Goal: Task Accomplishment & Management: Use online tool/utility

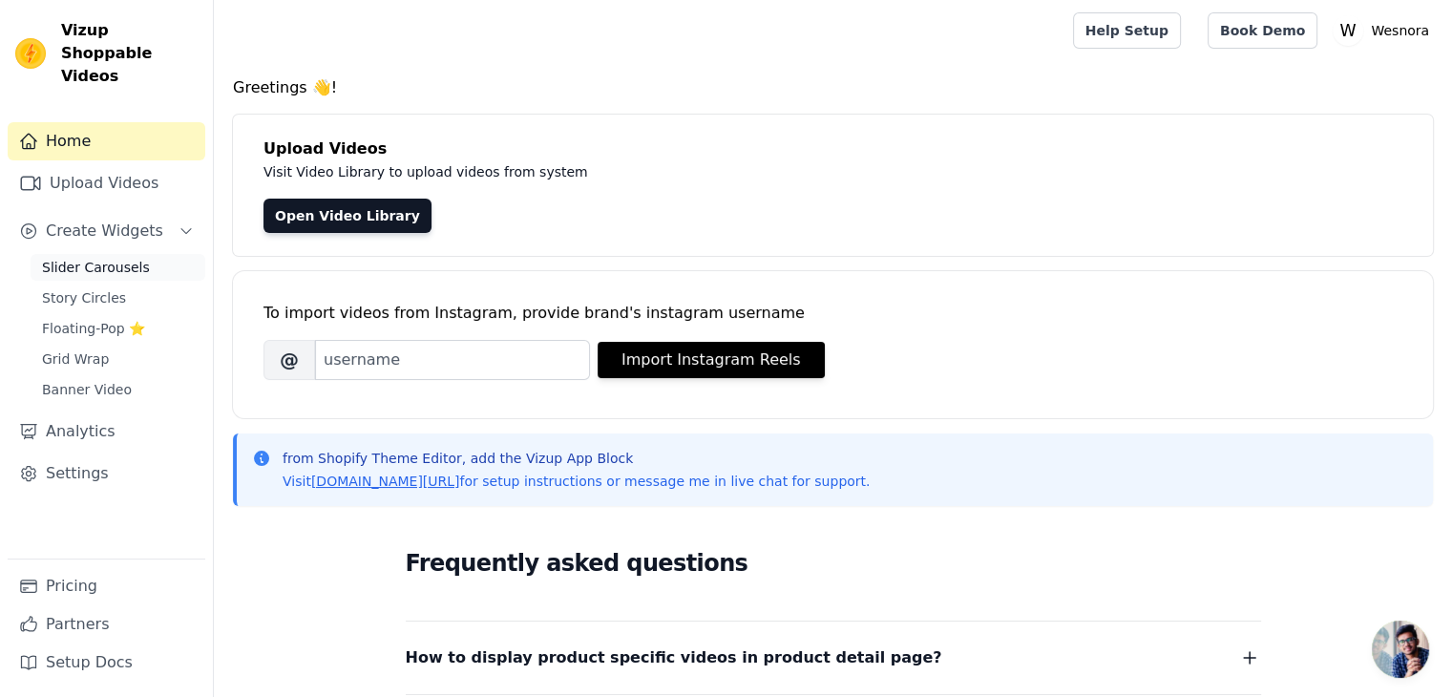
click at [142, 254] on link "Slider Carousels" at bounding box center [118, 267] width 175 height 27
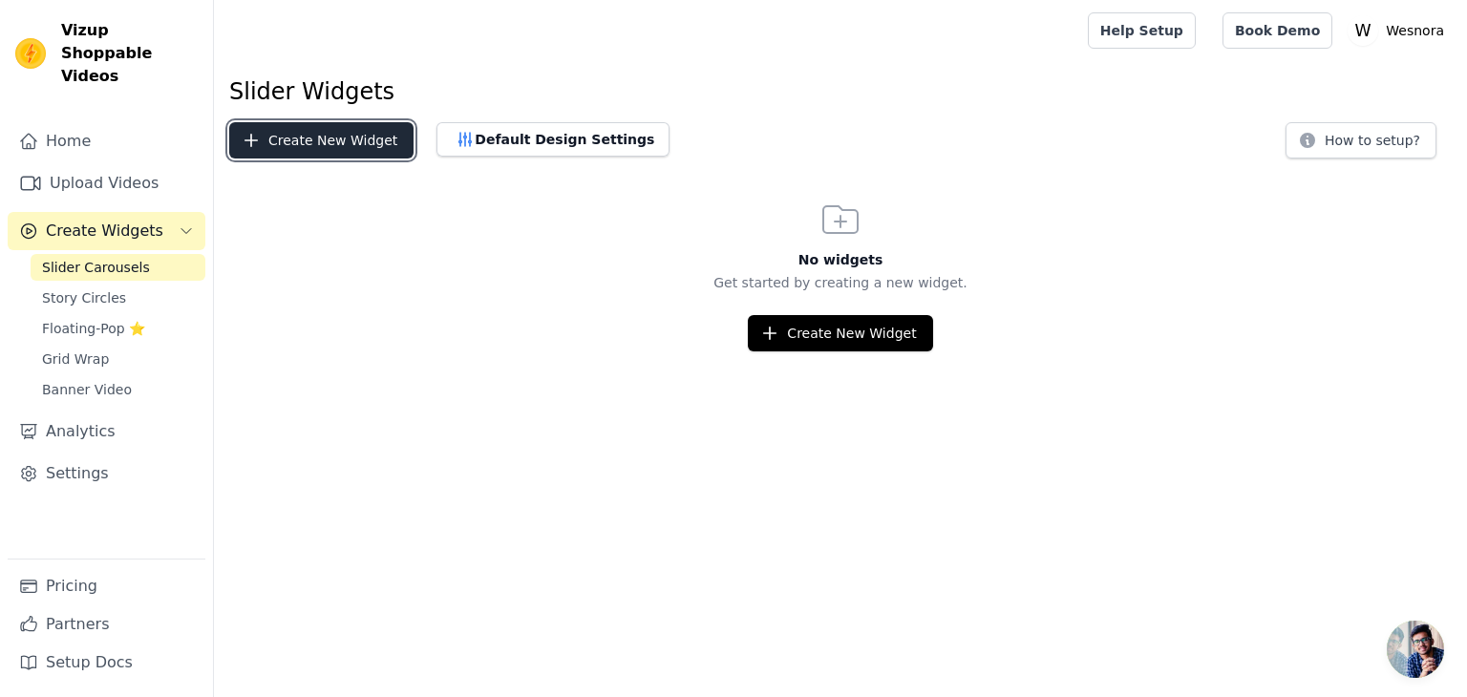
click at [318, 145] on button "Create New Widget" at bounding box center [321, 140] width 184 height 36
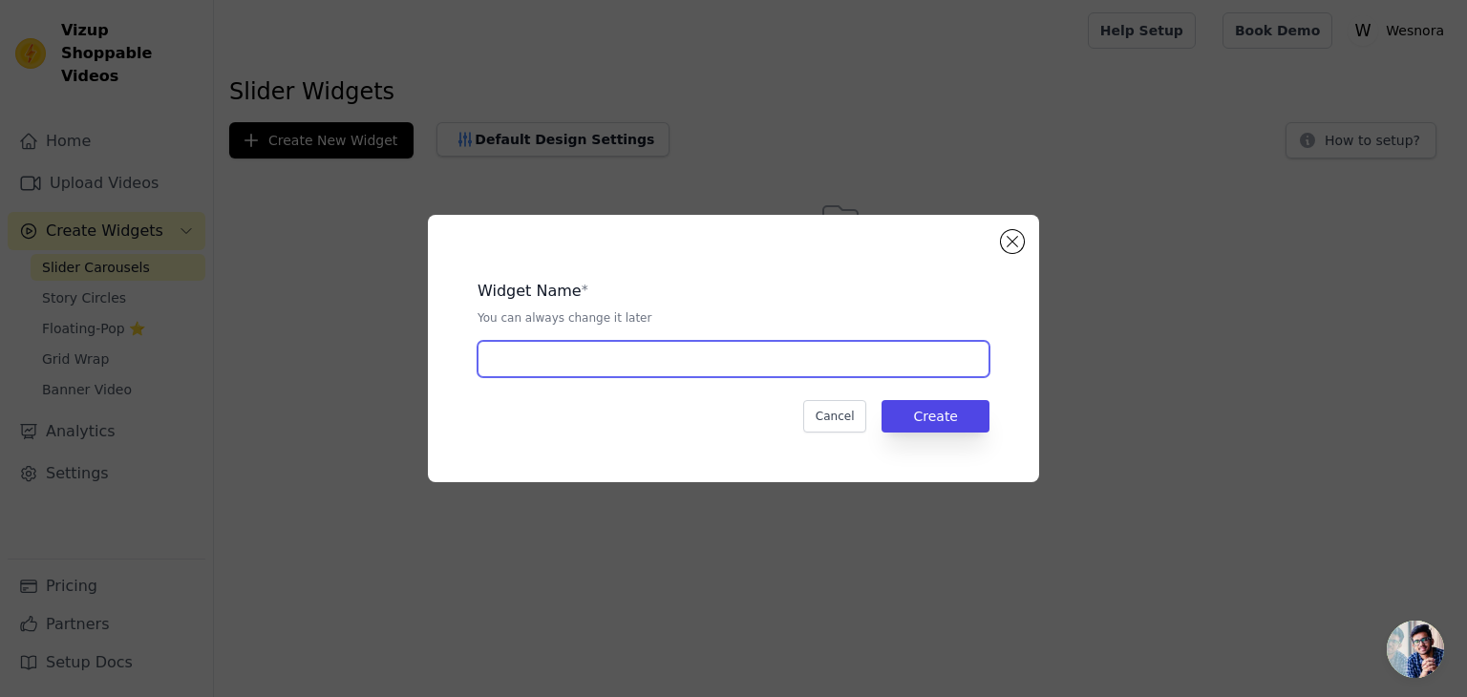
click at [603, 357] on input "text" at bounding box center [733, 359] width 512 height 36
type input "l"
click at [571, 357] on input "l" at bounding box center [733, 359] width 512 height 36
type input "slide"
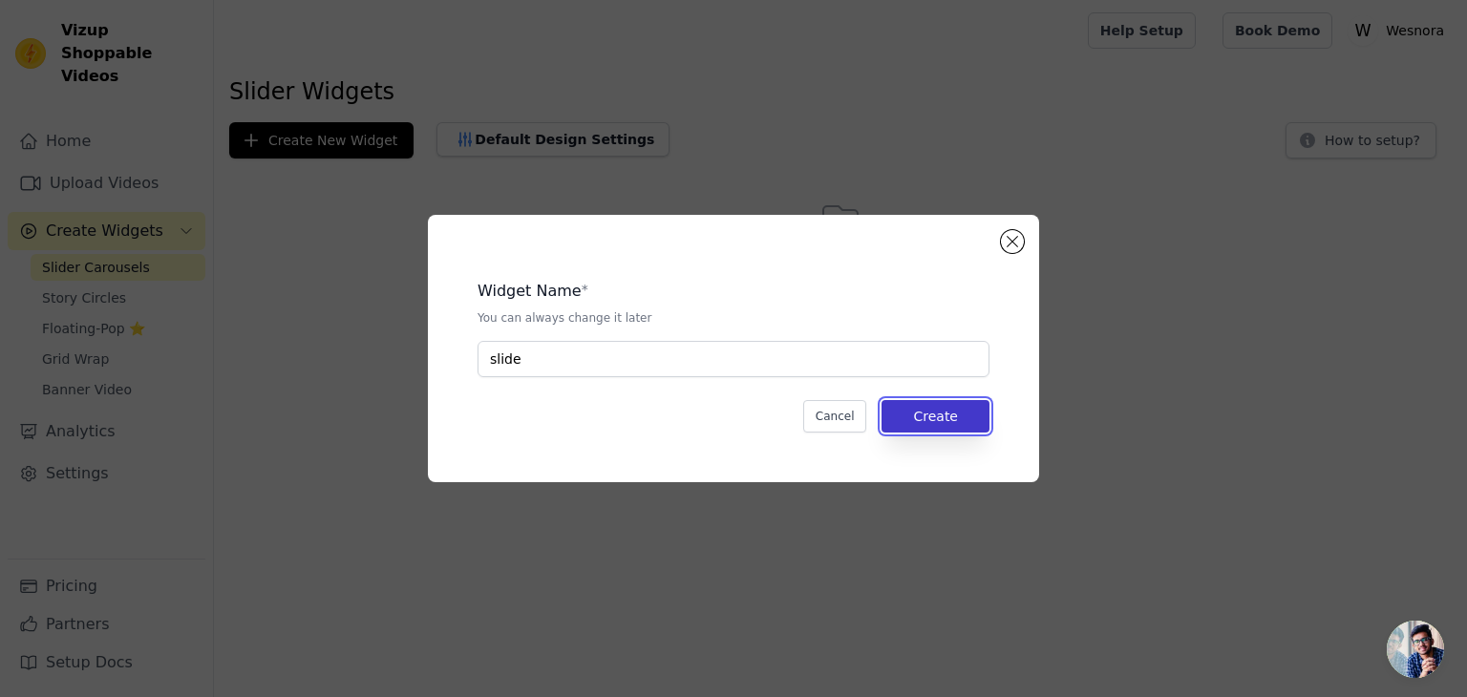
click at [932, 405] on button "Create" at bounding box center [935, 416] width 108 height 32
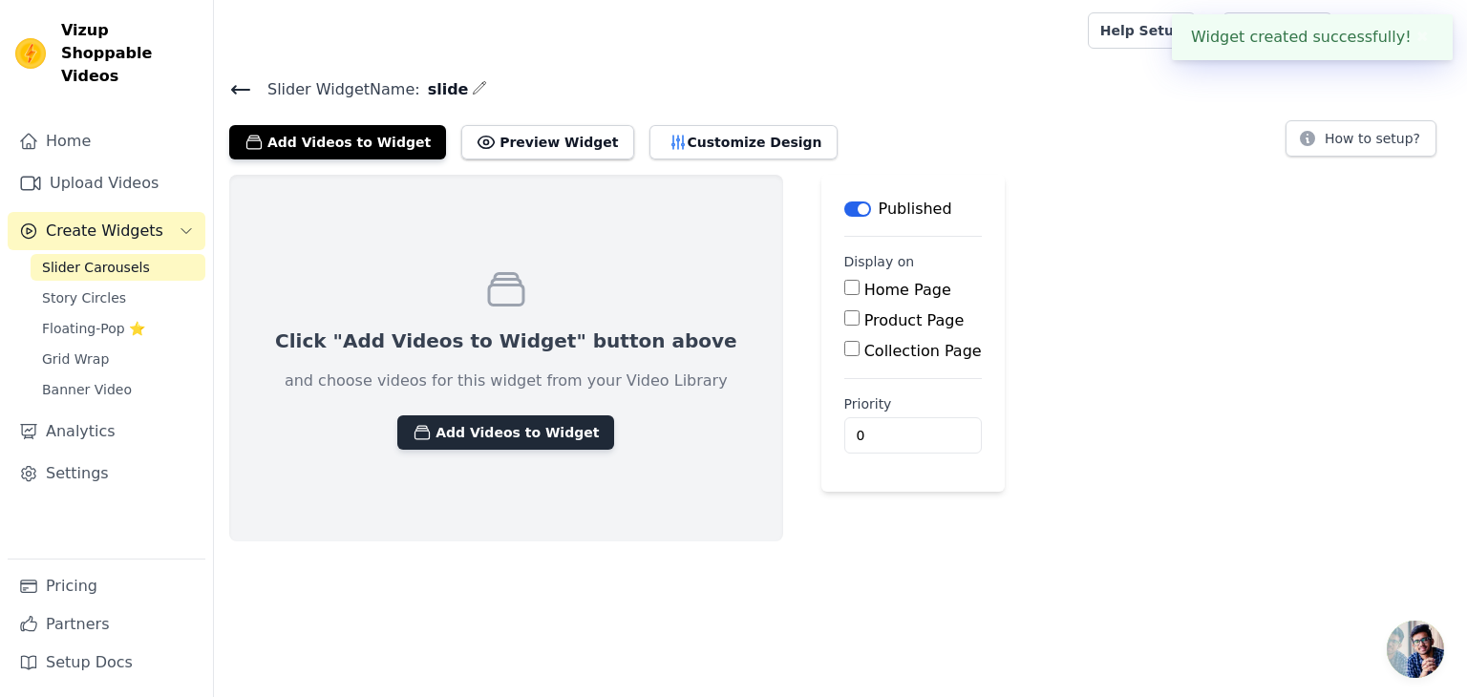
click at [523, 434] on button "Add Videos to Widget" at bounding box center [505, 432] width 217 height 34
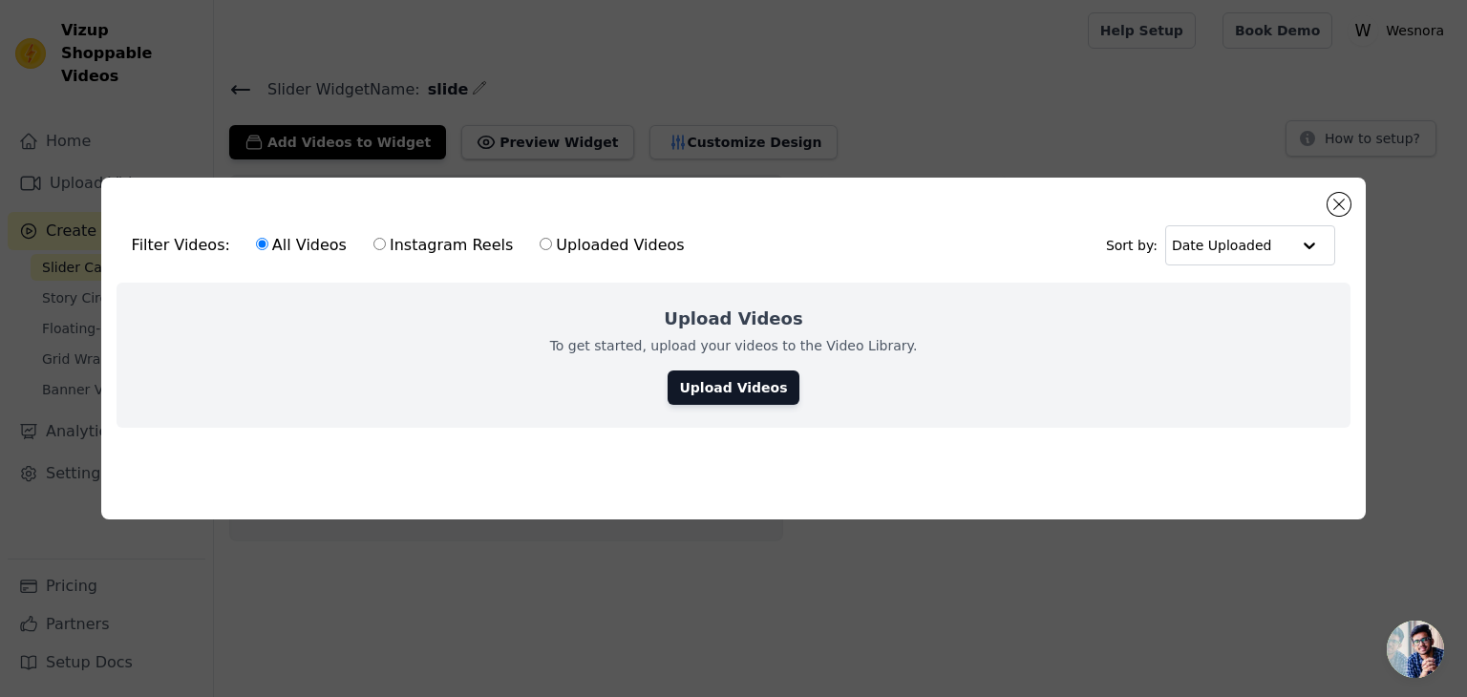
click at [383, 244] on label "Instagram Reels" at bounding box center [442, 245] width 141 height 25
click at [383, 244] on input "Instagram Reels" at bounding box center [379, 244] width 12 height 12
radio input "true"
click at [292, 247] on label "All Videos" at bounding box center [301, 245] width 93 height 25
click at [268, 247] on input "All Videos" at bounding box center [262, 244] width 12 height 12
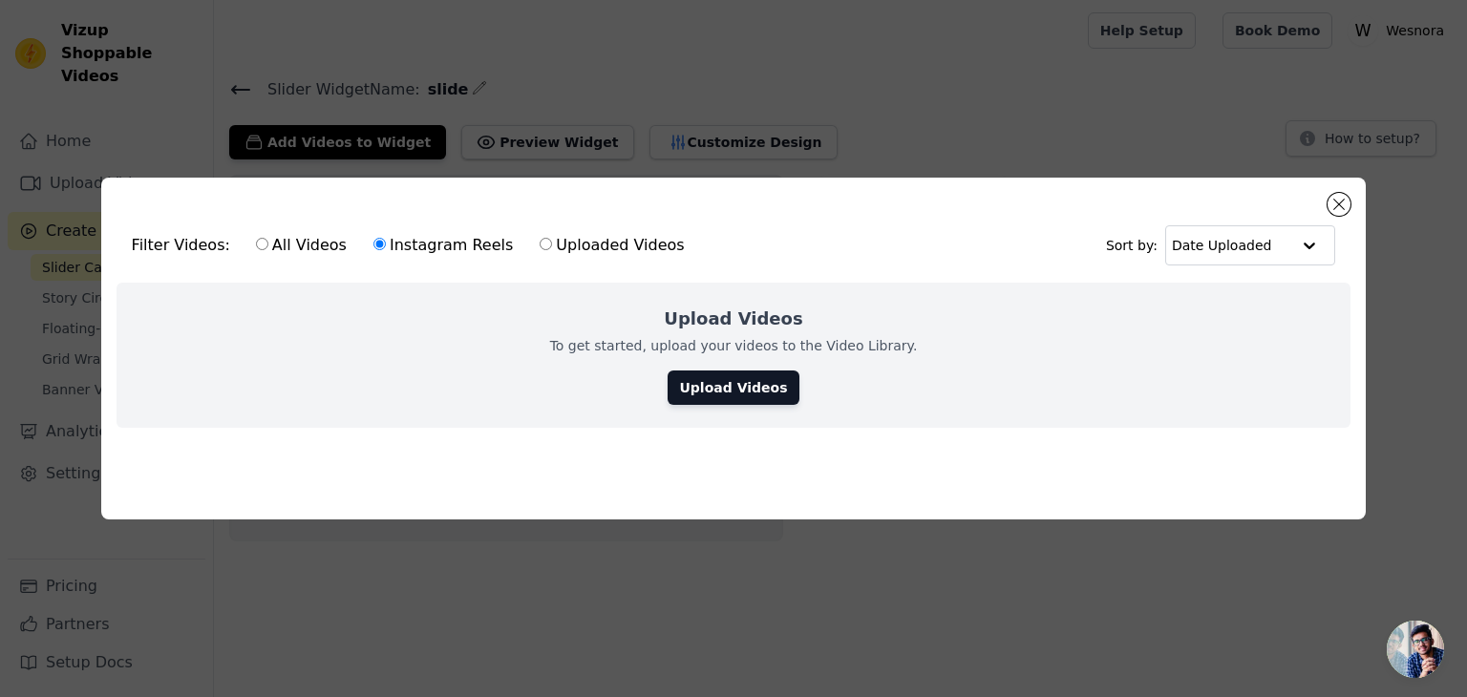
radio input "true"
click at [539, 251] on label "Uploaded Videos" at bounding box center [612, 245] width 146 height 25
click at [540, 250] on input "Uploaded Videos" at bounding box center [546, 244] width 12 height 12
radio input "true"
click at [1345, 193] on button "Close modal" at bounding box center [1338, 204] width 23 height 23
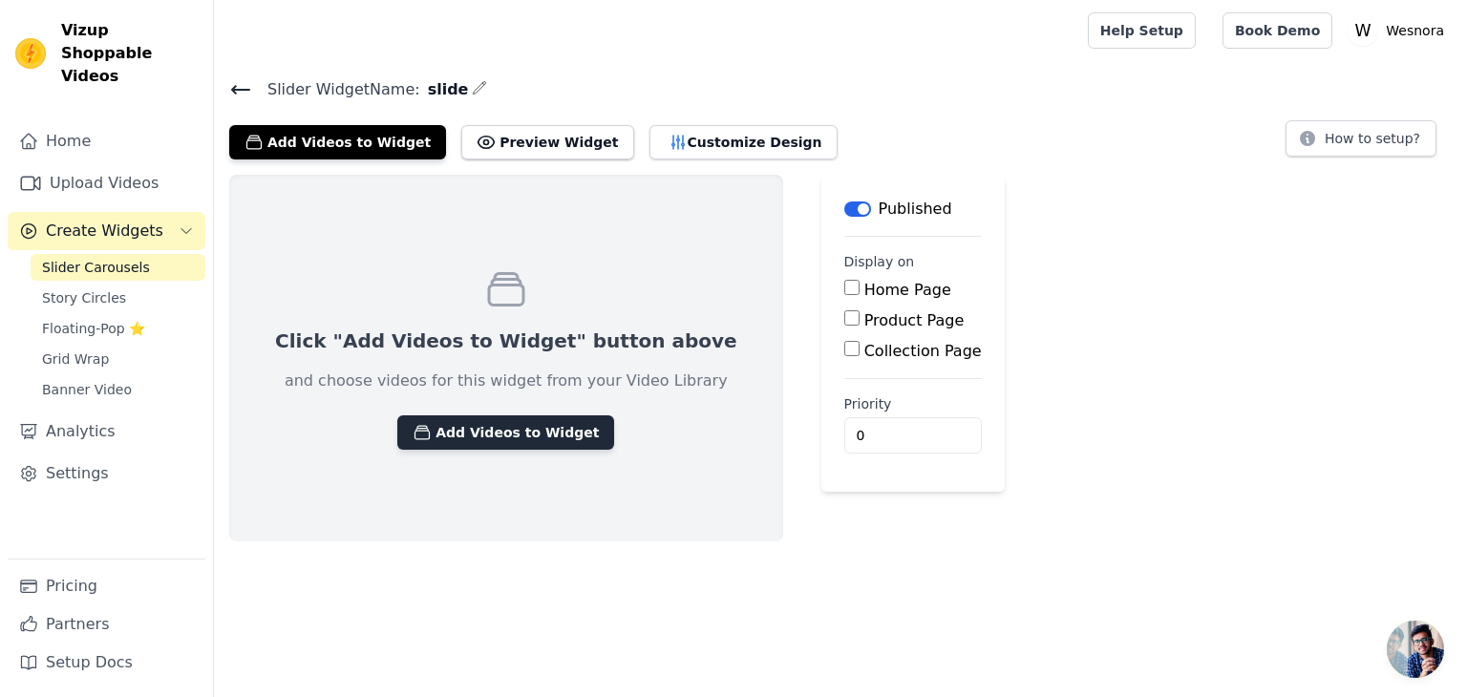
click at [516, 416] on button "Add Videos to Widget" at bounding box center [505, 432] width 217 height 34
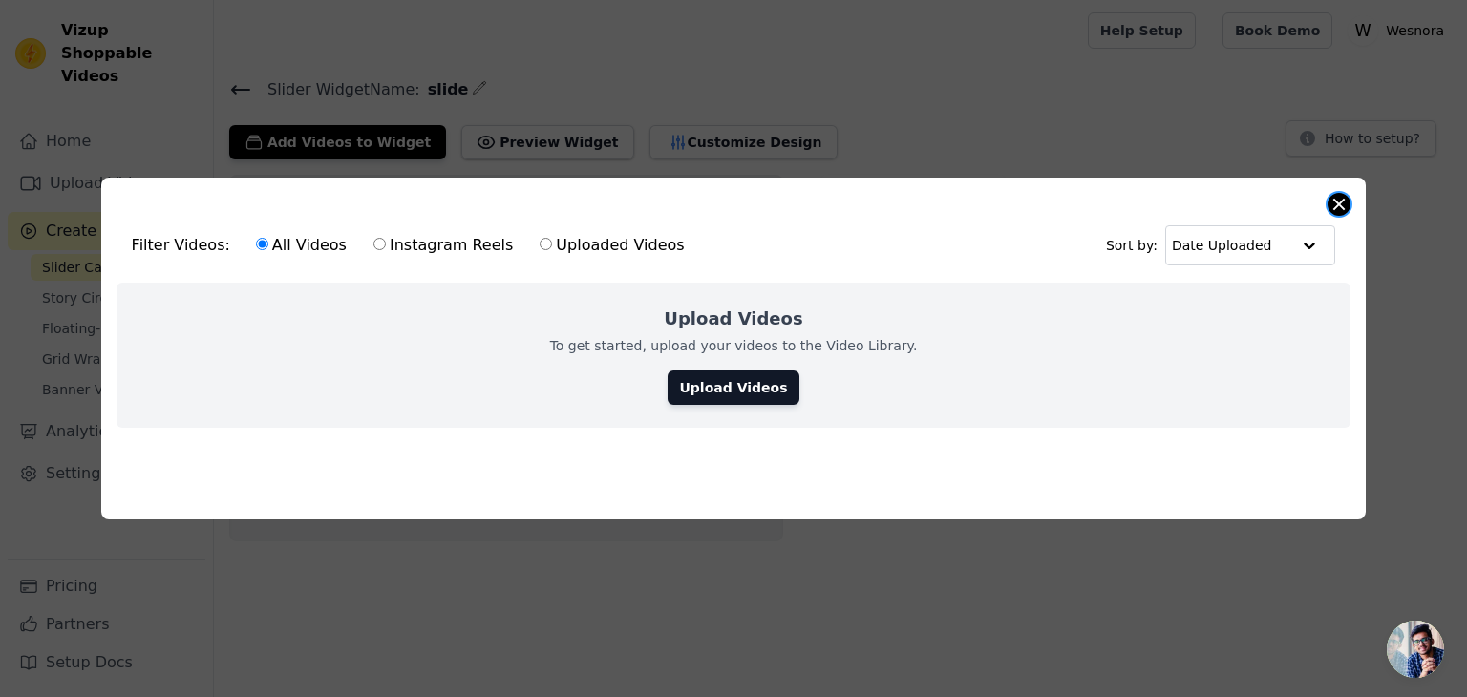
click at [1341, 203] on button "Close modal" at bounding box center [1338, 204] width 23 height 23
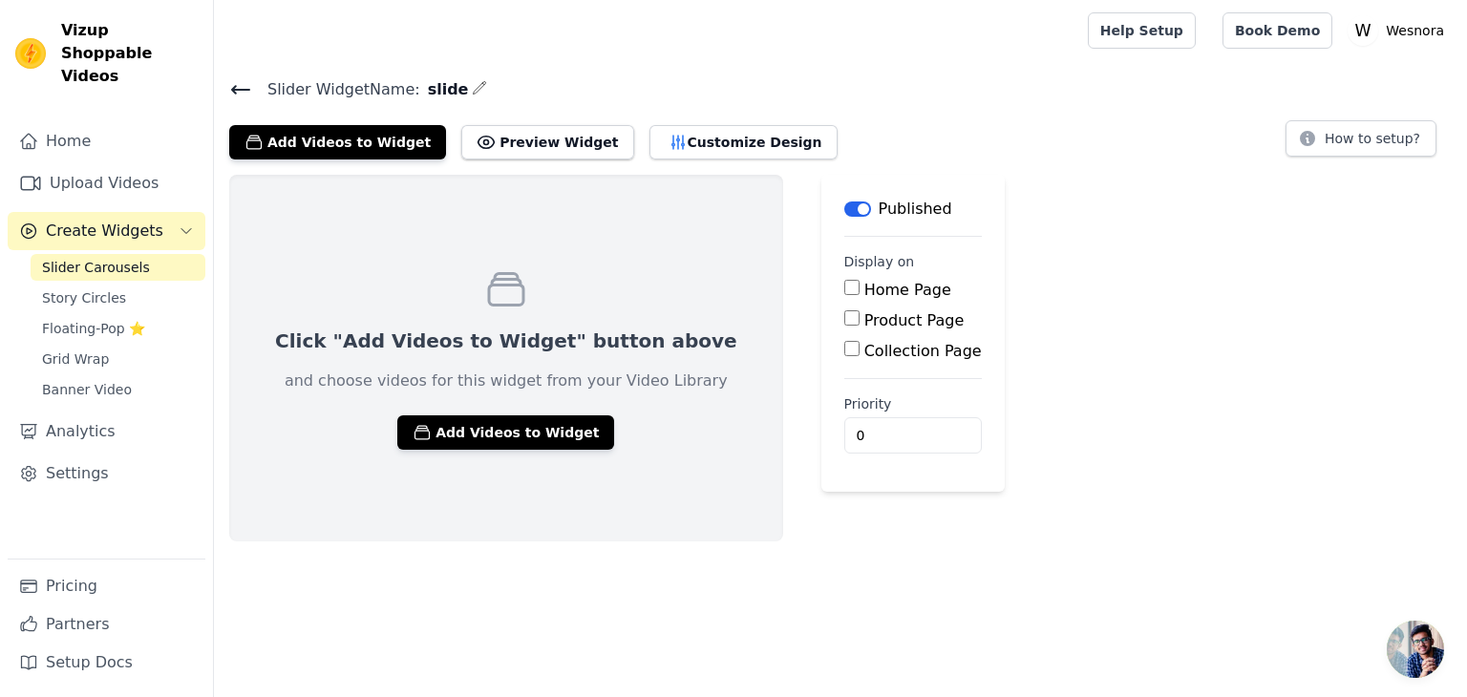
click at [844, 286] on input "Home Page" at bounding box center [851, 287] width 15 height 15
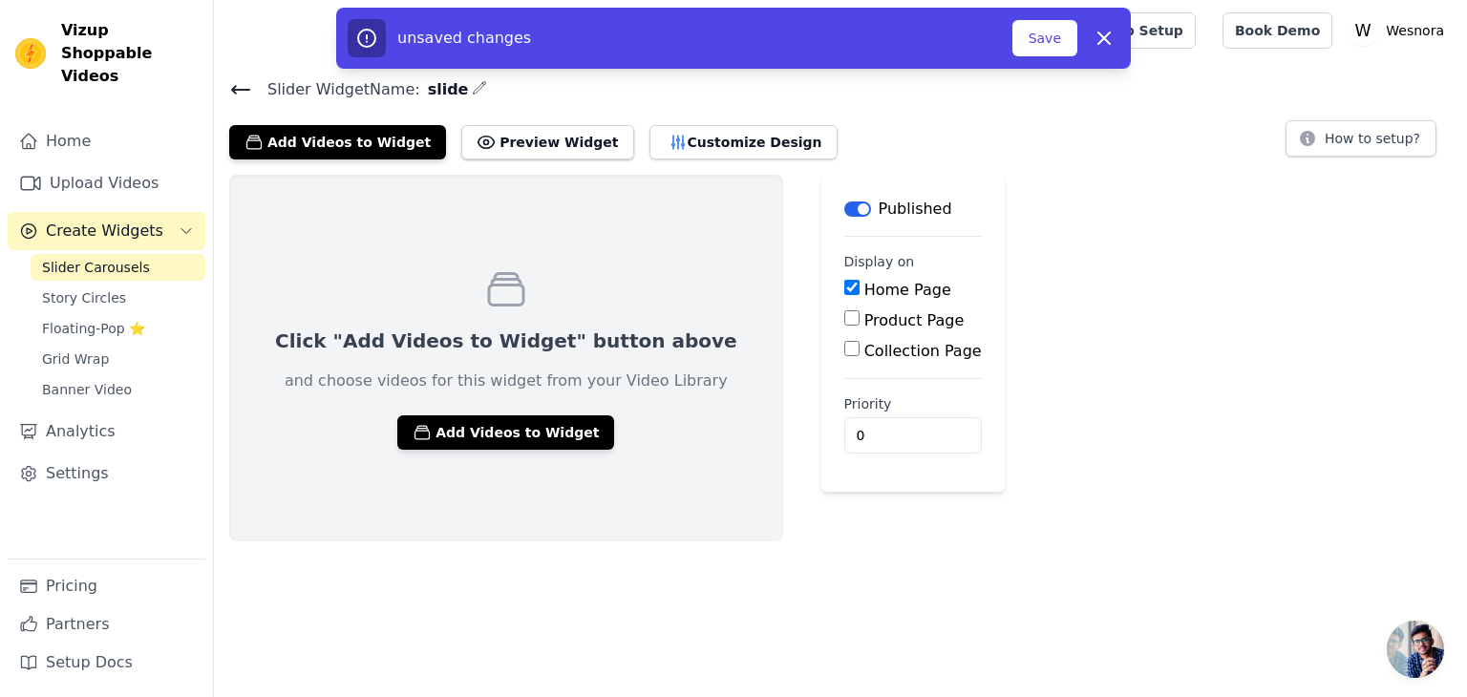
click at [844, 286] on input "Home Page" at bounding box center [851, 287] width 15 height 15
checkbox input "false"
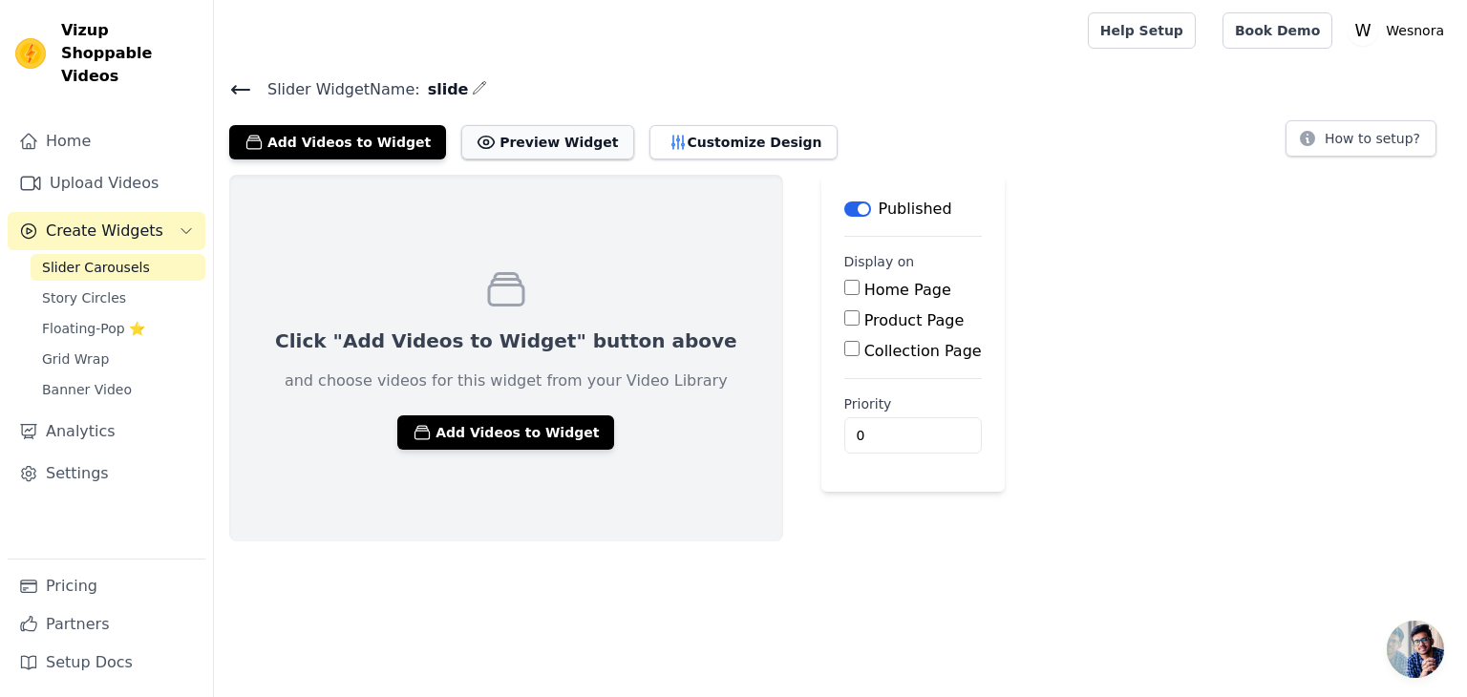
click at [514, 138] on button "Preview Widget" at bounding box center [547, 142] width 172 height 34
click at [649, 142] on button "Customize Design" at bounding box center [743, 142] width 188 height 34
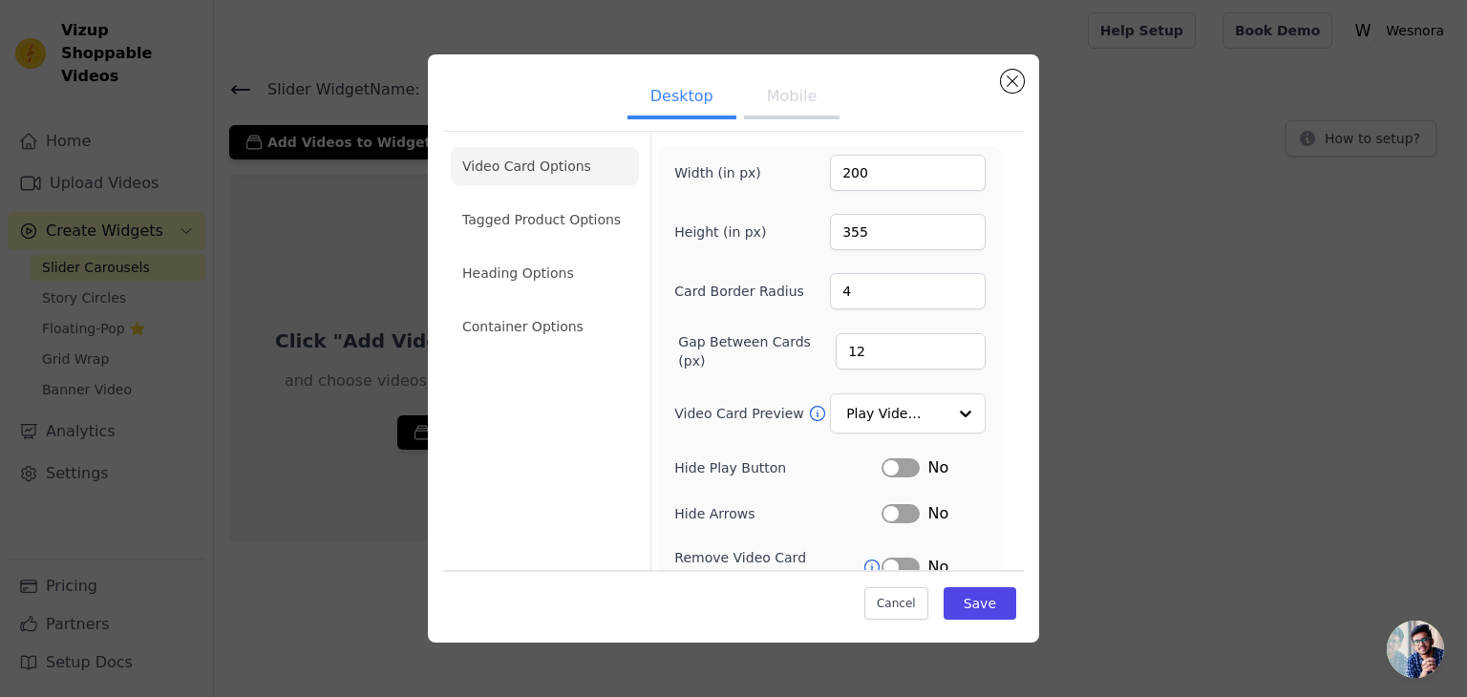
click at [790, 113] on button "Mobile" at bounding box center [791, 98] width 95 height 42
click at [672, 92] on button "Desktop" at bounding box center [681, 98] width 109 height 42
click at [1006, 81] on button "Close modal" at bounding box center [1012, 81] width 23 height 23
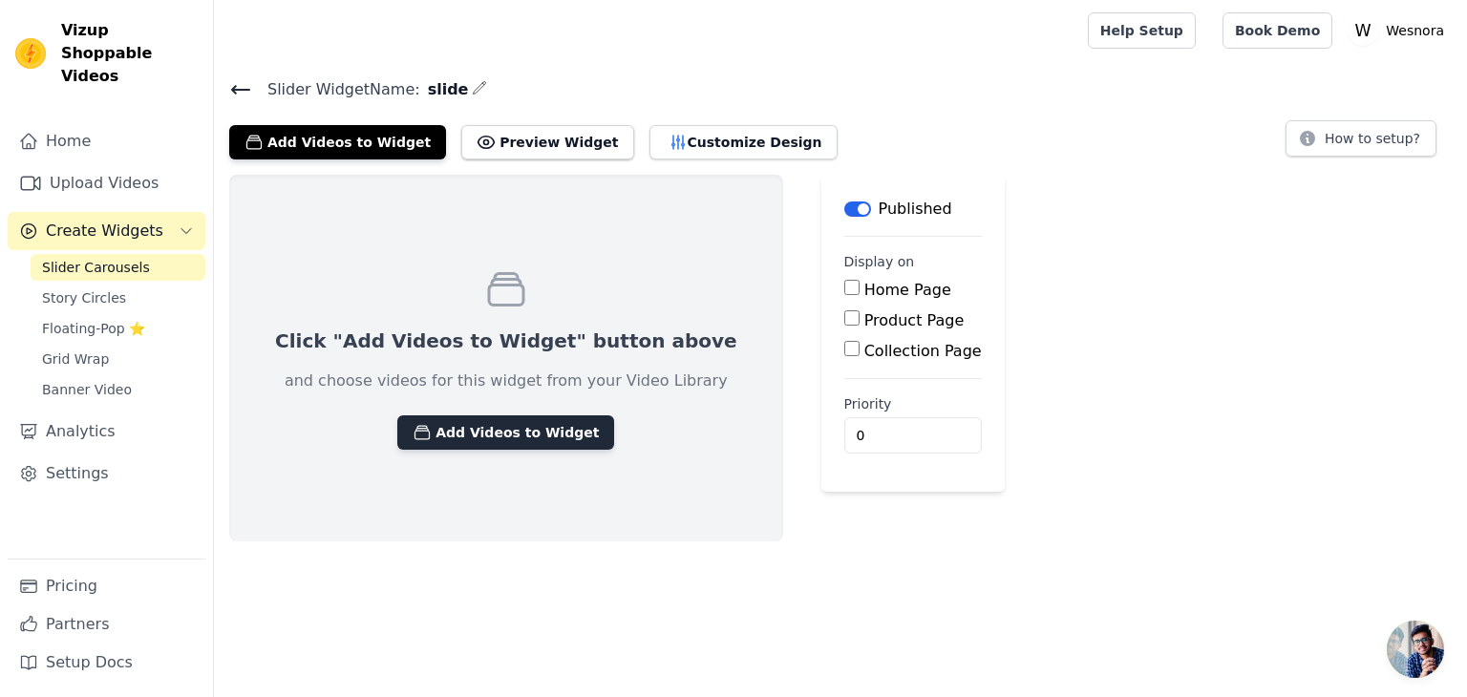
click at [475, 415] on button "Add Videos to Widget" at bounding box center [505, 432] width 217 height 34
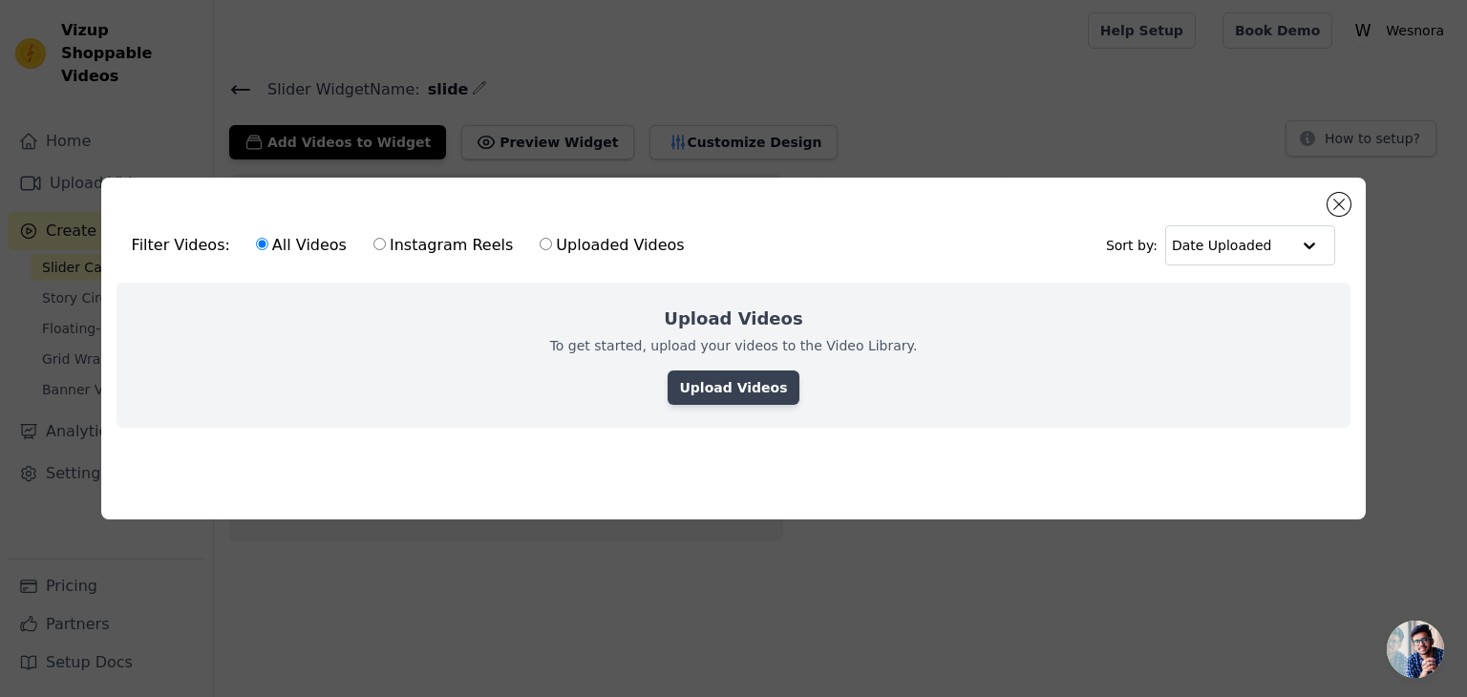
click at [723, 391] on link "Upload Videos" at bounding box center [732, 387] width 131 height 34
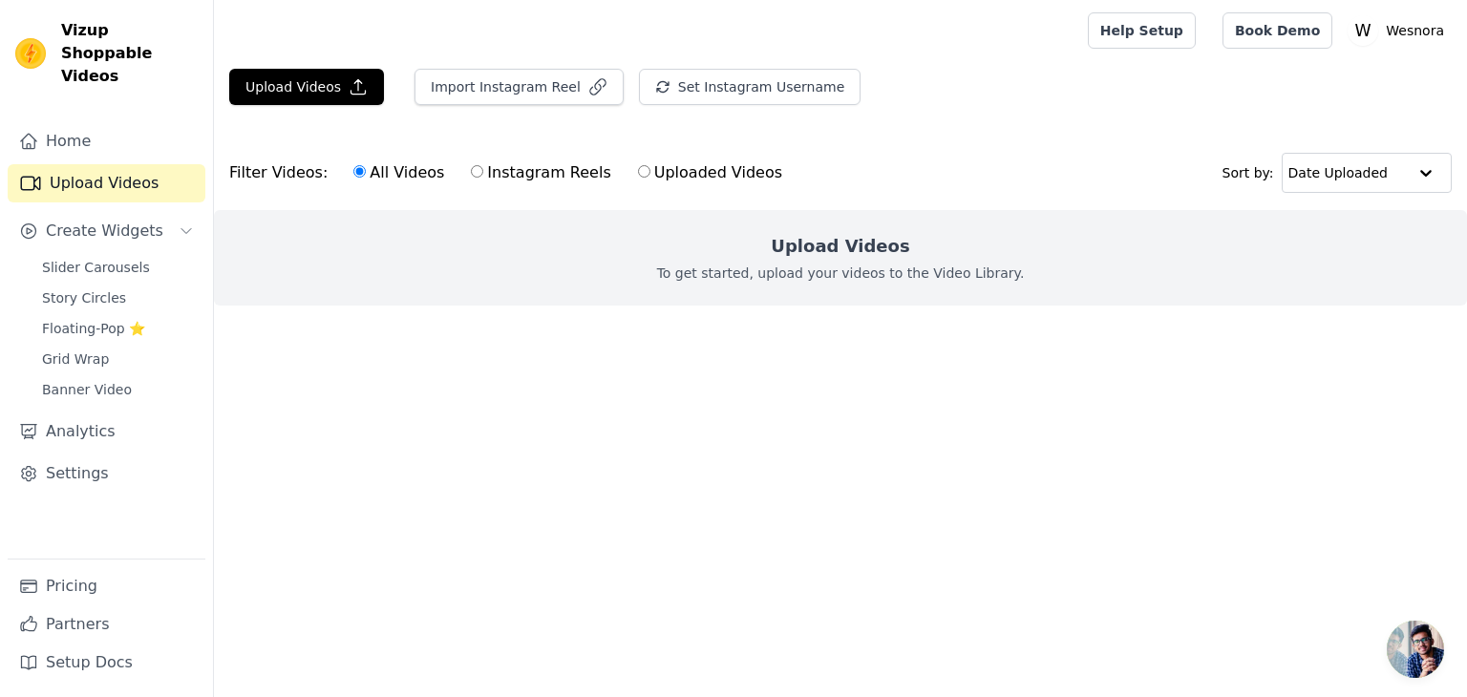
click at [787, 251] on h2 "Upload Videos" at bounding box center [840, 246] width 138 height 27
click at [325, 85] on button "Upload Videos" at bounding box center [306, 87] width 155 height 36
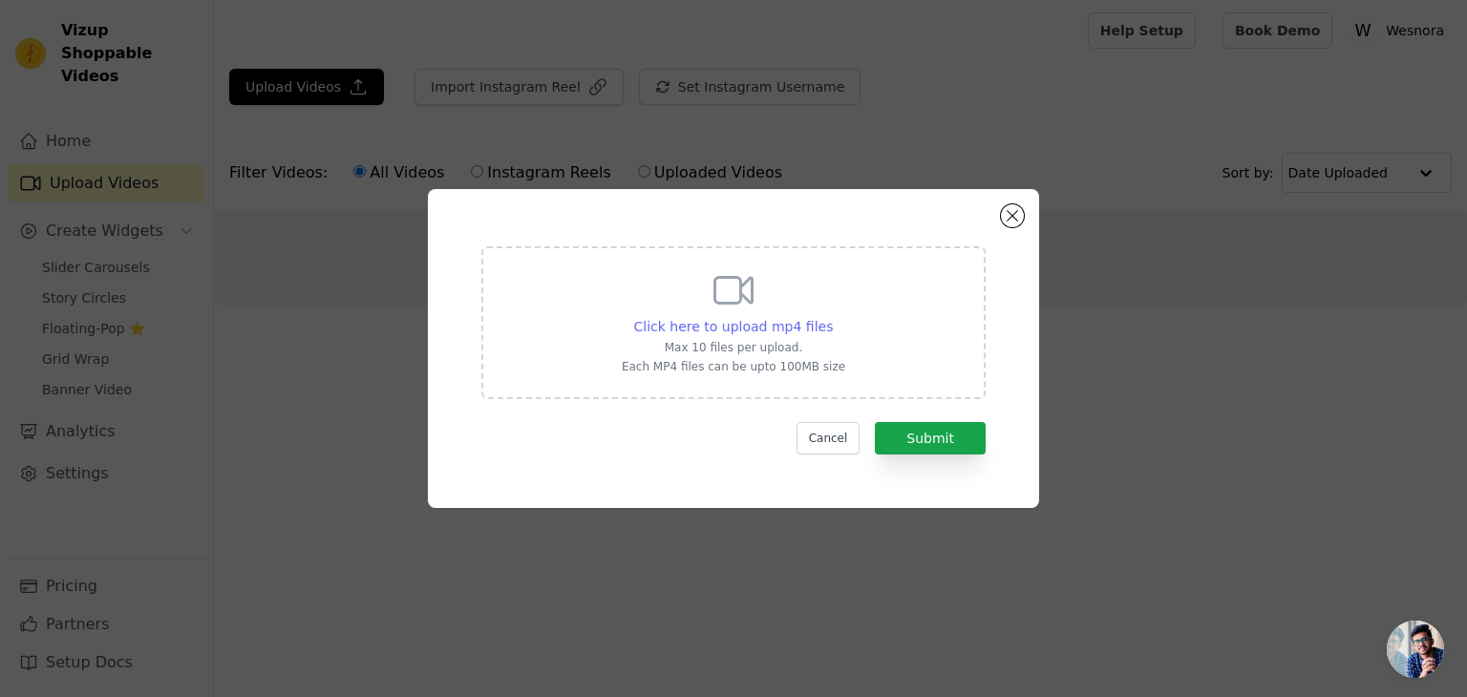
click at [762, 333] on span "Click here to upload mp4 files" at bounding box center [734, 326] width 200 height 15
click at [832, 317] on input "Click here to upload mp4 files Max 10 files per upload. Each MP4 files can be u…" at bounding box center [832, 316] width 1 height 1
type input "C:\fakepath\tumblr_swr1257bLv1azhvt1_720.mp4"
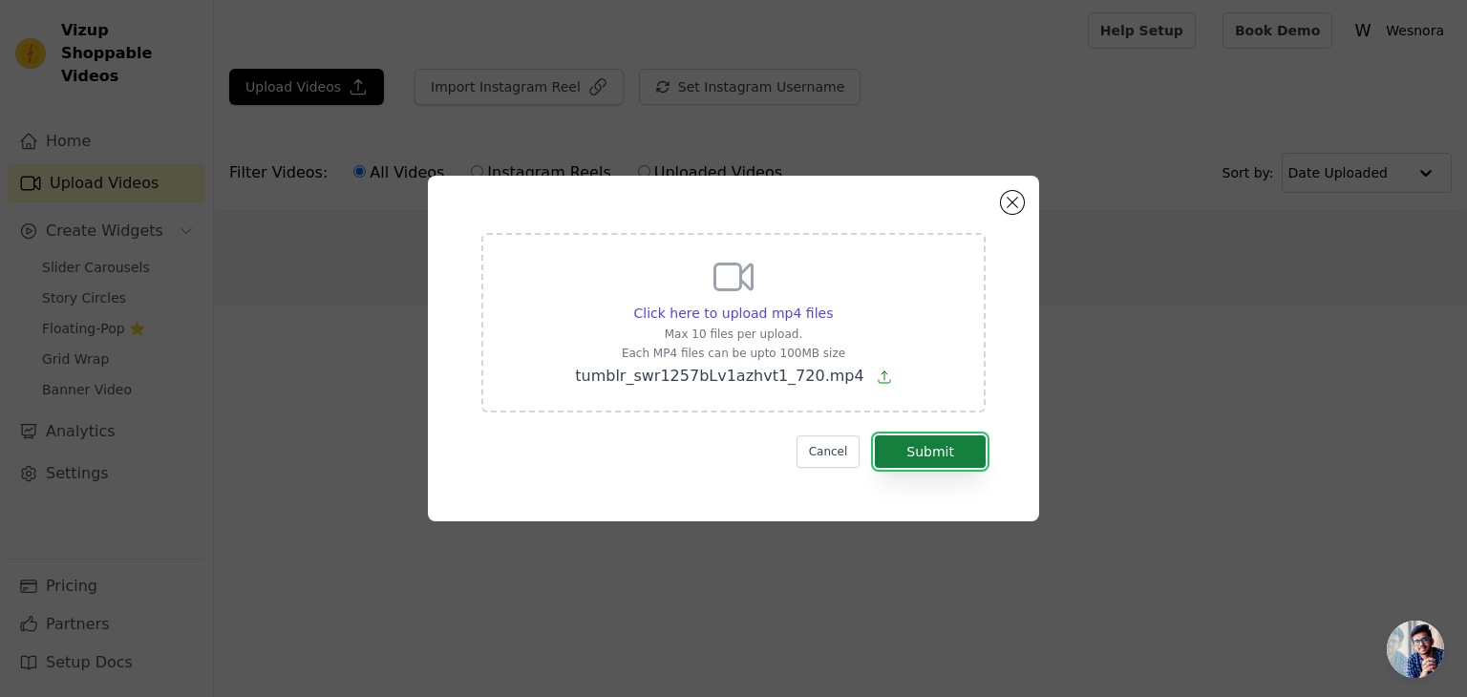
click at [899, 453] on button "Submit" at bounding box center [930, 451] width 111 height 32
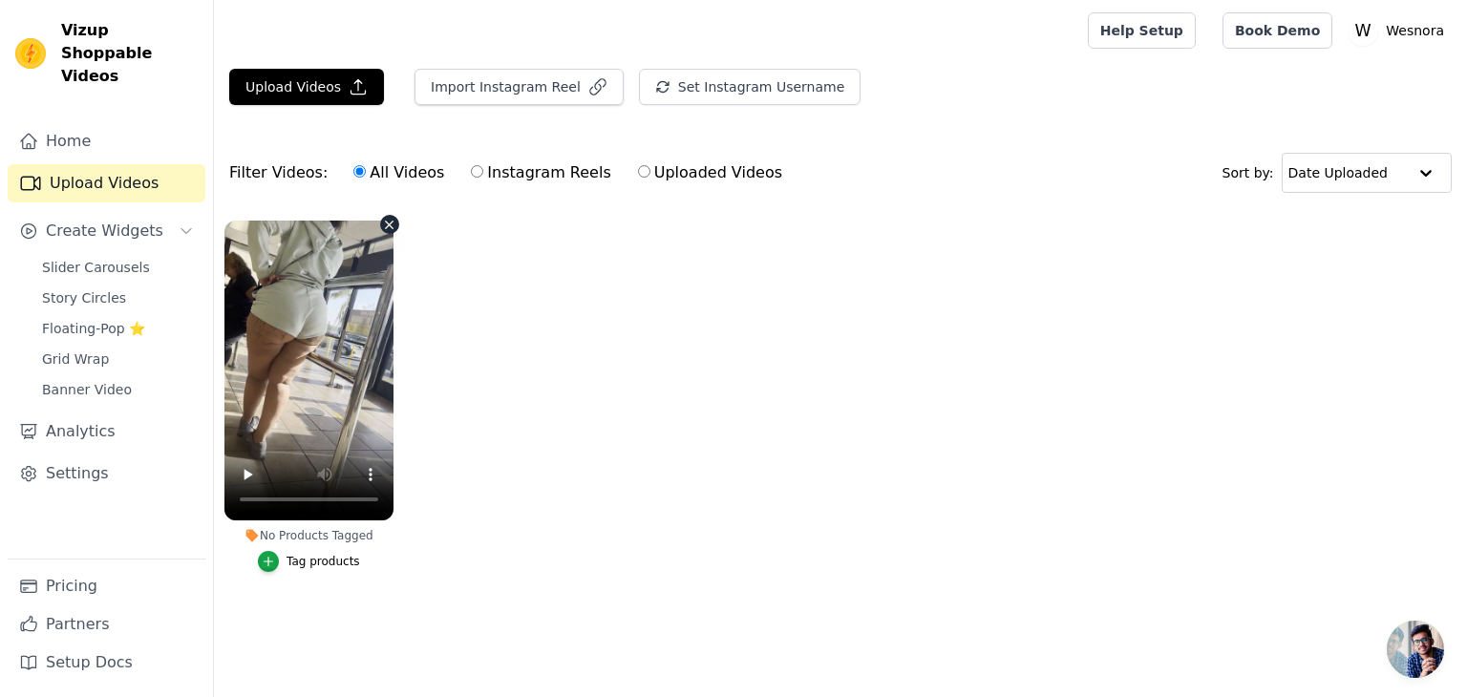
click at [389, 220] on icon "button" at bounding box center [389, 225] width 14 height 14
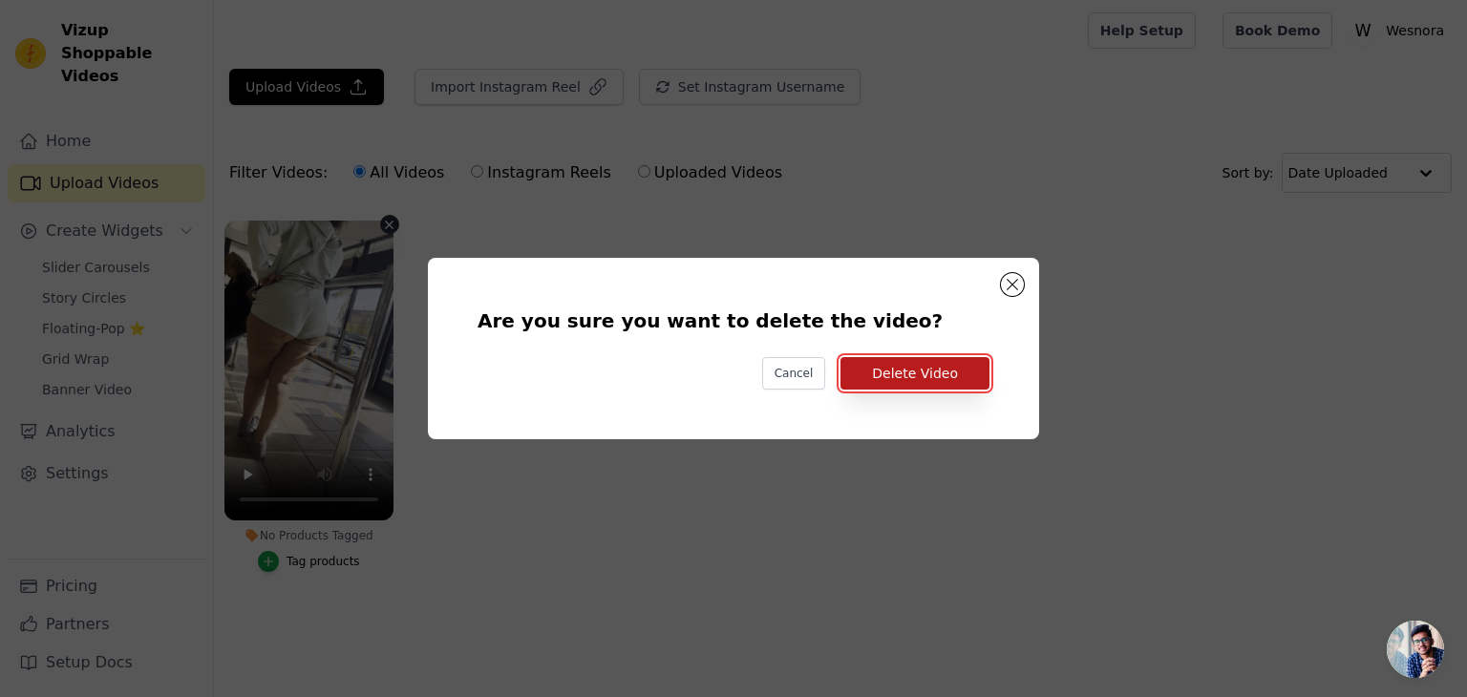
click at [879, 365] on button "Delete Video" at bounding box center [914, 373] width 149 height 32
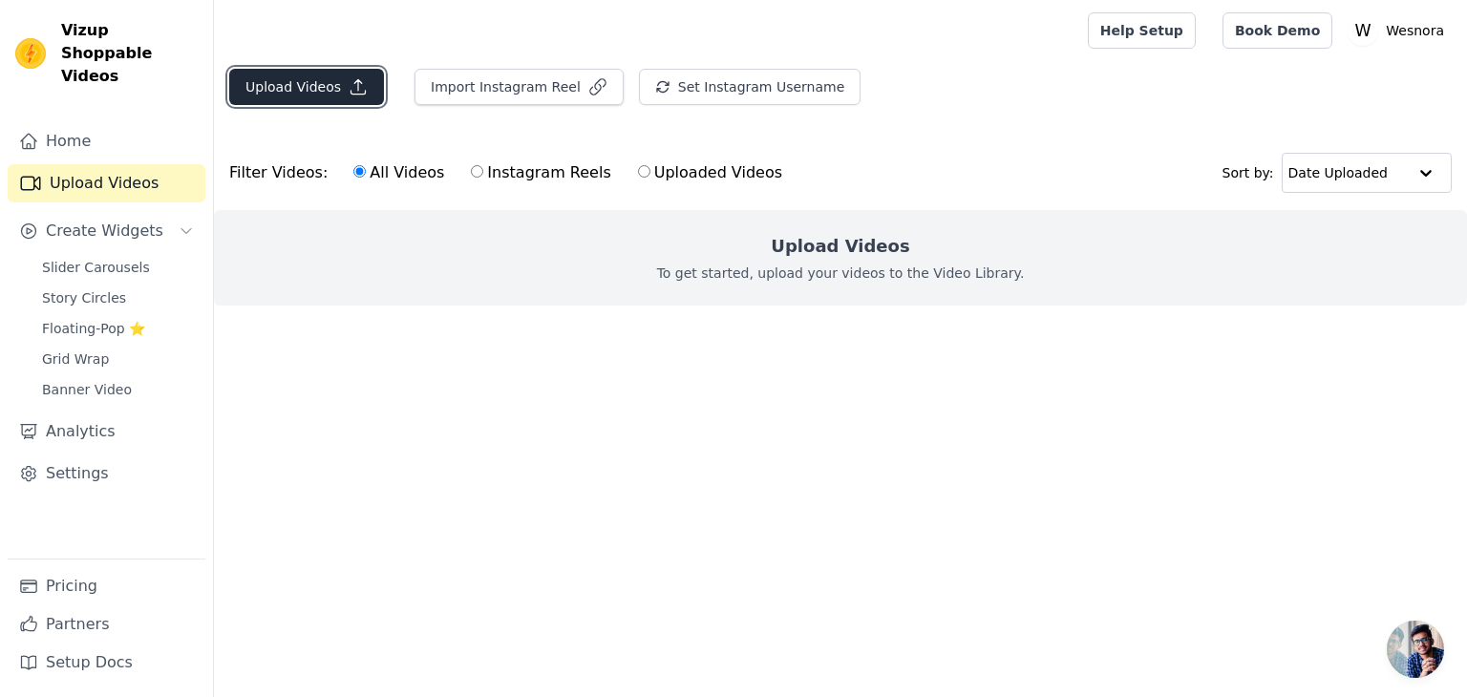
click at [328, 95] on button "Upload Videos" at bounding box center [306, 87] width 155 height 36
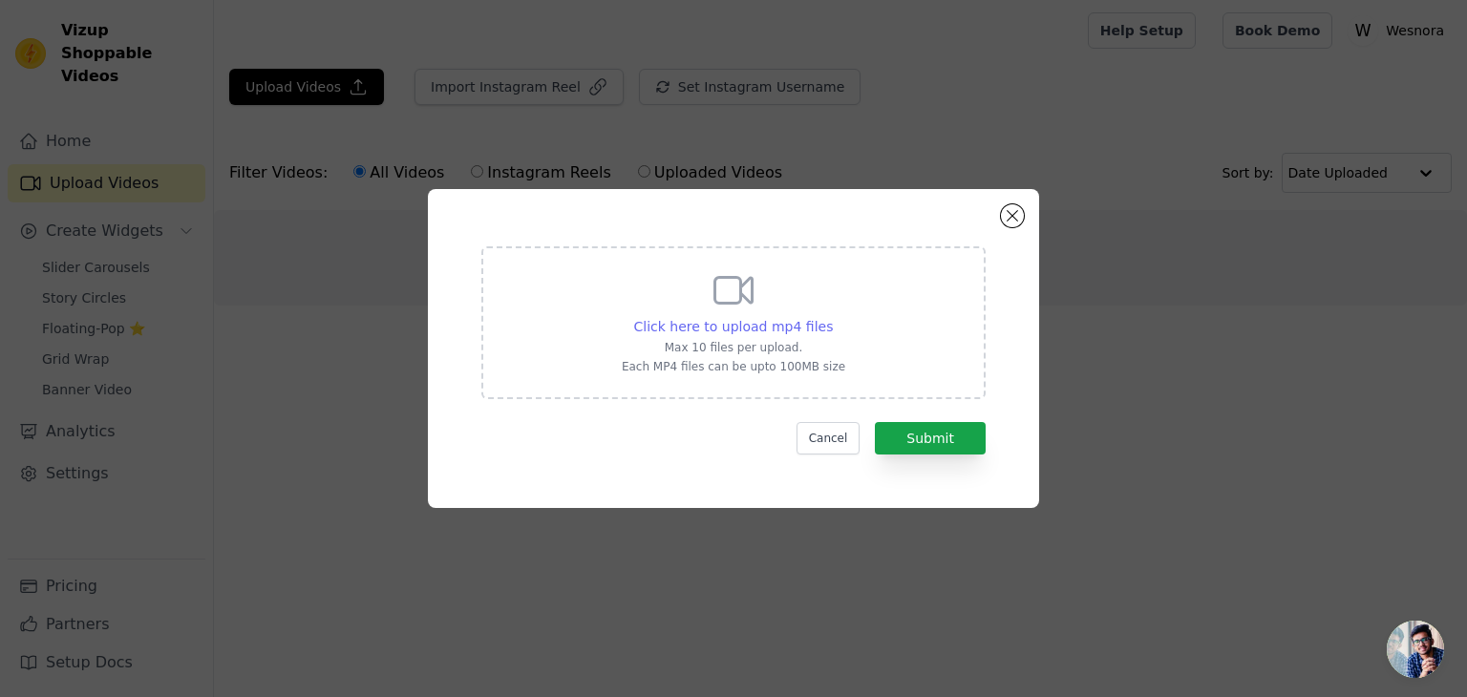
click at [741, 334] on span "Click here to upload mp4 files" at bounding box center [734, 326] width 200 height 15
click at [832, 317] on input "Click here to upload mp4 files Max 10 files per upload. Each MP4 files can be u…" at bounding box center [832, 316] width 1 height 1
type input "C:\fakepath\ssstik.io_@blackstreet_official_1758467462659.mp4"
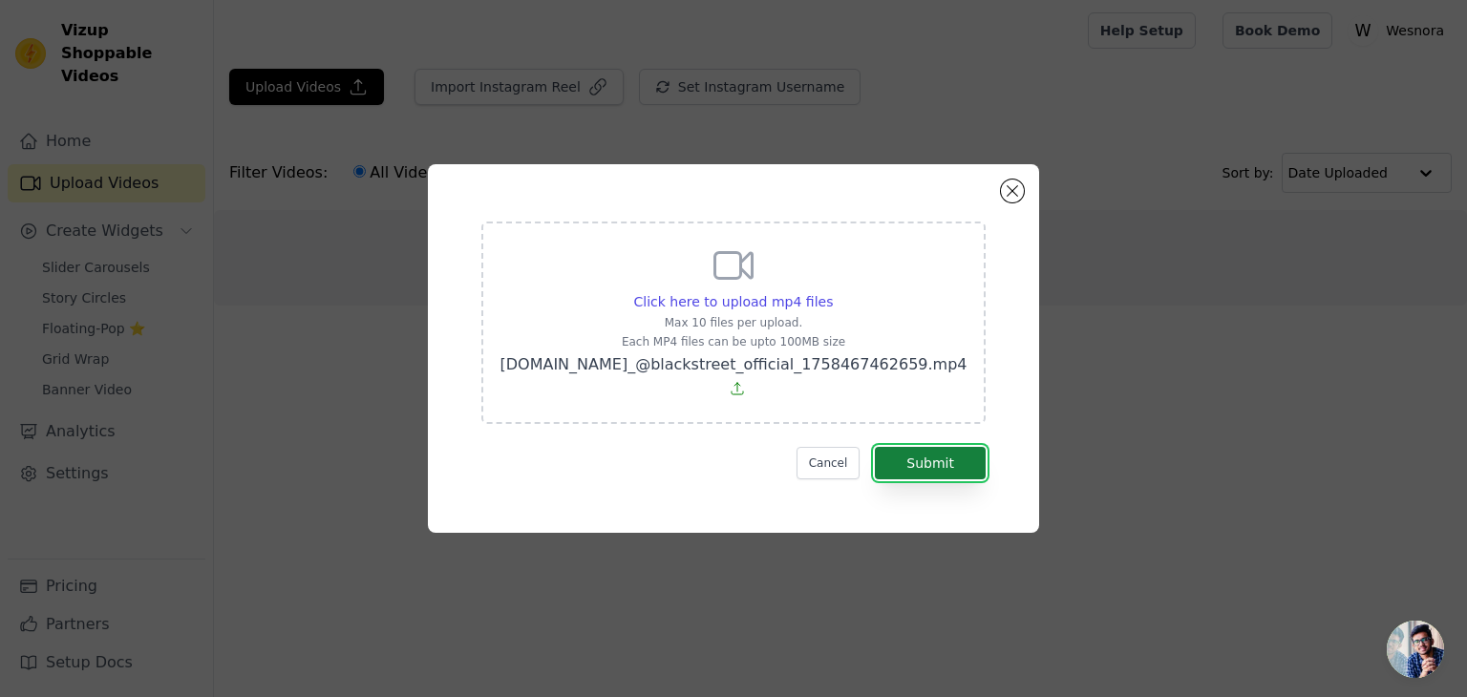
click at [945, 454] on button "Submit" at bounding box center [930, 463] width 111 height 32
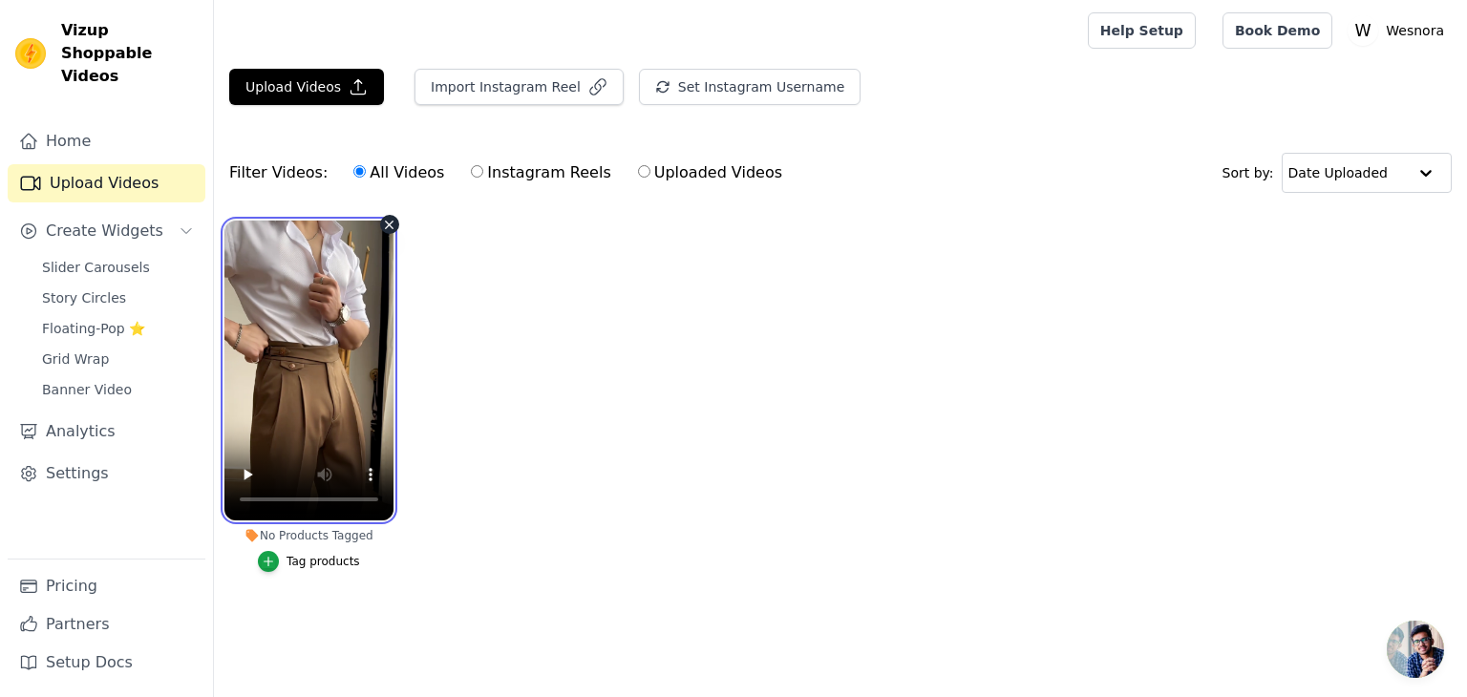
click at [347, 351] on video at bounding box center [308, 371] width 169 height 300
click at [313, 399] on video at bounding box center [308, 371] width 169 height 300
click at [443, 483] on ul "No Products Tagged Tag products" at bounding box center [840, 415] width 1253 height 411
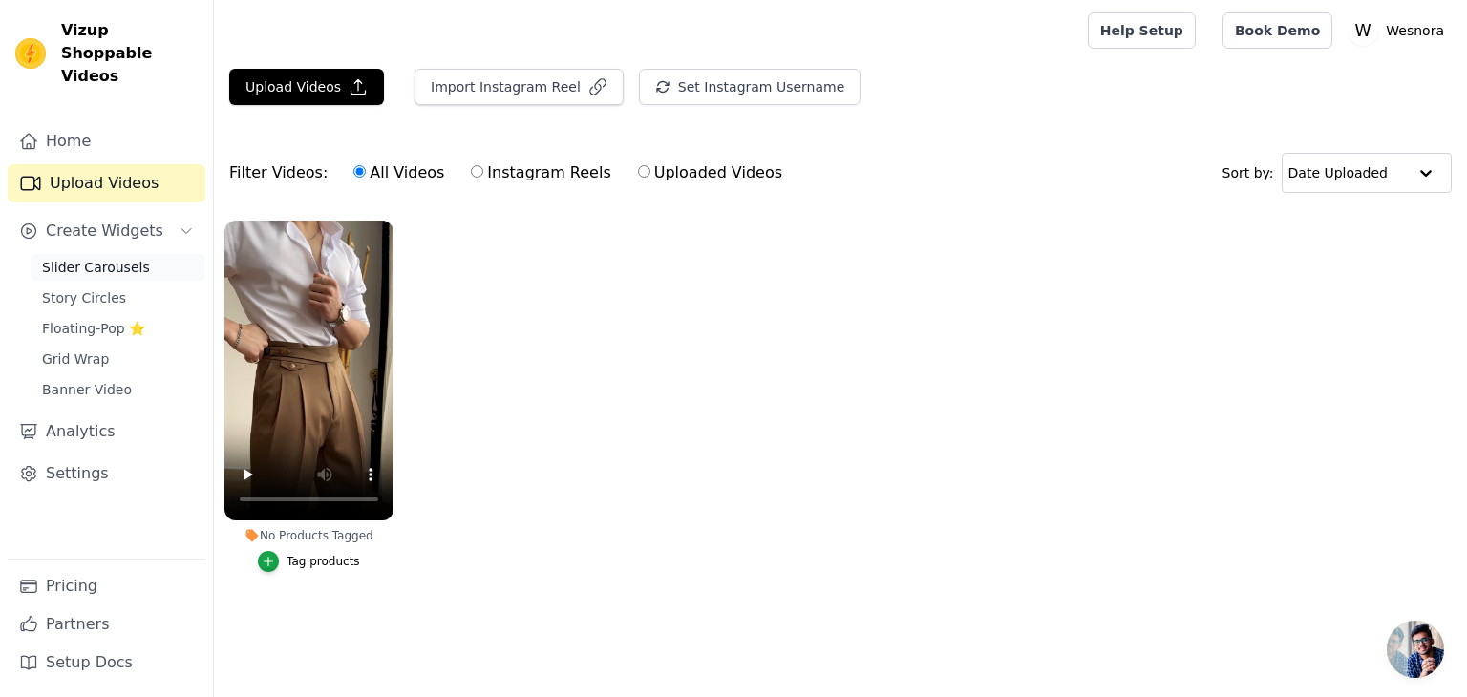
click at [103, 258] on span "Slider Carousels" at bounding box center [96, 267] width 108 height 19
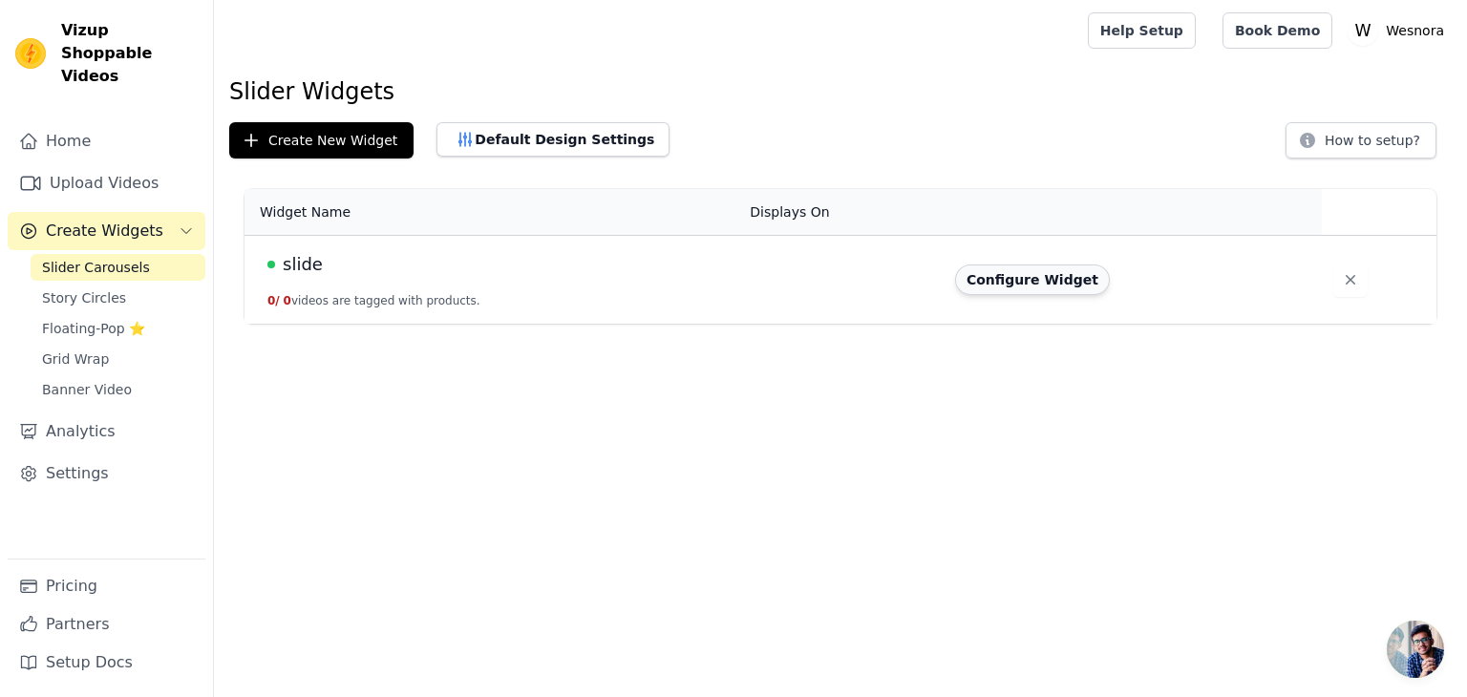
click at [981, 274] on button "Configure Widget" at bounding box center [1032, 279] width 155 height 31
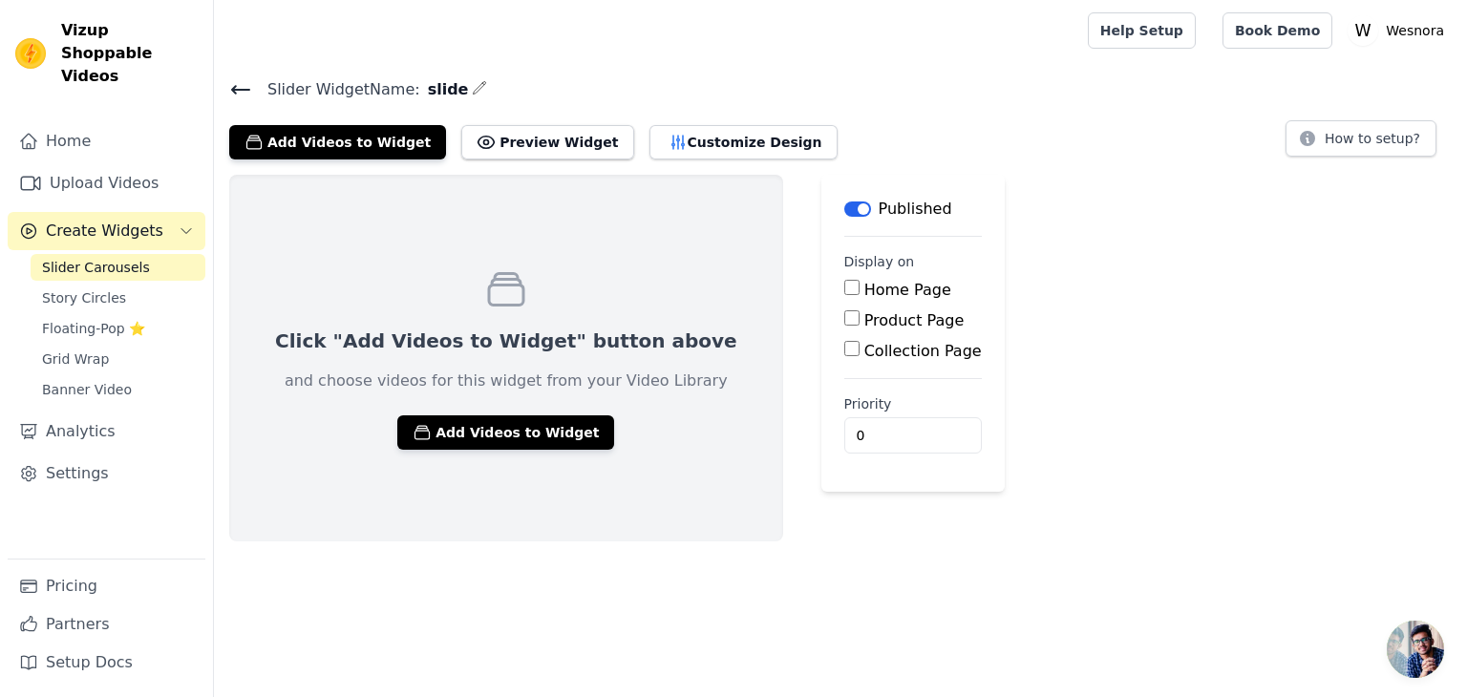
click at [489, 304] on icon at bounding box center [506, 290] width 34 height 32
click at [458, 430] on button "Add Videos to Widget" at bounding box center [505, 432] width 217 height 34
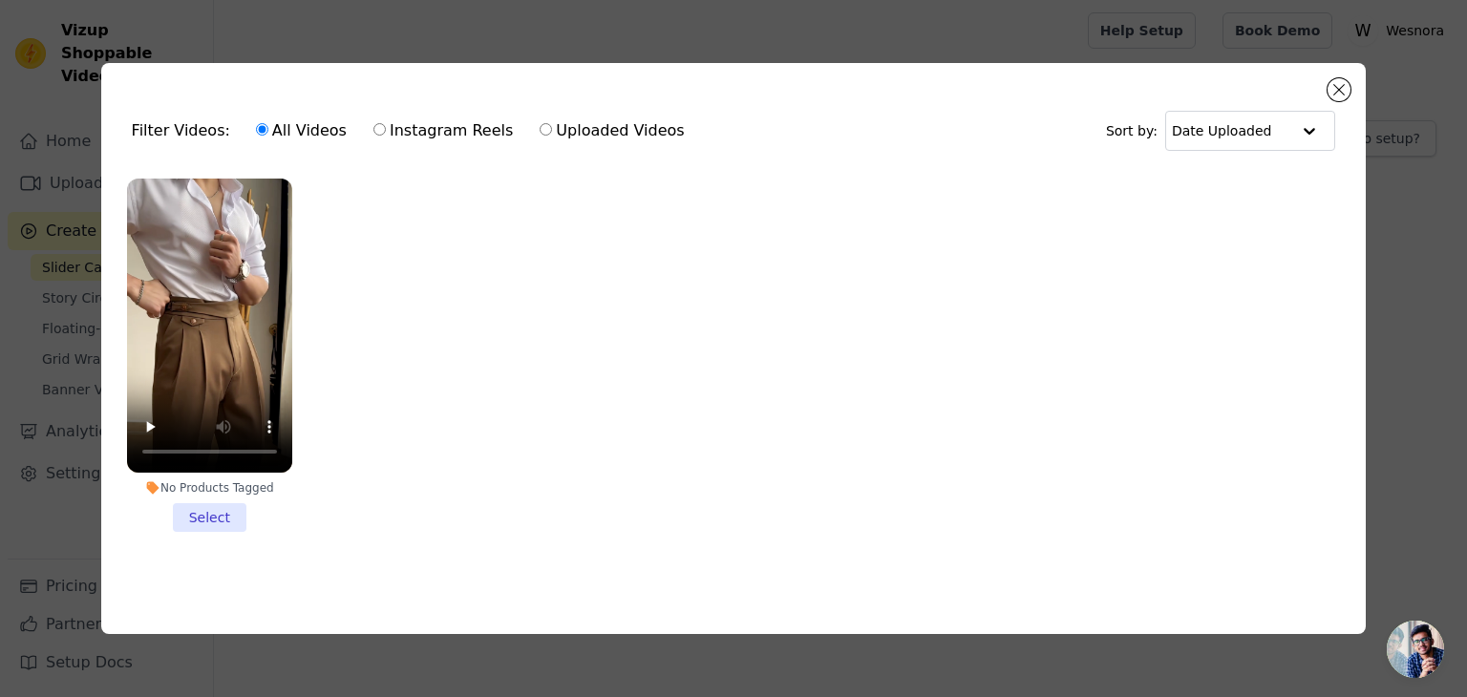
click at [227, 501] on li "No Products Tagged Select" at bounding box center [209, 355] width 165 height 353
click at [0, 0] on input "No Products Tagged Select" at bounding box center [0, 0] width 0 height 0
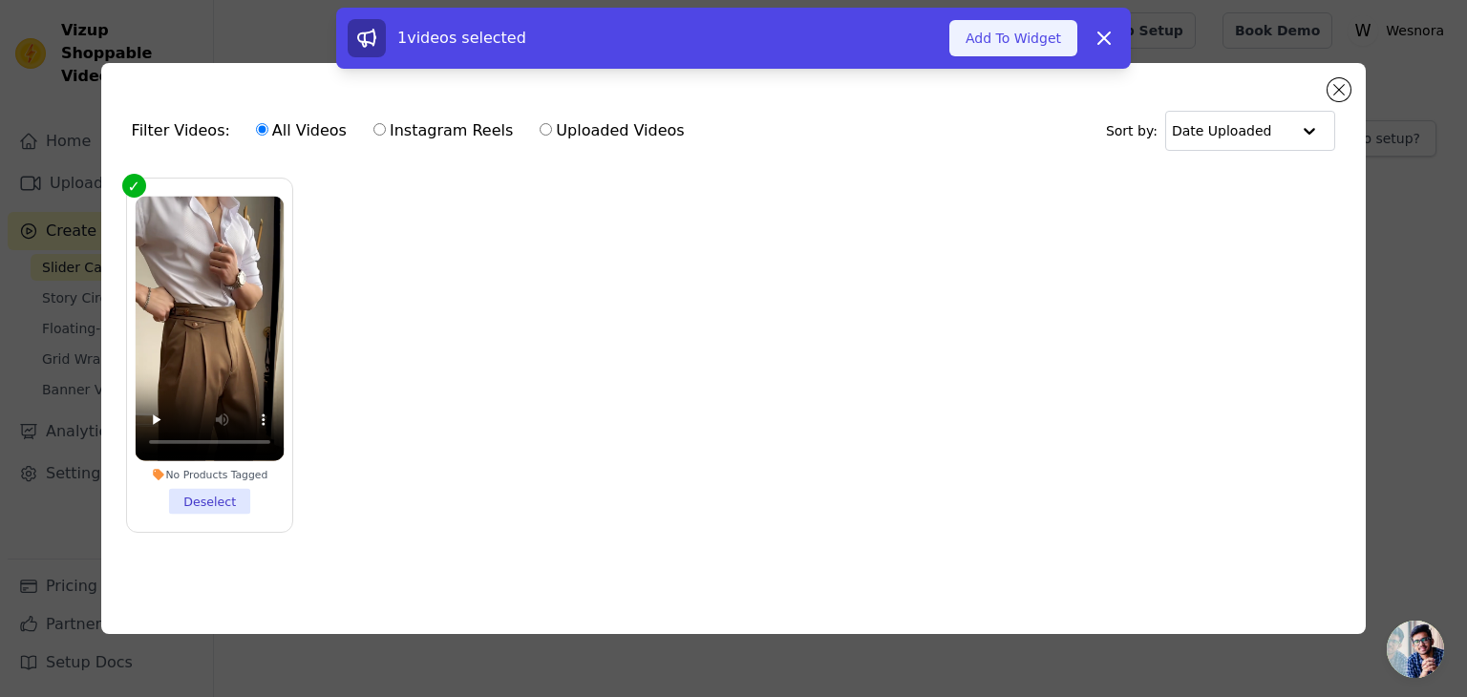
click at [1025, 53] on button "Add To Widget" at bounding box center [1013, 38] width 128 height 36
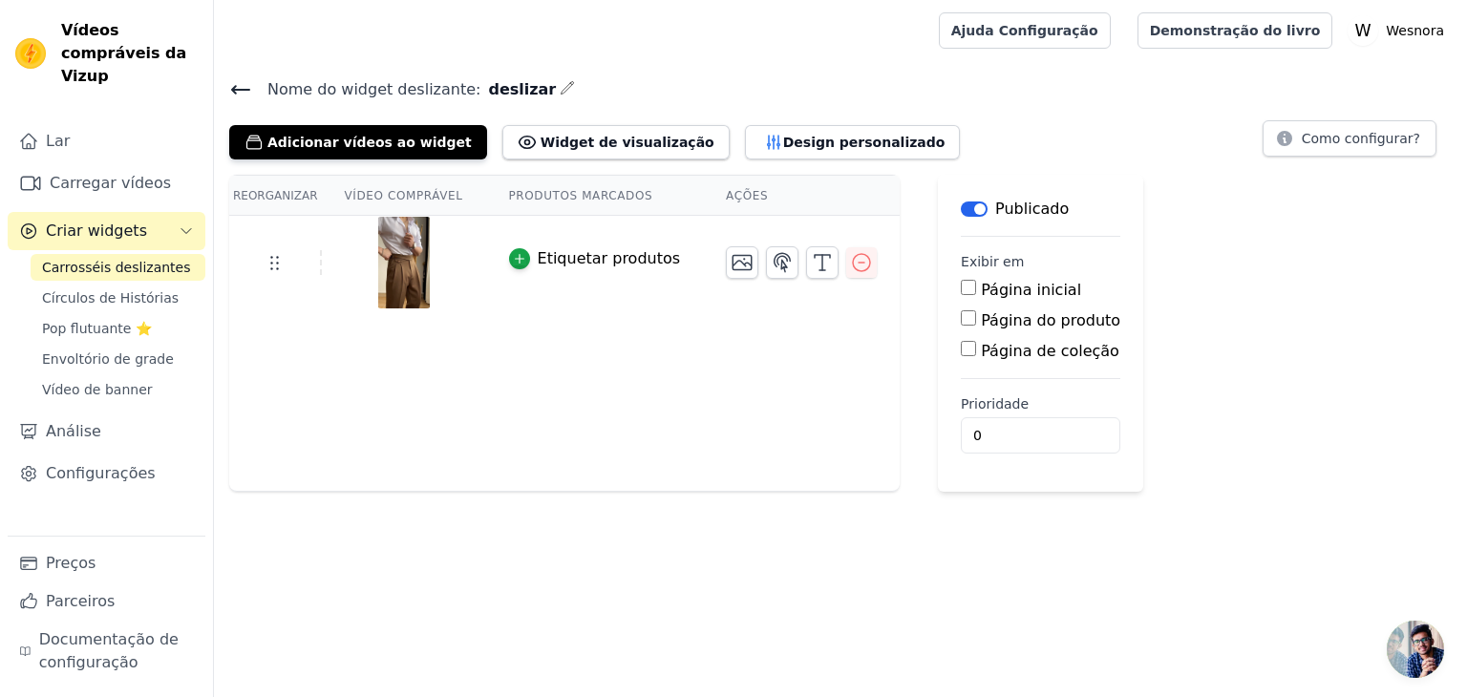
click at [1041, 159] on div "Nome do widget deslizante : deslizar Adicionar vídeos ao widget Widget de visua…" at bounding box center [840, 283] width 1253 height 415
click at [961, 284] on input "Página inicial" at bounding box center [968, 287] width 15 height 15
checkbox input "true"
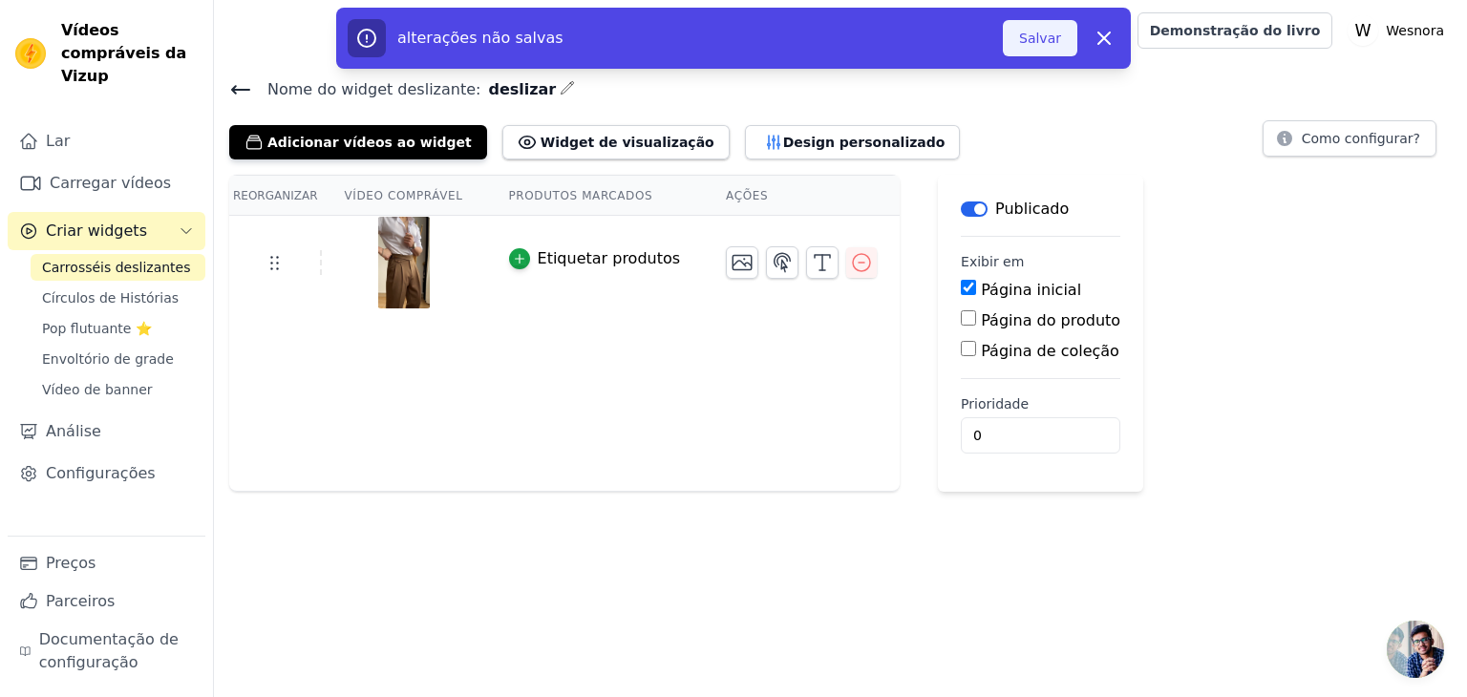
click at [1063, 29] on button "Salvar" at bounding box center [1040, 38] width 74 height 36
click at [1039, 49] on button "Salvar" at bounding box center [1040, 38] width 74 height 36
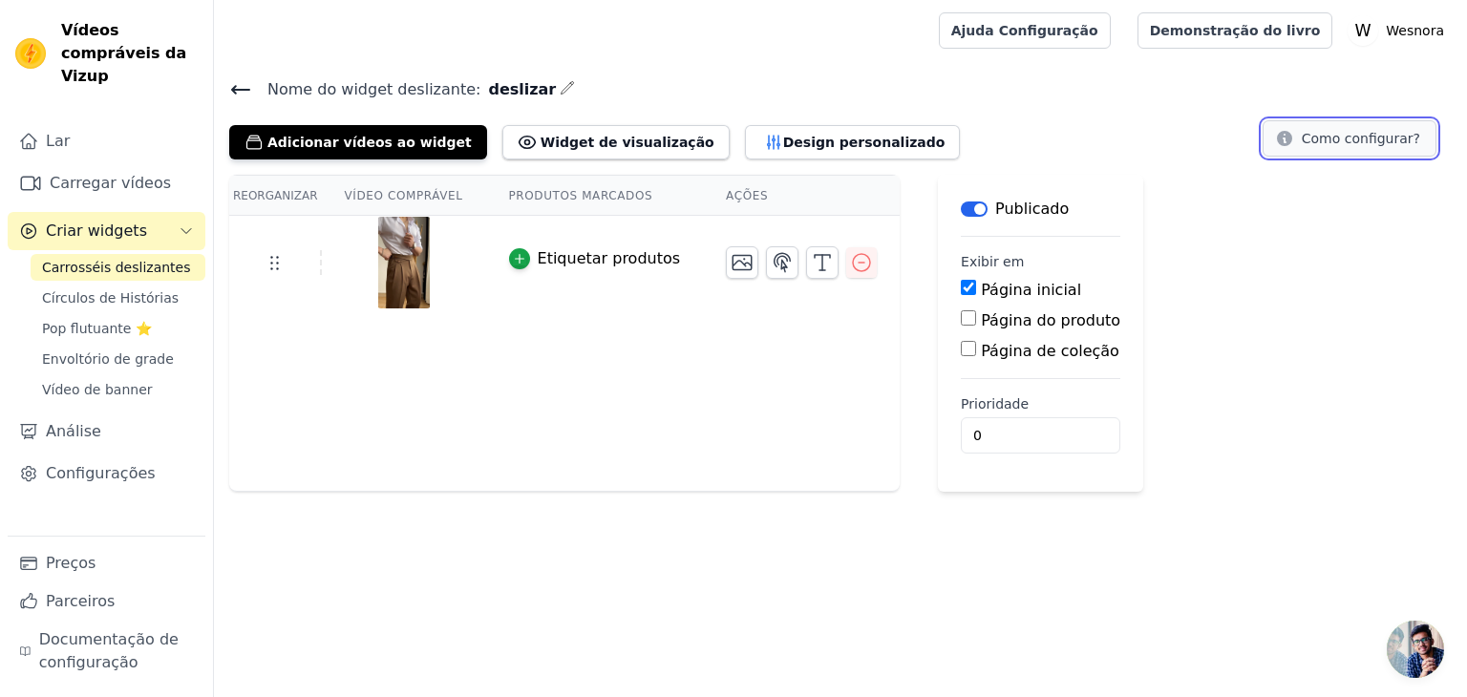
click at [1394, 138] on font "Como configurar?" at bounding box center [1360, 138] width 118 height 15
click at [1111, 40] on link "Ajuda Configuração" at bounding box center [1025, 30] width 172 height 36
click at [79, 464] on font "Configurações" at bounding box center [101, 473] width 110 height 18
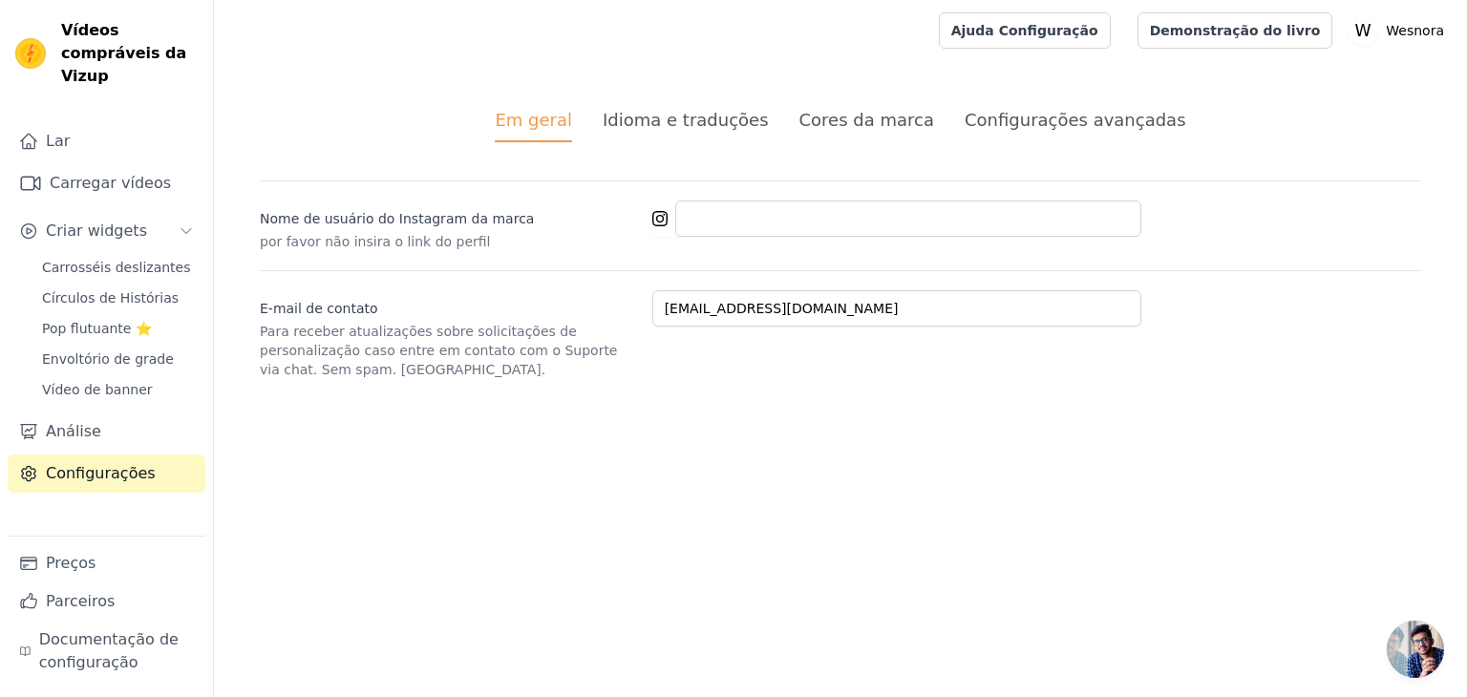
click at [1077, 104] on div "Em geral Idioma e traduções Cores da marca Configurações avançadas alterações n…" at bounding box center [840, 243] width 1253 height 364
click at [1059, 116] on font "Configurações avançadas" at bounding box center [1075, 120] width 222 height 20
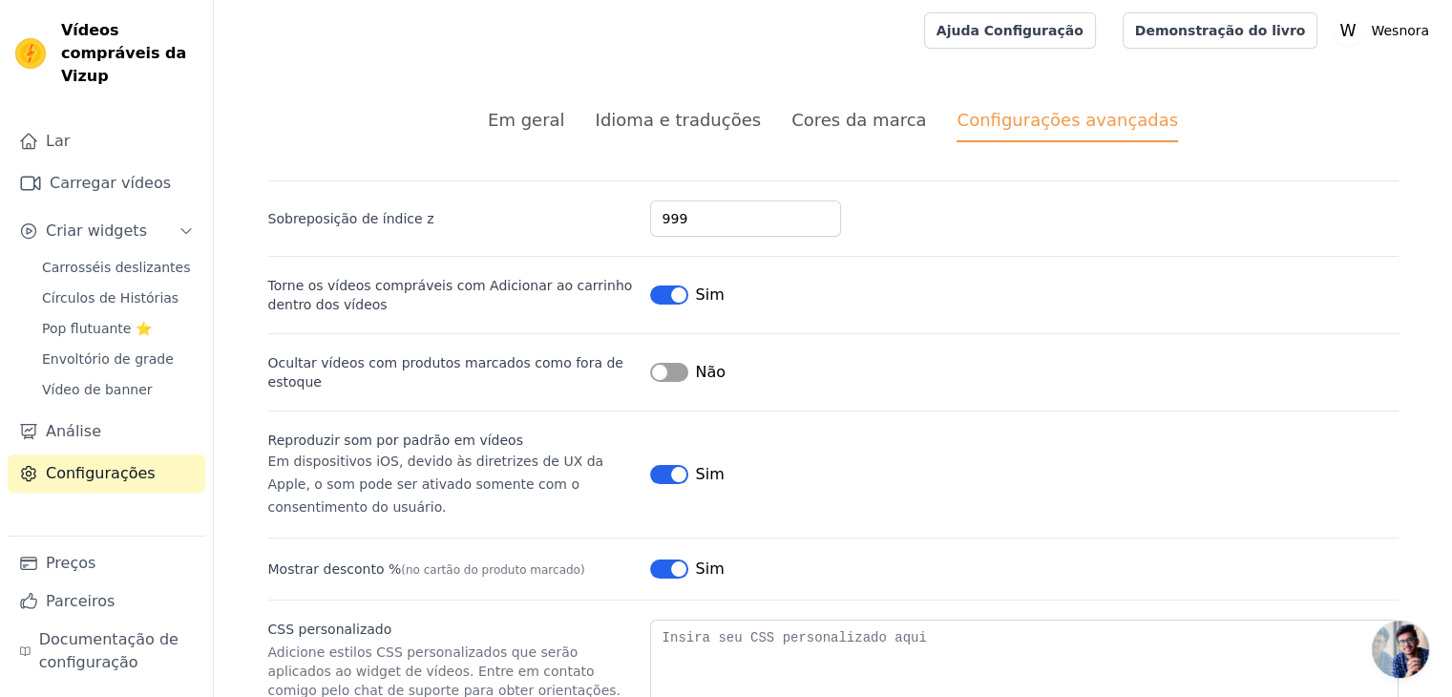
click at [833, 125] on font "Cores da marca" at bounding box center [859, 120] width 135 height 20
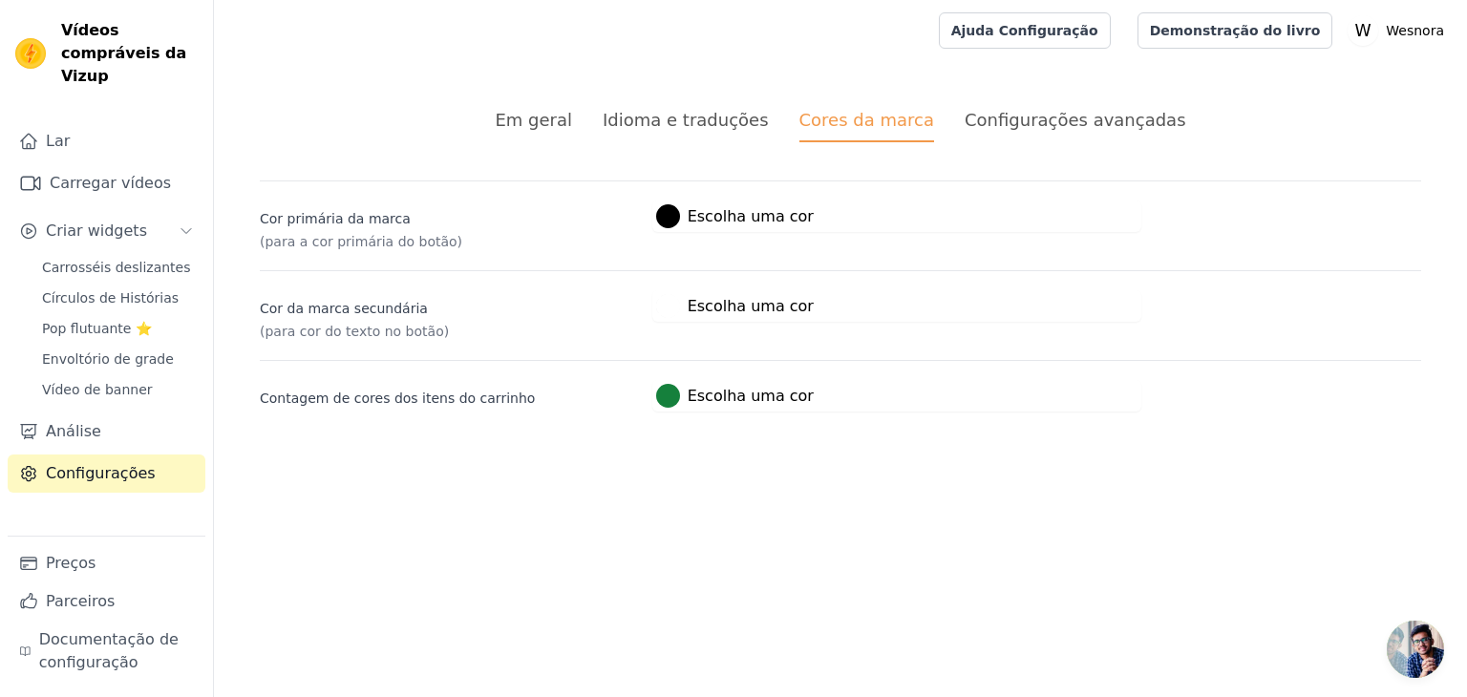
click at [690, 132] on div "Idioma e traduções" at bounding box center [686, 120] width 166 height 26
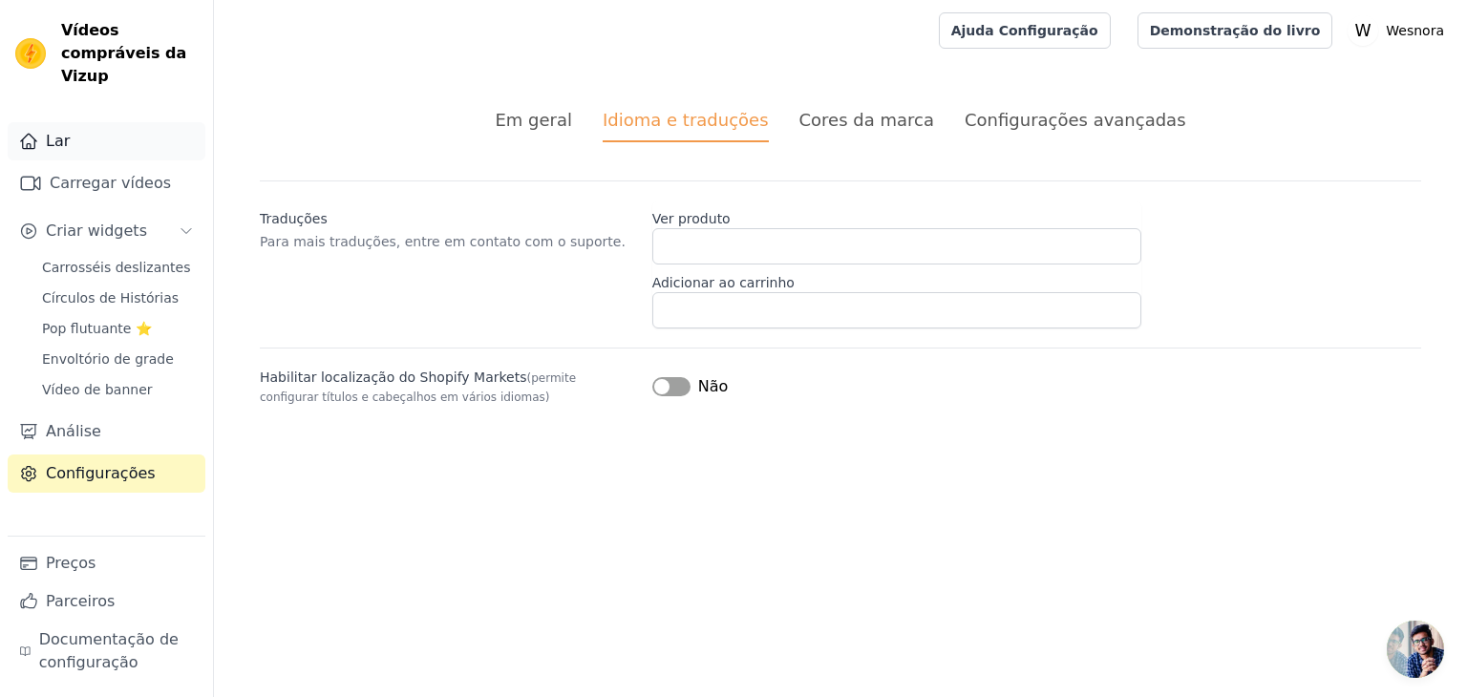
click at [84, 123] on link "Lar" at bounding box center [107, 141] width 198 height 38
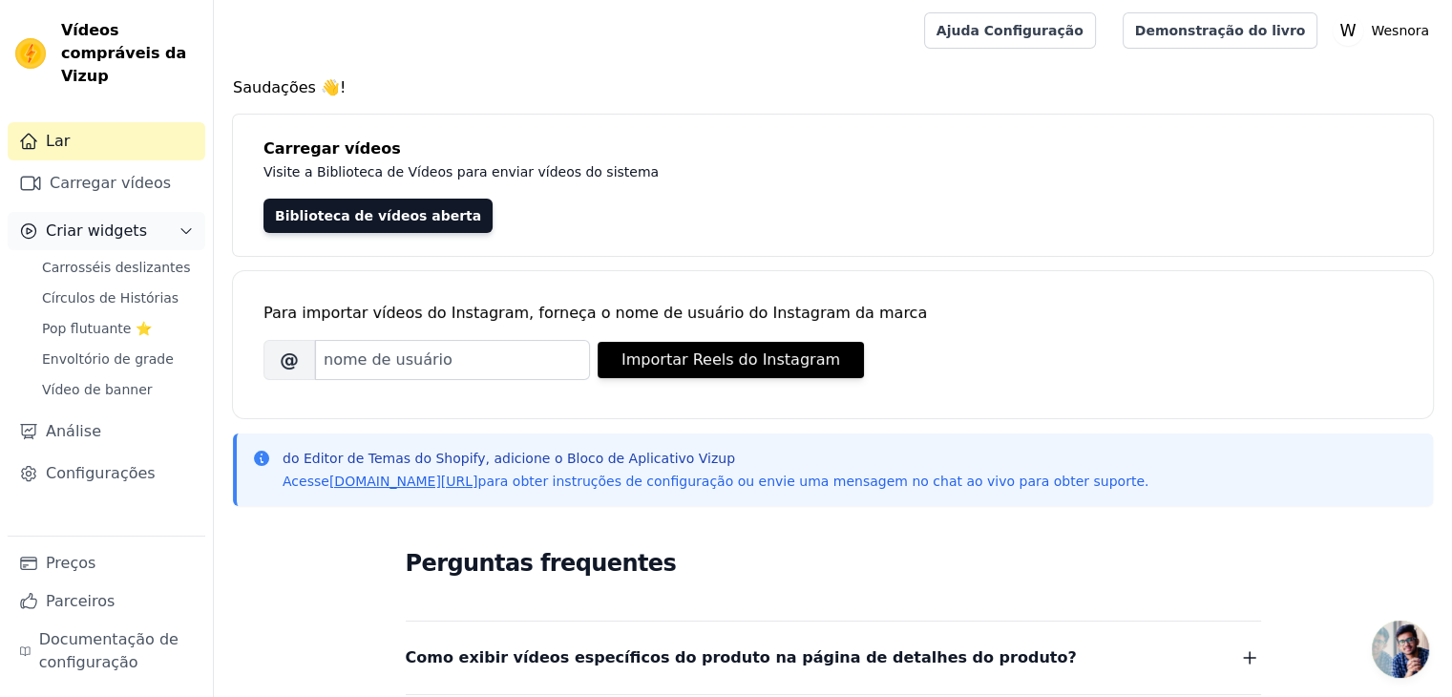
click at [121, 222] on font "Criar widgets" at bounding box center [96, 231] width 101 height 18
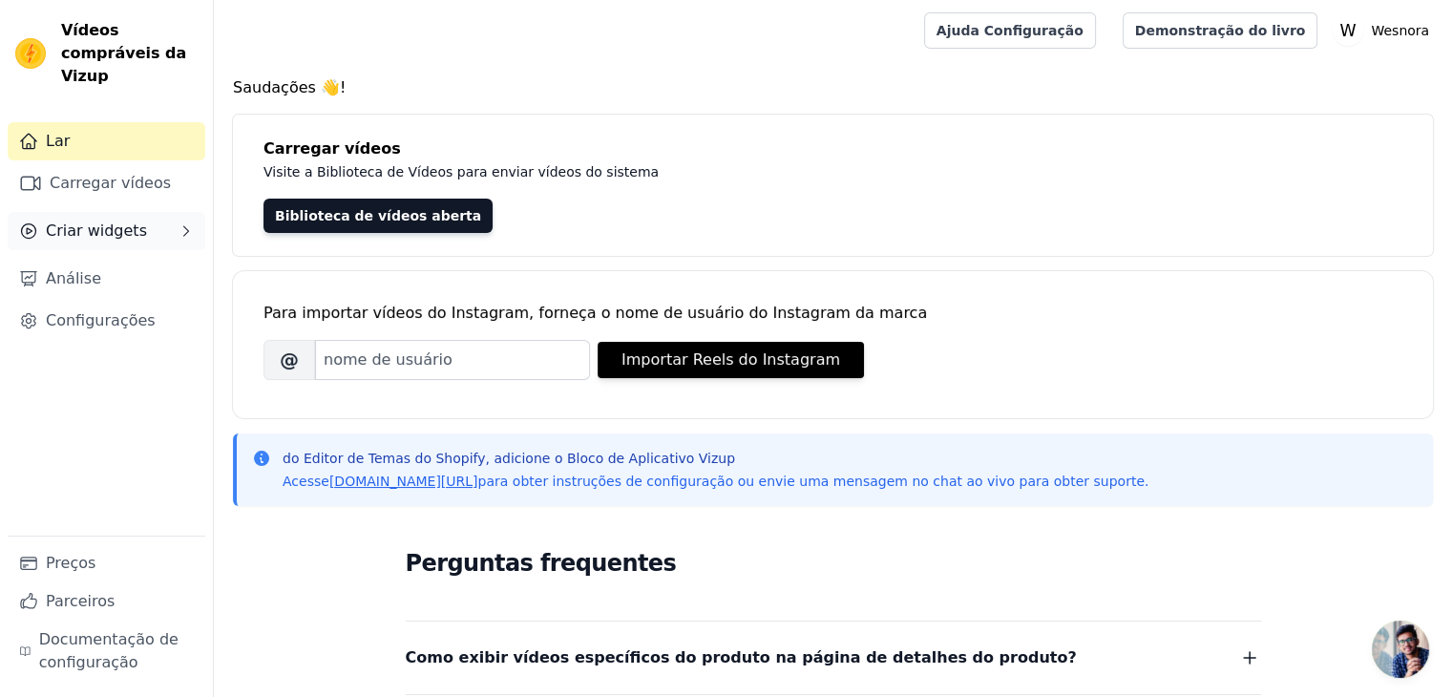
click at [117, 222] on font "Criar widgets" at bounding box center [96, 231] width 101 height 18
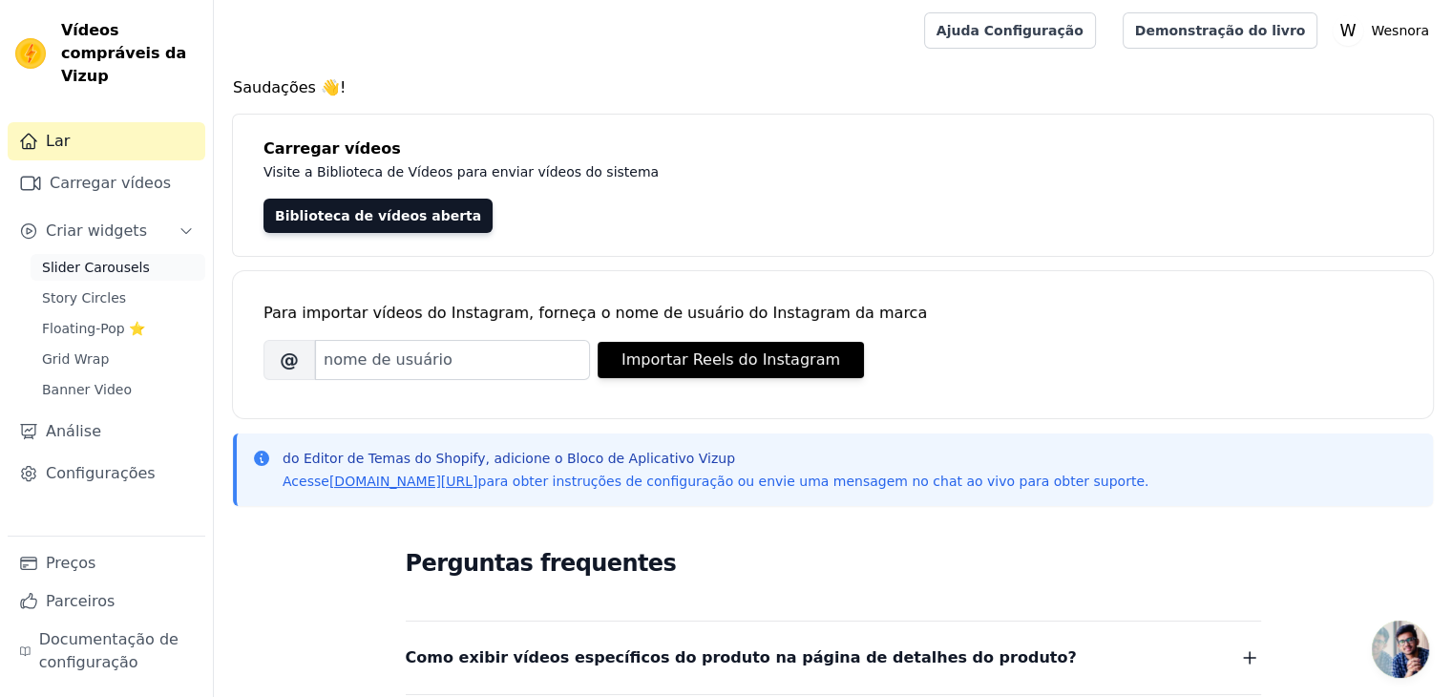
click at [115, 258] on span "Slider Carousels" at bounding box center [96, 267] width 108 height 19
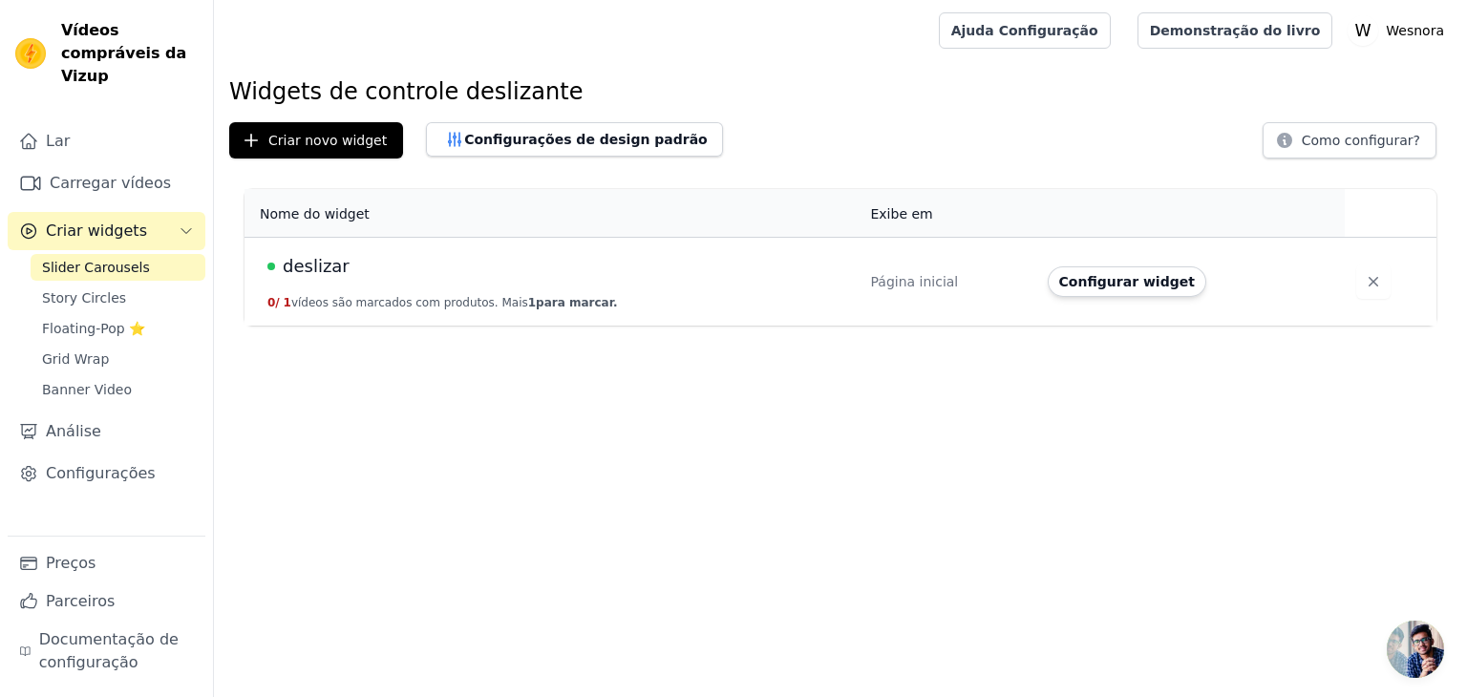
click at [452, 296] on font "vídeos são marcados com produtos. Mais" at bounding box center [409, 302] width 237 height 13
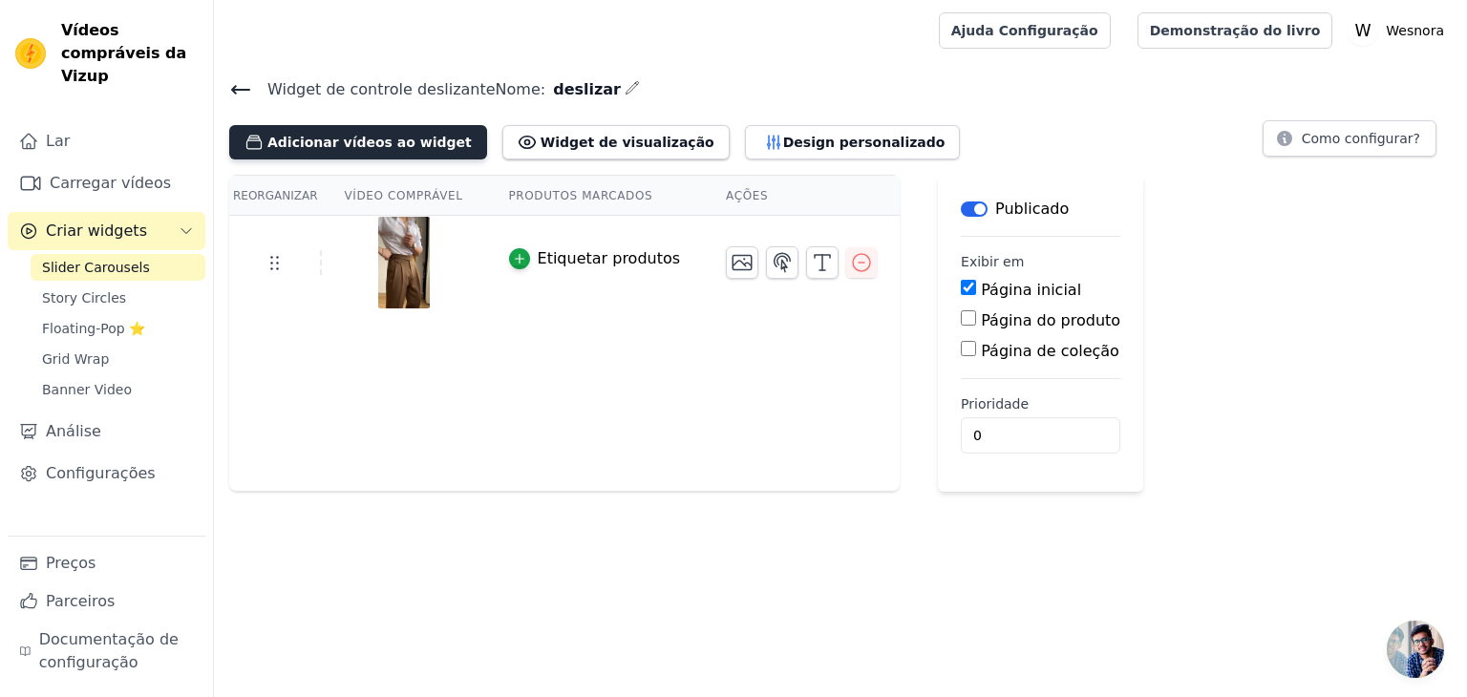
click at [381, 150] on button "Adicionar vídeos ao widget" at bounding box center [358, 142] width 258 height 34
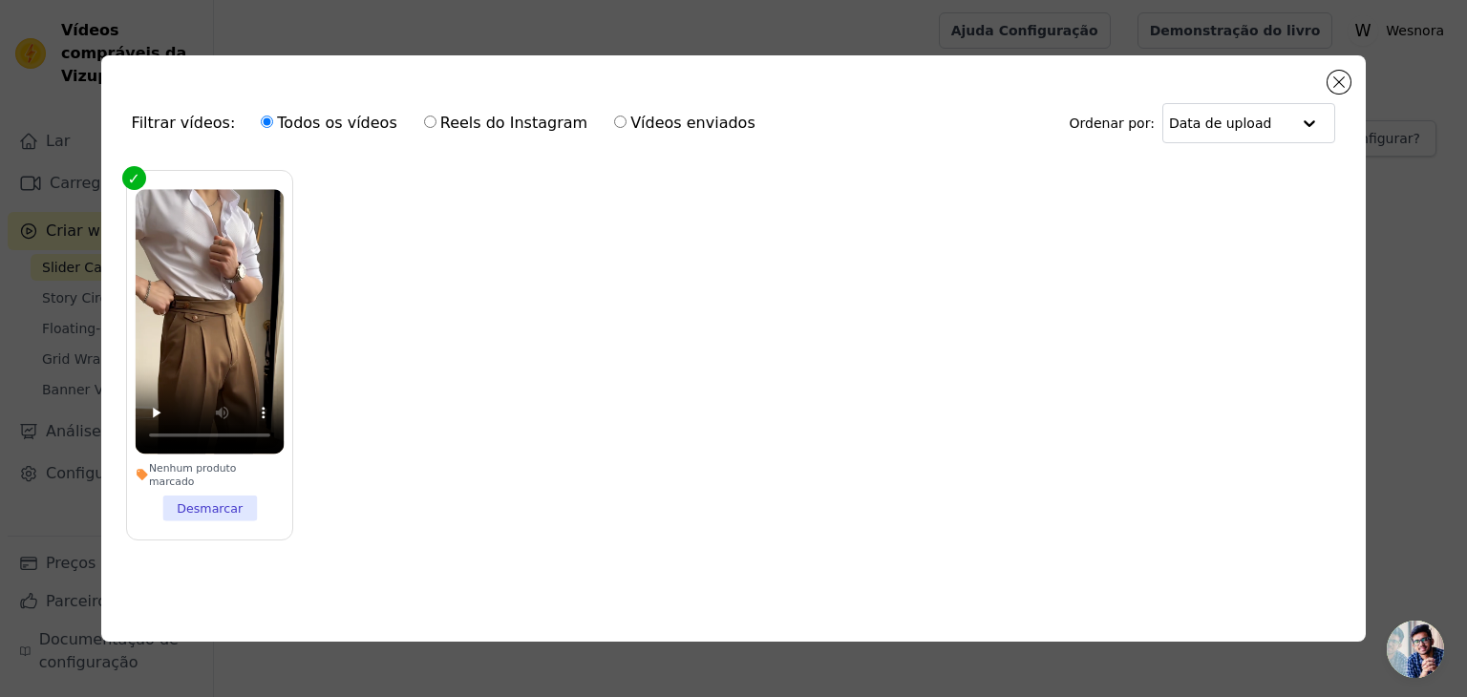
click at [630, 123] on font "Vídeos enviados" at bounding box center [692, 123] width 125 height 18
click at [614, 123] on input "Vídeos enviados" at bounding box center [620, 122] width 12 height 12
radio input "true"
click at [1364, 77] on div "Filtrar vídeos: Todos os vídeos Reels do Instagram Vídeos enviados Ordenar por:…" at bounding box center [733, 348] width 1265 height 586
click at [1357, 83] on div "Filtrar vídeos: Todos os vídeos Reels do Instagram Vídeos enviados Ordenar por:…" at bounding box center [733, 348] width 1265 height 586
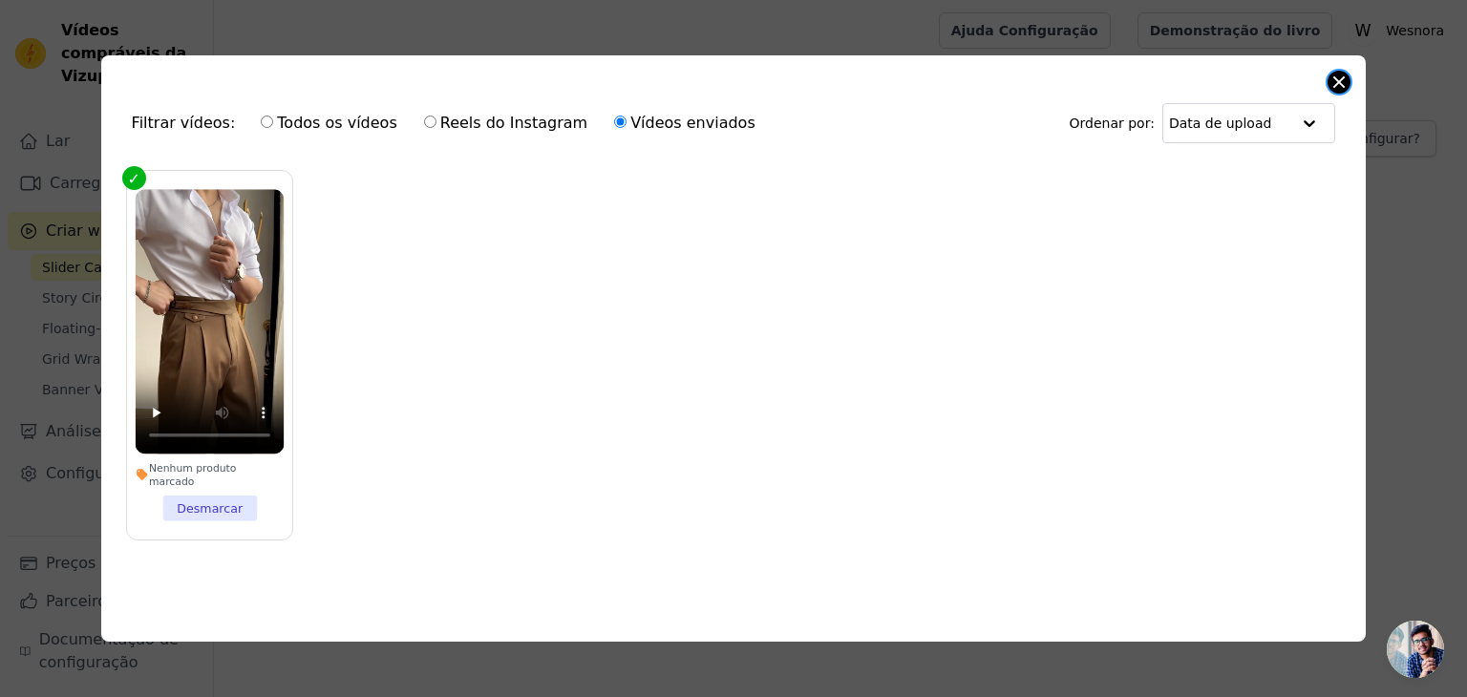
click at [1339, 85] on button "Fechar modal" at bounding box center [1338, 82] width 23 height 23
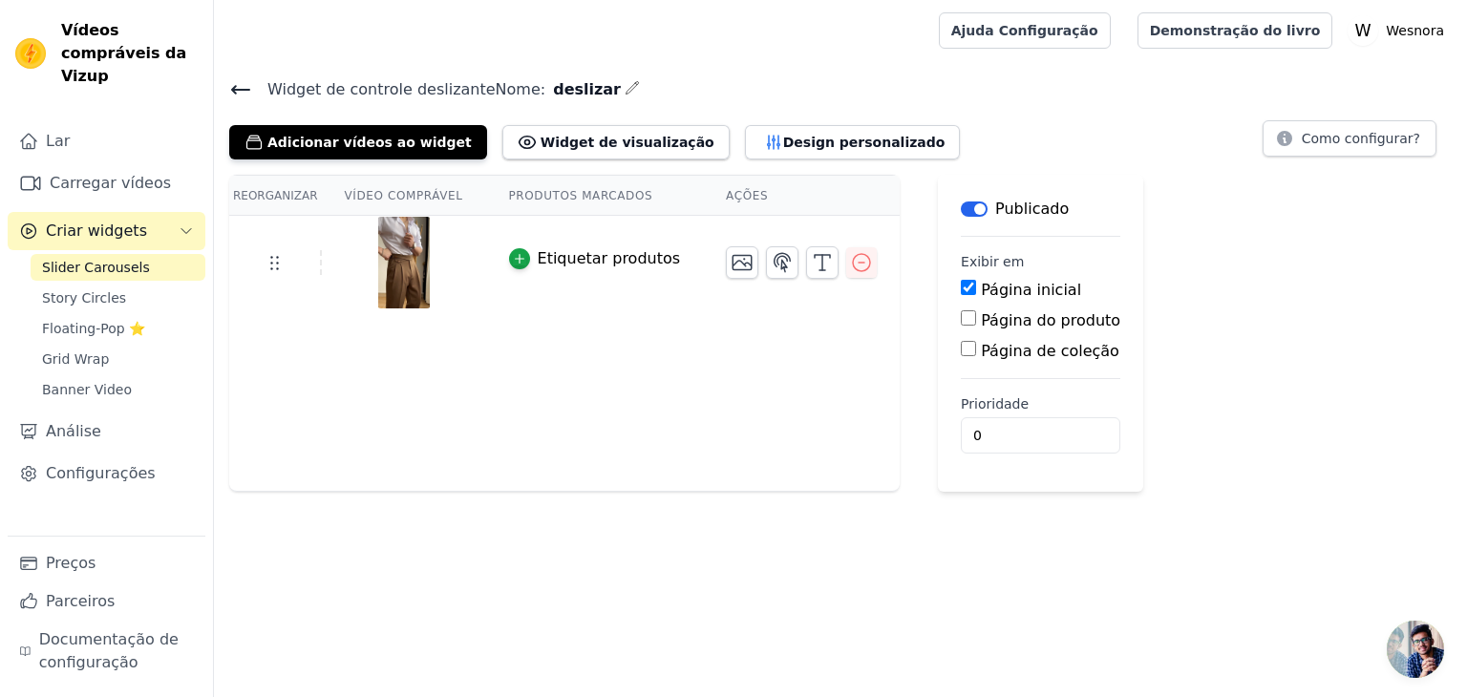
click at [256, 94] on span "Widget de controle deslizante Nome:" at bounding box center [398, 89] width 293 height 23
click at [234, 92] on icon at bounding box center [240, 89] width 23 height 23
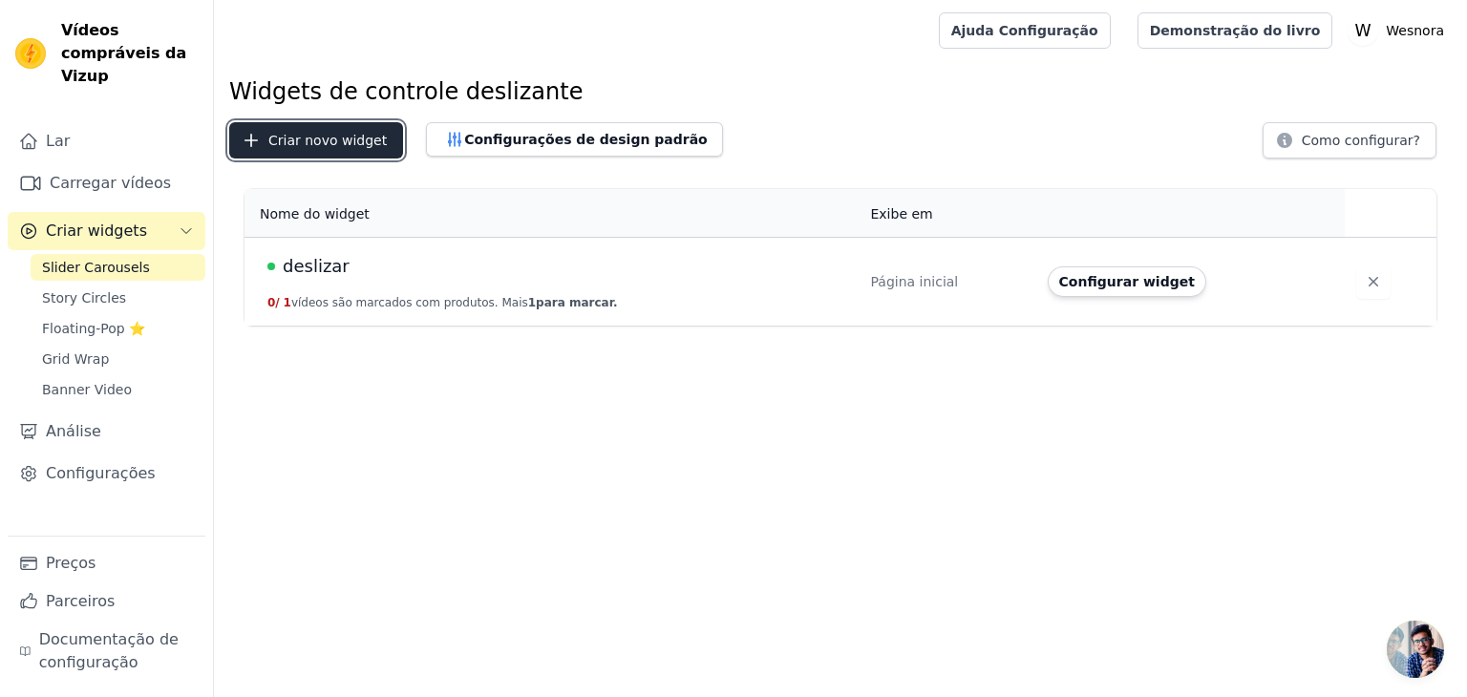
click at [312, 143] on font "Criar novo widget" at bounding box center [327, 140] width 118 height 15
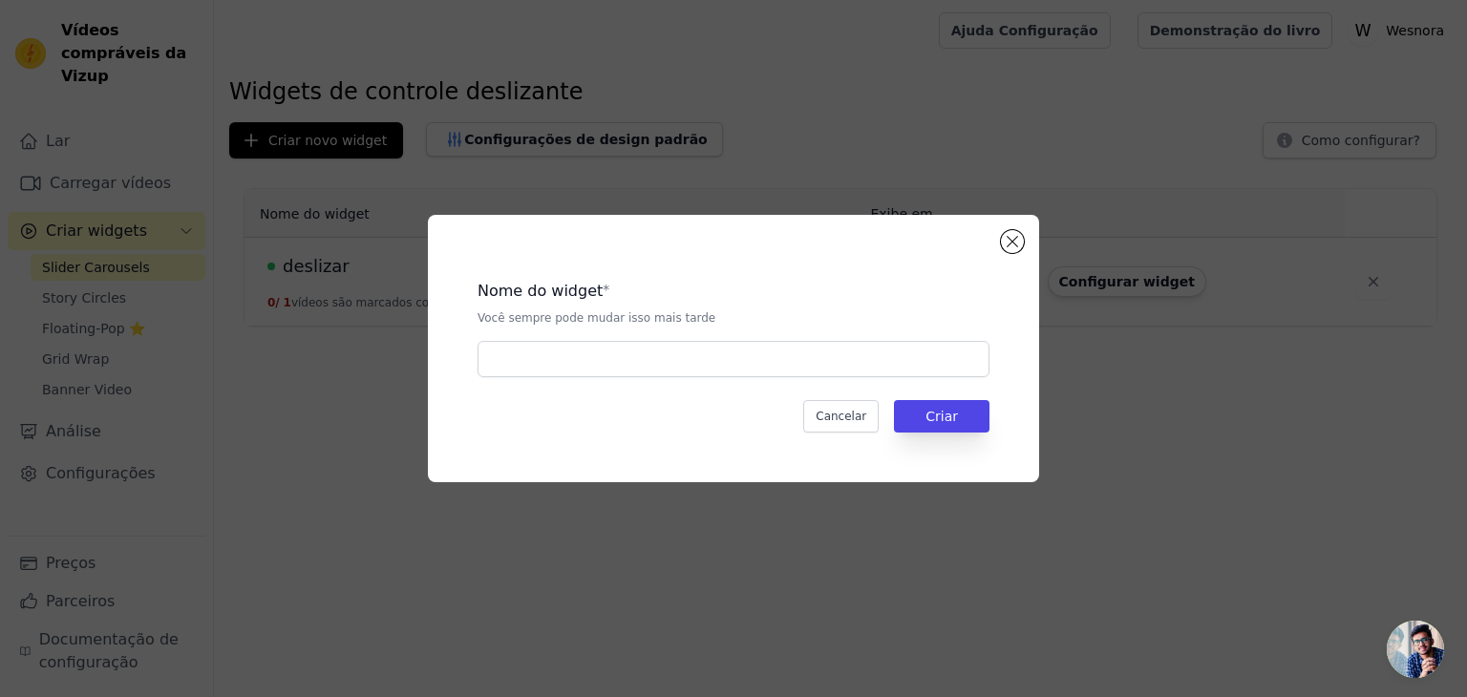
click at [1005, 228] on div "Nome do widget * Você sempre pode mudar isso mais tarde Cancelar [PERSON_NAME]" at bounding box center [733, 348] width 611 height 267
click at [1012, 232] on button "Fechar modal" at bounding box center [1012, 241] width 23 height 23
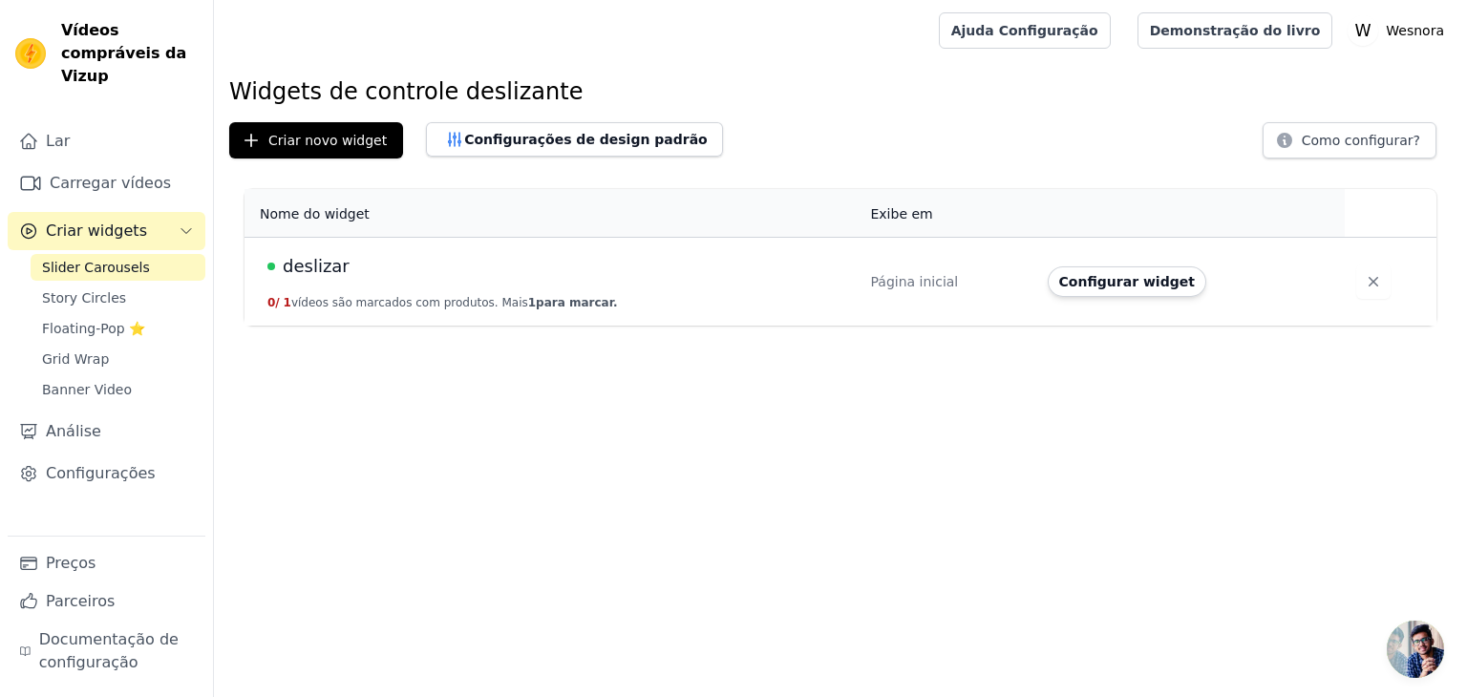
click at [810, 264] on div "deslizar" at bounding box center [557, 266] width 580 height 27
click at [905, 297] on td "Página inicial" at bounding box center [946, 281] width 177 height 89
click at [1102, 280] on font "Configurar widget" at bounding box center [1127, 281] width 136 height 15
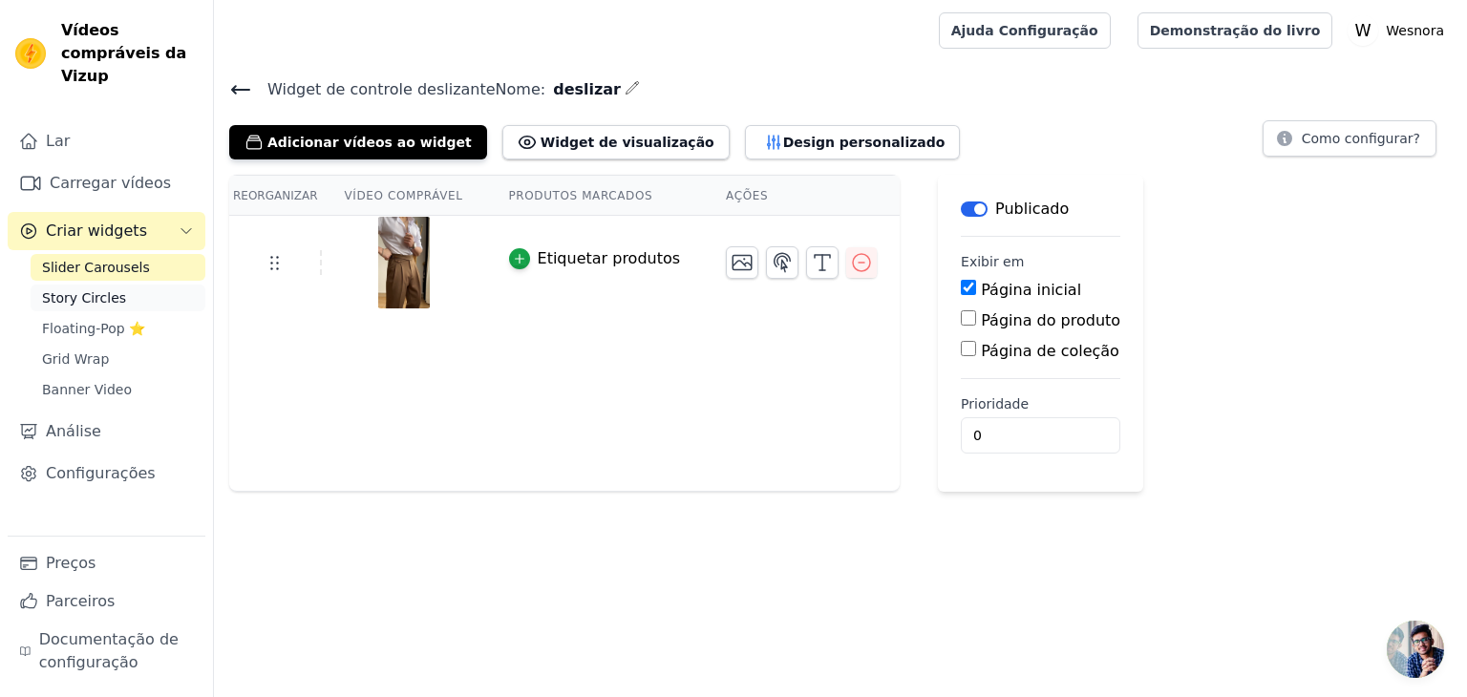
click at [118, 285] on link "Story Circles" at bounding box center [118, 298] width 175 height 27
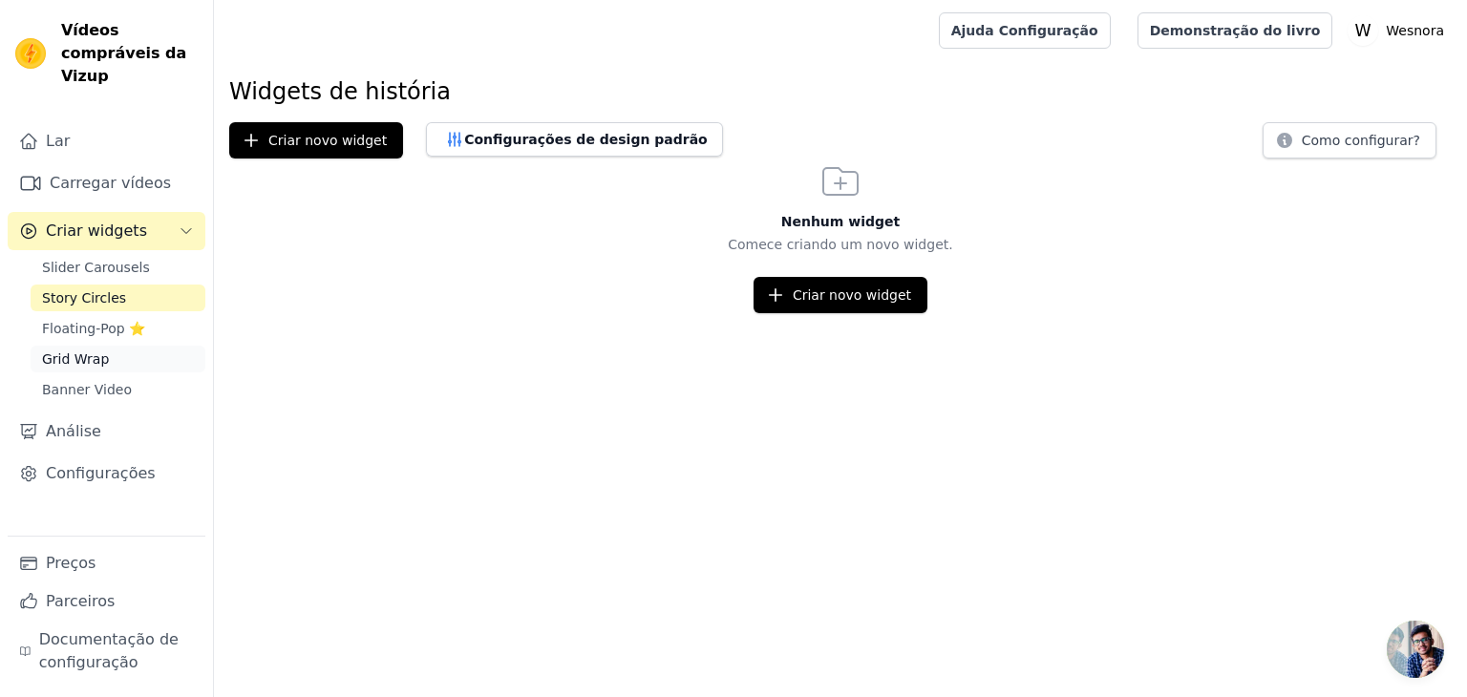
click at [107, 346] on link "Grid Wrap" at bounding box center [118, 359] width 175 height 27
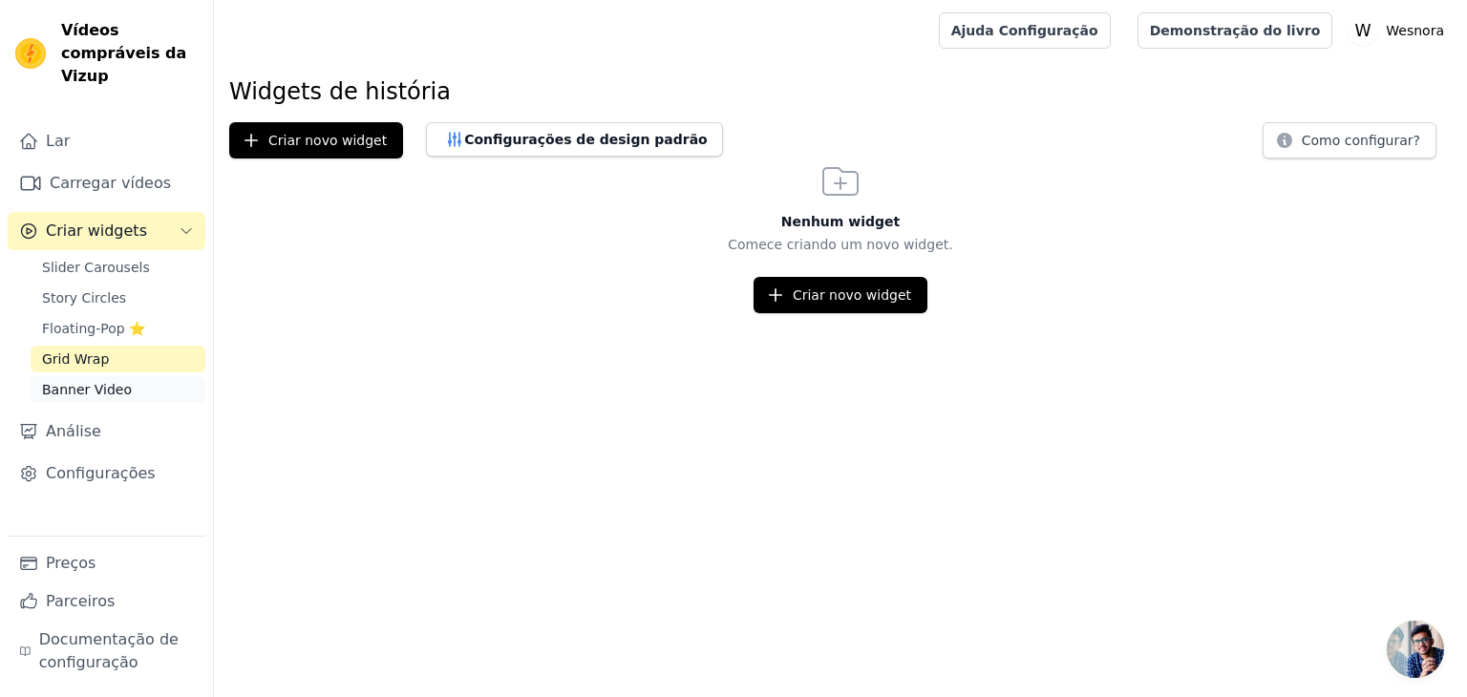
click at [126, 376] on link "Banner Video" at bounding box center [118, 389] width 175 height 27
click at [130, 258] on span "Slider Carousels" at bounding box center [96, 267] width 108 height 19
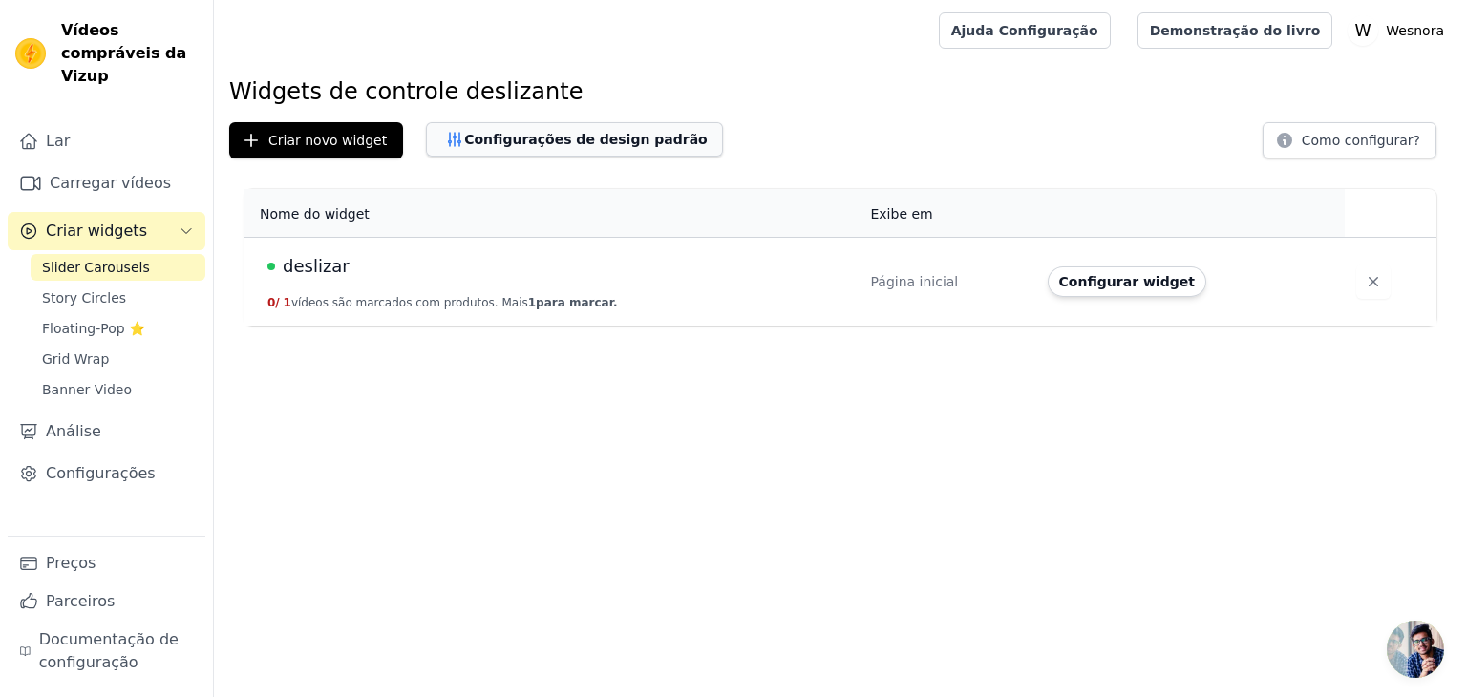
click at [535, 140] on font "Configurações de design padrão" at bounding box center [585, 139] width 243 height 15
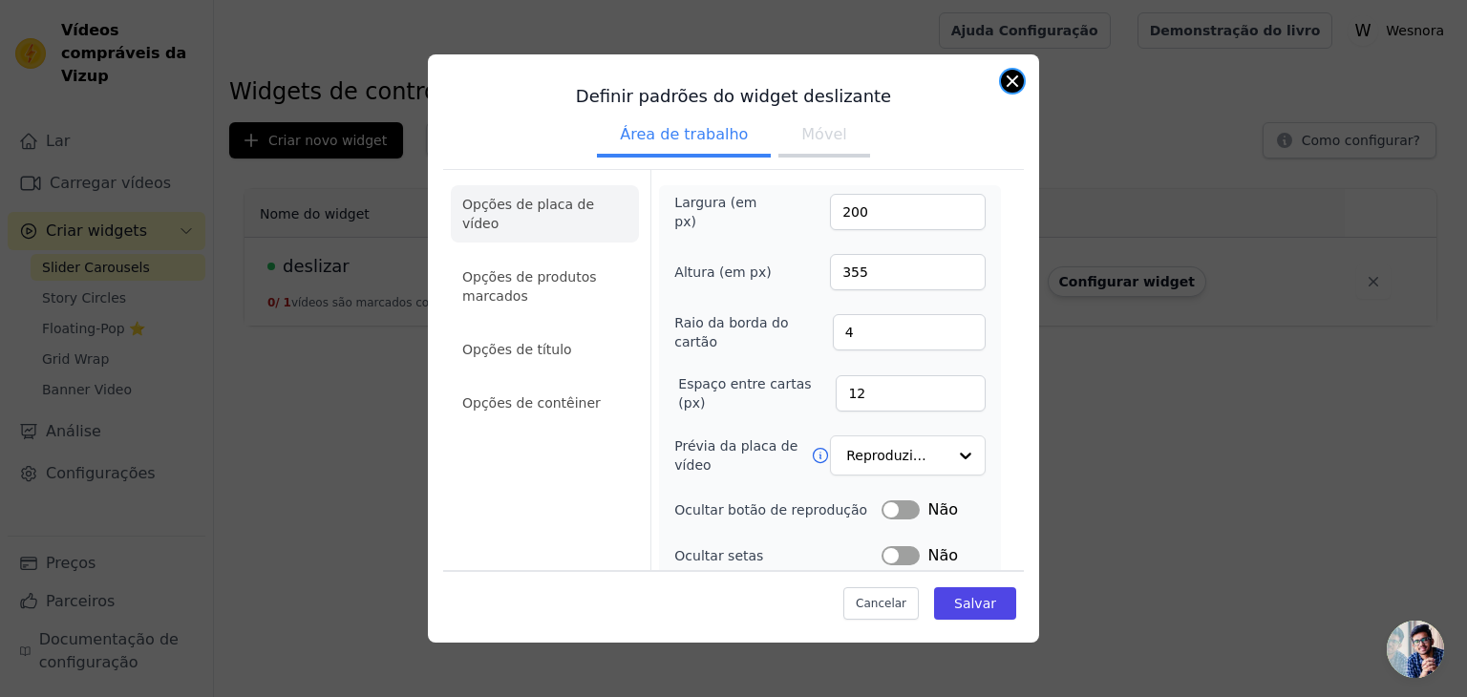
click at [1008, 90] on button "Fechar modal" at bounding box center [1012, 81] width 23 height 23
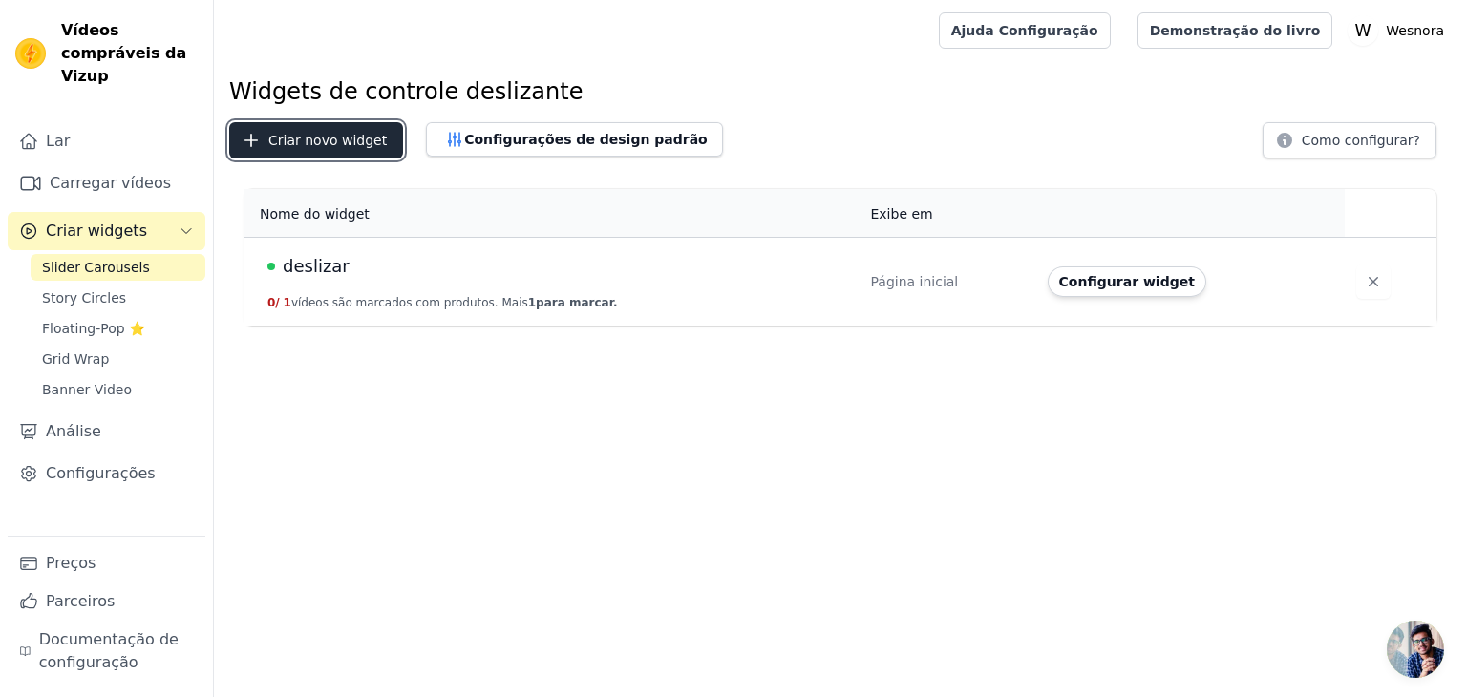
click at [317, 143] on font "Criar novo widget" at bounding box center [327, 140] width 118 height 15
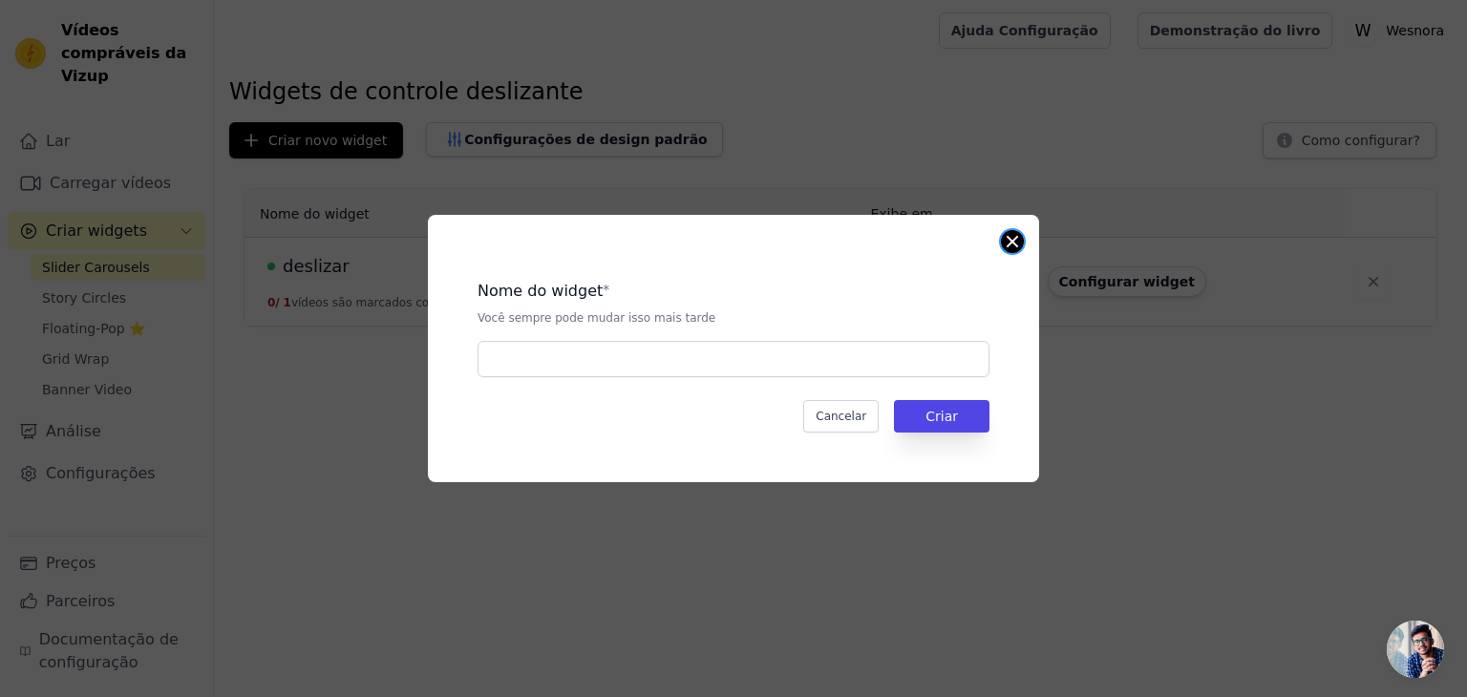
click at [1022, 239] on button "Fechar modal" at bounding box center [1012, 241] width 23 height 23
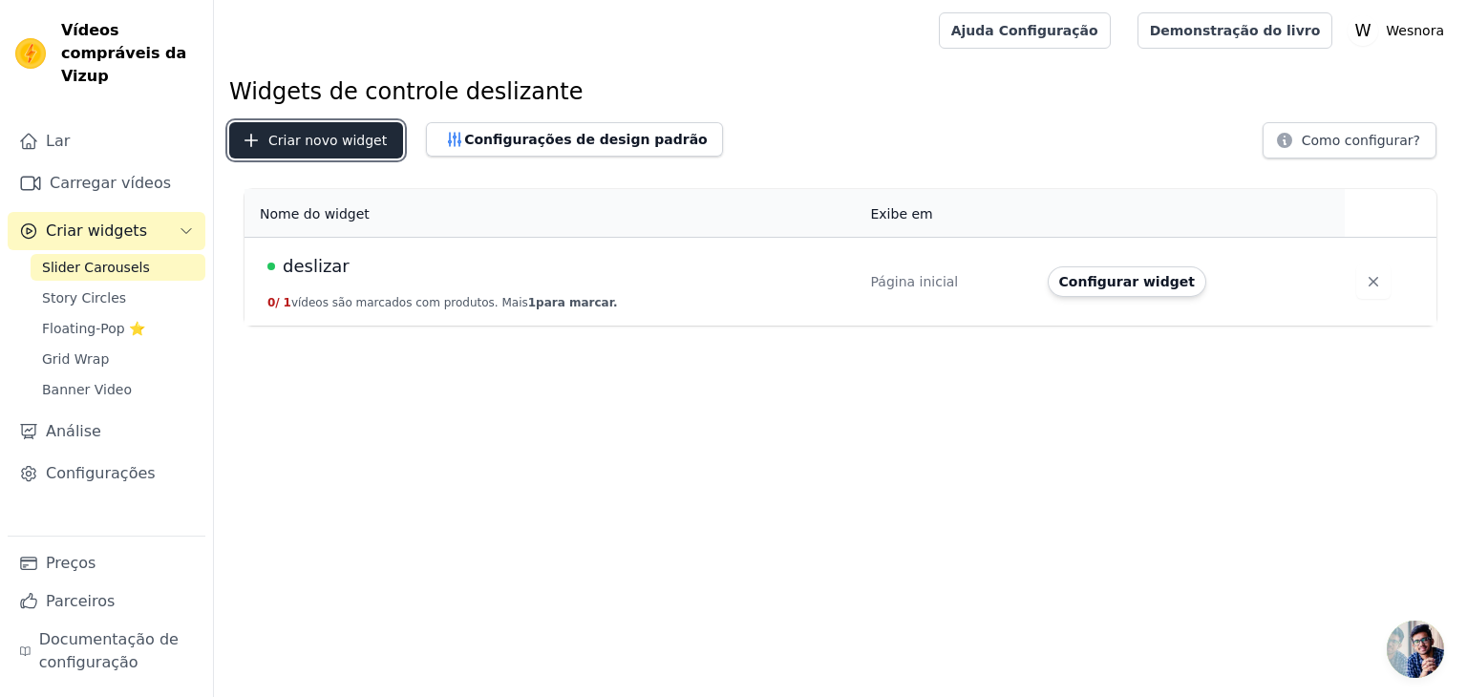
click at [312, 151] on button "Criar novo widget" at bounding box center [316, 140] width 174 height 36
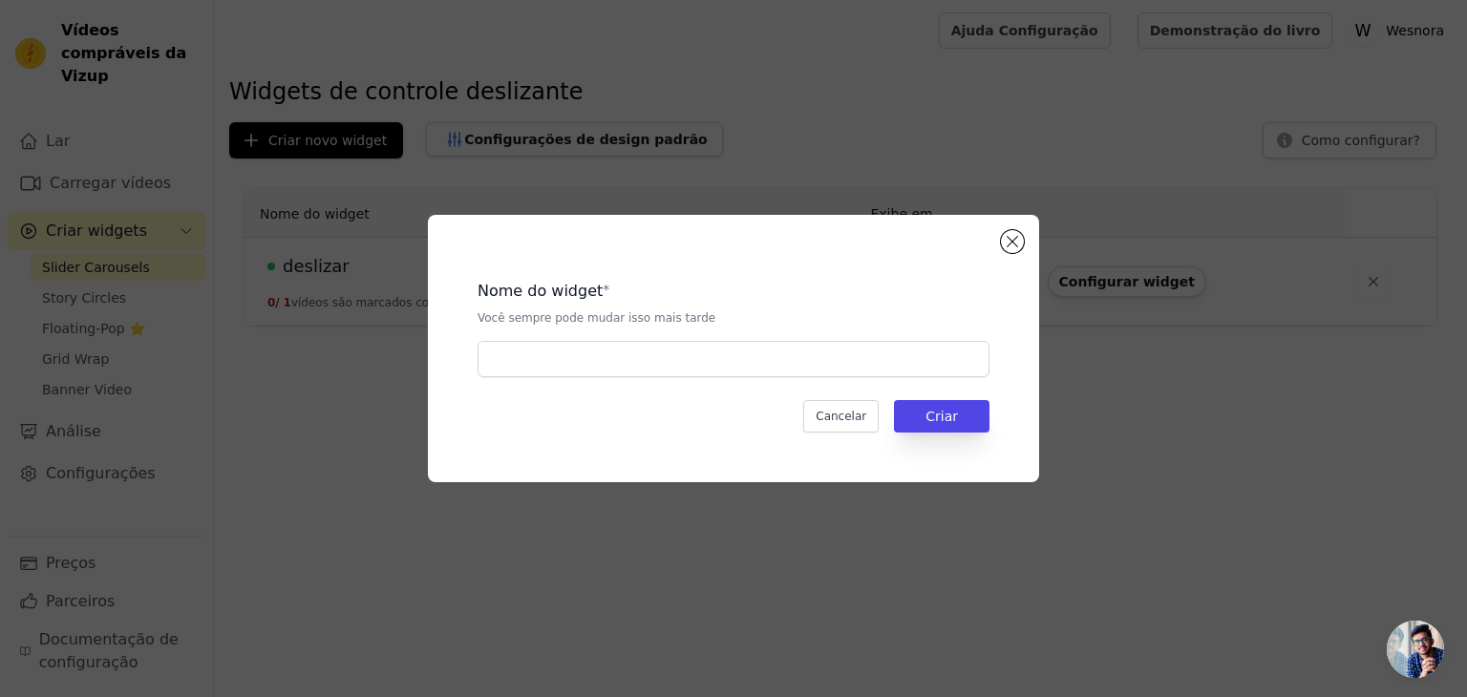
click at [1023, 249] on div "Nome do widget * Você sempre pode mudar isso mais tarde Cancelar [PERSON_NAME]" at bounding box center [733, 348] width 611 height 267
click at [1018, 234] on button "Fechar modal" at bounding box center [1012, 241] width 23 height 23
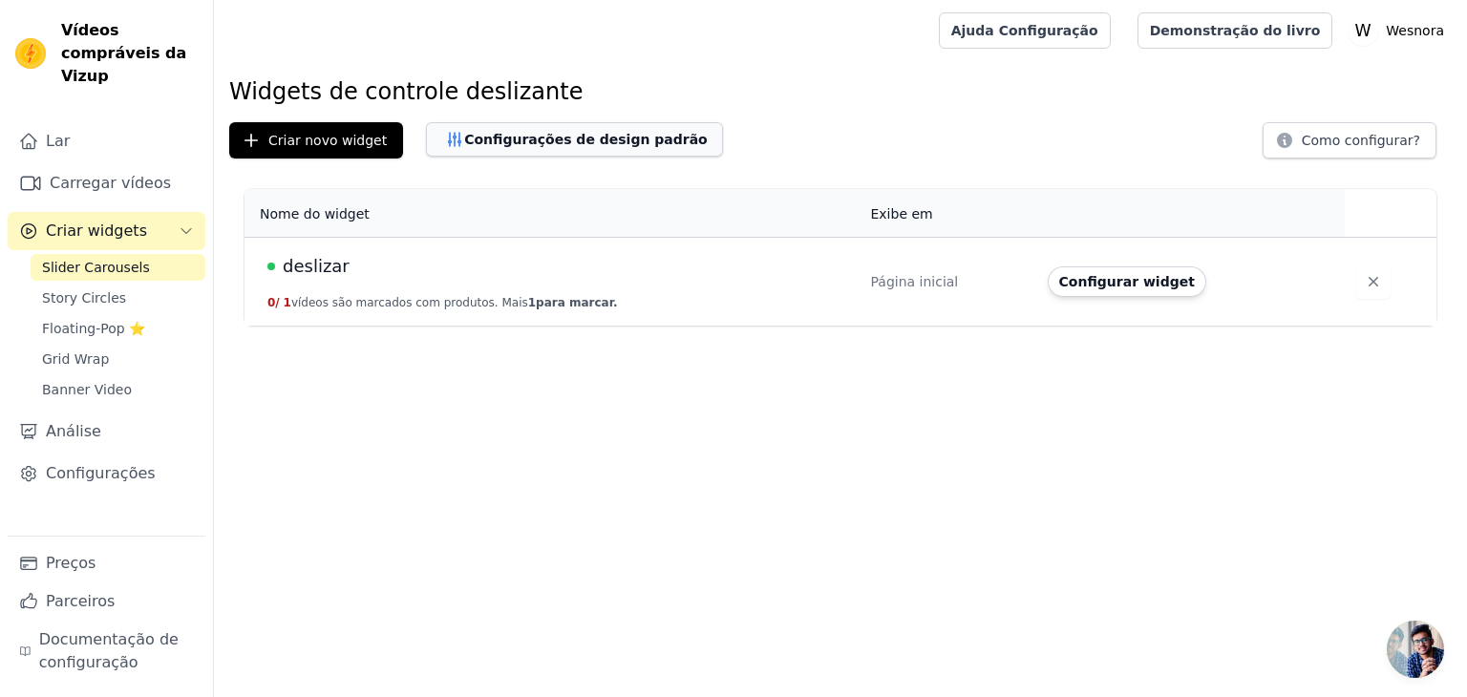
click at [614, 132] on font "Configurações de design padrão" at bounding box center [585, 139] width 243 height 15
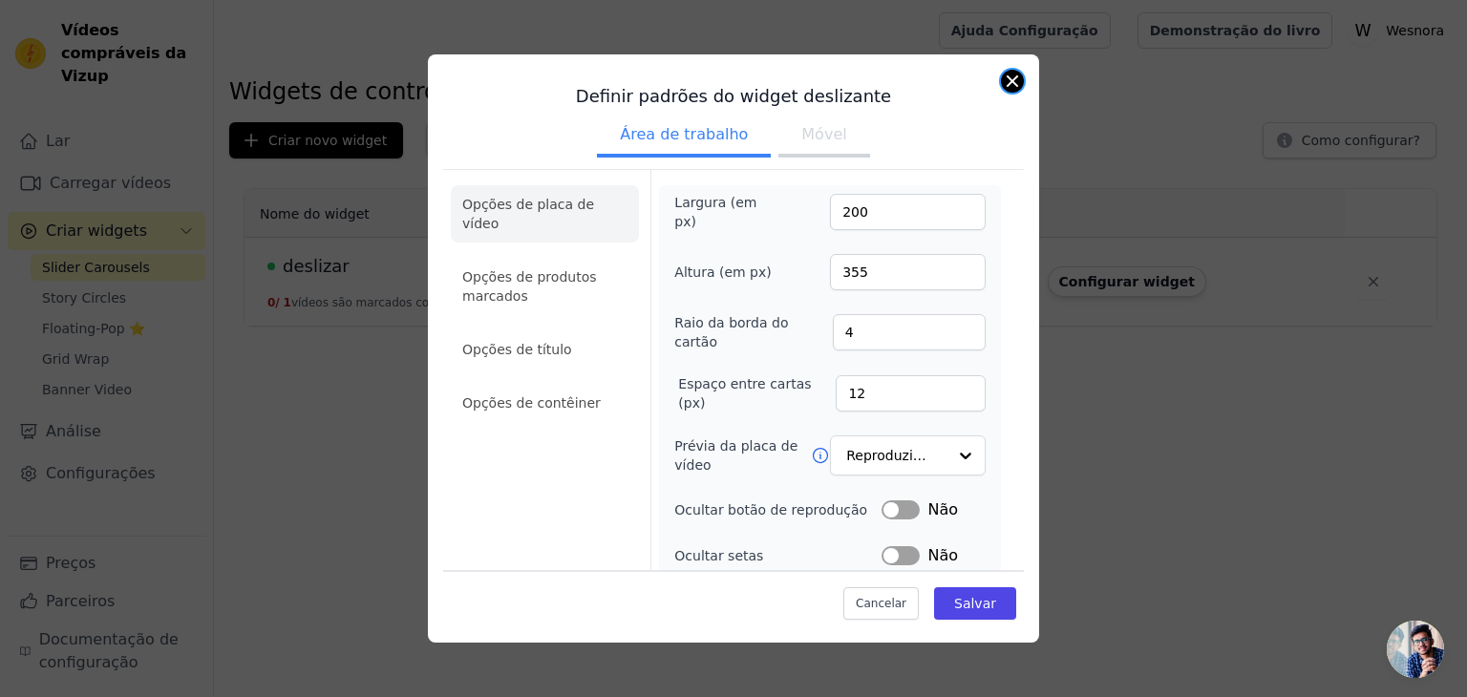
click at [1014, 85] on button "Fechar modal" at bounding box center [1012, 81] width 23 height 23
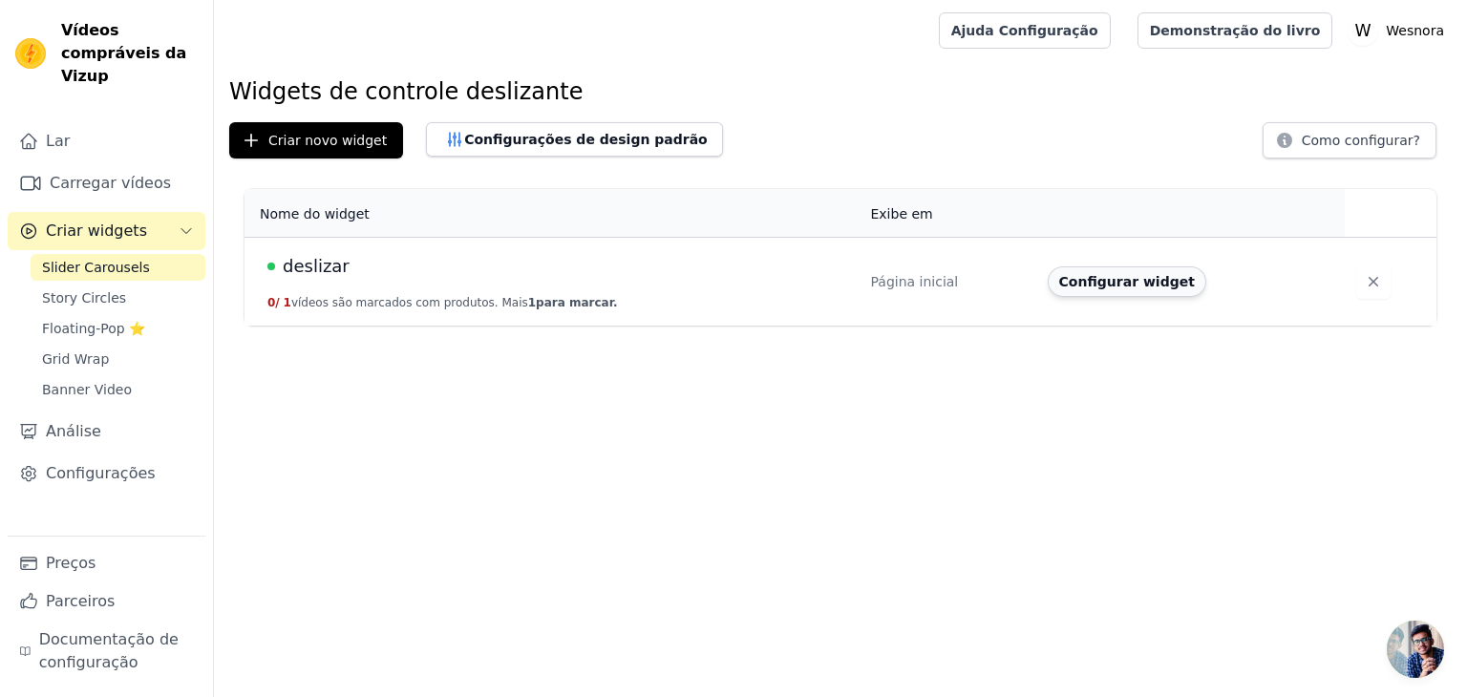
click at [1088, 287] on font "Configurar widget" at bounding box center [1127, 281] width 136 height 15
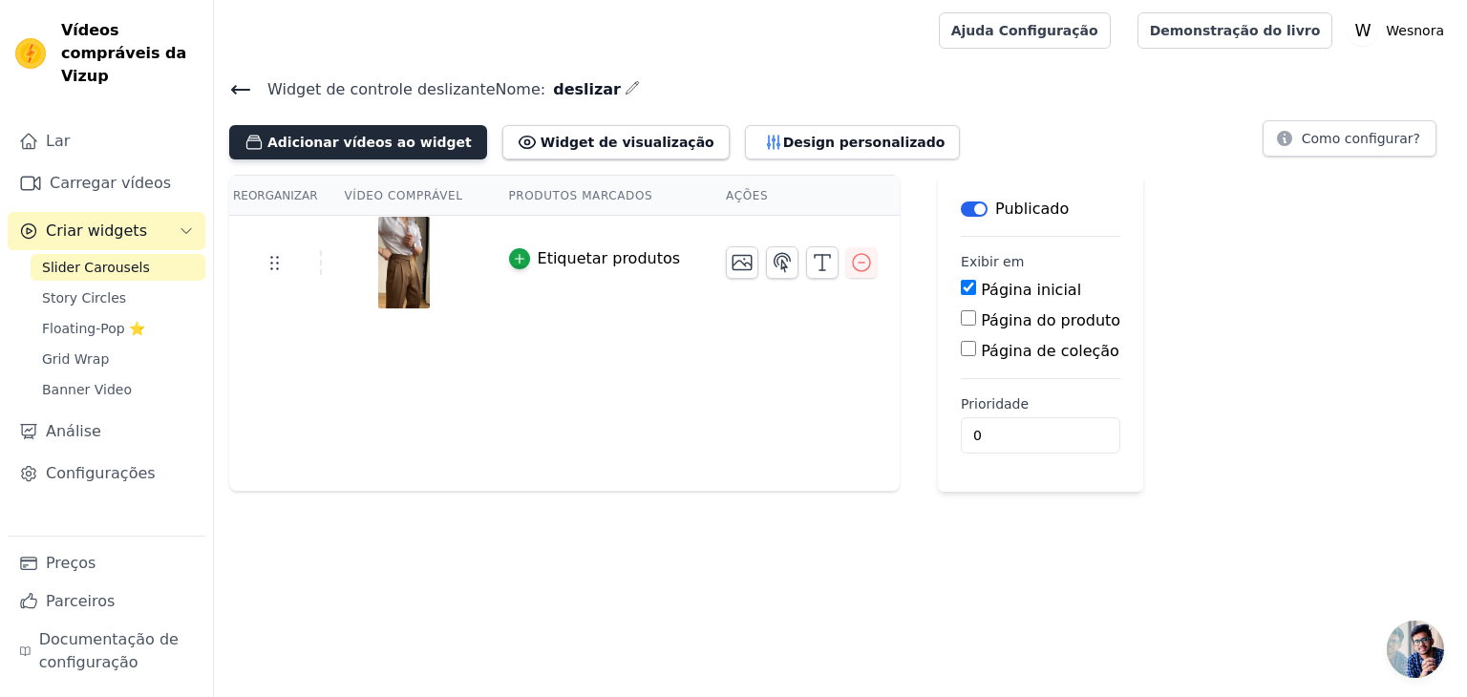
click at [321, 144] on font "Adicionar vídeos ao widget" at bounding box center [369, 142] width 204 height 15
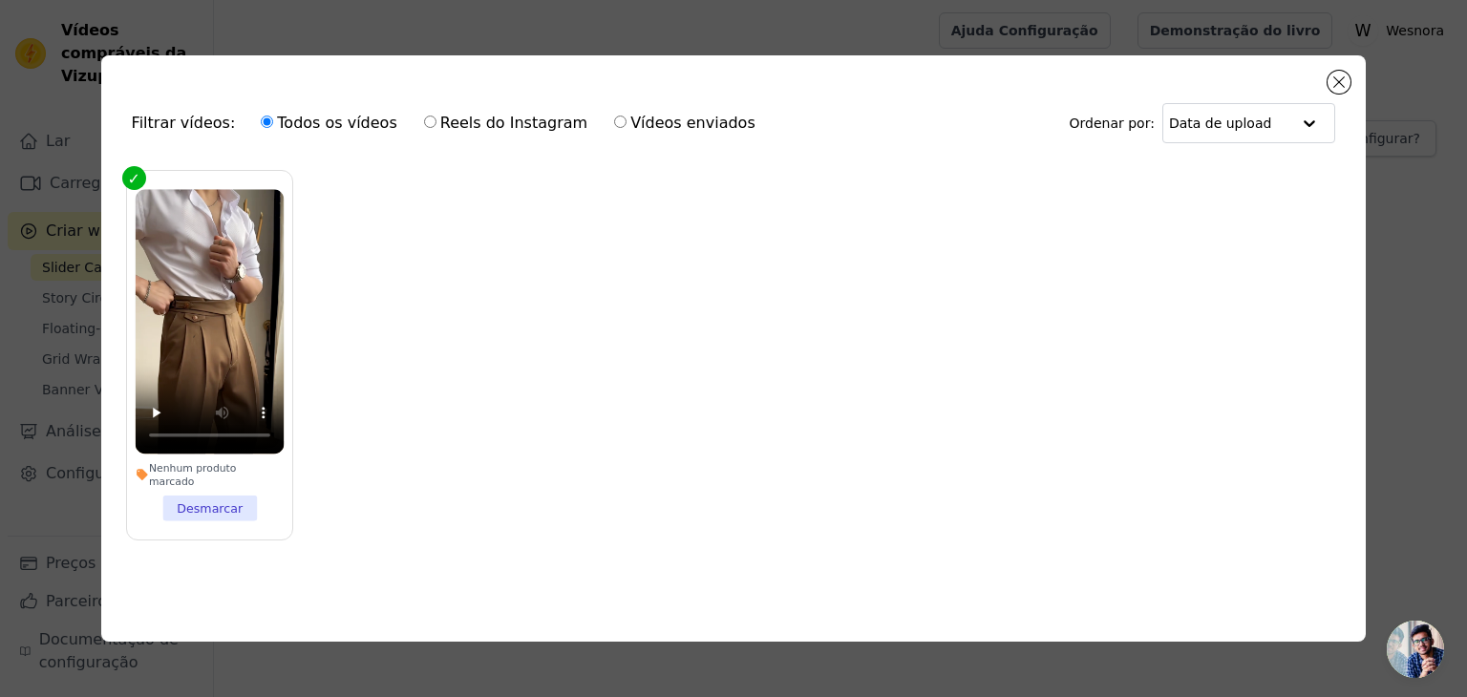
click at [174, 123] on font "Filtrar vídeos:" at bounding box center [184, 123] width 104 height 18
click at [400, 116] on div "Todos os vídeos Reels do Instagram Vídeos enviados" at bounding box center [507, 123] width 515 height 44
click at [440, 123] on font "Reels do Instagram" at bounding box center [513, 123] width 147 height 18
click at [433, 123] on input "Reels do Instagram" at bounding box center [430, 122] width 12 height 12
radio input "true"
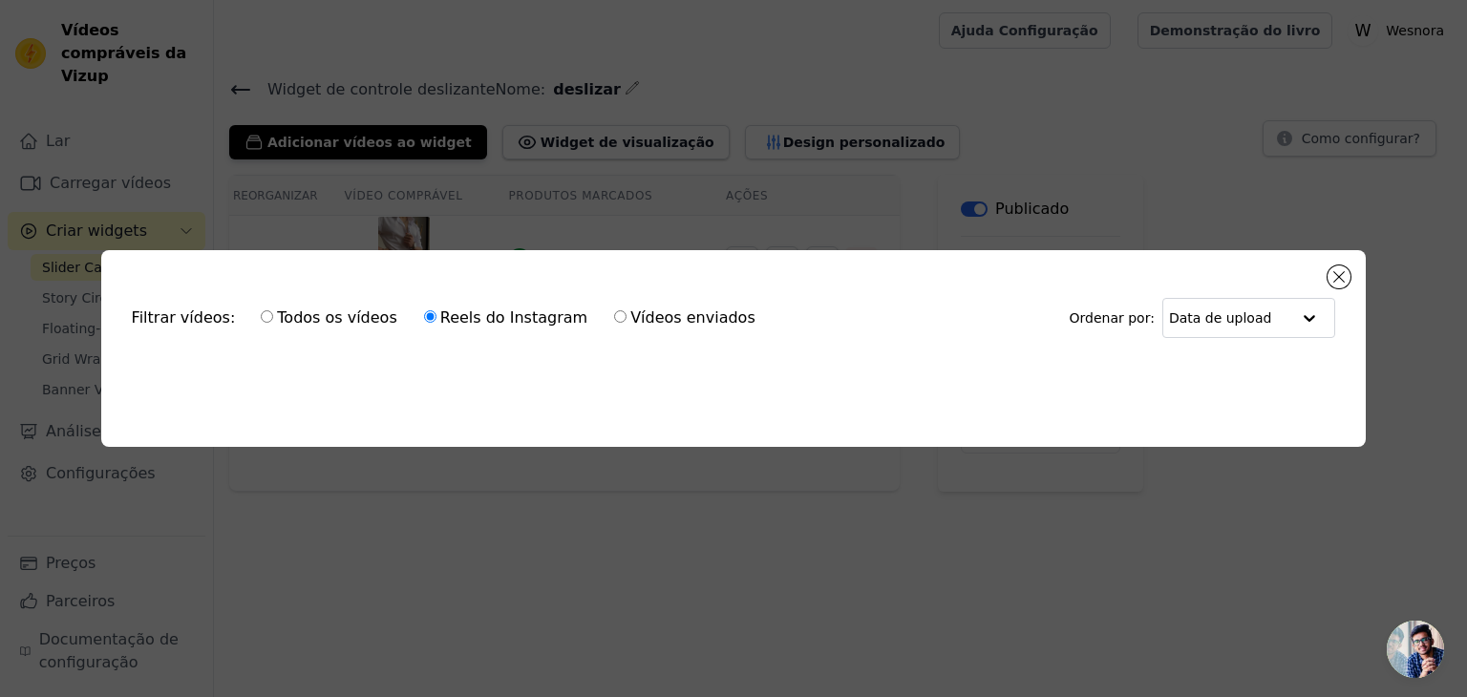
click at [678, 298] on div "Todos os vídeos Reels do Instagram Vídeos enviados" at bounding box center [507, 318] width 515 height 44
click at [691, 310] on font "Vídeos enviados" at bounding box center [692, 317] width 125 height 18
click at [626, 310] on input "Vídeos enviados" at bounding box center [620, 316] width 12 height 12
radio input "true"
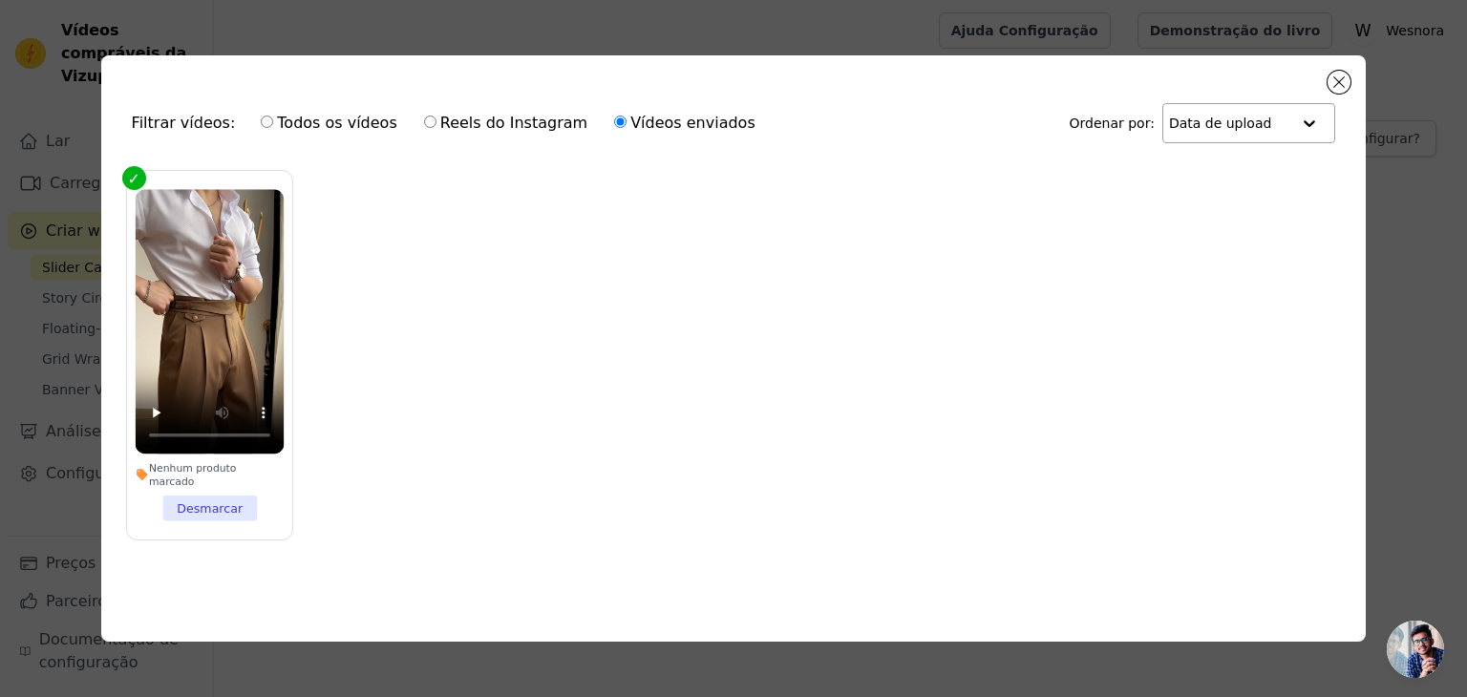
click at [1261, 135] on input "text" at bounding box center [1230, 123] width 122 height 38
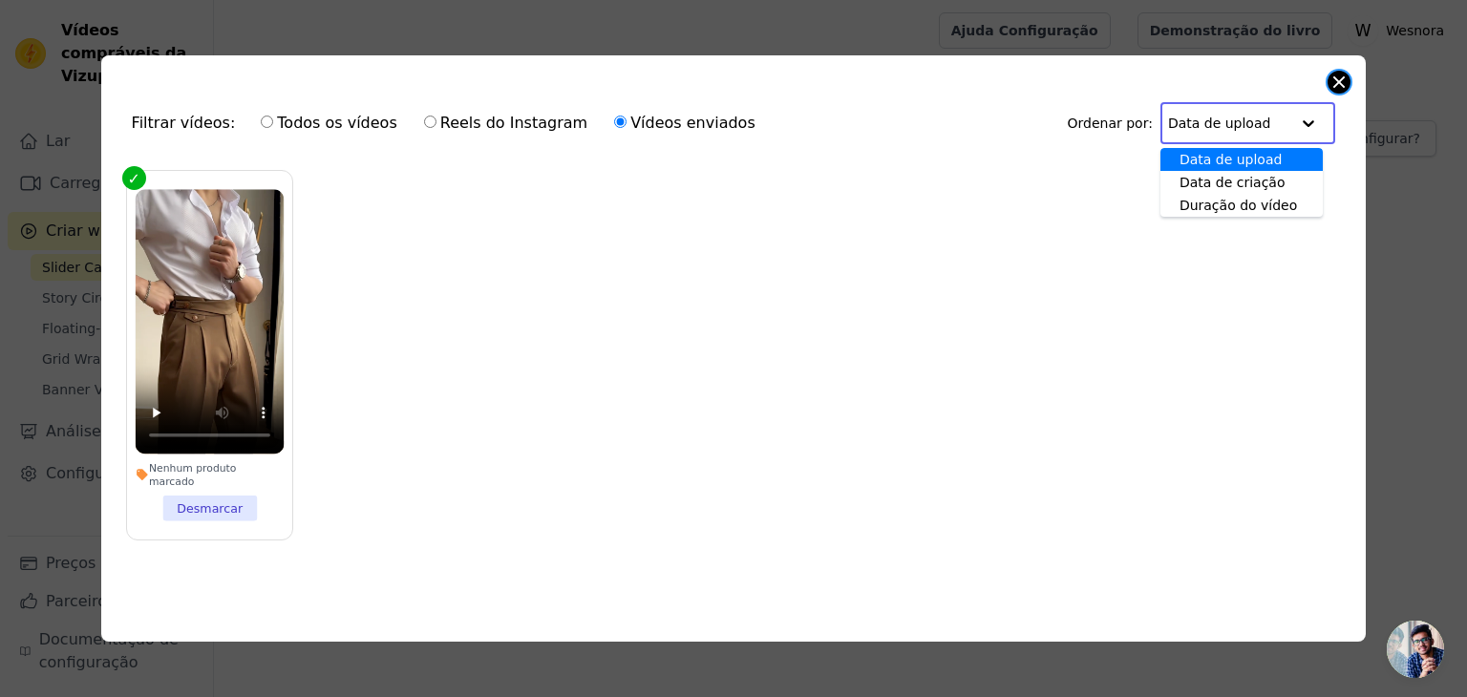
click at [1341, 86] on button "Fechar modal" at bounding box center [1338, 82] width 23 height 23
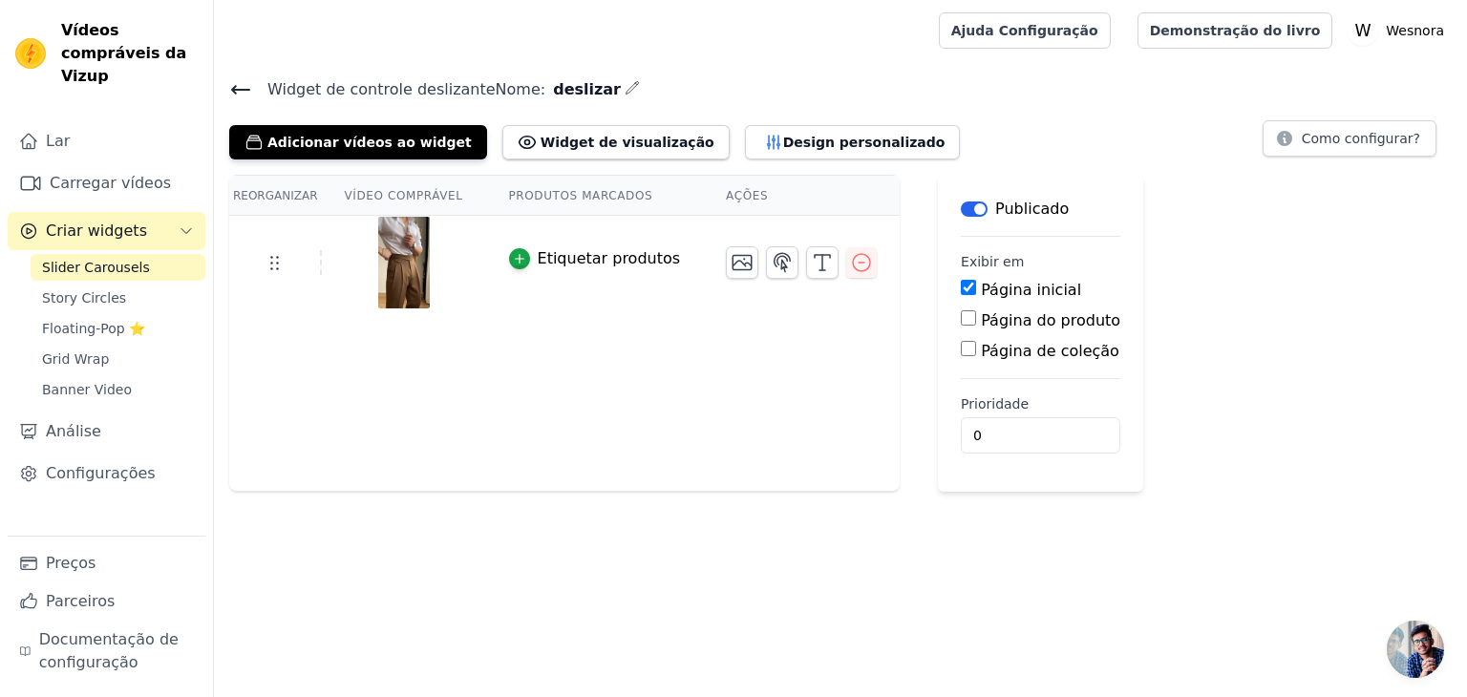
click at [243, 88] on icon at bounding box center [240, 90] width 17 height 8
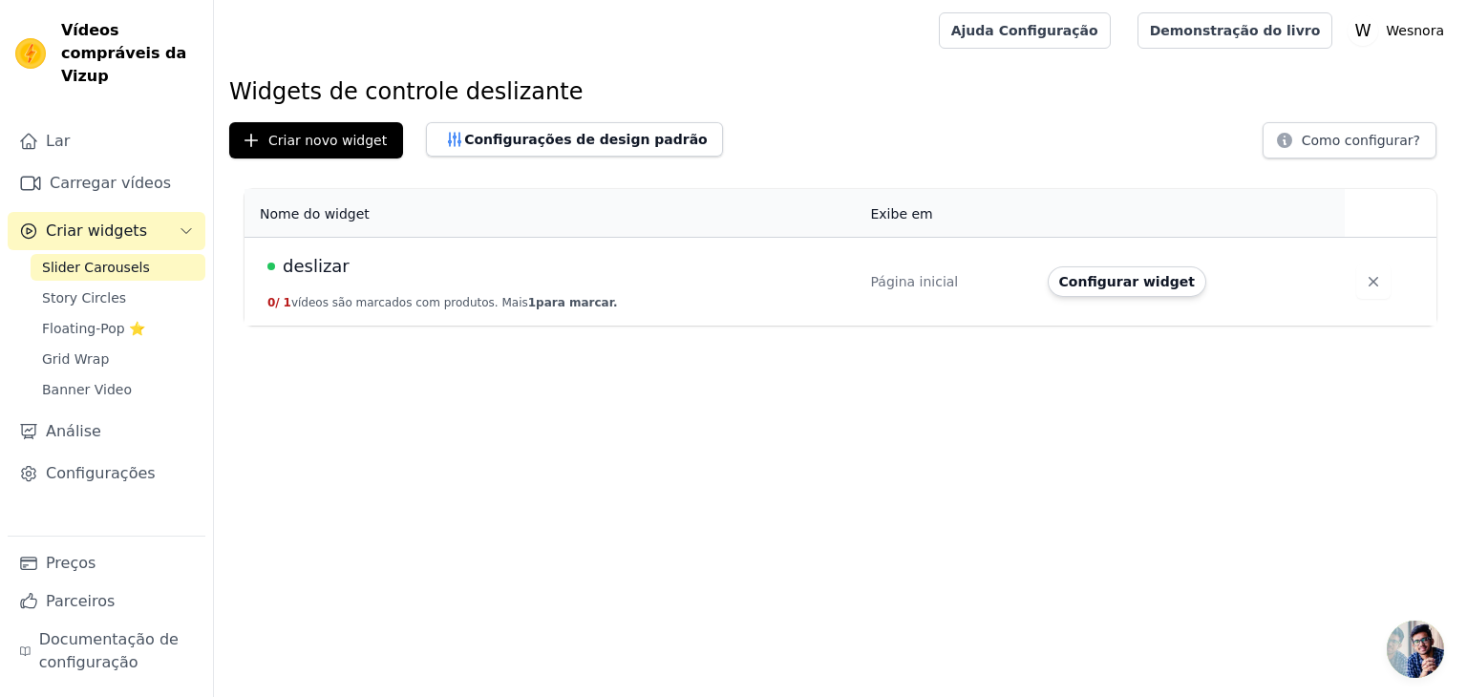
click at [88, 222] on font "Criar widgets" at bounding box center [96, 231] width 101 height 18
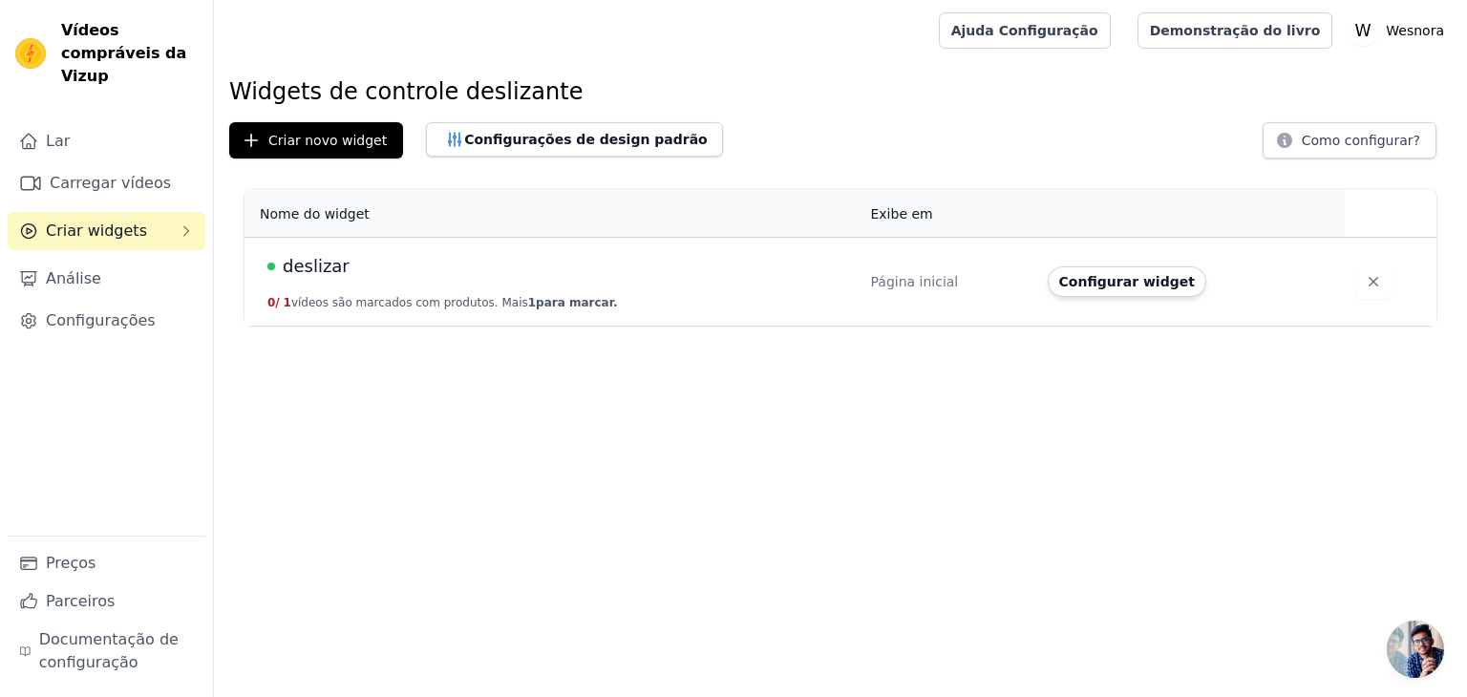
click at [88, 222] on font "Criar widgets" at bounding box center [96, 231] width 101 height 18
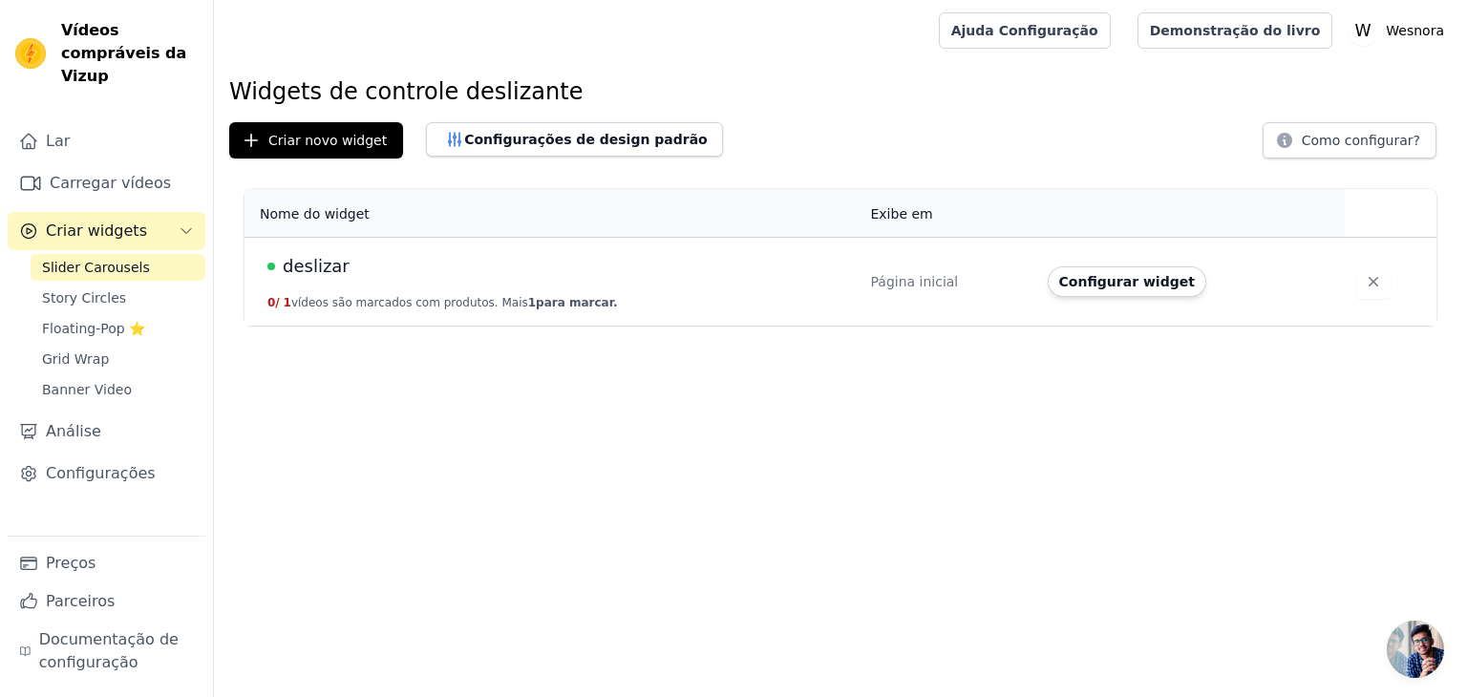
click at [88, 222] on font "Criar widgets" at bounding box center [96, 231] width 101 height 18
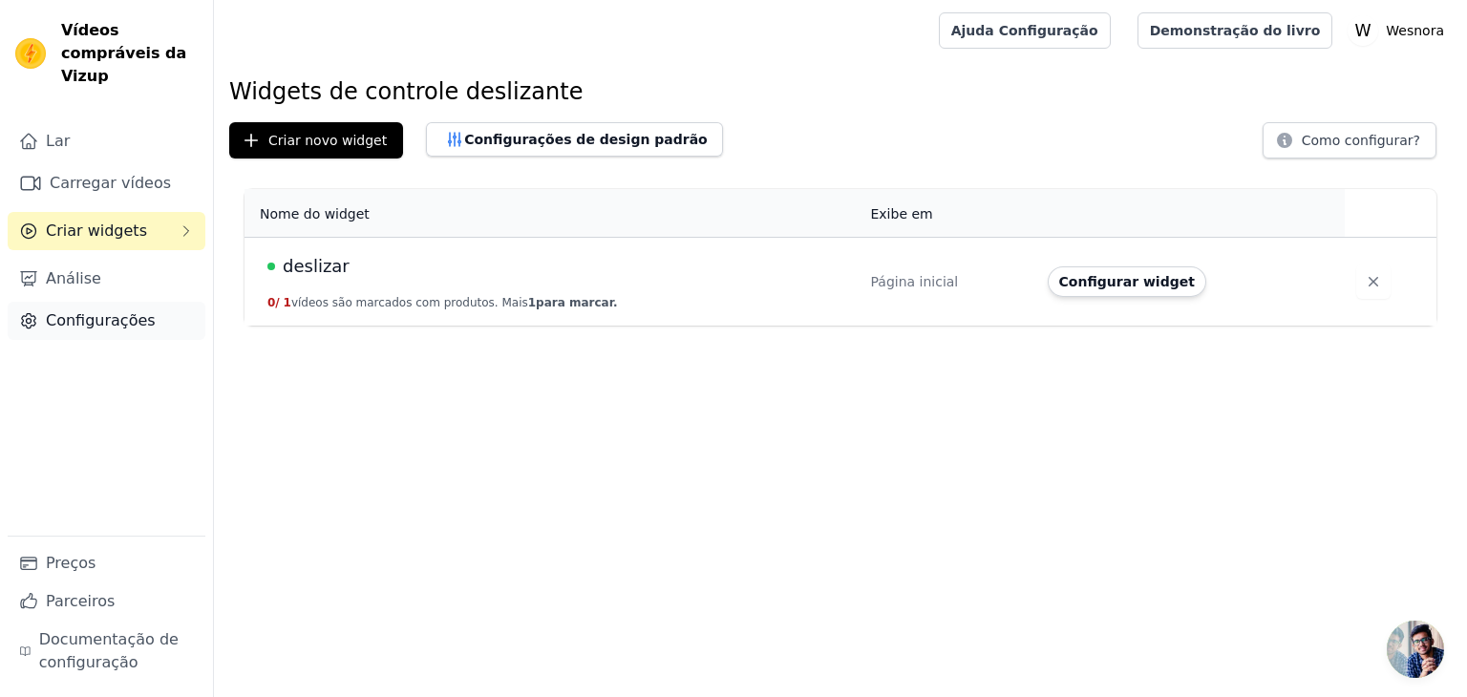
click at [125, 302] on link "Configurações" at bounding box center [107, 321] width 198 height 38
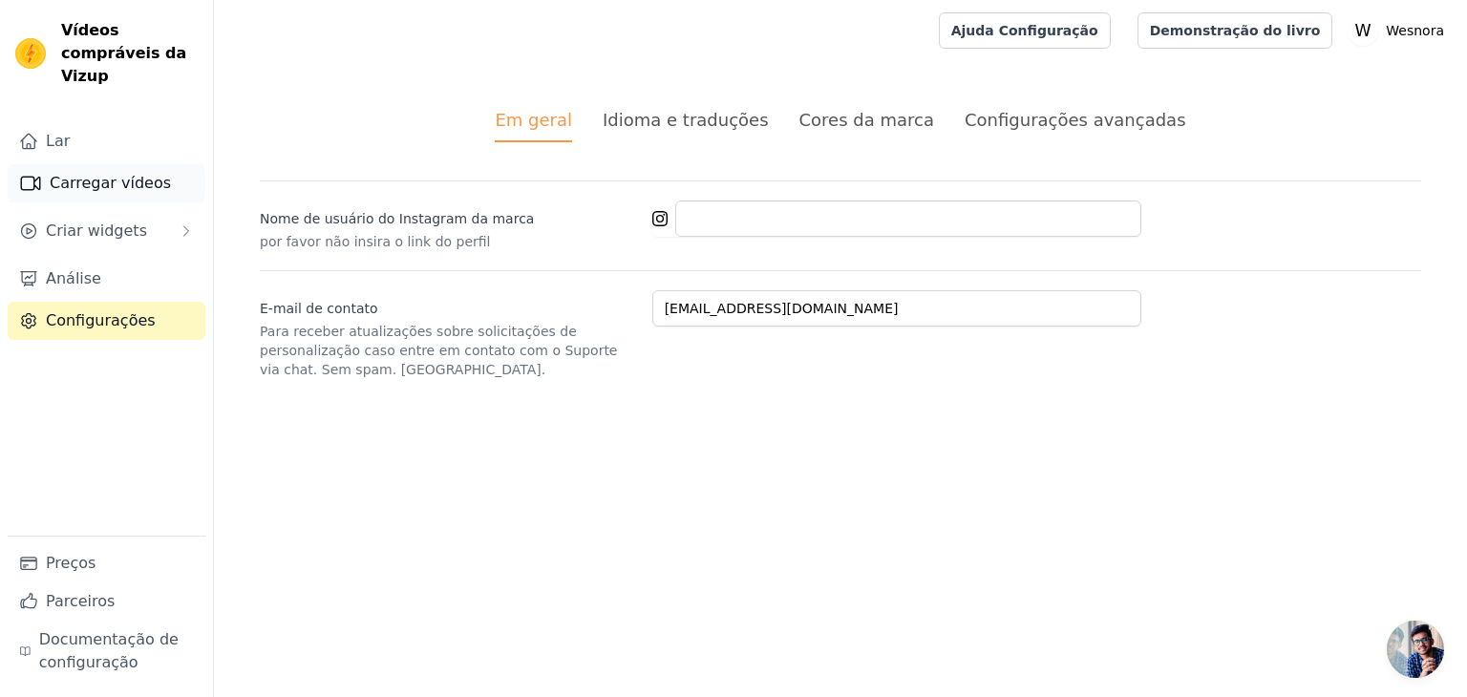
click at [114, 174] on font "Carregar vídeos" at bounding box center [110, 183] width 121 height 18
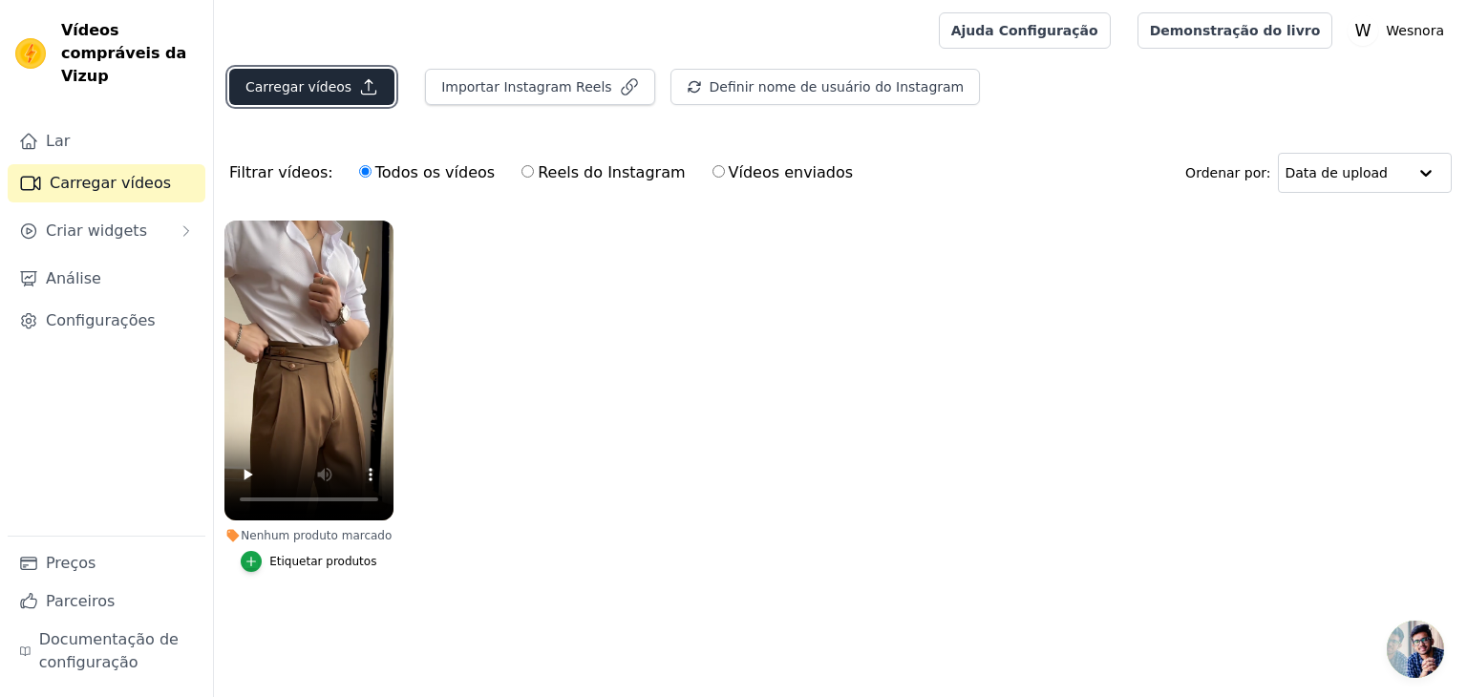
click at [319, 75] on button "Carregar vídeos" at bounding box center [311, 87] width 165 height 36
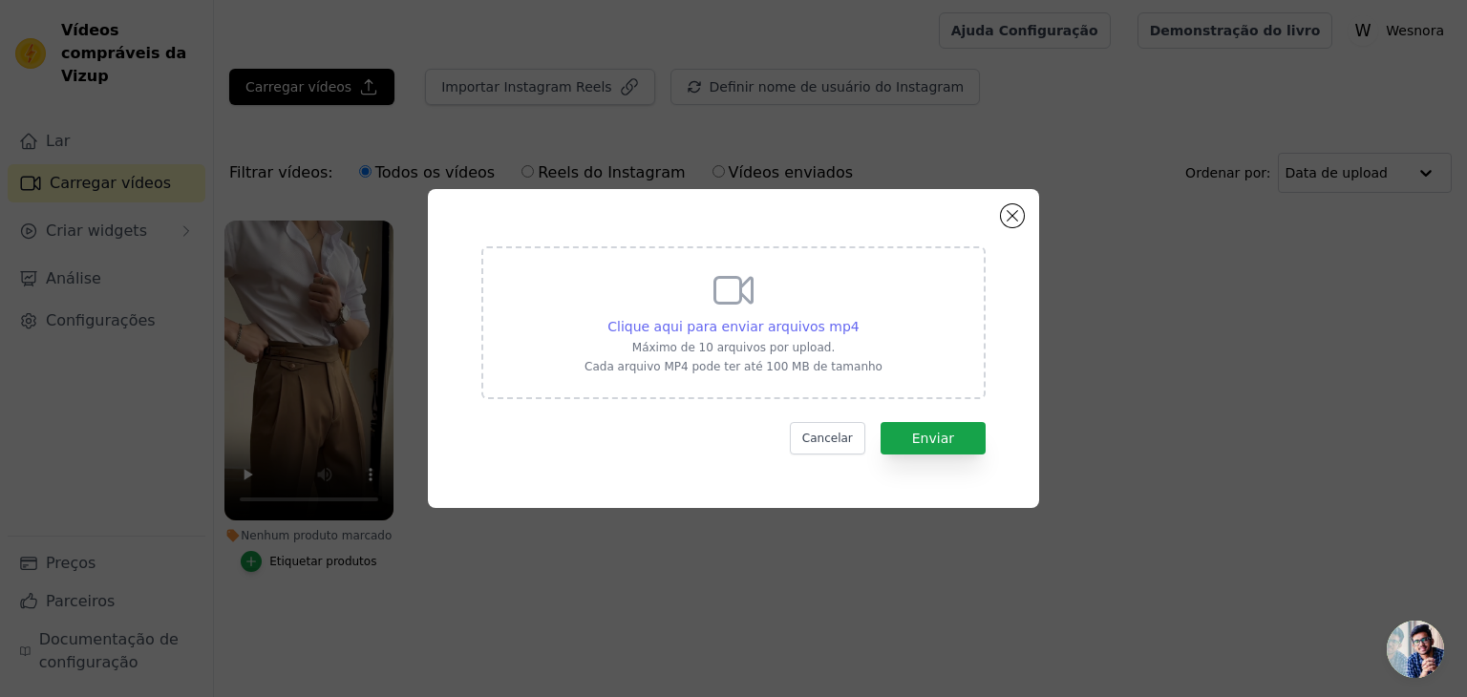
click at [815, 324] on font "Clique aqui para enviar arquivos mp4" at bounding box center [733, 326] width 252 height 15
click at [816, 325] on font "Clique aqui para enviar arquivos mp4" at bounding box center [733, 326] width 252 height 15
click at [858, 317] on input "Clique aqui para enviar arquivos mp4 Máximo de 10 arquivos por upload. Cada arq…" at bounding box center [858, 316] width 1 height 1
type input "C:\fakepath\[DOMAIN_NAME]_@blackstreet_official_1758468742255.mp4"
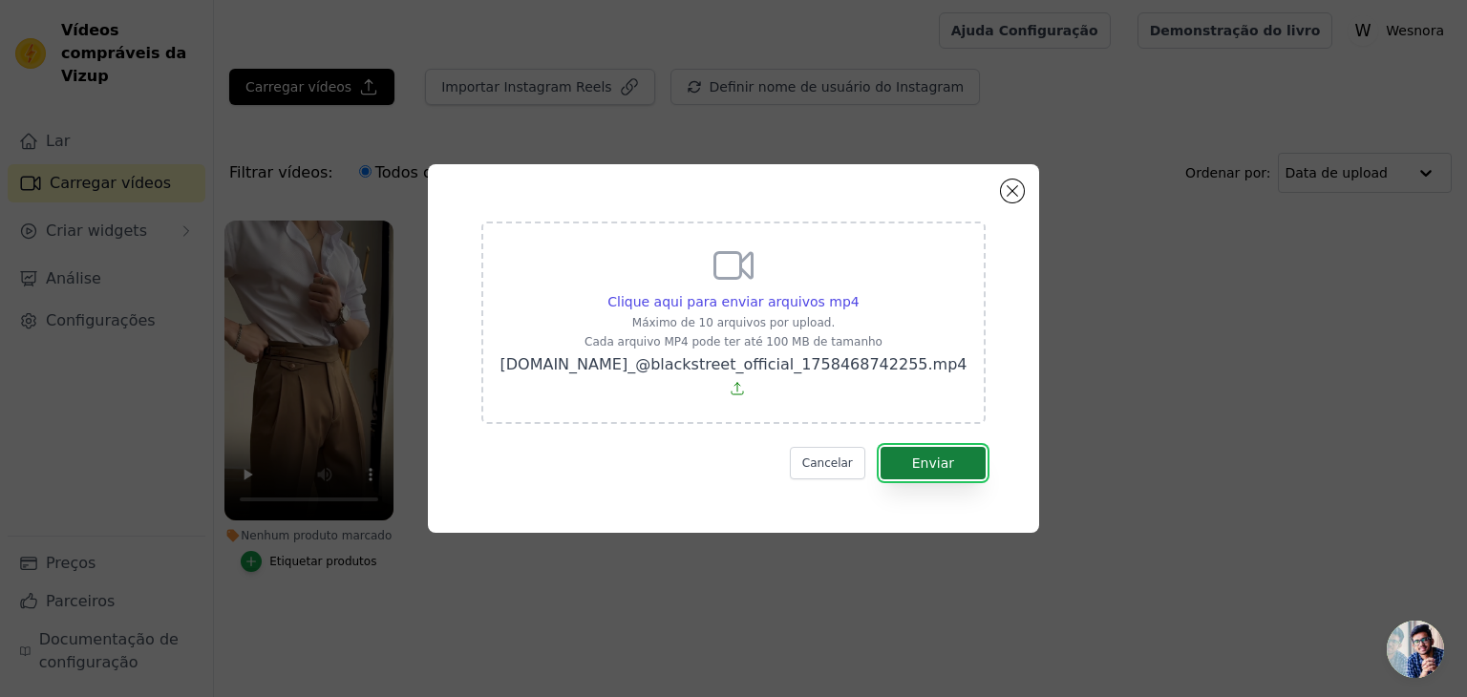
click at [928, 455] on font "Enviar" at bounding box center [933, 462] width 42 height 15
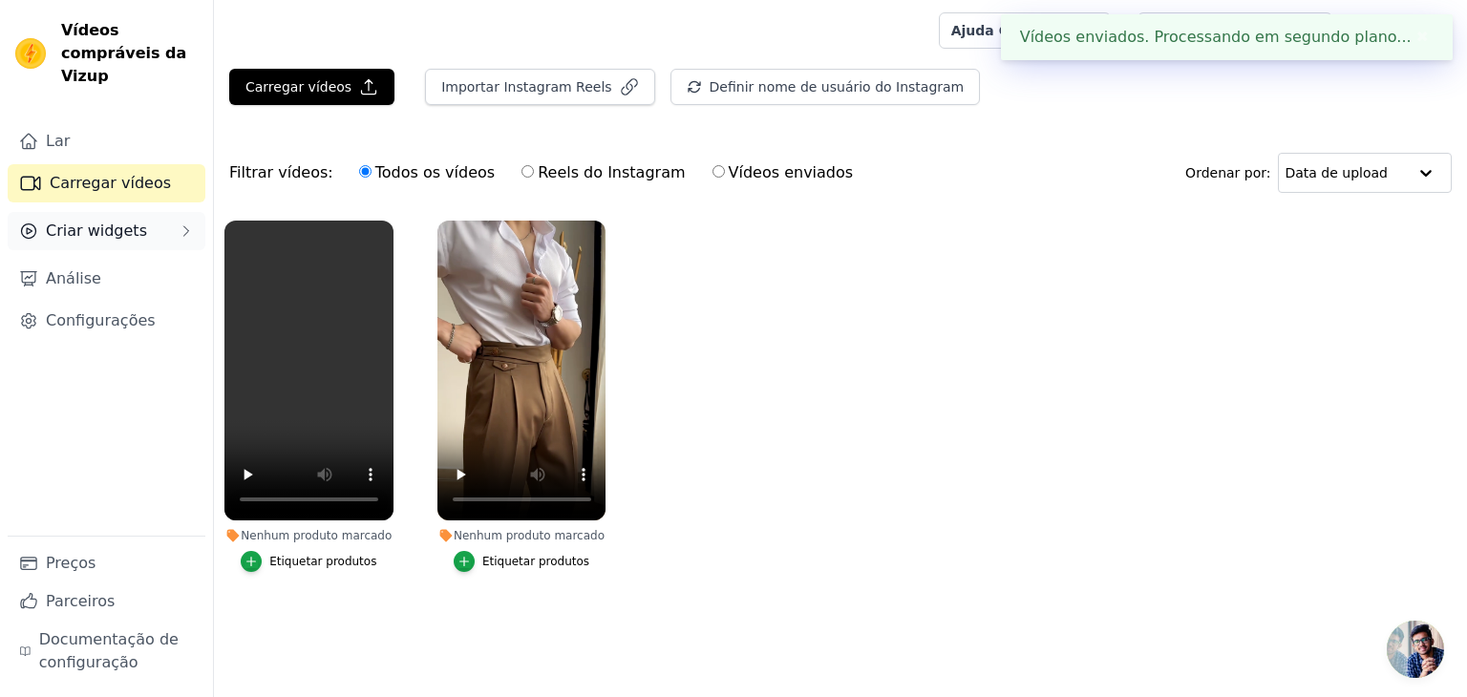
click at [62, 222] on font "Criar widgets" at bounding box center [96, 231] width 101 height 18
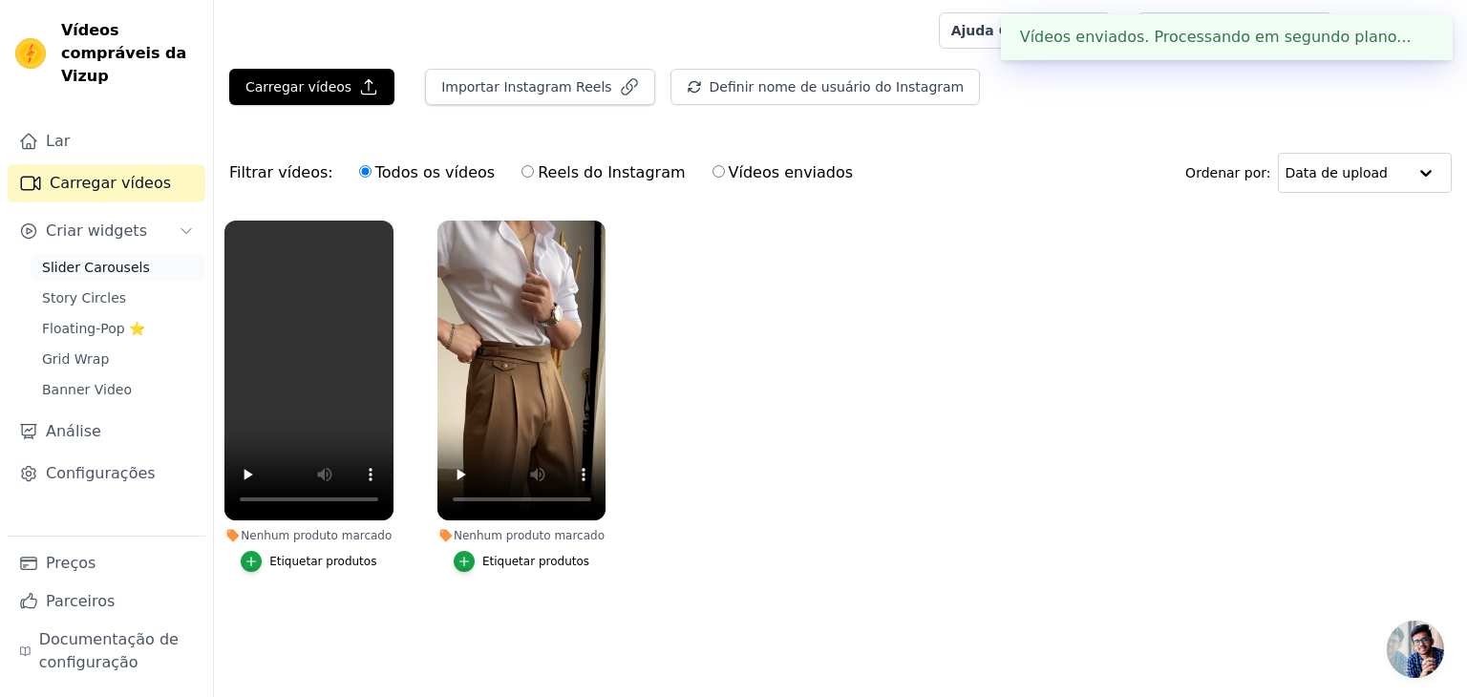
click at [105, 258] on span "Slider Carousels" at bounding box center [96, 267] width 108 height 19
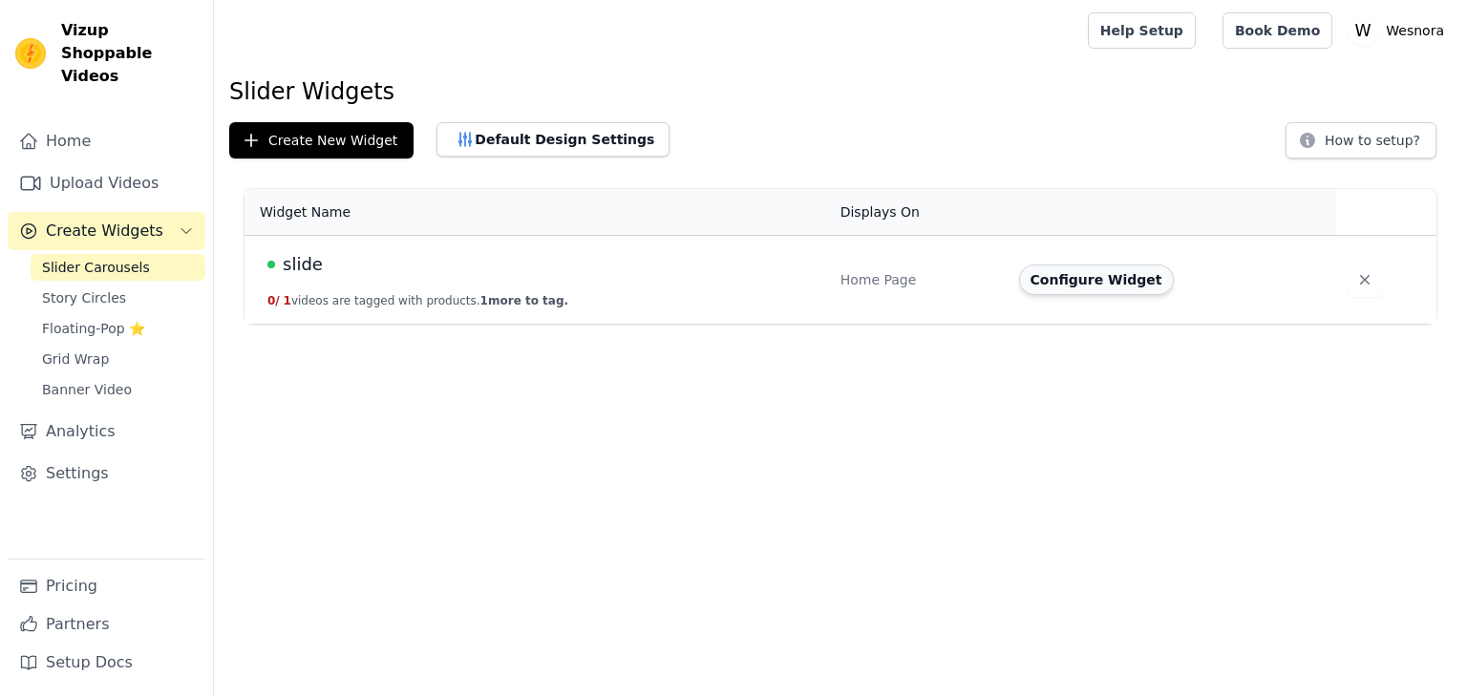
click at [1097, 281] on button "Configure Widget" at bounding box center [1096, 279] width 155 height 31
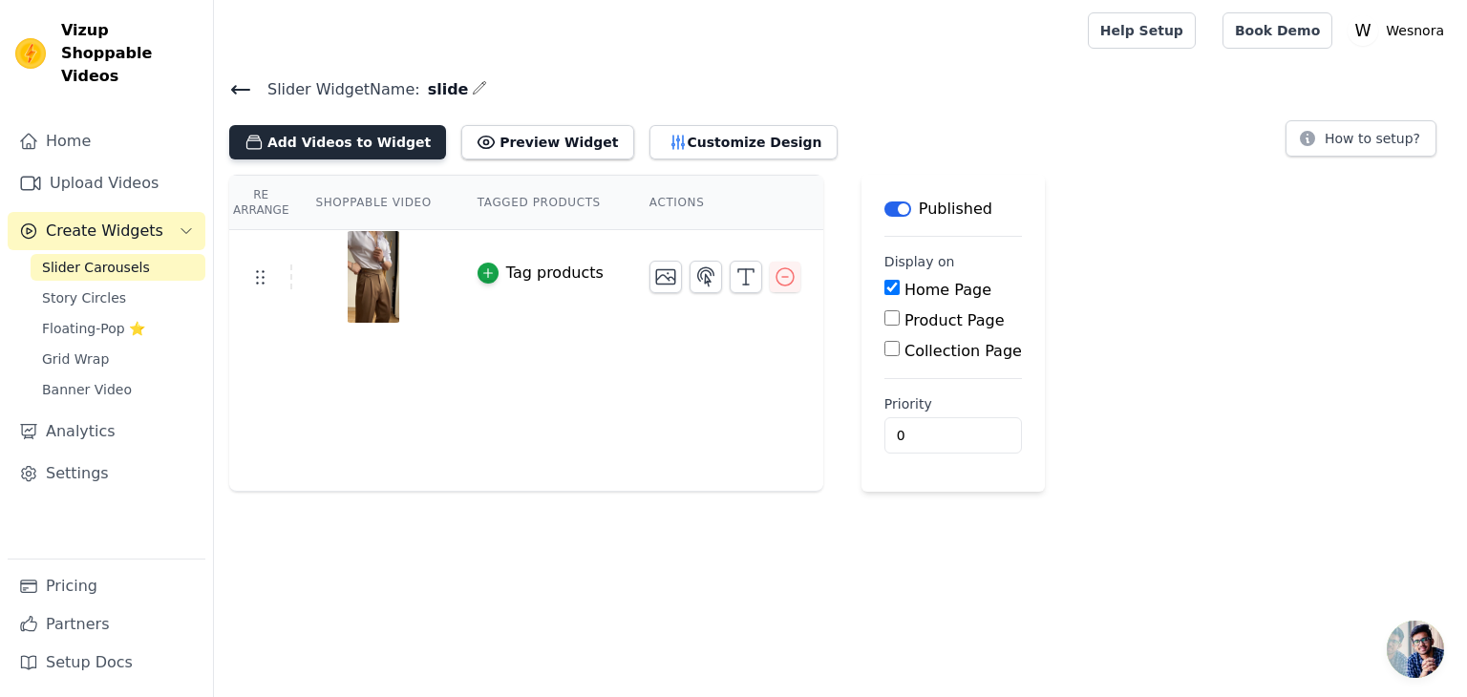
click at [336, 149] on button "Add Videos to Widget" at bounding box center [337, 142] width 217 height 34
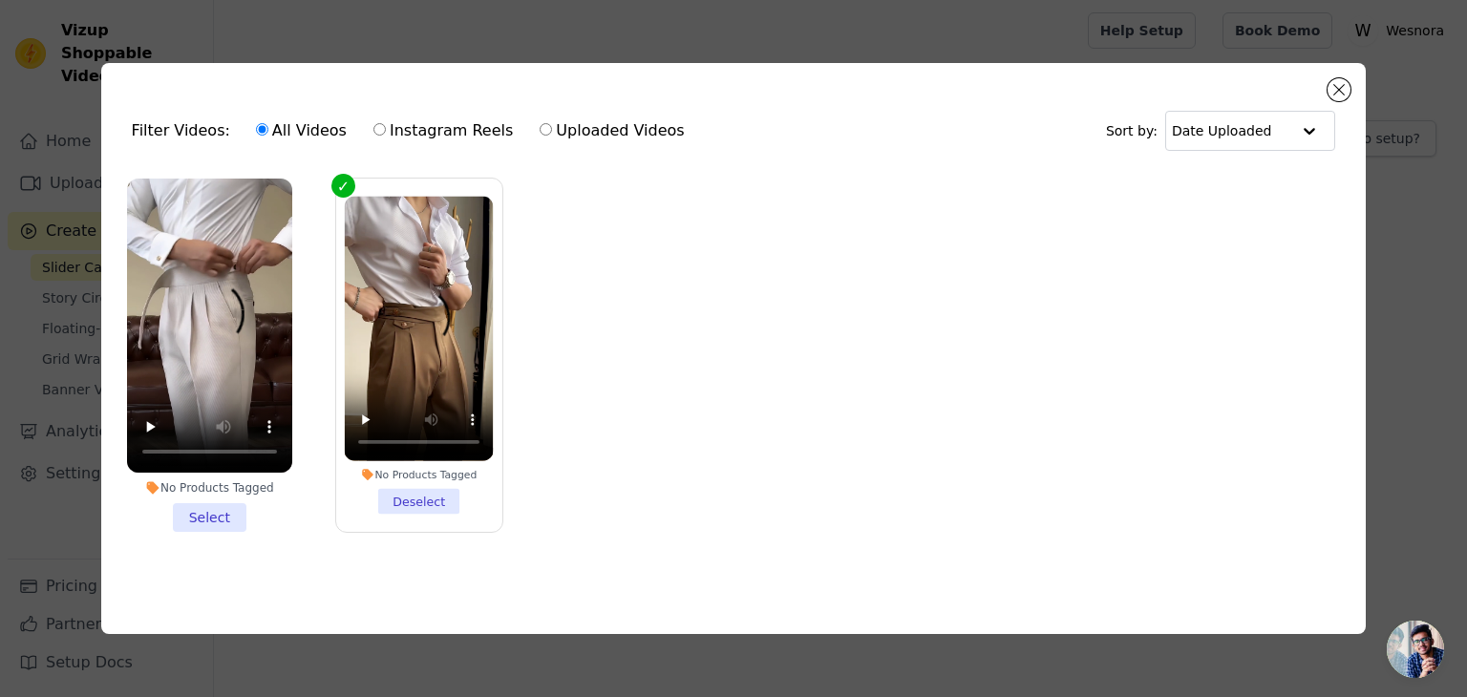
click at [216, 516] on li "No Products Tagged Select" at bounding box center [209, 355] width 165 height 353
click at [0, 0] on input "No Products Tagged Select" at bounding box center [0, 0] width 0 height 0
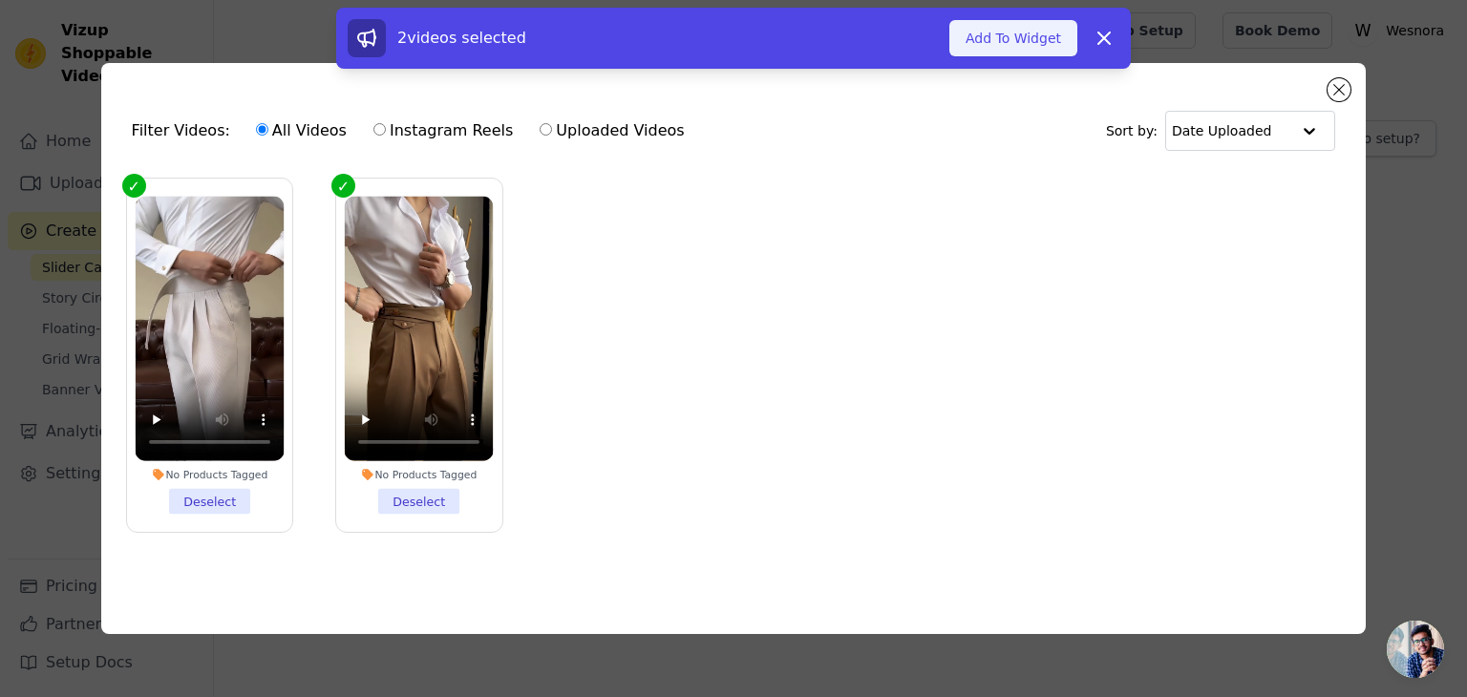
click at [989, 39] on button "Add To Widget" at bounding box center [1013, 38] width 128 height 36
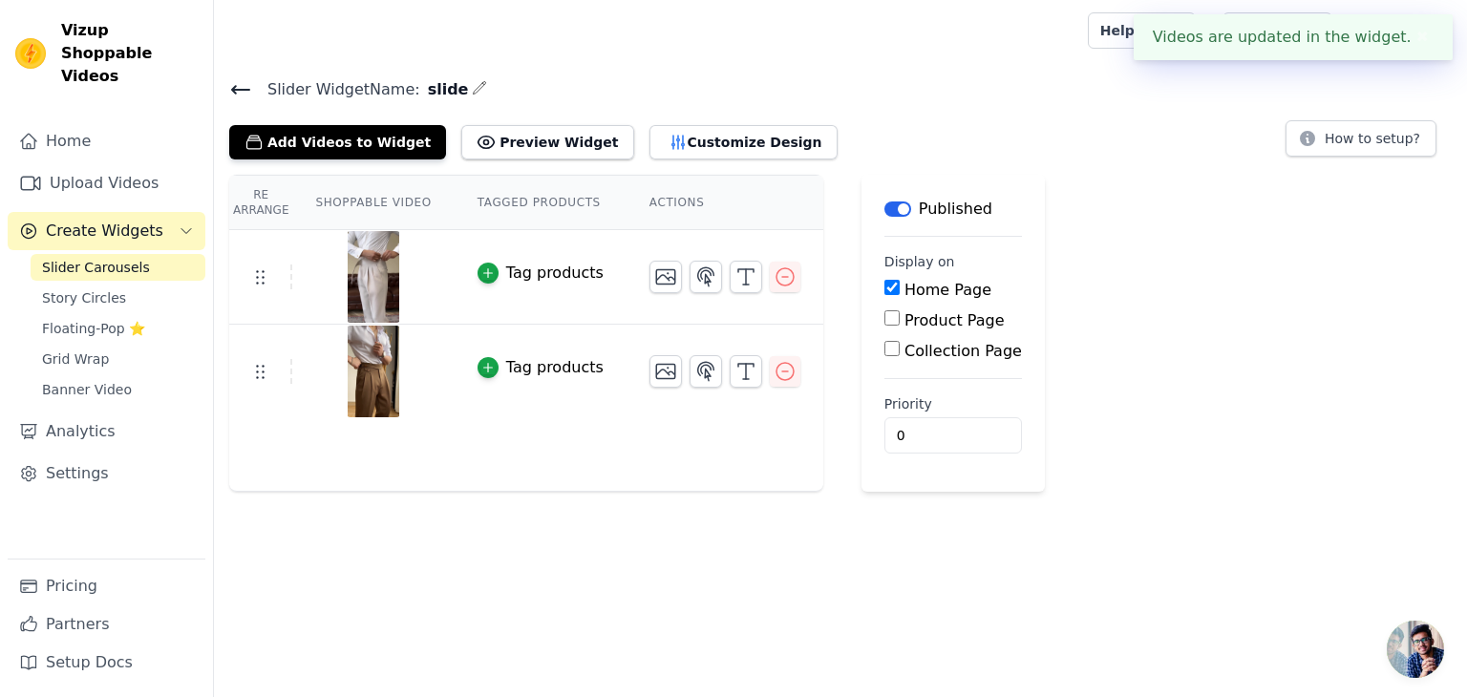
click at [1268, 229] on div "Re Arrange Shoppable Video Tagged Products Actions Tag products Tag products Sa…" at bounding box center [840, 333] width 1253 height 317
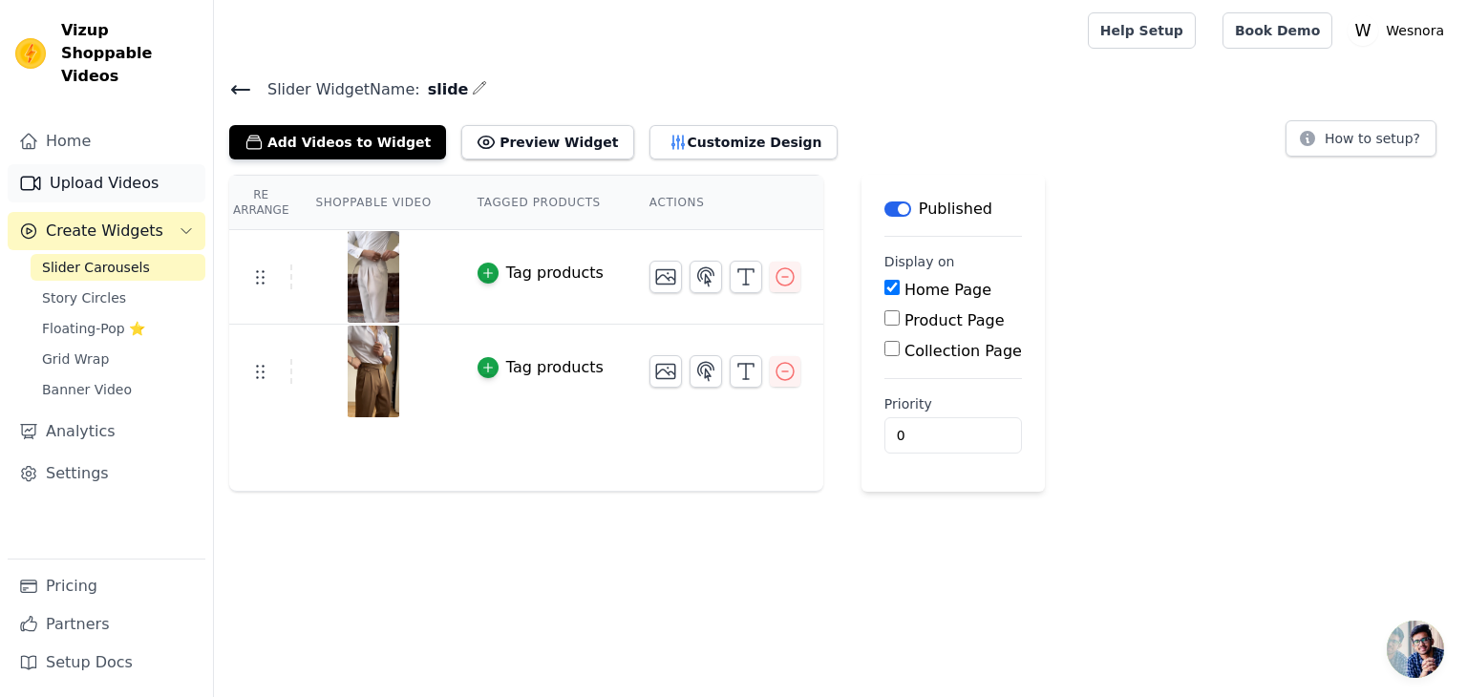
click at [88, 164] on link "Upload Videos" at bounding box center [107, 183] width 198 height 38
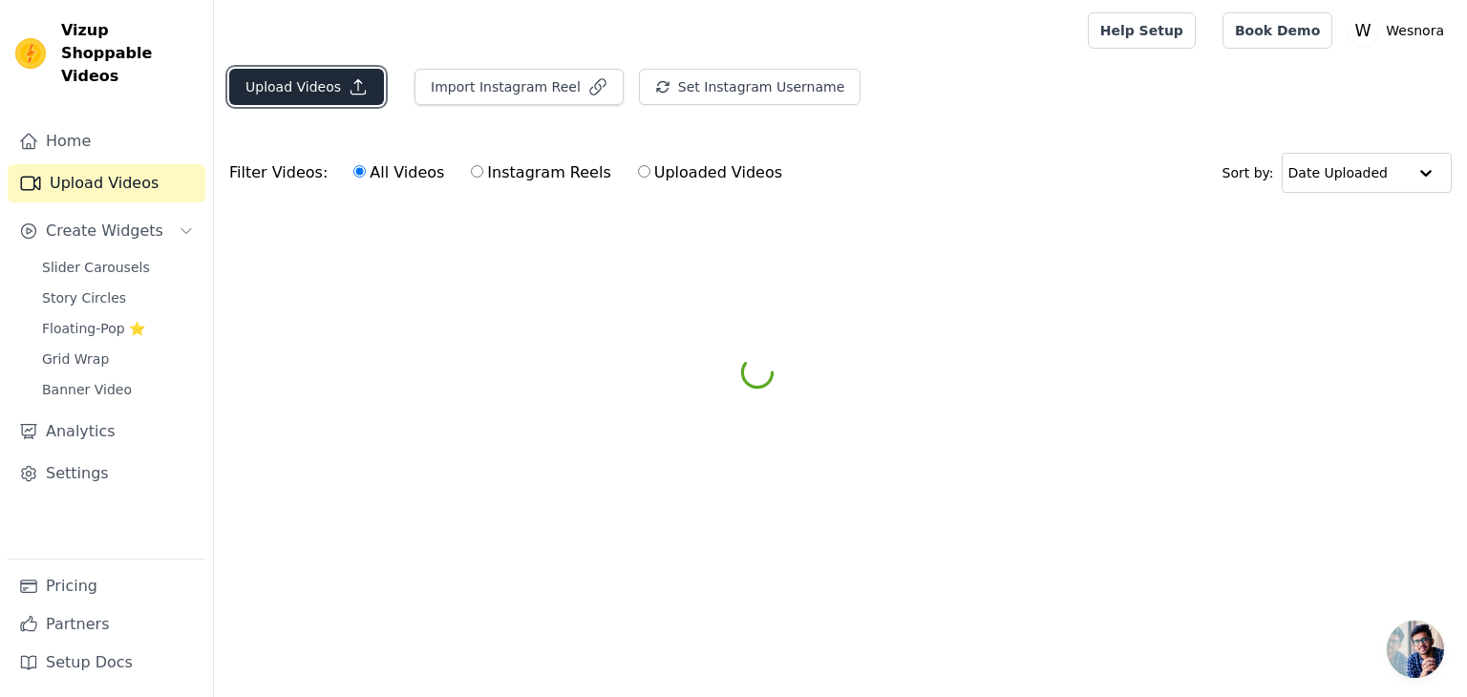
click at [315, 89] on button "Upload Videos" at bounding box center [306, 87] width 155 height 36
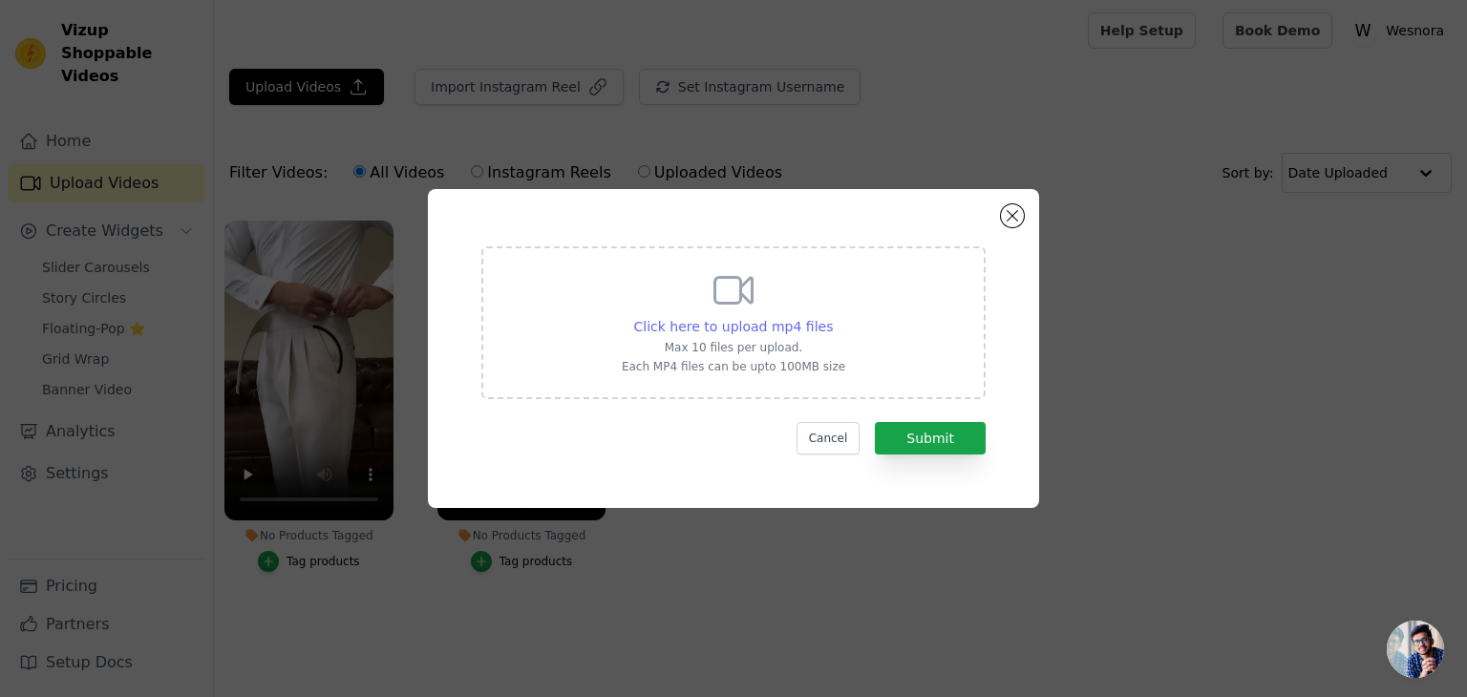
click at [793, 333] on span "Click here to upload mp4 files" at bounding box center [734, 326] width 200 height 15
click at [832, 317] on input "Click here to upload mp4 files Max 10 files per upload. Each MP4 files can be u…" at bounding box center [832, 316] width 1 height 1
type input "C:\fakepath\[DOMAIN_NAME]_@blackstreet_official_1758468955026 (1).mp4"
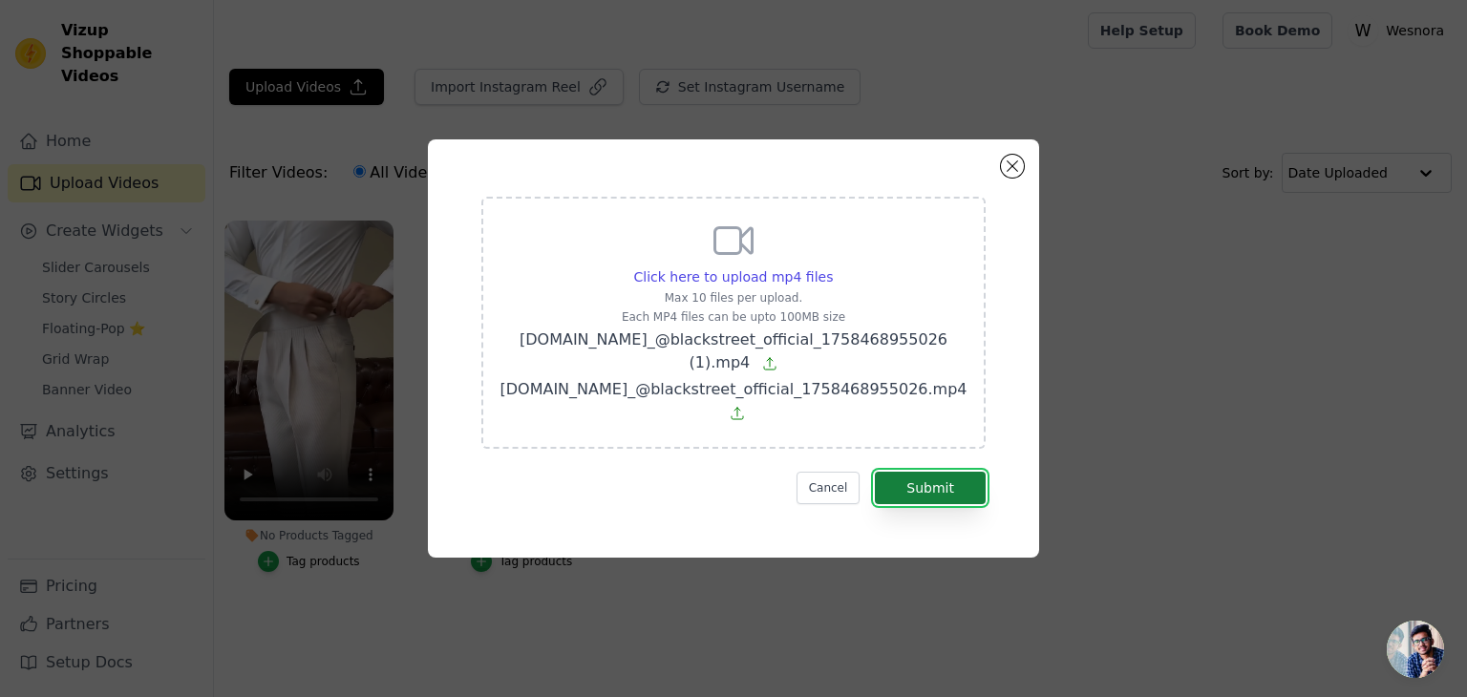
click at [932, 472] on button "Submit" at bounding box center [930, 488] width 111 height 32
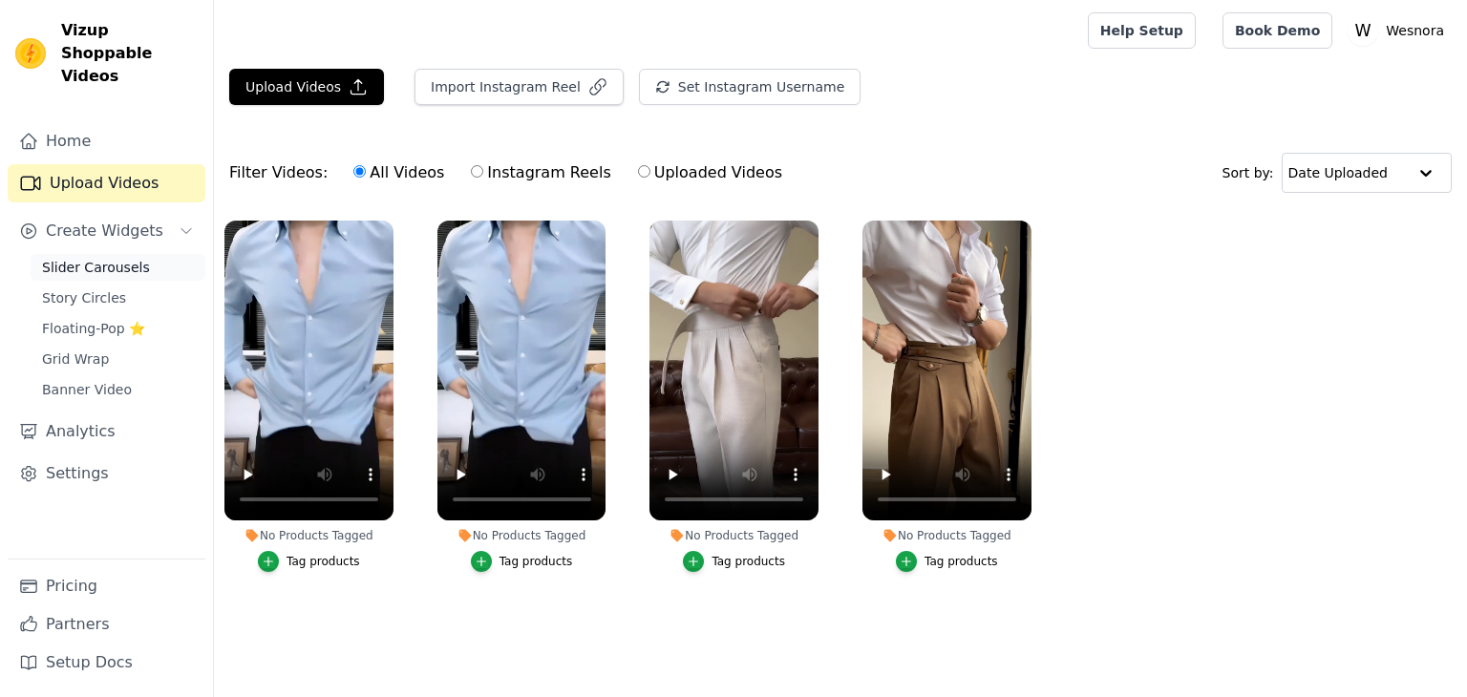
click at [95, 258] on span "Slider Carousels" at bounding box center [96, 267] width 108 height 19
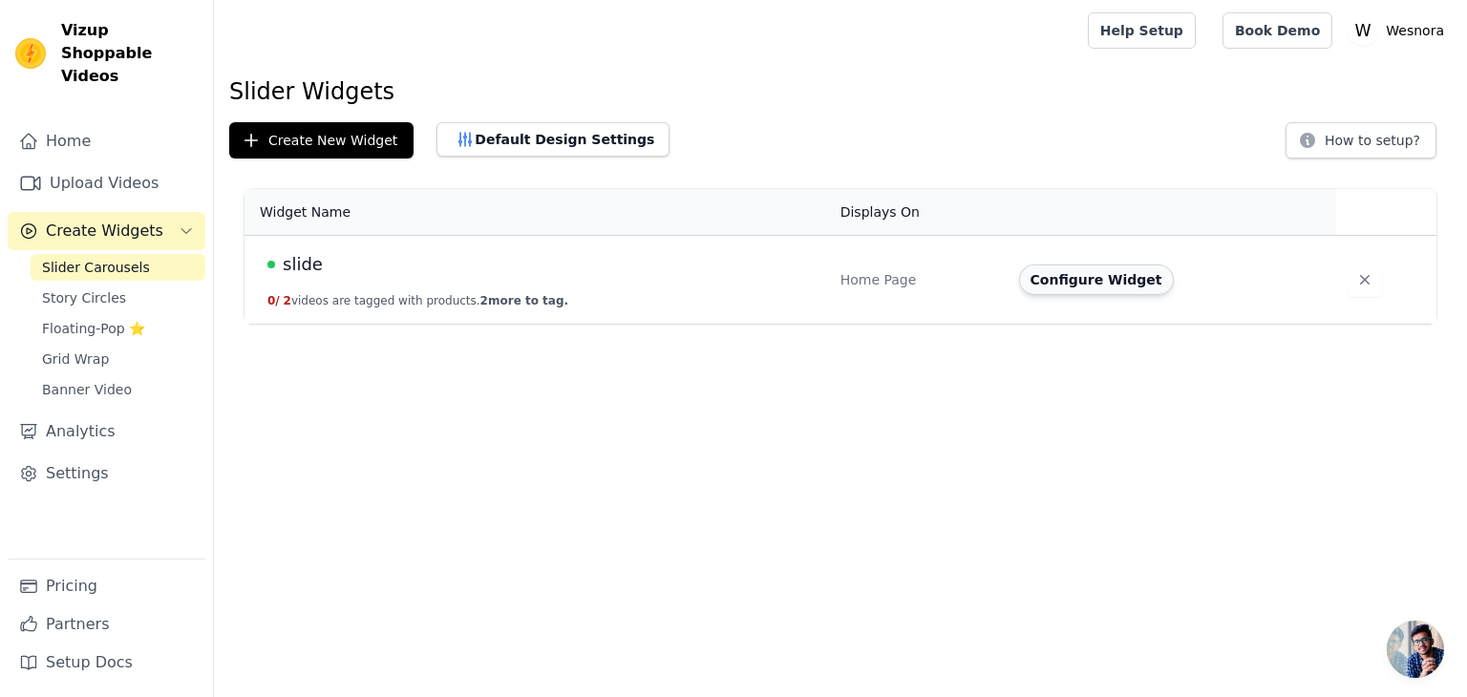
click at [1061, 284] on button "Configure Widget" at bounding box center [1096, 279] width 155 height 31
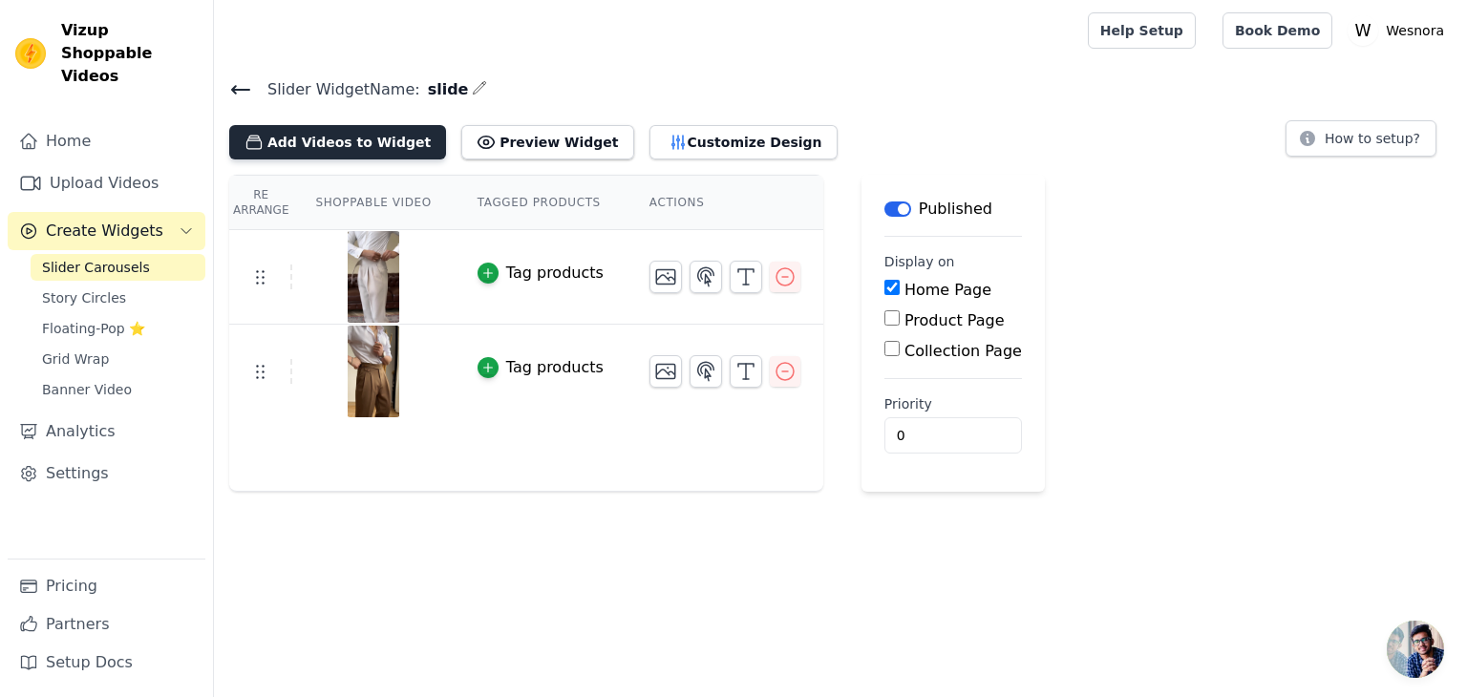
click at [336, 133] on button "Add Videos to Widget" at bounding box center [337, 142] width 217 height 34
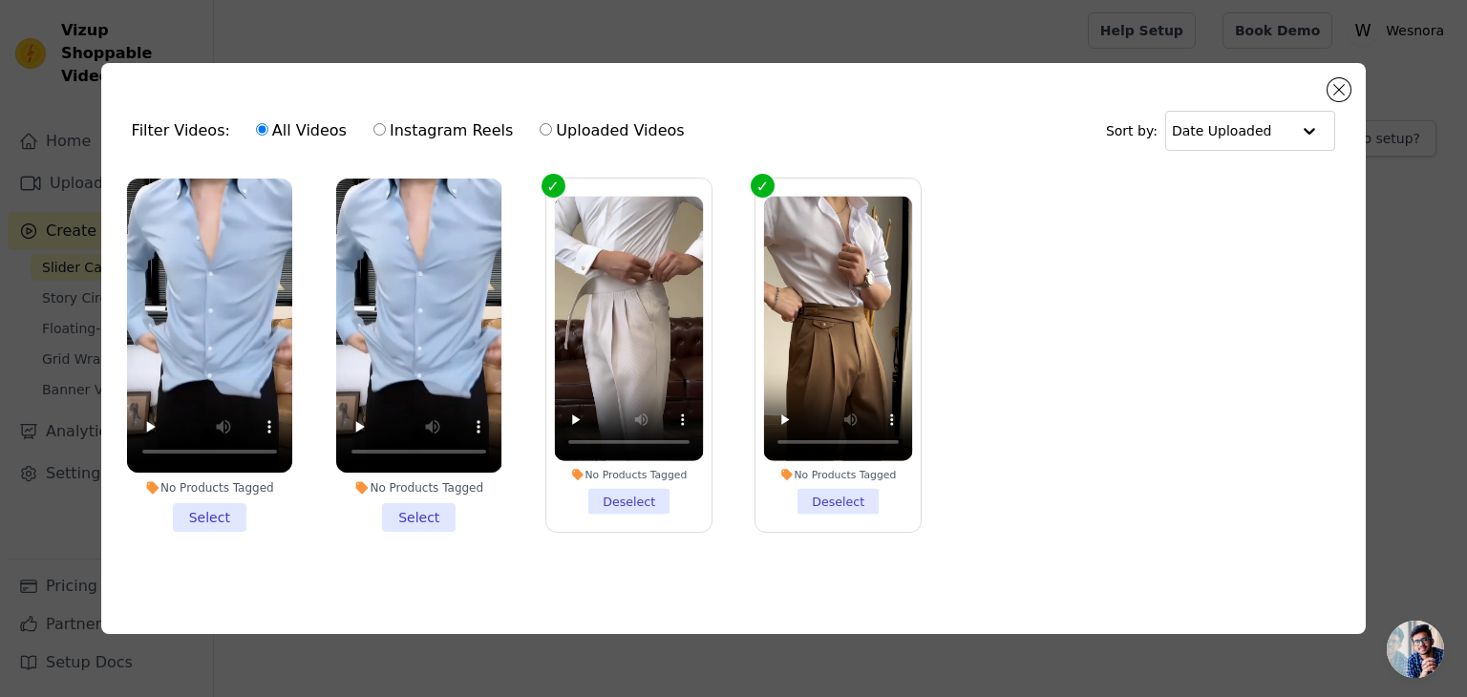
click at [438, 518] on li "No Products Tagged Select" at bounding box center [418, 355] width 165 height 353
click at [0, 0] on input "No Products Tagged Select" at bounding box center [0, 0] width 0 height 0
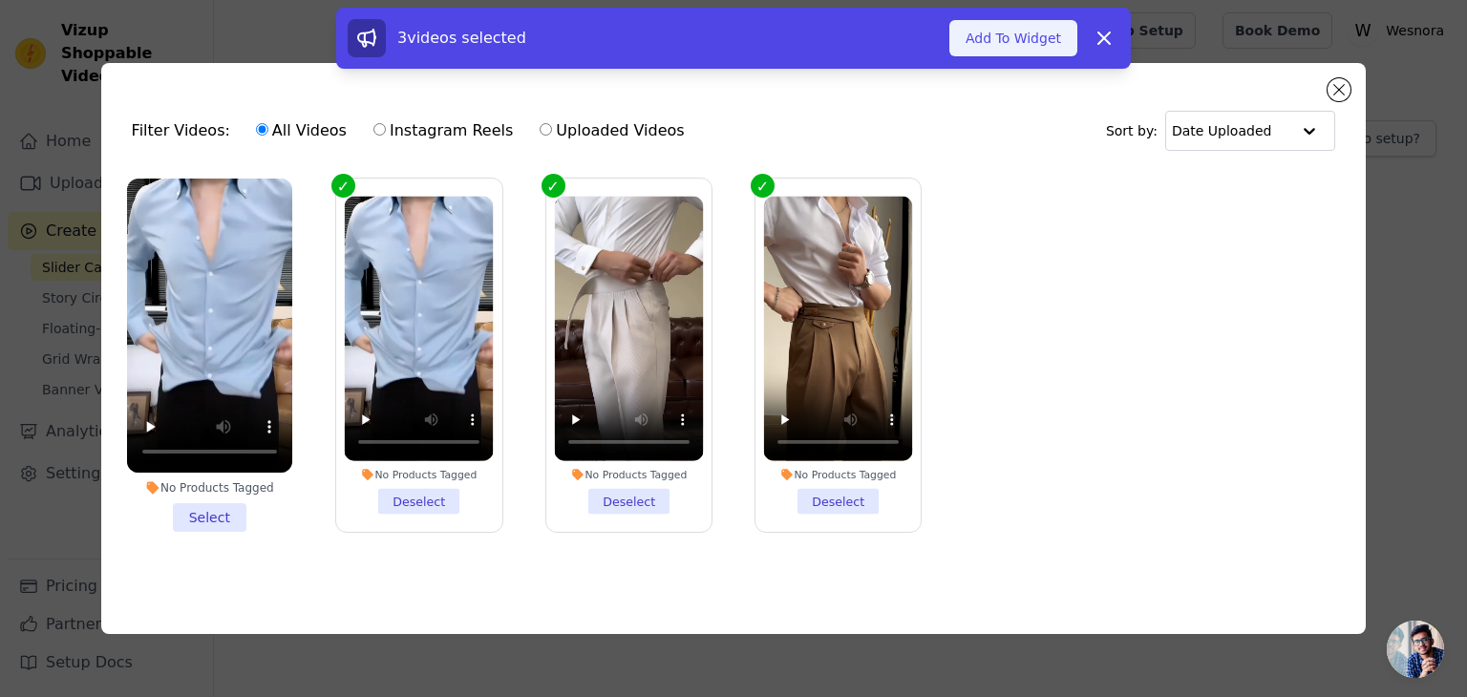
click at [1016, 44] on button "Add To Widget" at bounding box center [1013, 38] width 128 height 36
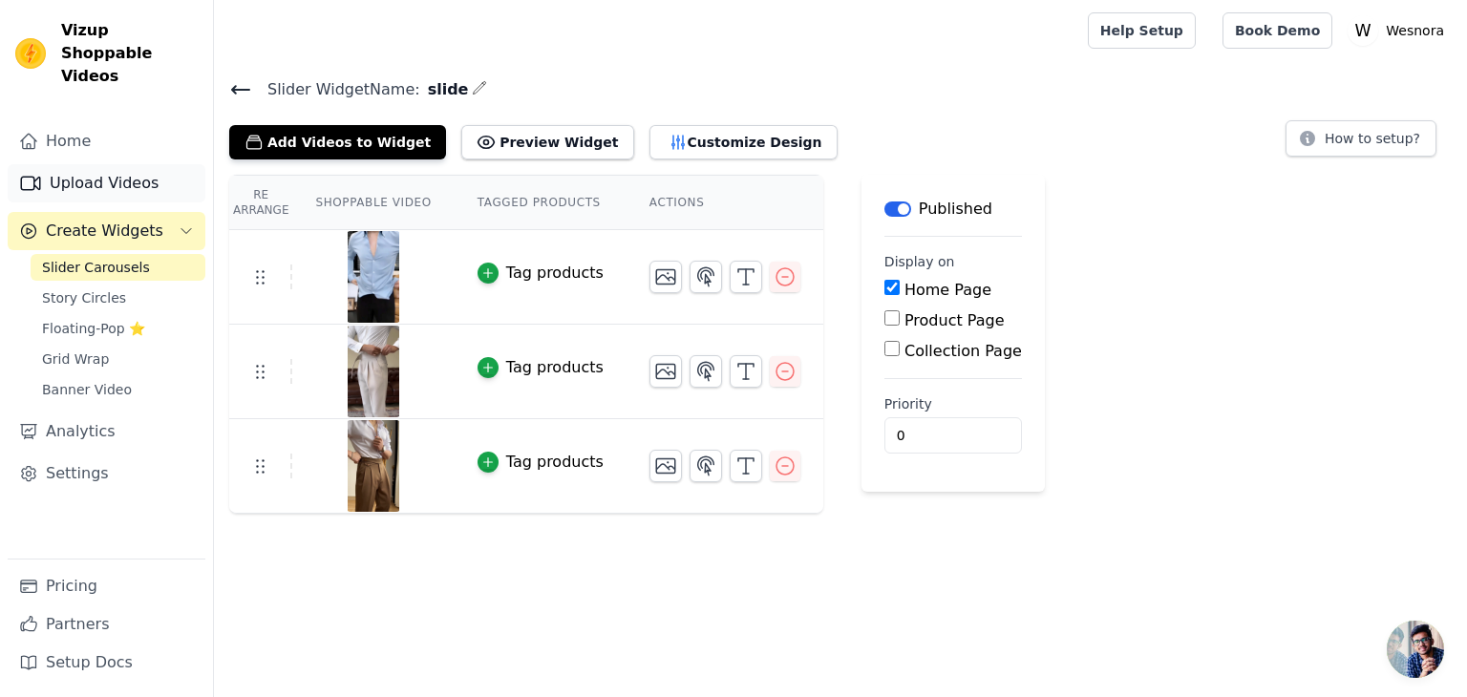
click at [84, 164] on link "Upload Videos" at bounding box center [107, 183] width 198 height 38
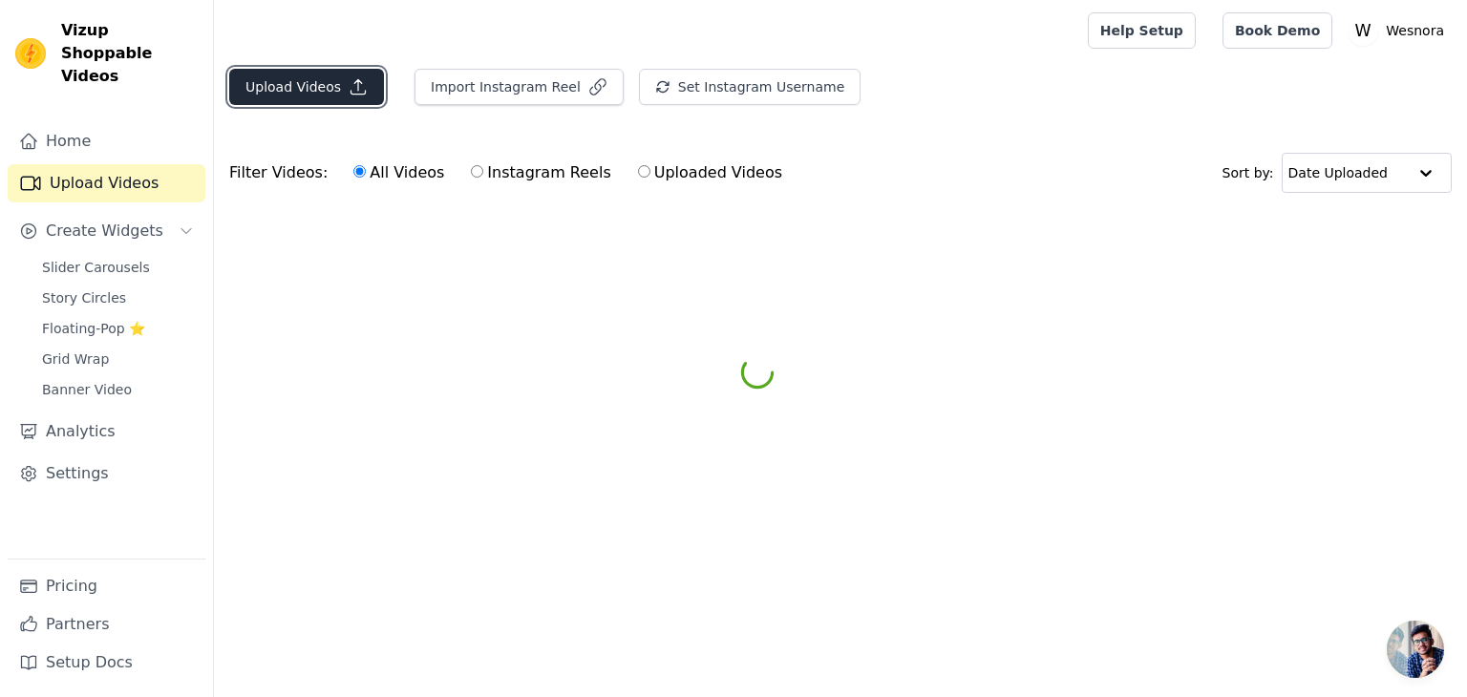
click at [334, 83] on button "Upload Videos" at bounding box center [306, 87] width 155 height 36
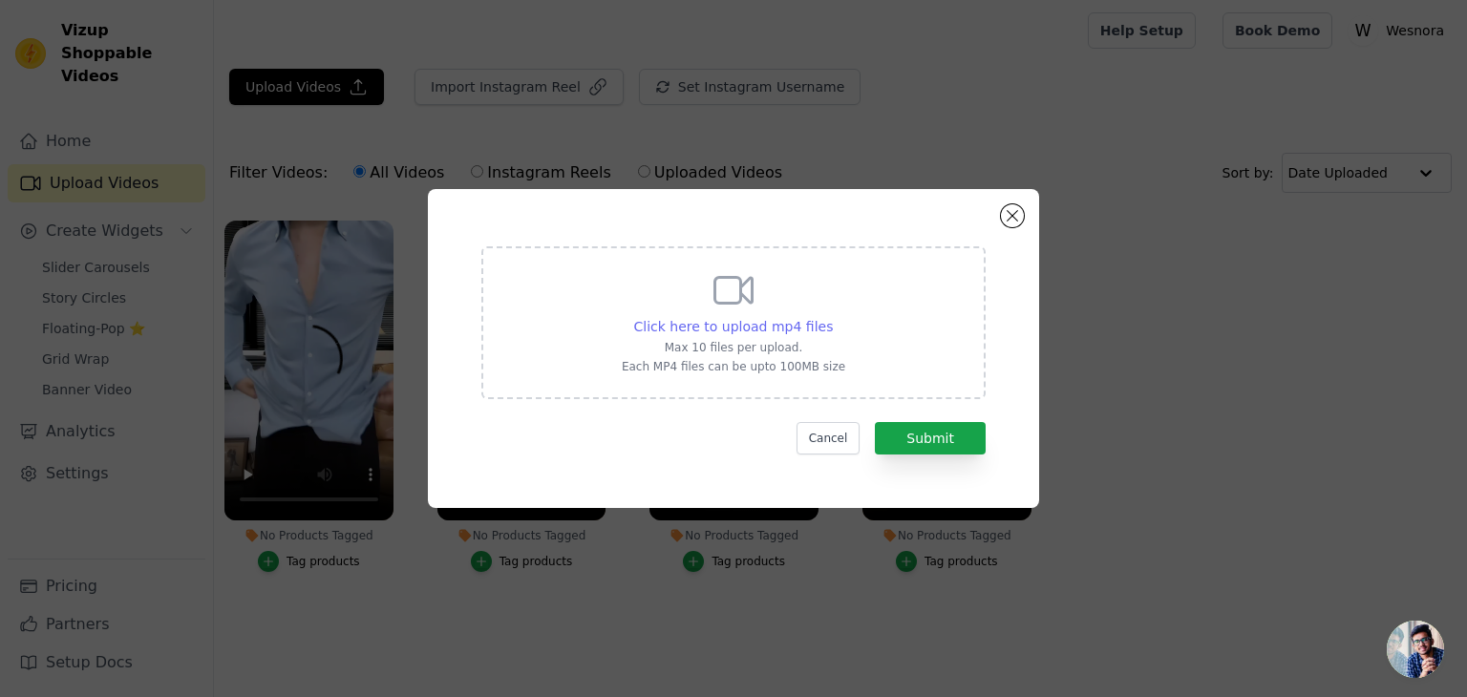
click at [714, 322] on span "Click here to upload mp4 files" at bounding box center [734, 326] width 200 height 15
click at [832, 317] on input "Click here to upload mp4 files Max 10 files per upload. Each MP4 files can be u…" at bounding box center [832, 316] width 1 height 1
type input "C:\fakepath\ssstik.io_@blackstreet_official_1758469520637.mp4"
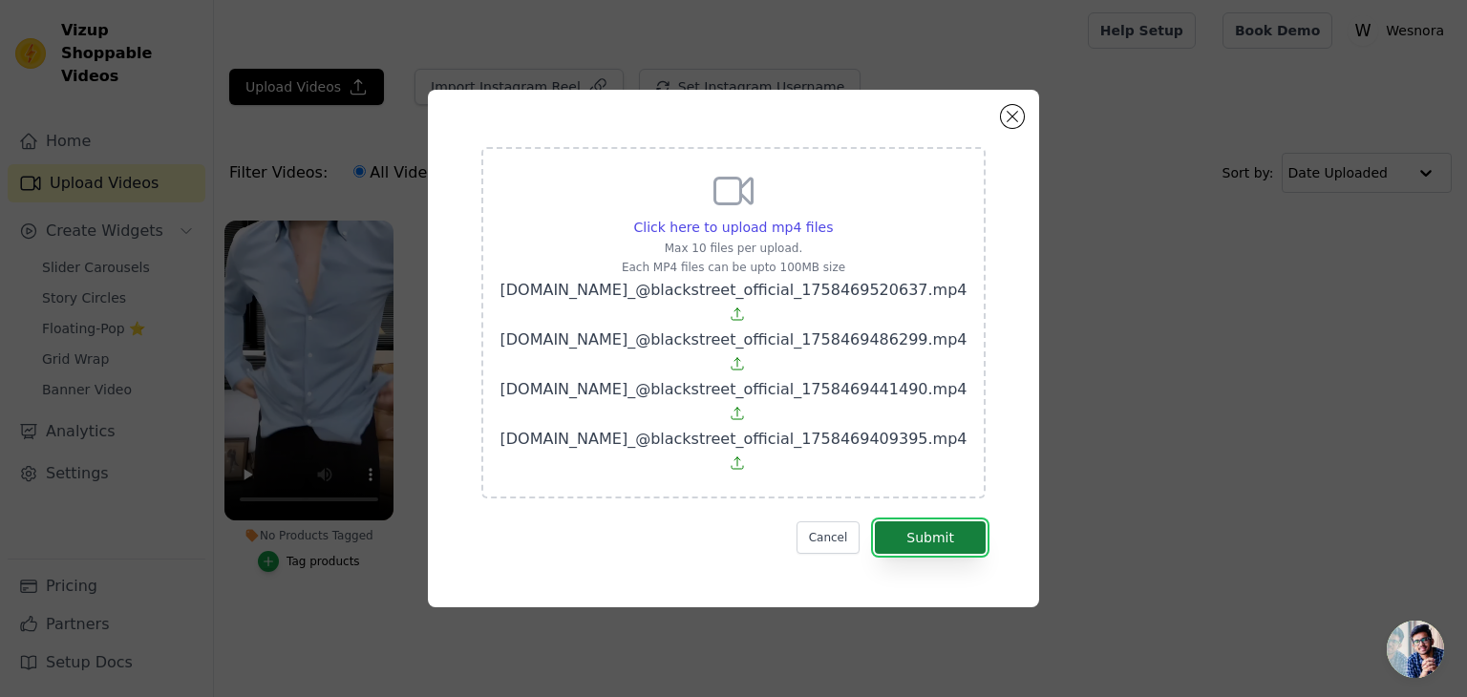
click at [916, 521] on button "Submit" at bounding box center [930, 537] width 111 height 32
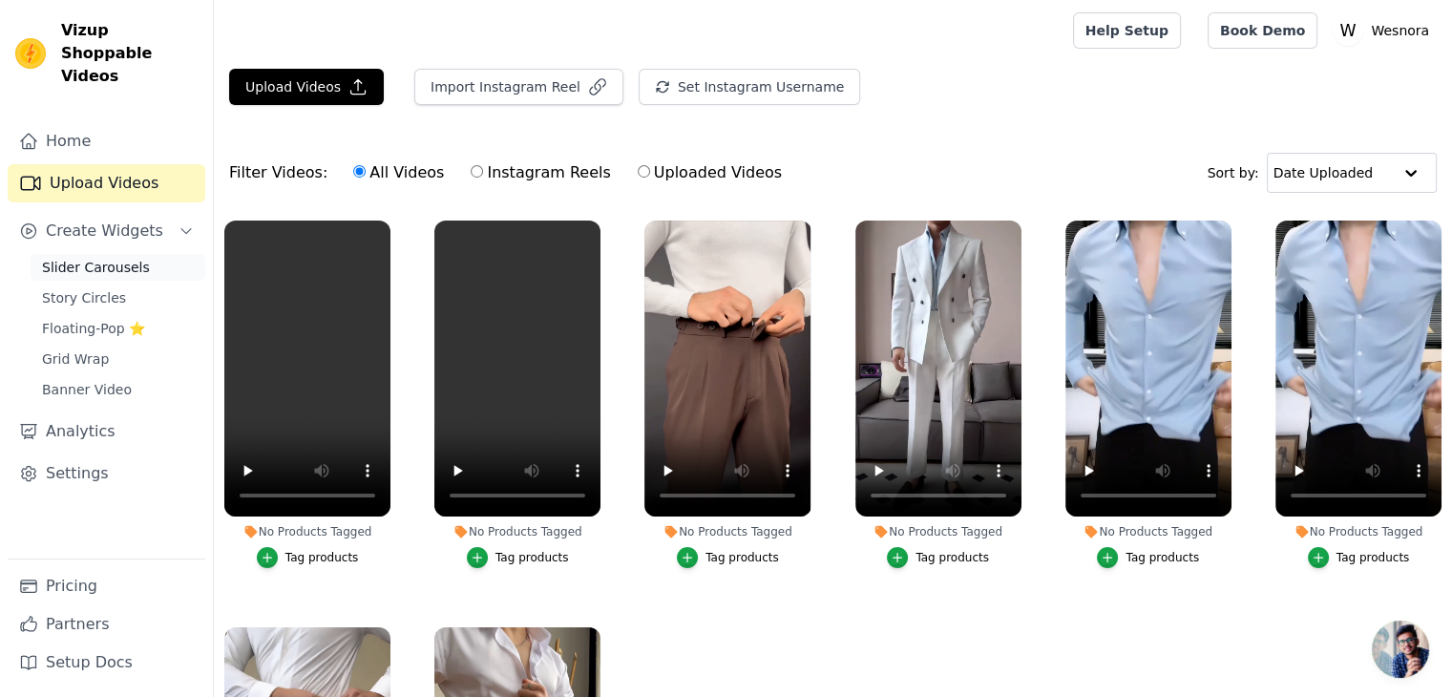
click at [109, 258] on span "Slider Carousels" at bounding box center [96, 267] width 108 height 19
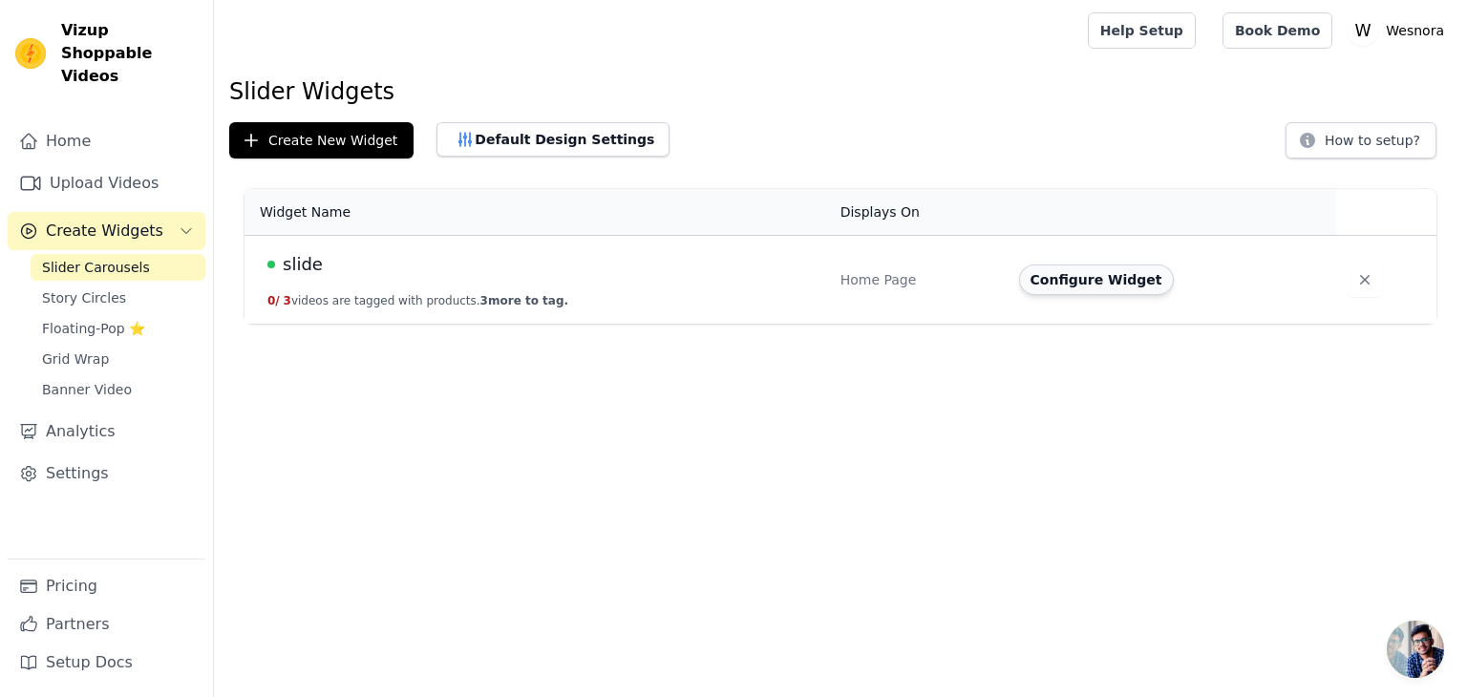
click at [1081, 284] on button "Configure Widget" at bounding box center [1096, 279] width 155 height 31
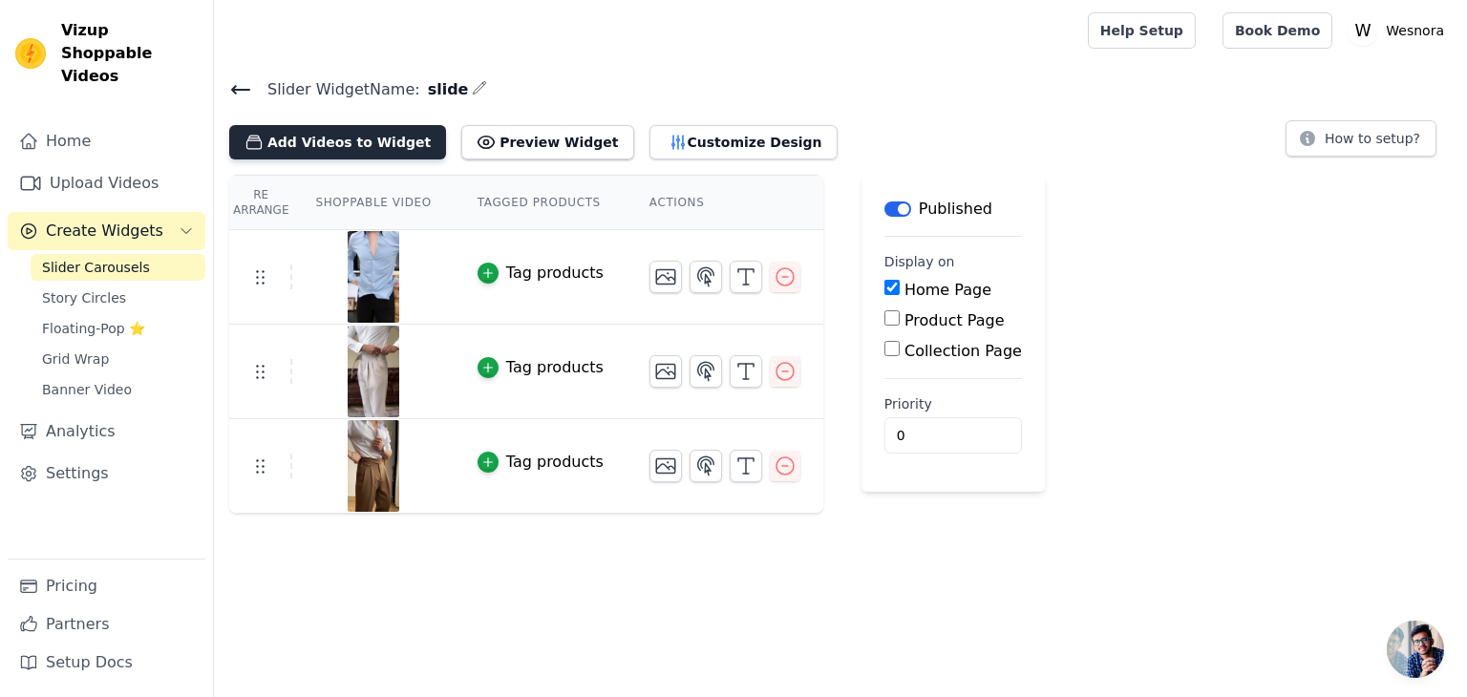
click at [379, 143] on button "Add Videos to Widget" at bounding box center [337, 142] width 217 height 34
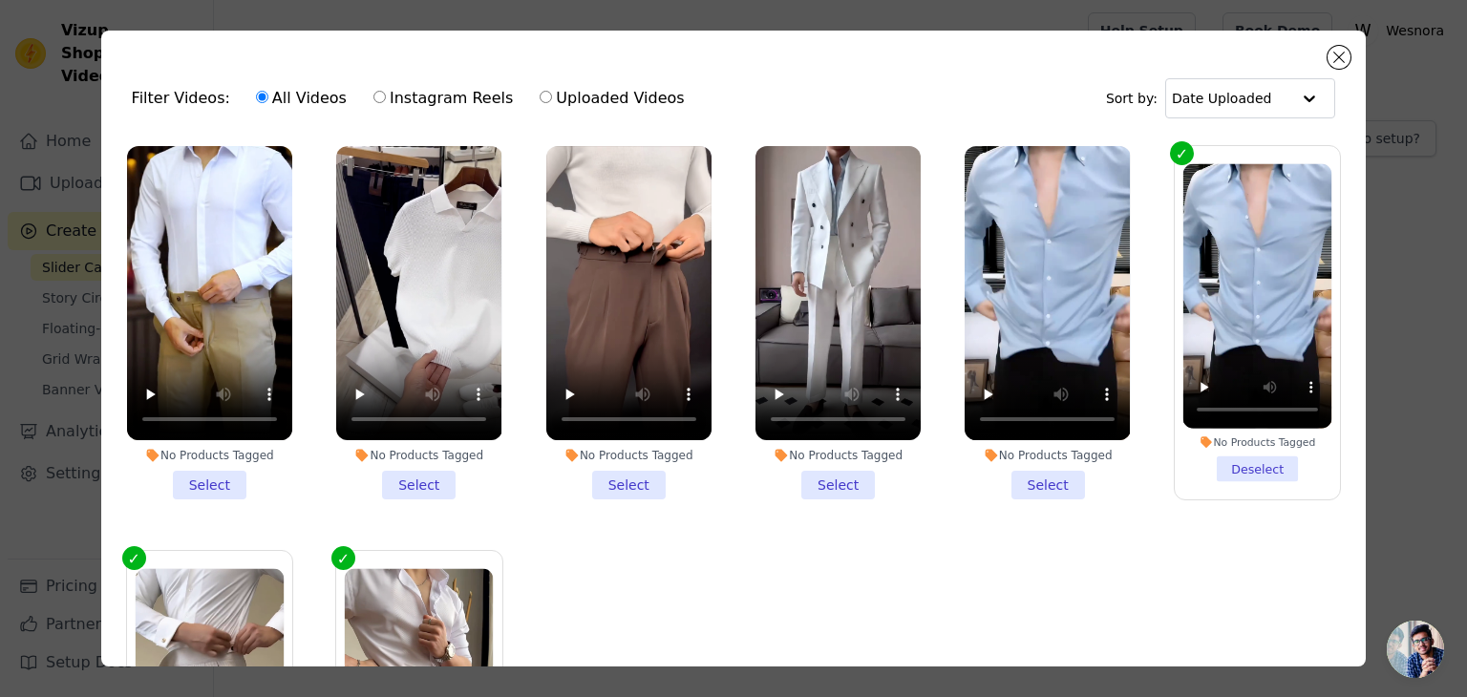
click at [210, 476] on li "No Products Tagged Select" at bounding box center [209, 322] width 165 height 353
click at [0, 0] on input "No Products Tagged Select" at bounding box center [0, 0] width 0 height 0
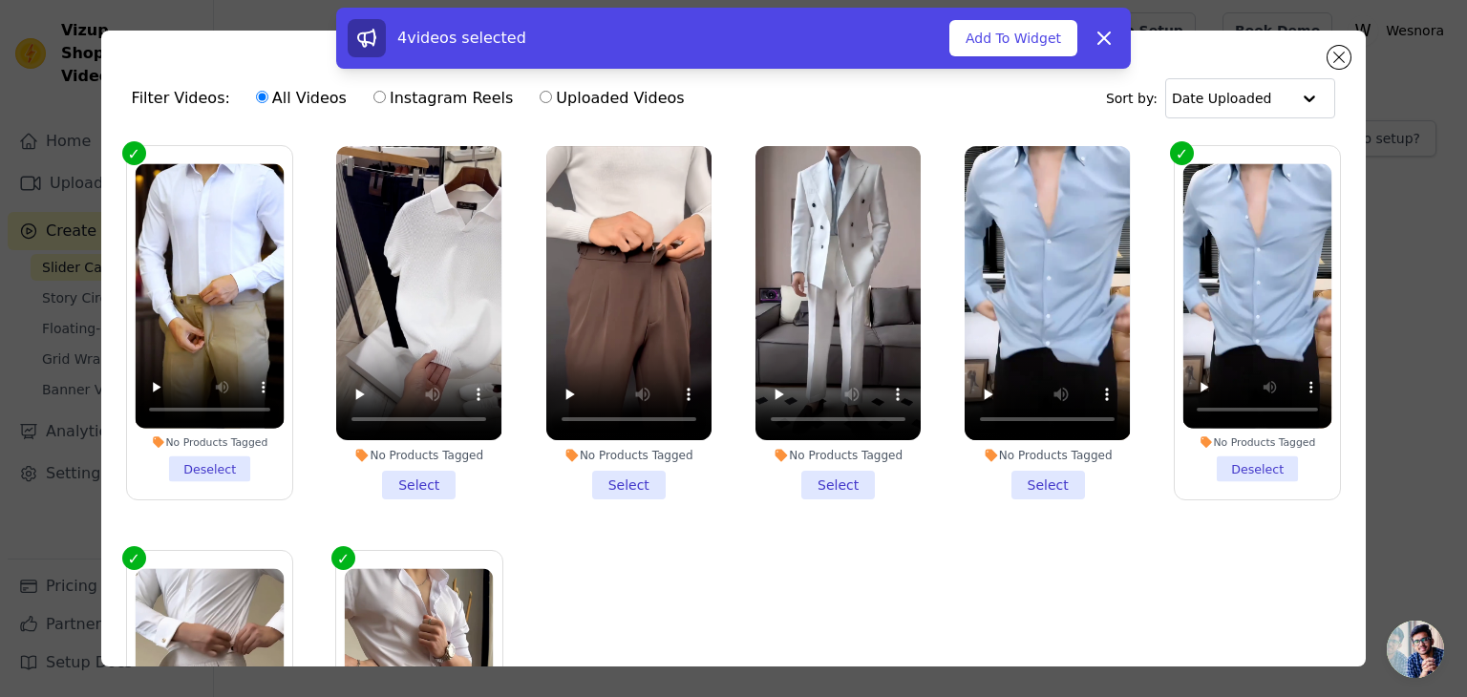
click at [405, 479] on li "No Products Tagged Select" at bounding box center [418, 322] width 165 height 353
click at [0, 0] on input "No Products Tagged Select" at bounding box center [0, 0] width 0 height 0
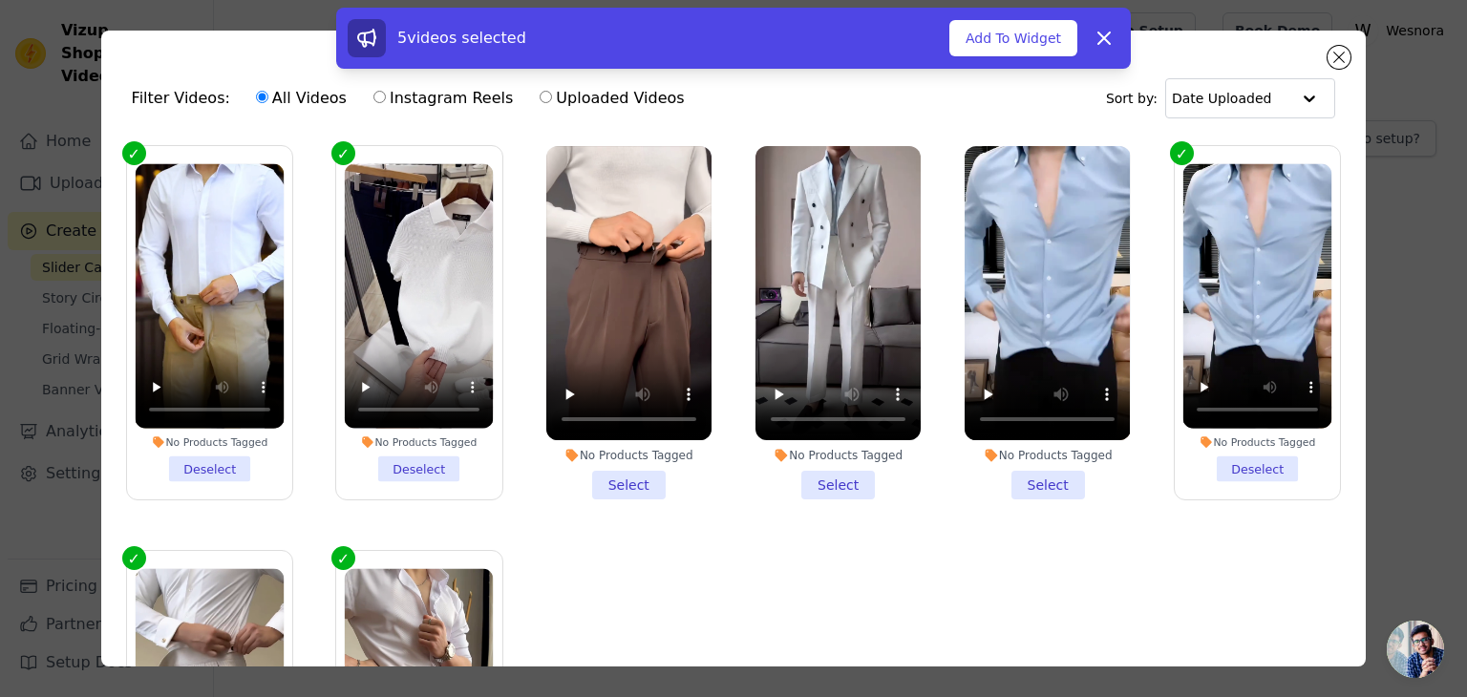
click at [594, 470] on li "No Products Tagged Select" at bounding box center [628, 322] width 165 height 353
click at [0, 0] on input "No Products Tagged Select" at bounding box center [0, 0] width 0 height 0
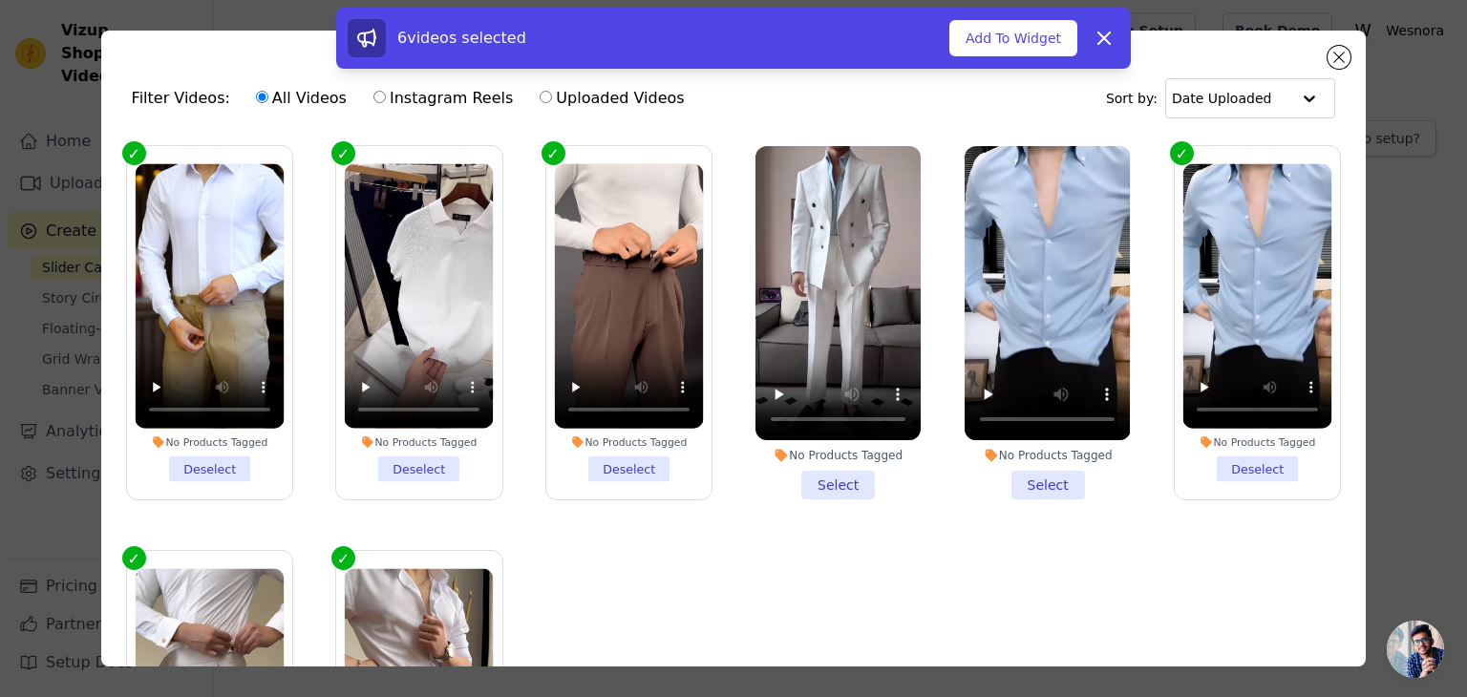
click at [829, 467] on li "No Products Tagged Select" at bounding box center [837, 322] width 165 height 353
click at [0, 0] on input "No Products Tagged Select" at bounding box center [0, 0] width 0 height 0
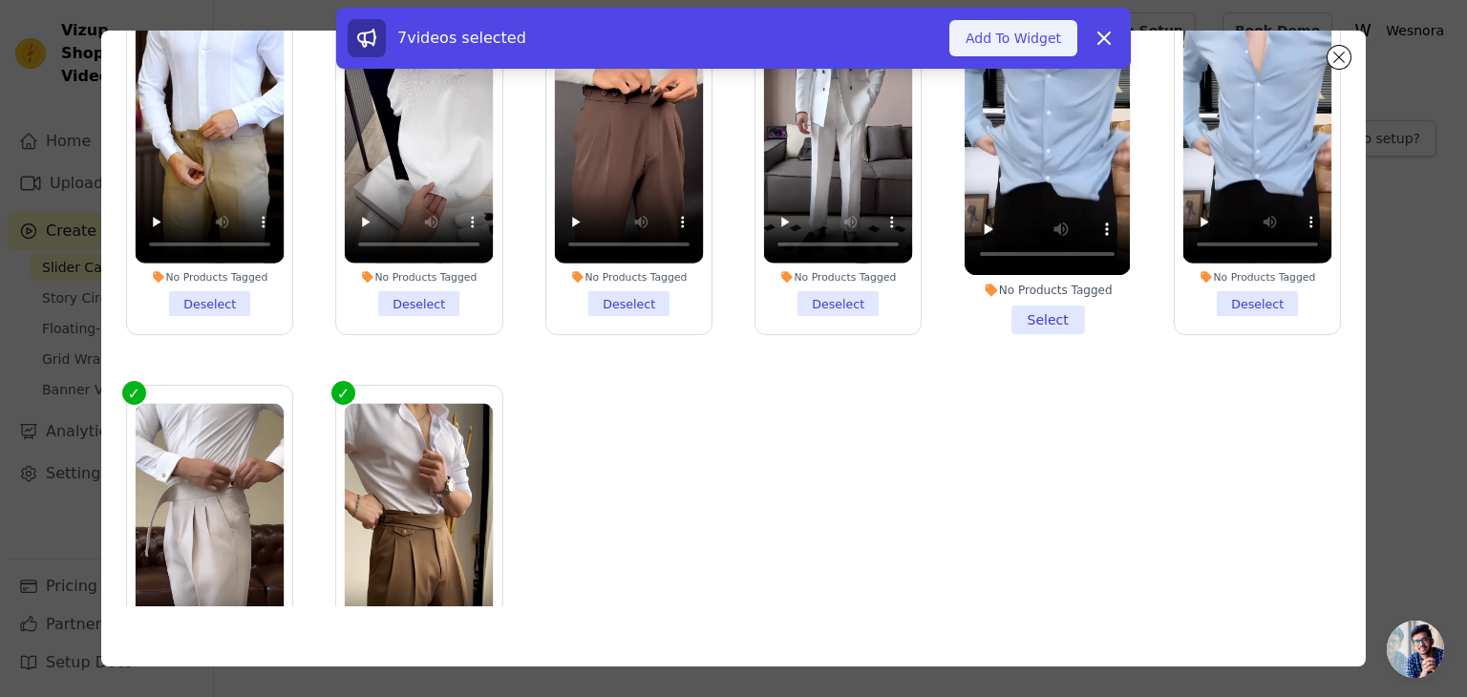
click at [997, 45] on button "Add To Widget" at bounding box center [1013, 38] width 128 height 36
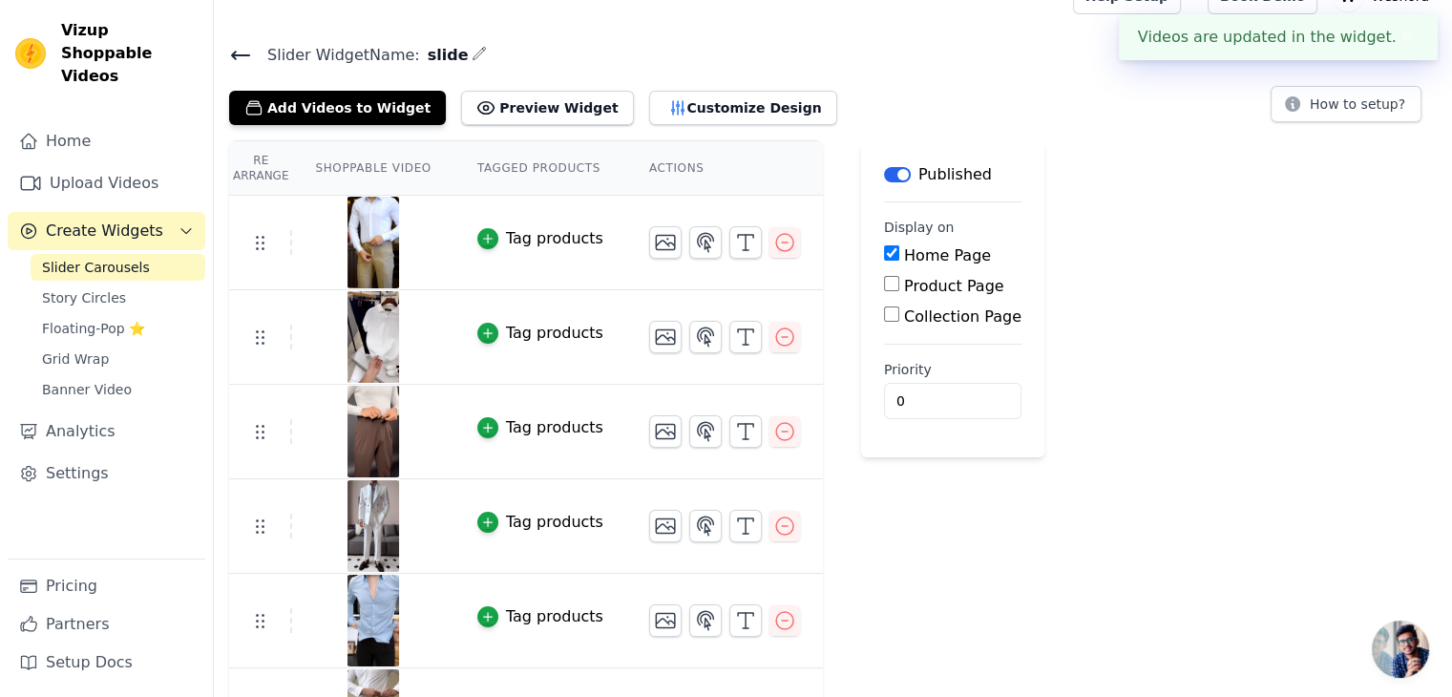
scroll to position [1, 0]
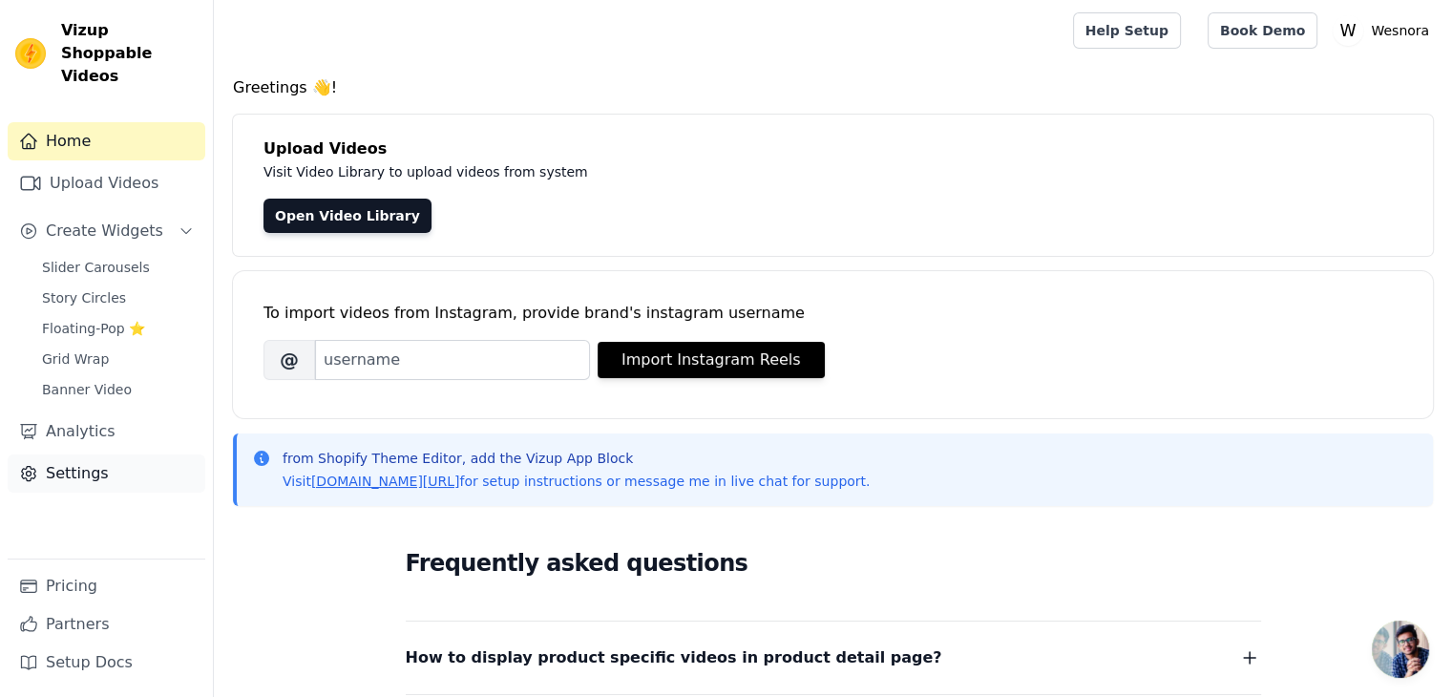
click at [99, 455] on link "Settings" at bounding box center [107, 474] width 198 height 38
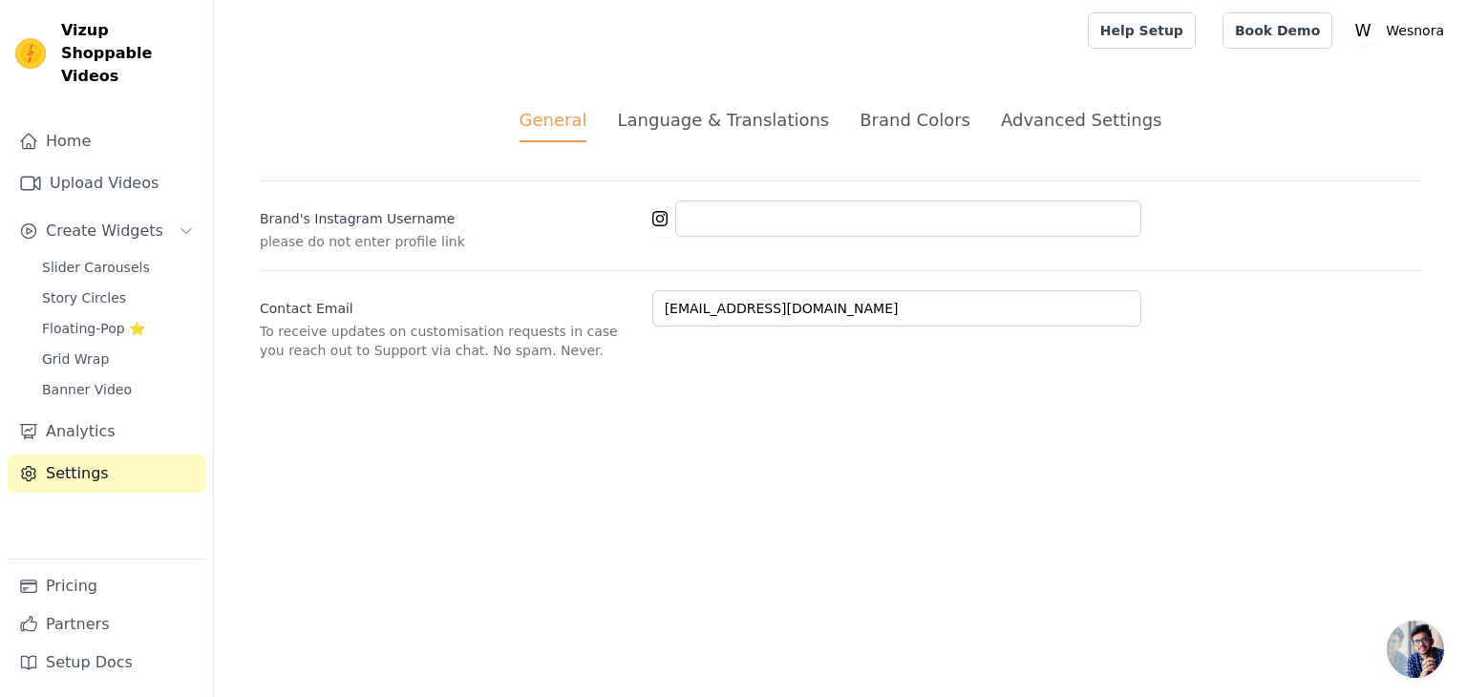
click at [764, 108] on div "Language & Translations" at bounding box center [723, 120] width 212 height 26
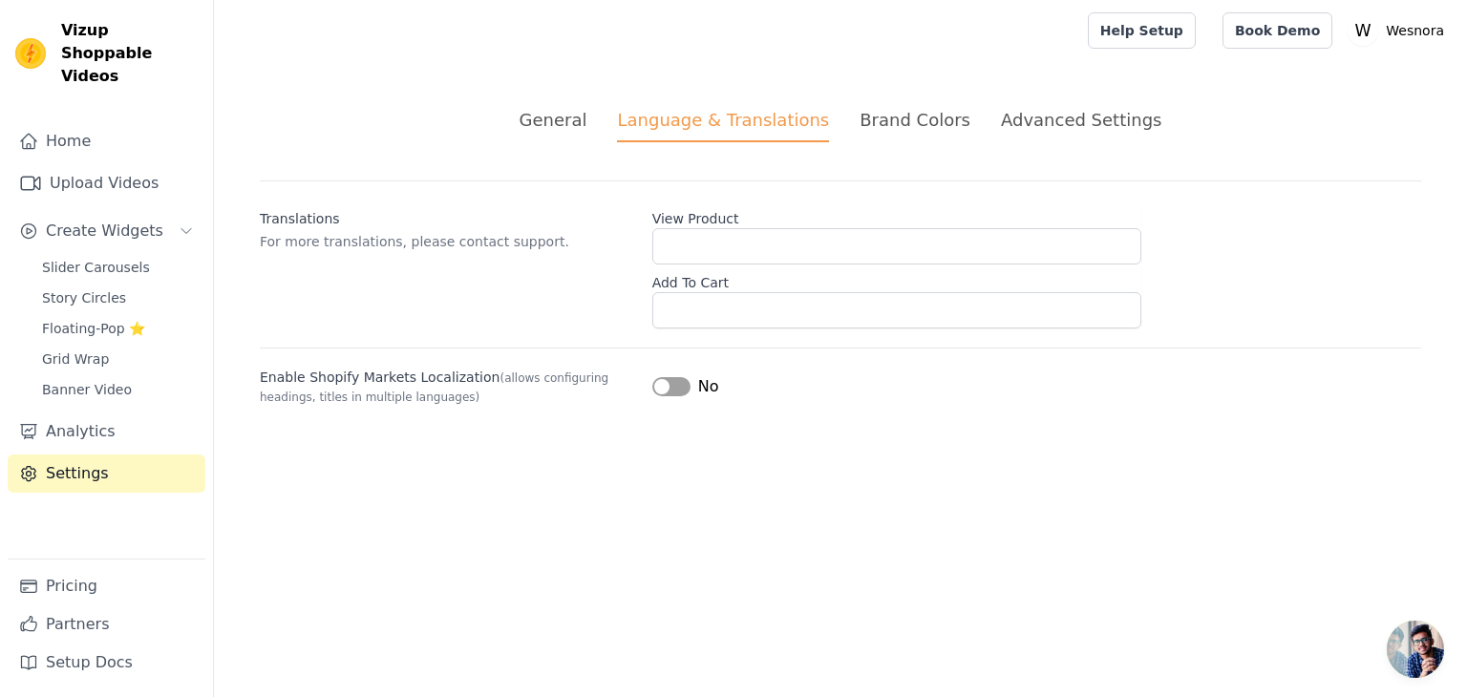
click at [900, 116] on div "Brand Colors" at bounding box center [914, 120] width 111 height 26
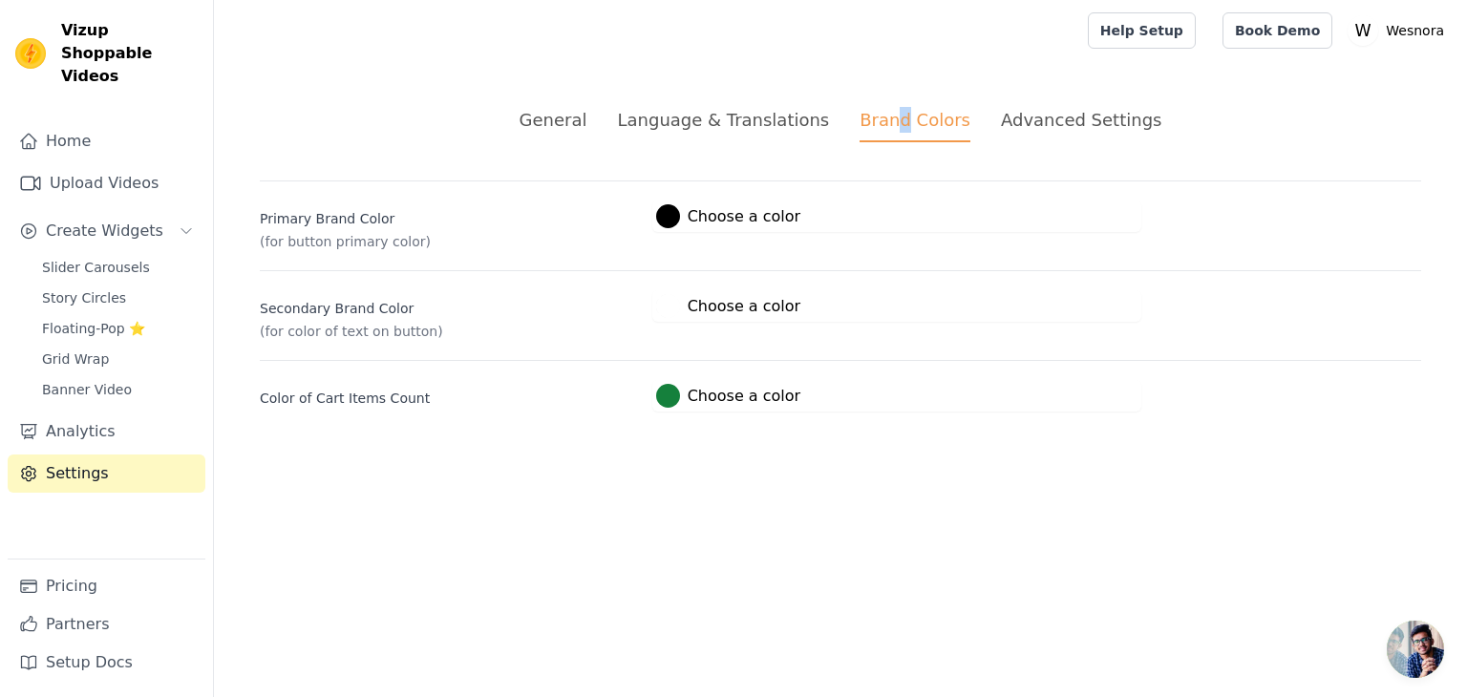
click at [672, 386] on label "#15803c Choose a color" at bounding box center [728, 396] width 144 height 24
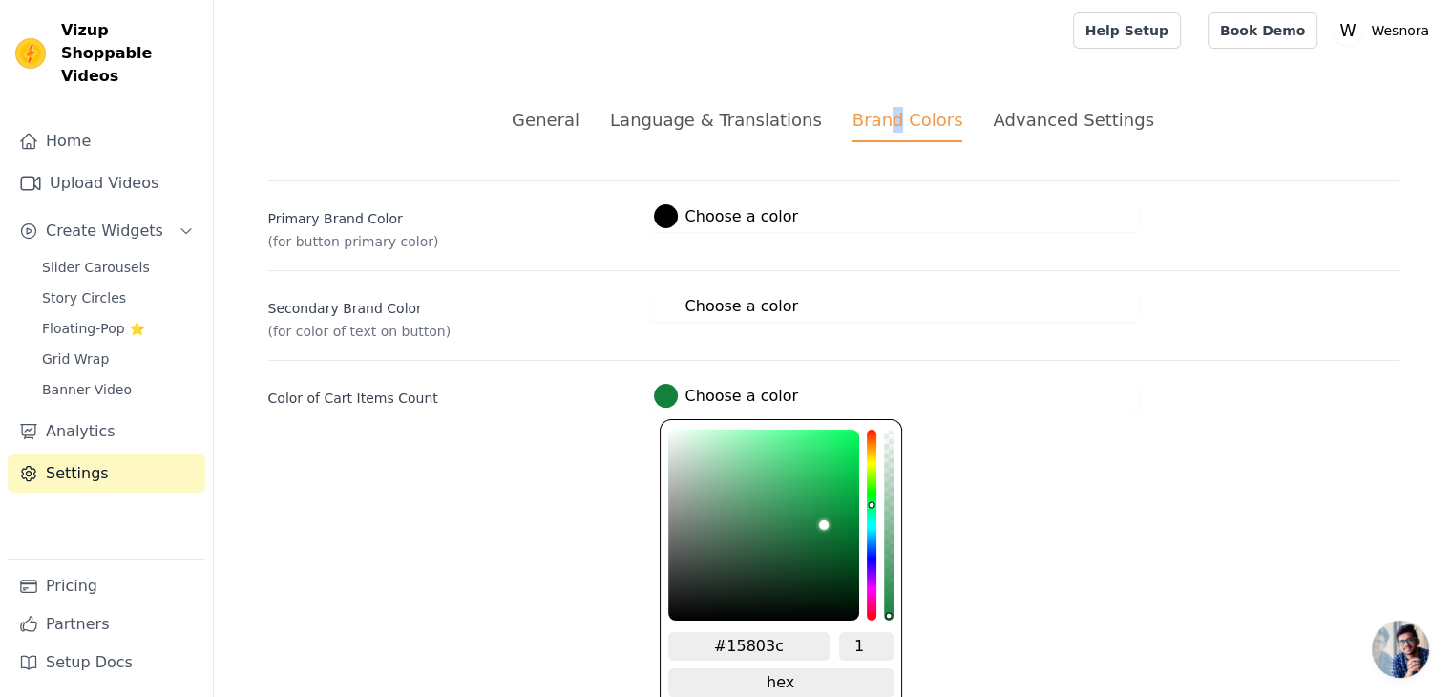
scroll to position [8, 0]
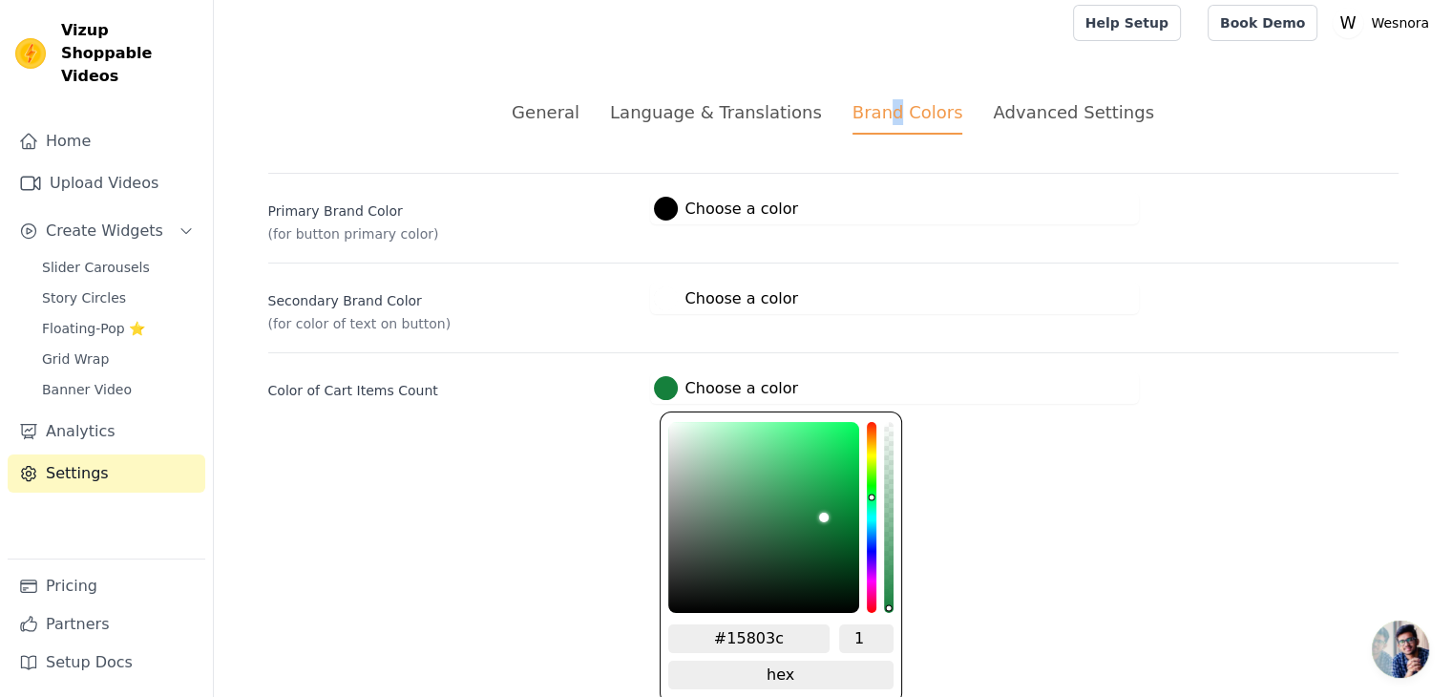
type input "#14801f"
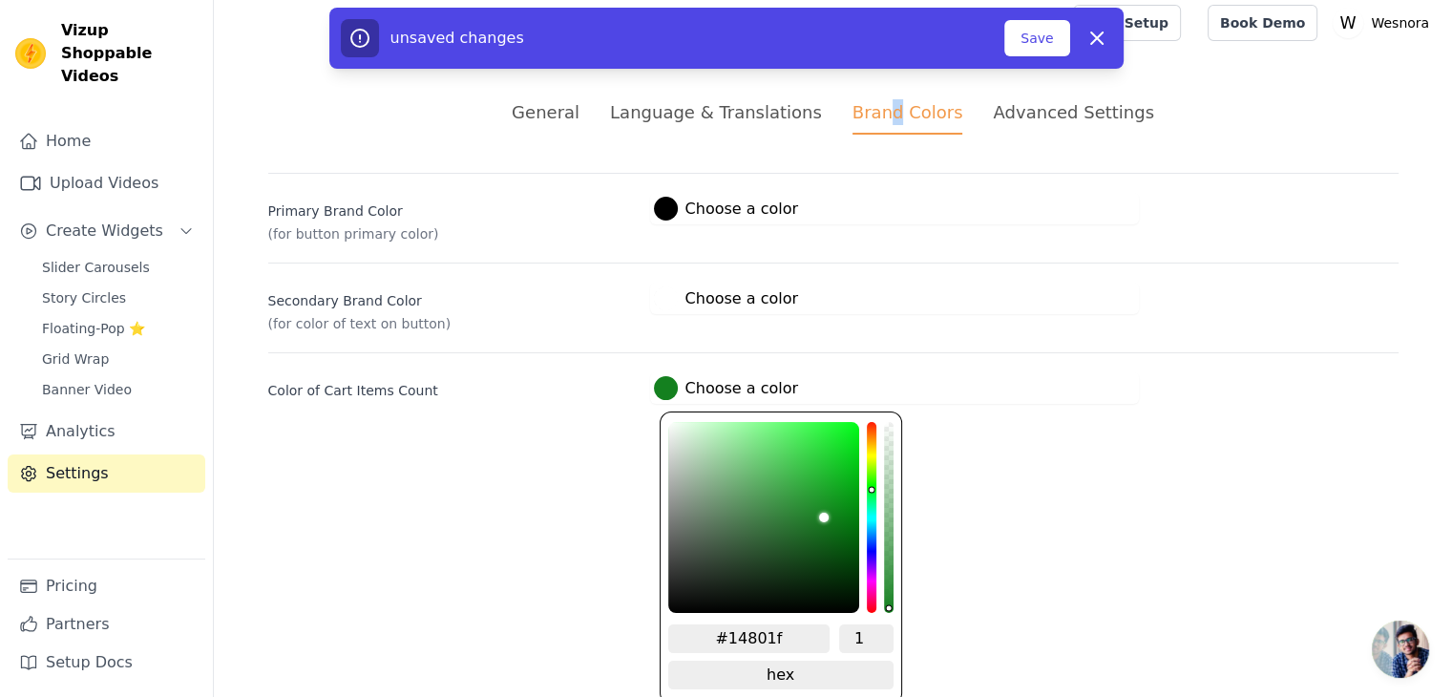
type input "#1c8014"
type input "#268014"
type input "#2a8014"
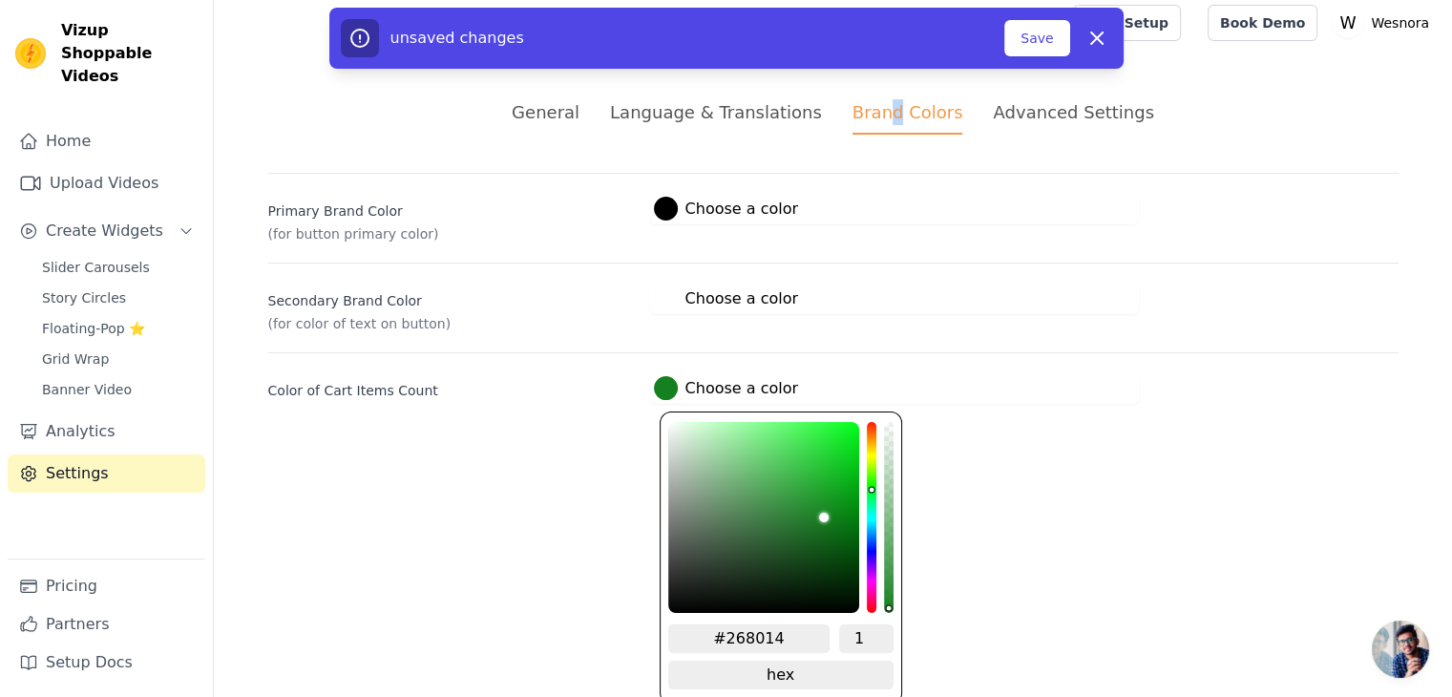
type input "#2a8014"
type input "#2c8014"
type input "#2f8014"
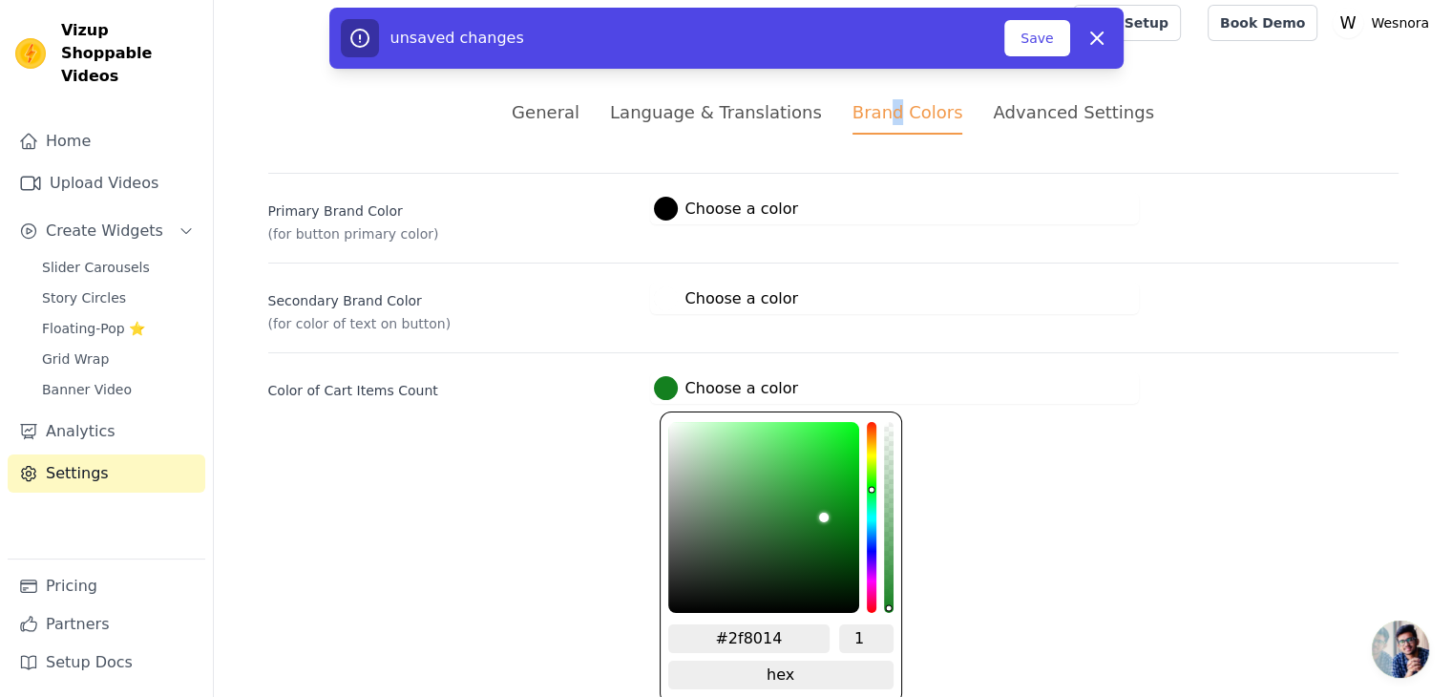
type input "#338014"
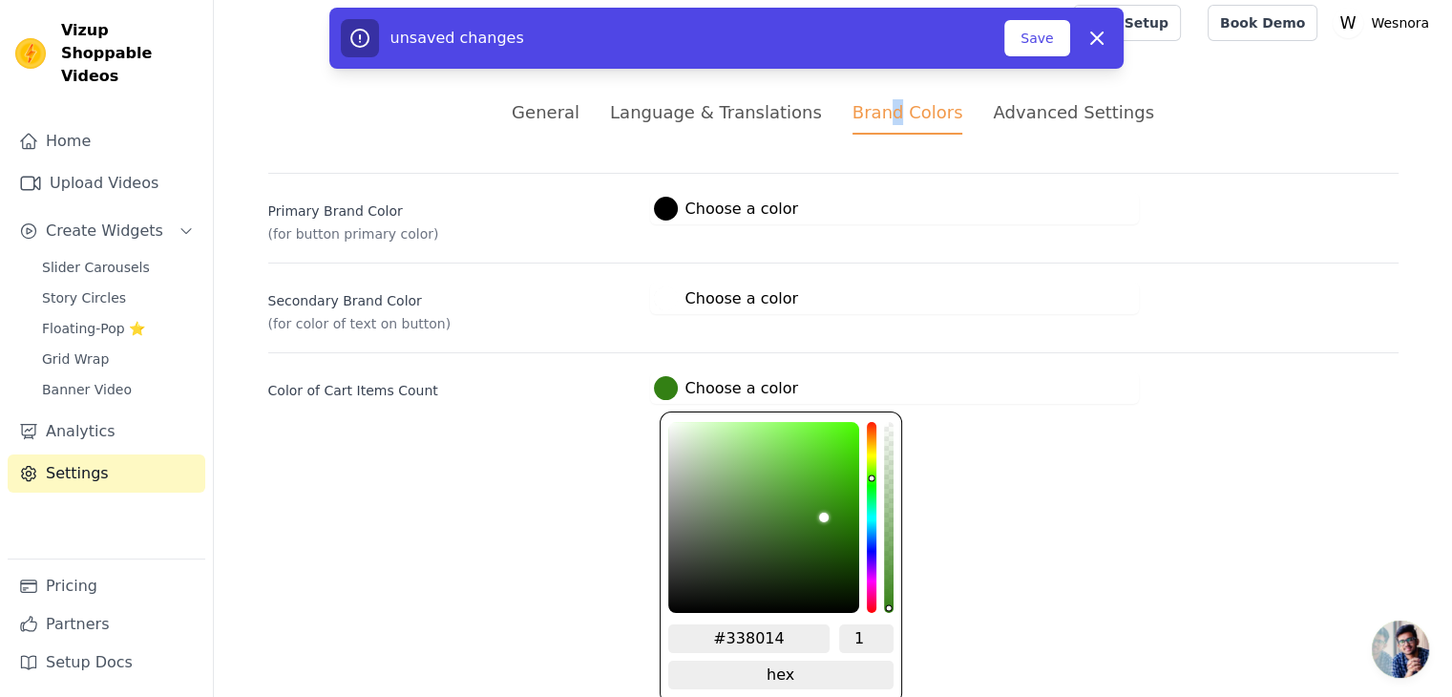
type input "#3a8014"
type input "#3f8014"
type input "#438014"
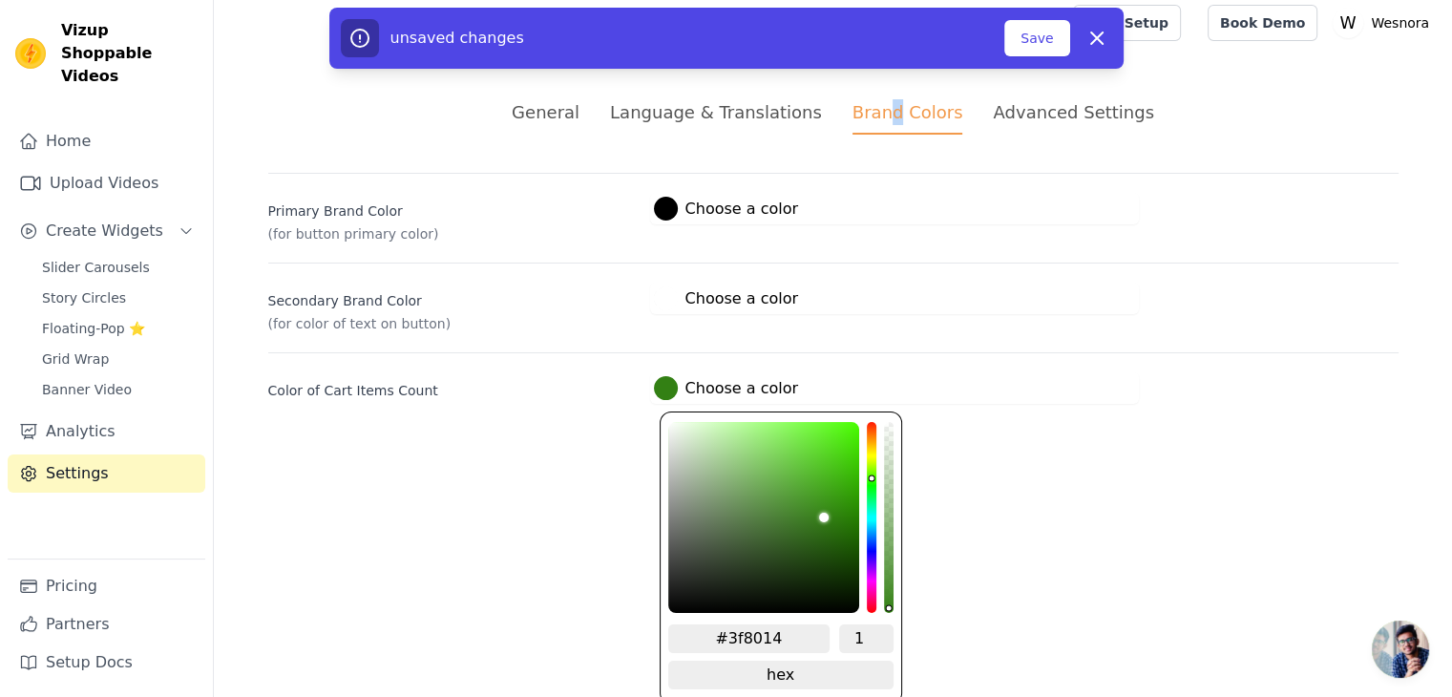
type input "#438014"
type input "#468014"
type input "#4c8014"
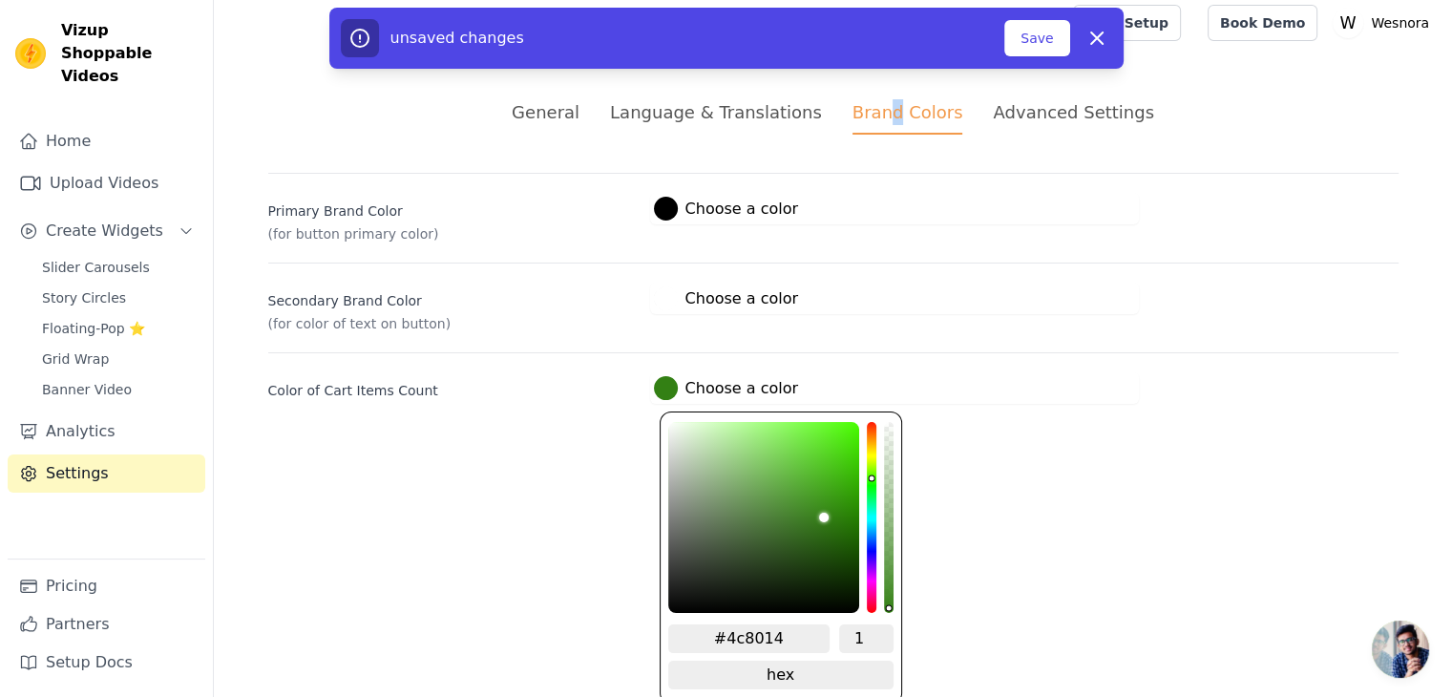
type input "#568014"
type input "#5c8014"
type input "#638014"
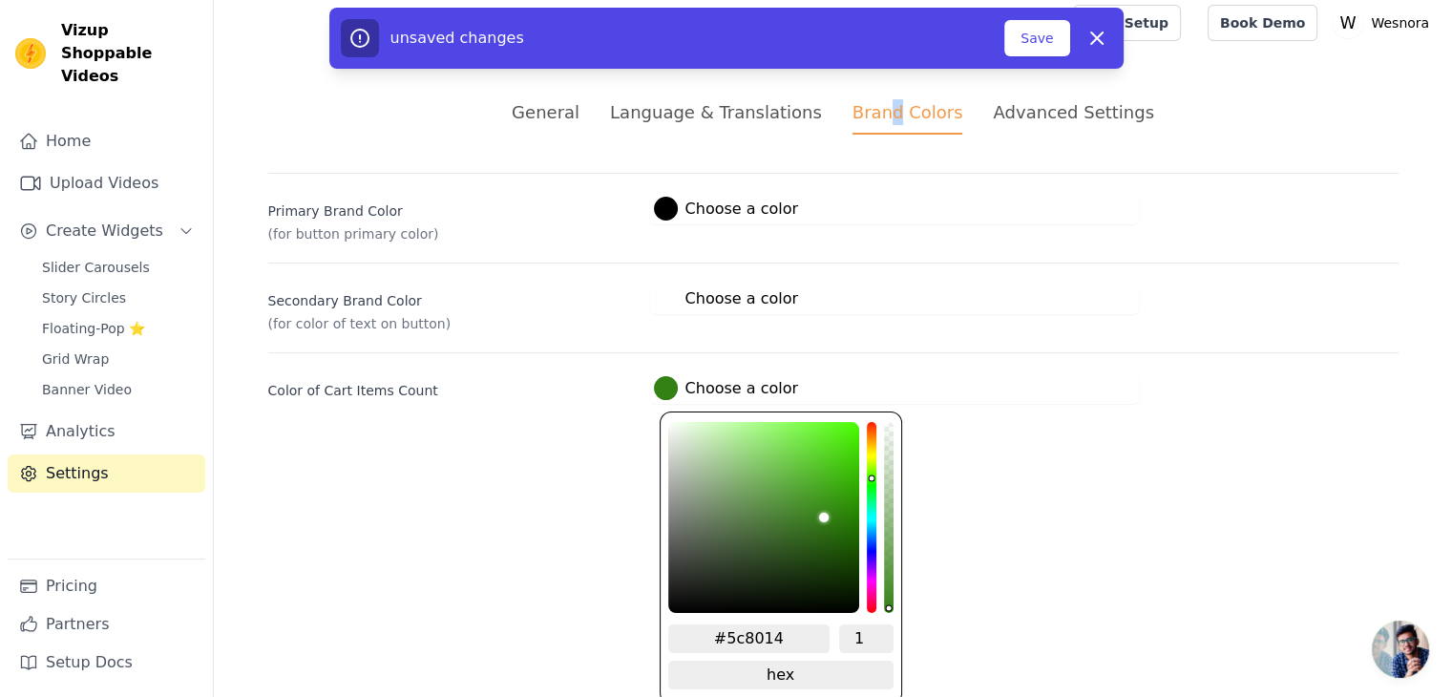
type input "#638014"
type input "#6c8014"
type input "#778014"
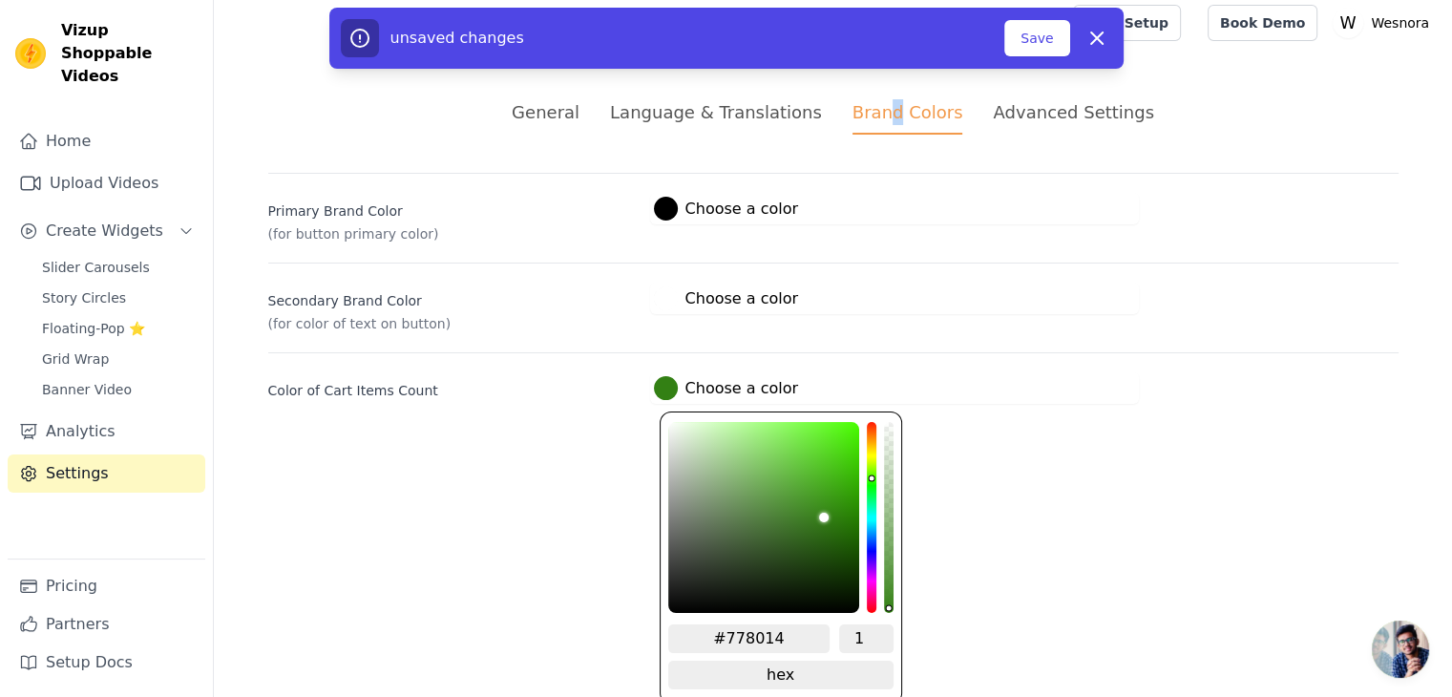
type input "#7c8014"
type input "#808014"
type input "#807c14"
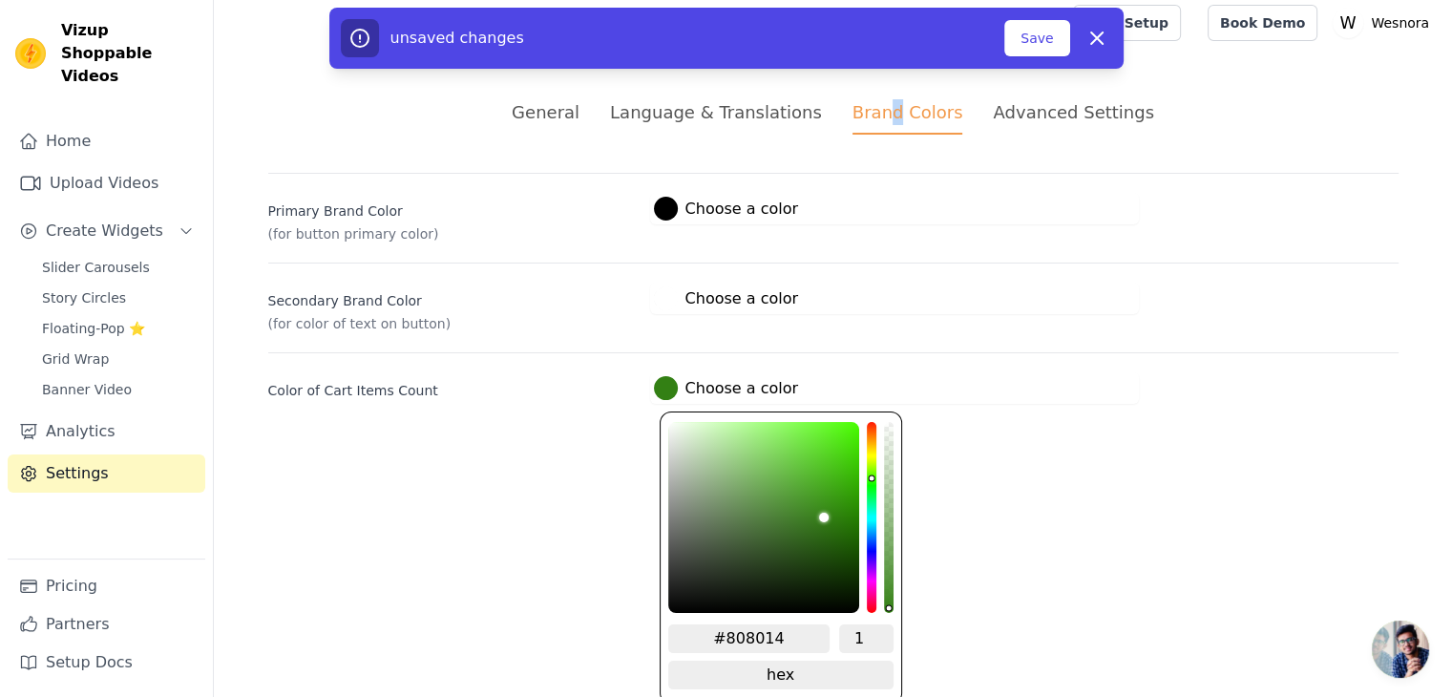
type input "#807c14"
type input "#807814"
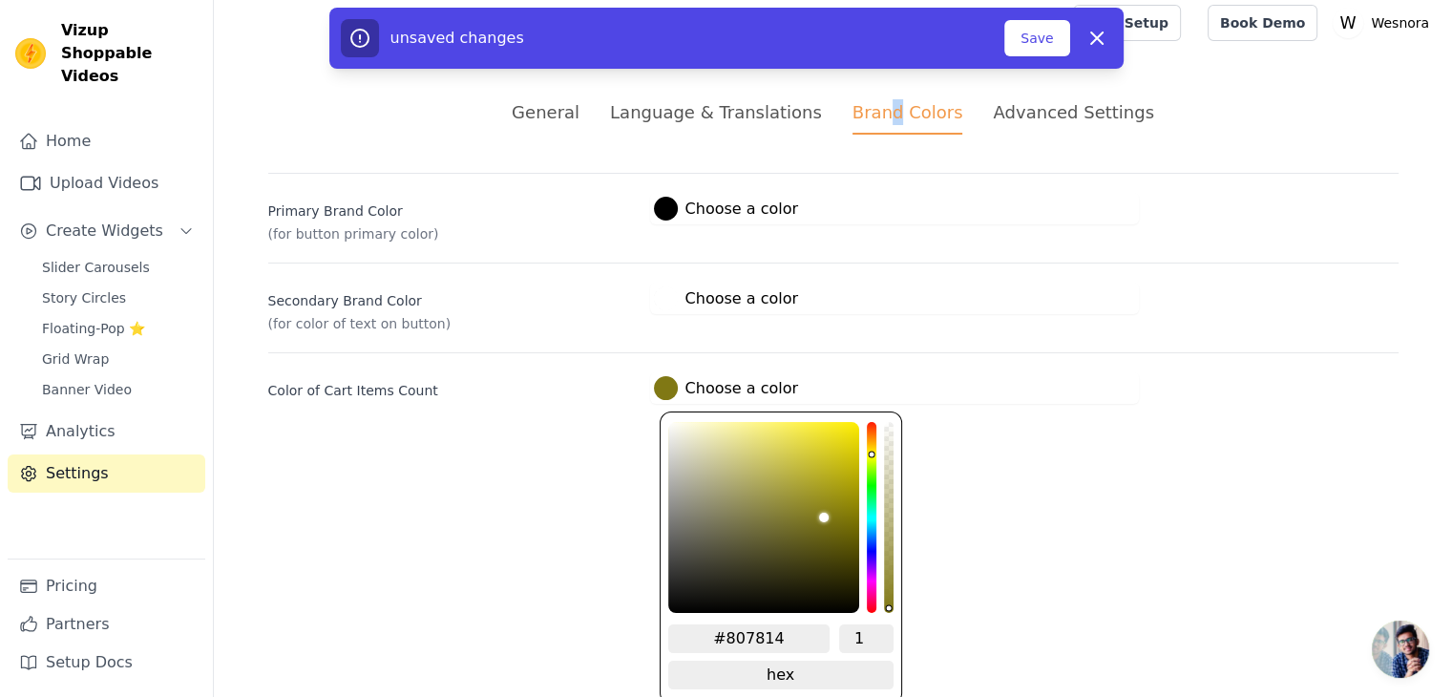
type input "#807514"
type input "#807314"
type input "#806f14"
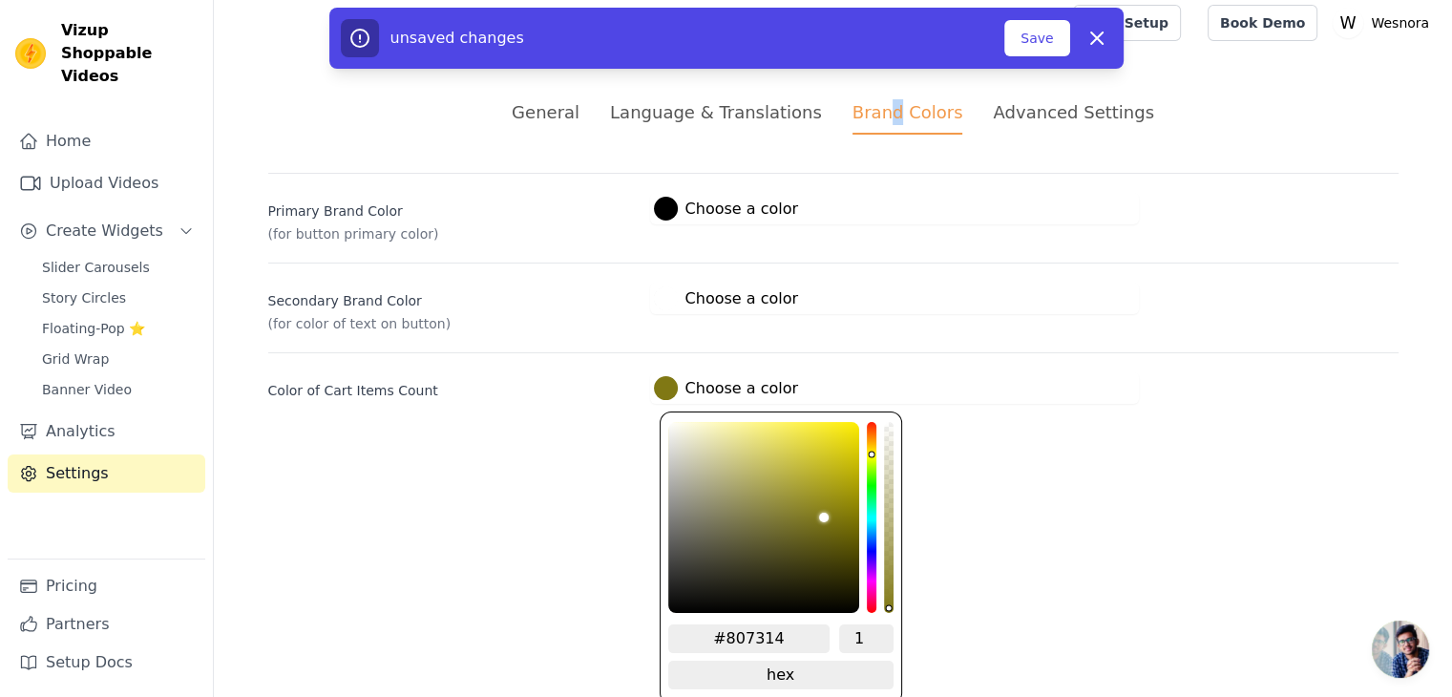
type input "#806f14"
type input "#806c14"
type input "#806514"
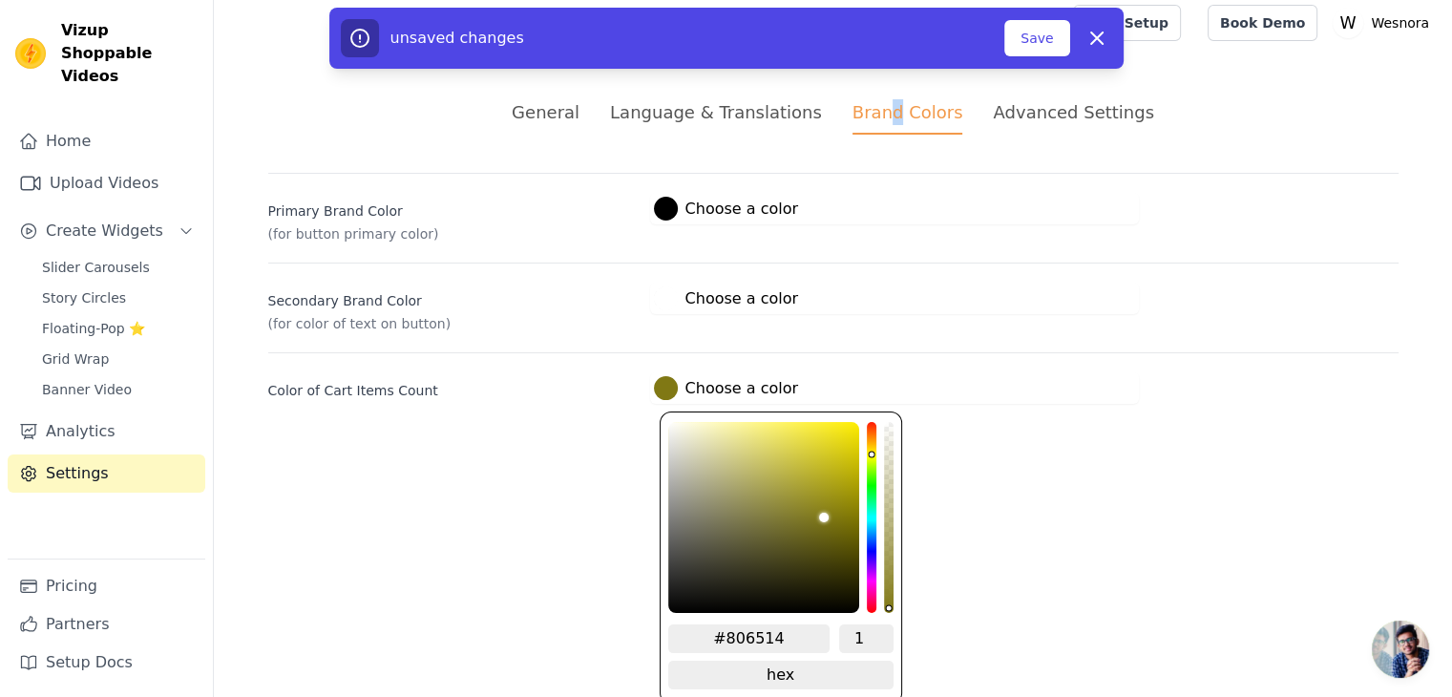
type input "#806314"
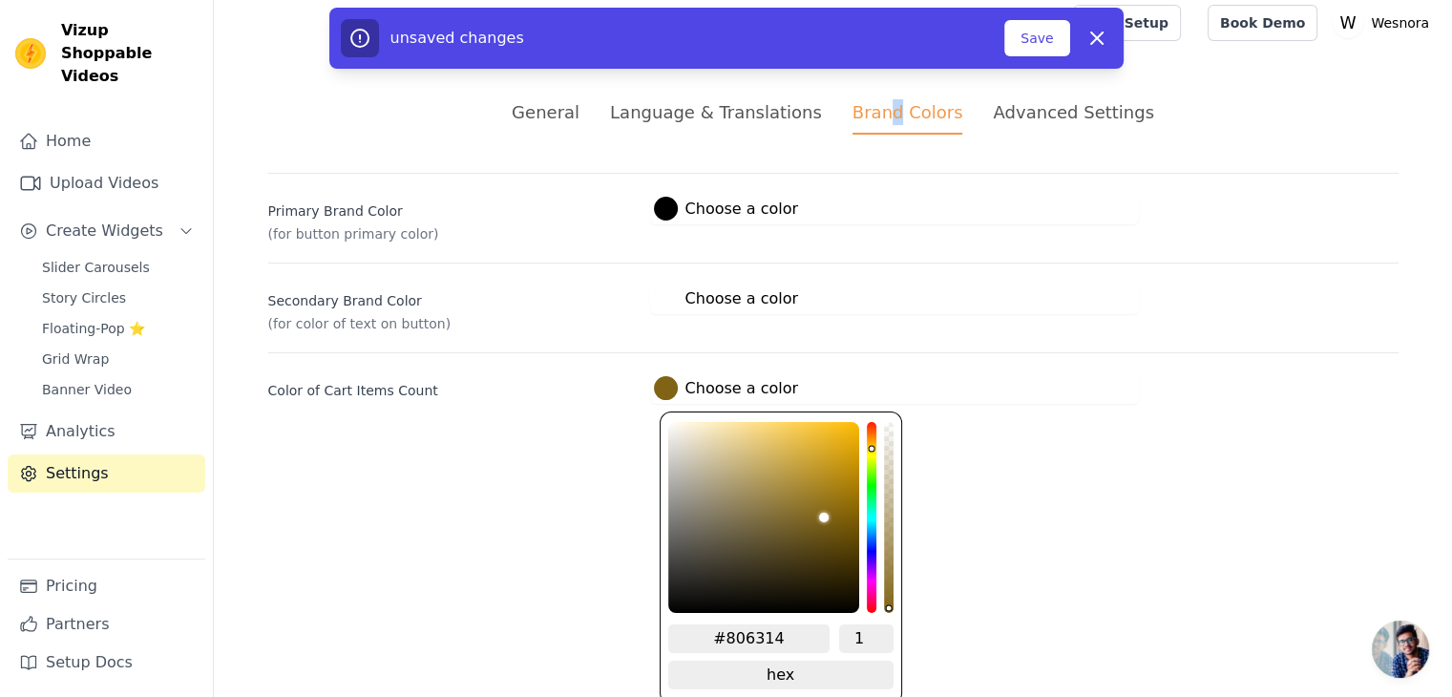
drag, startPoint x: 867, startPoint y: 484, endPoint x: 866, endPoint y: 440, distance: 43.9
click at [867, 440] on div "hue channel" at bounding box center [872, 517] width 10 height 191
type input "#7b6117"
type input "#7a6019"
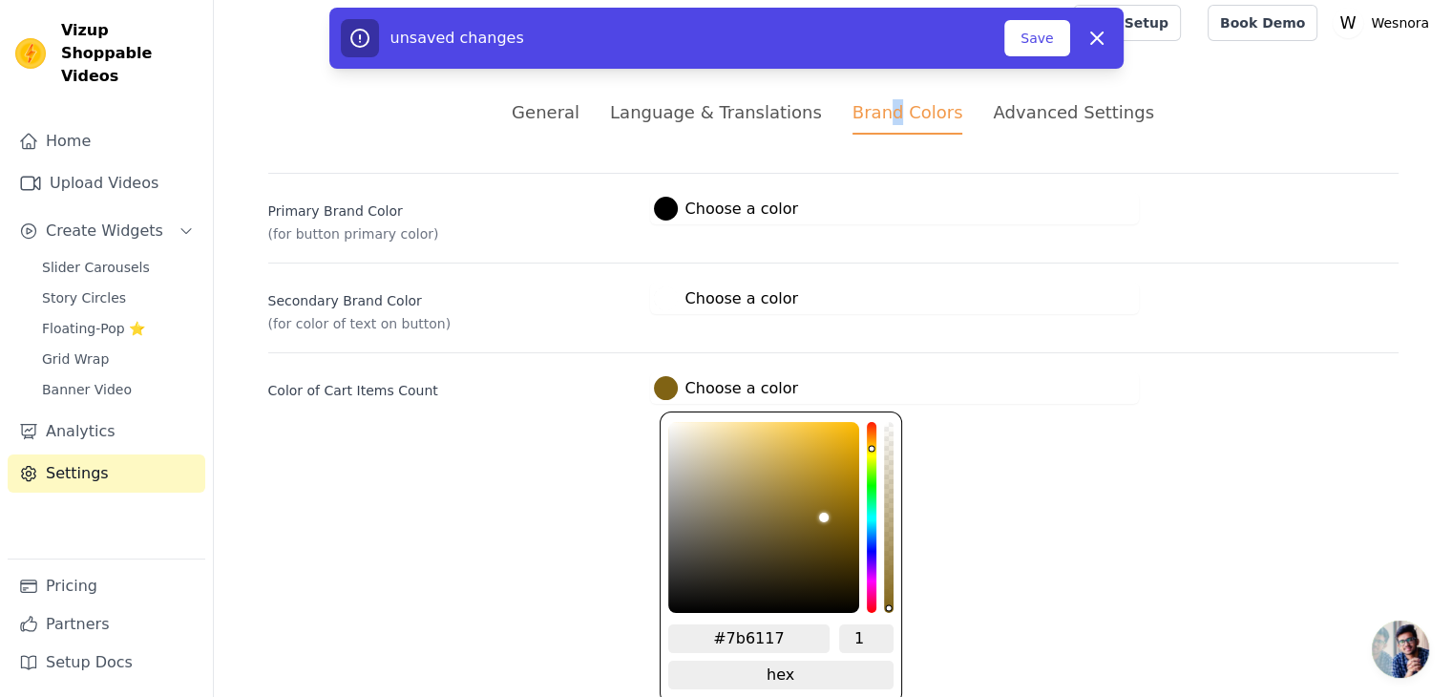
type input "#7a6019"
type input "#7a611b"
type input "#7f661f"
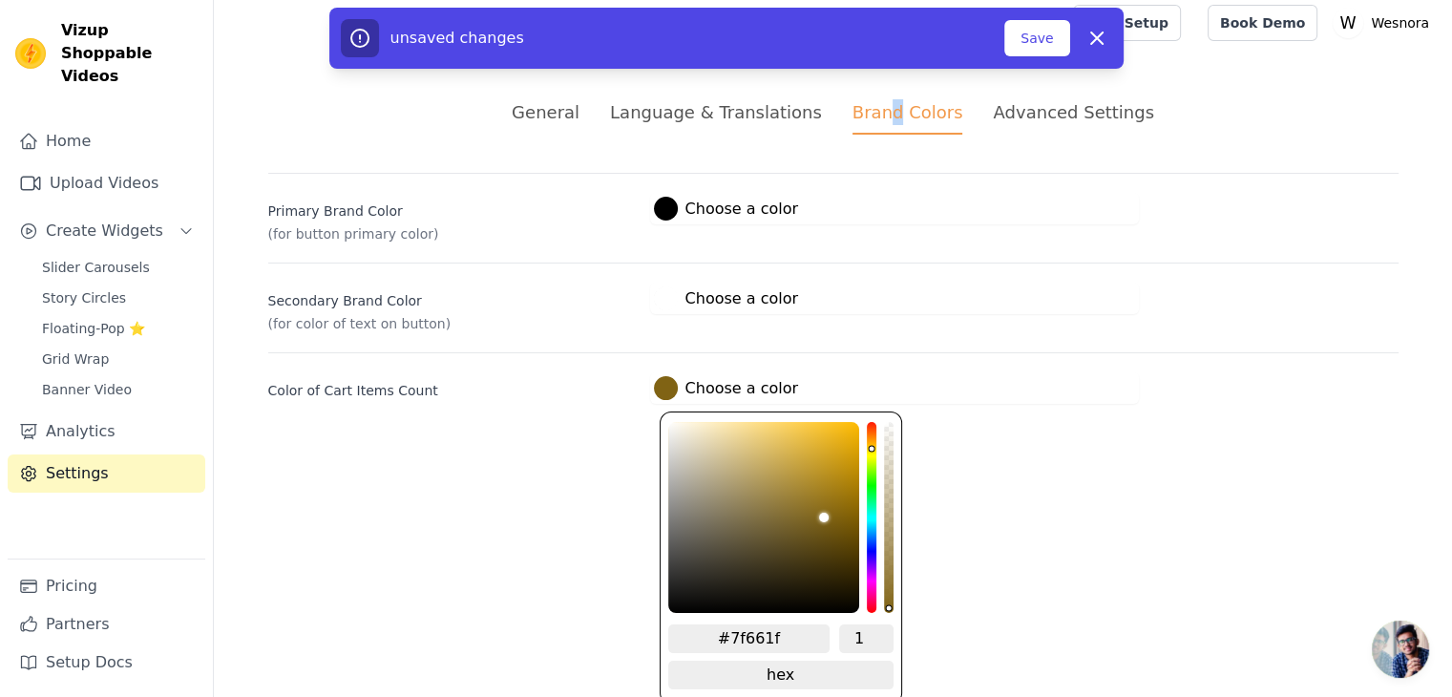
type input "#896f27"
type input "#94792f"
type input "#9e8235"
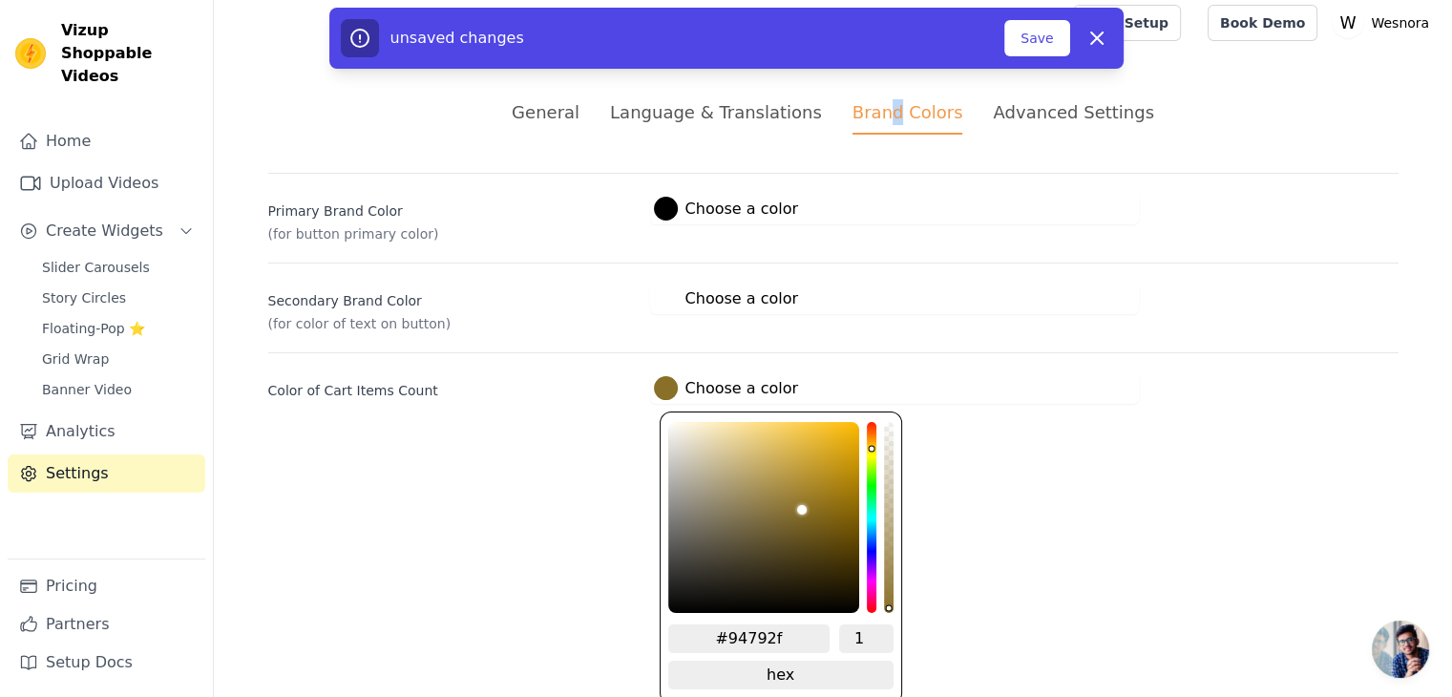
type input "#9e8235"
type input "#a28537"
type input "#a58839"
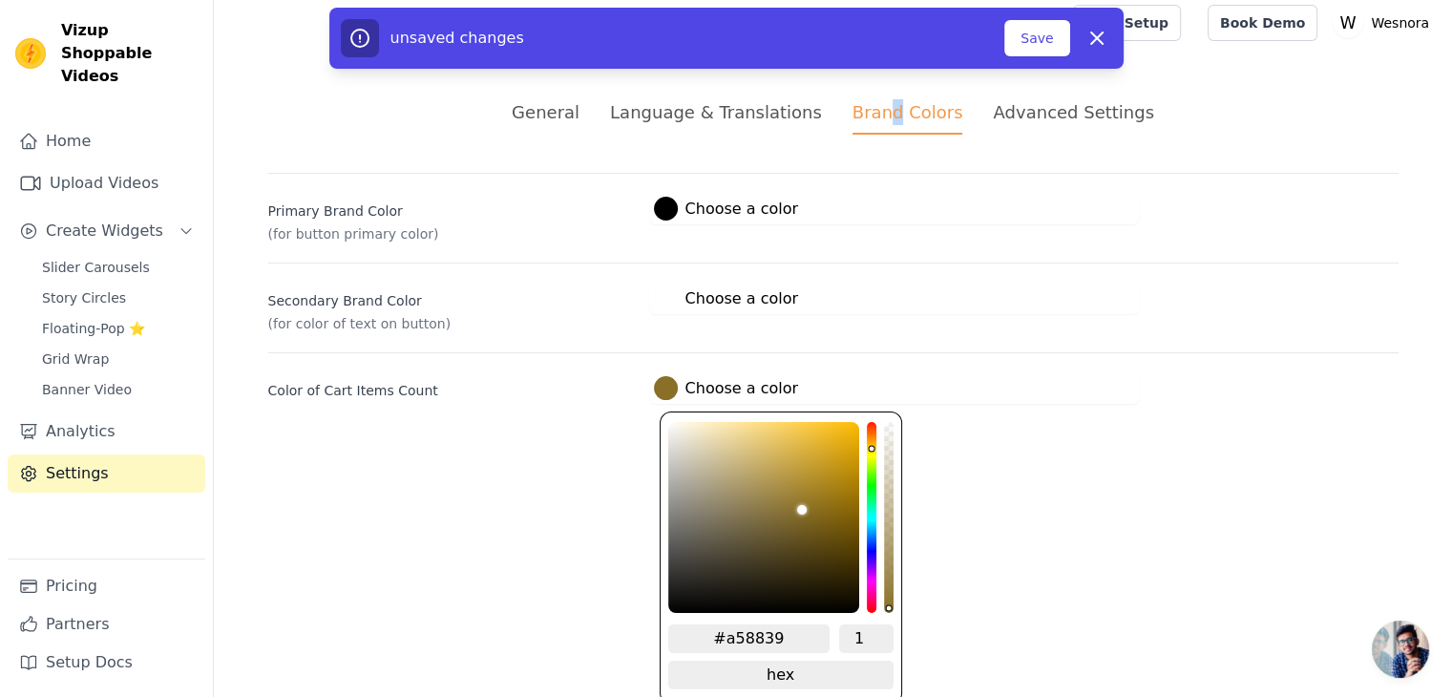
type input "#ab8d3b"
type input "#ac8e3c"
type input "#b0913d"
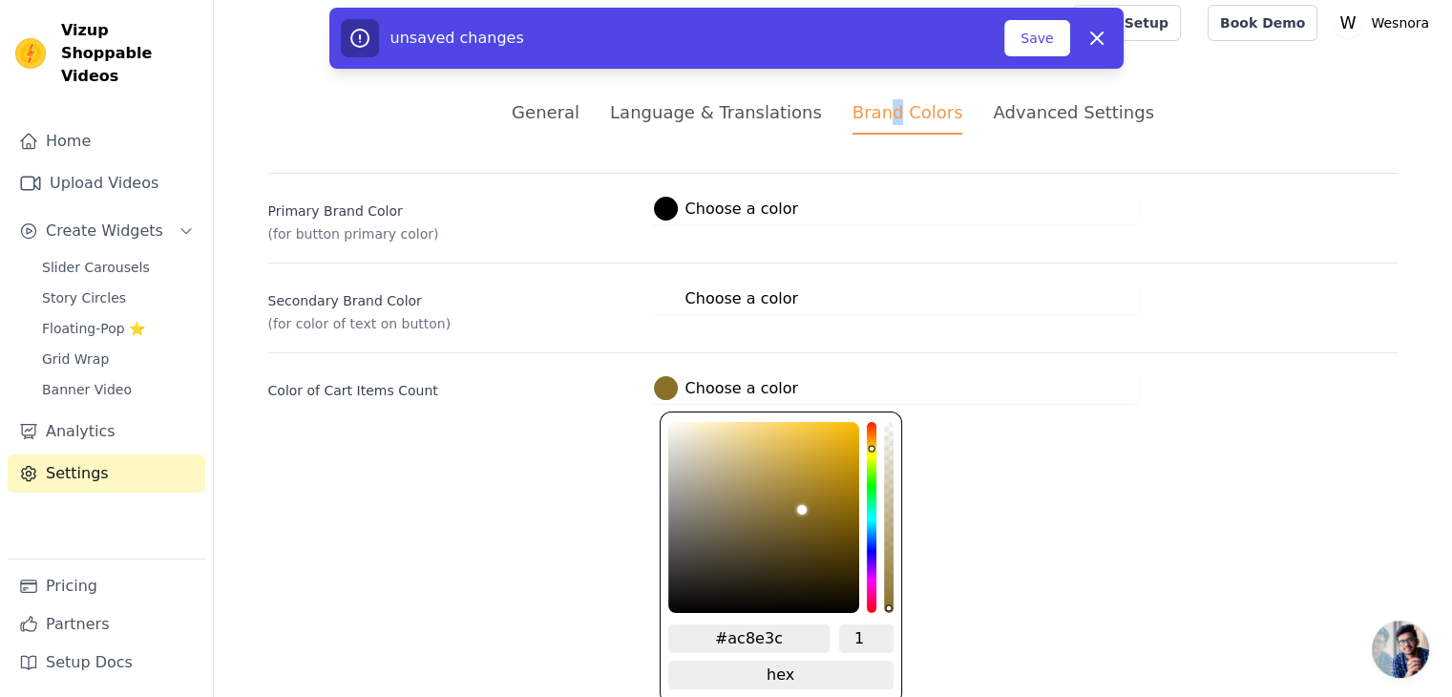
type input "#b0913d"
type input "#b2933e"
type input "#b4943e"
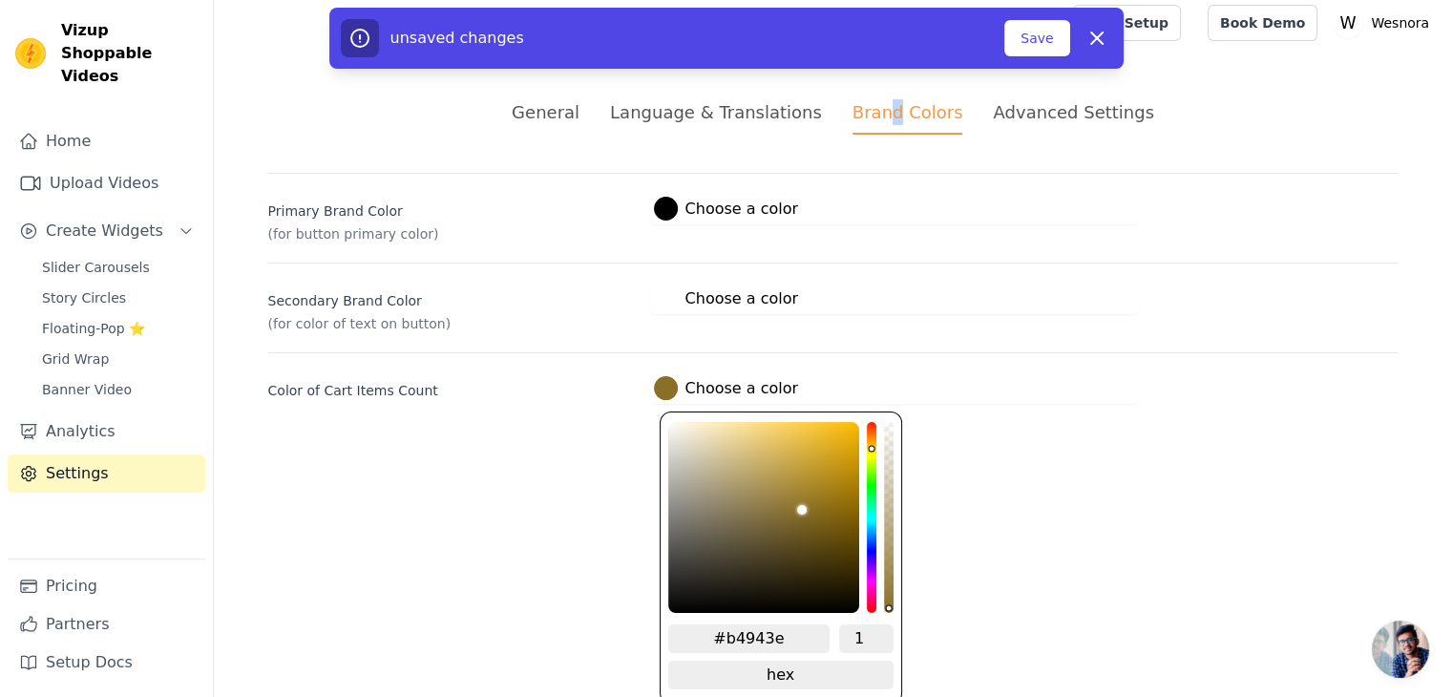
type input "#b79740"
type input "#b99941"
type input "#bc9c42"
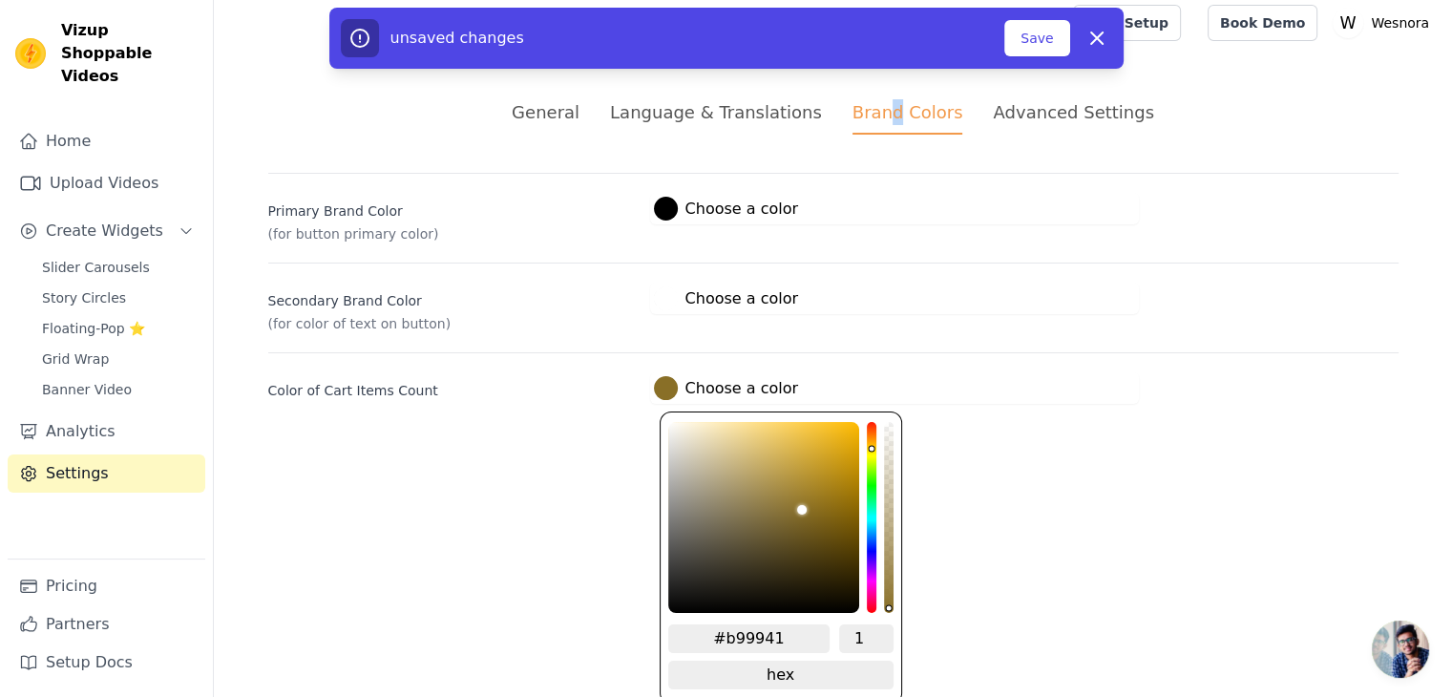
type input "#bc9c42"
type input "#bf9e44"
type input "#c2a045"
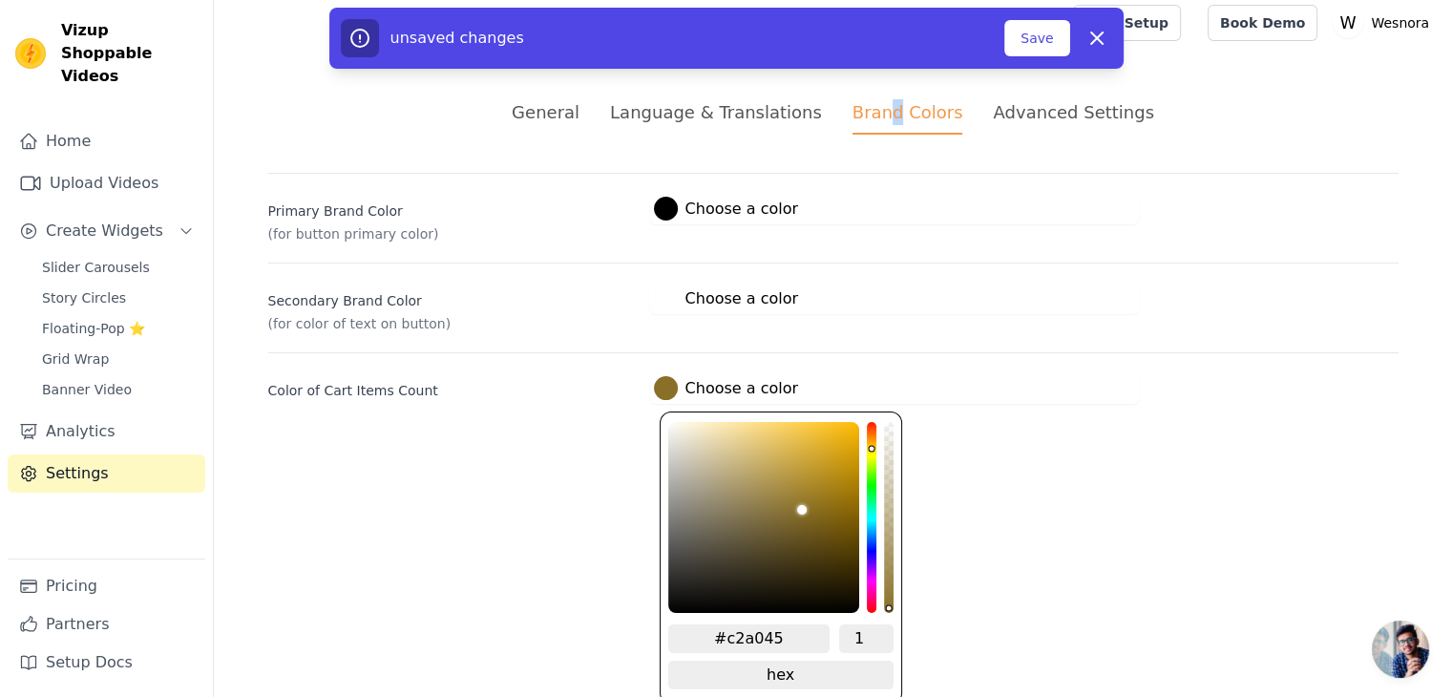
type input "#c4a246"
type input "#c7a548"
type input "#c9a749"
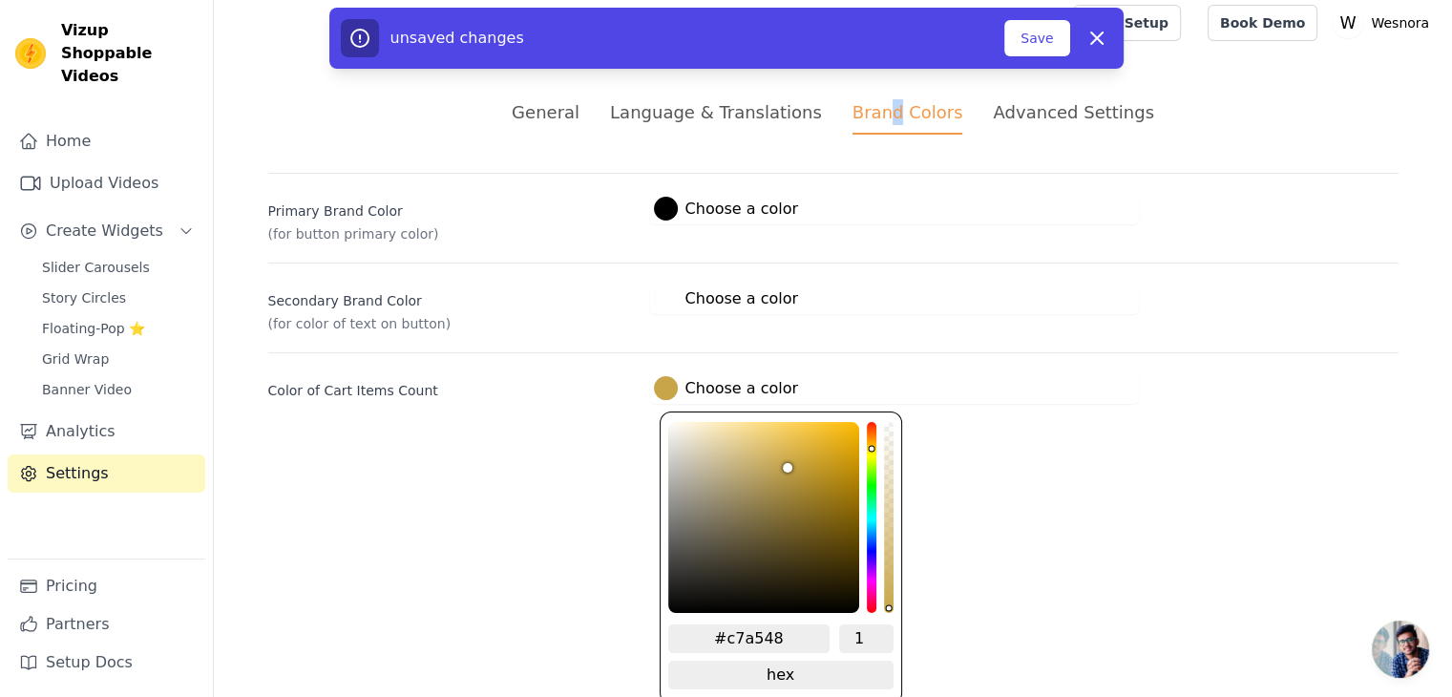
type input "#c9a749"
type input "#cca94b"
type input "#ceac4d"
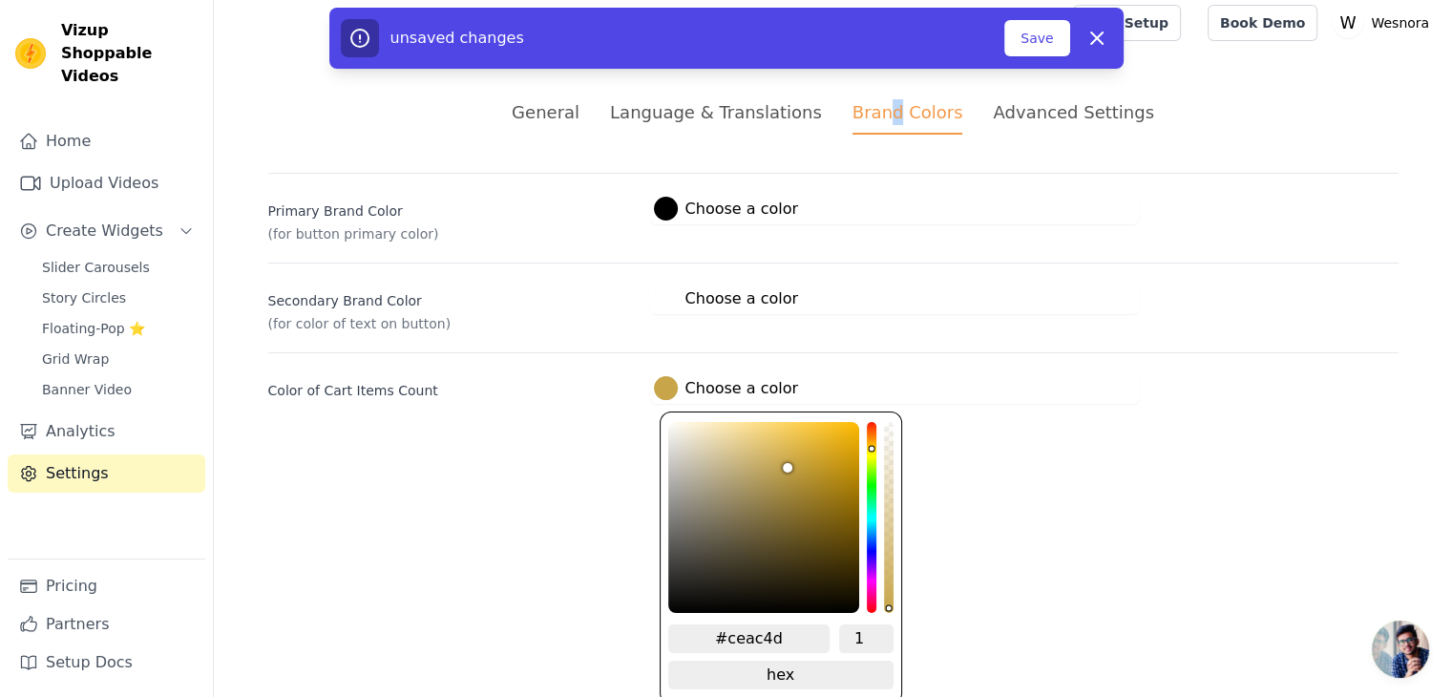
type input "#d1ae4f"
type input "#d1ae50"
type input "#d3b151"
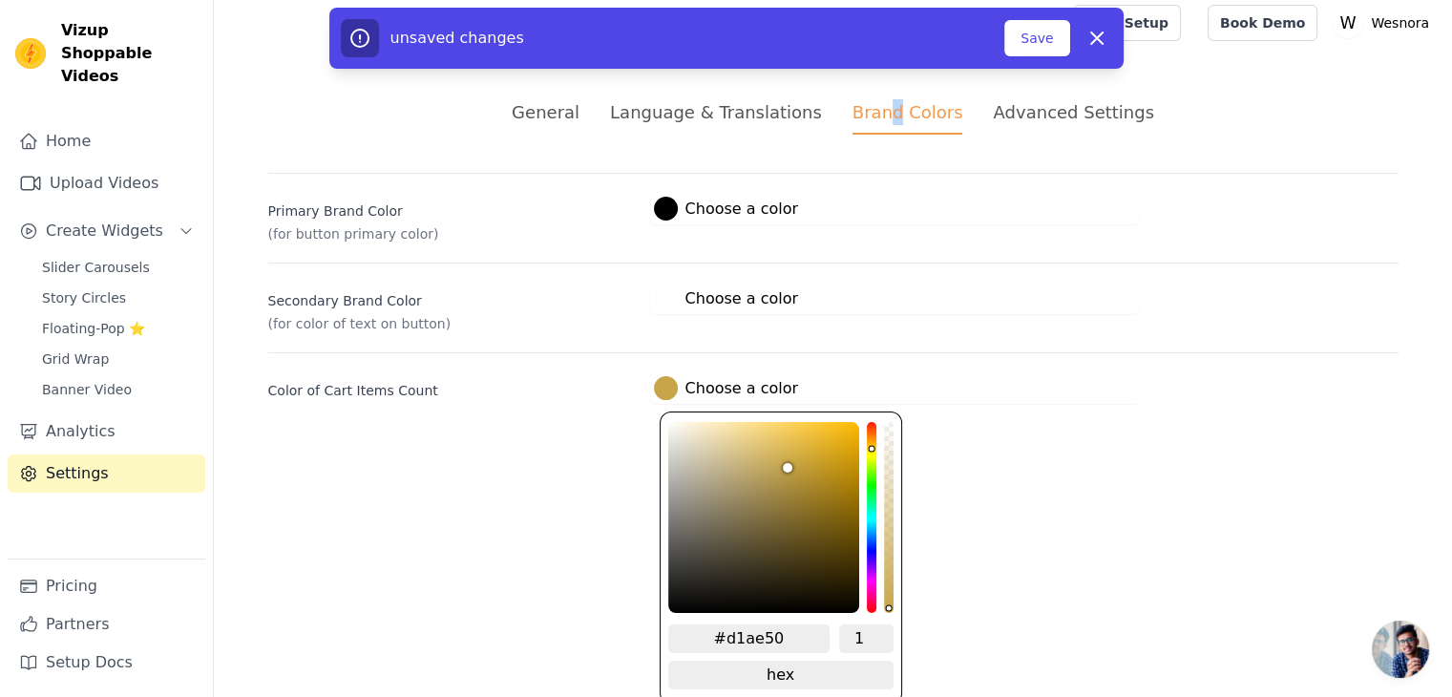
type input "#d3b151"
type input "#d3b152"
type input "#d5b252"
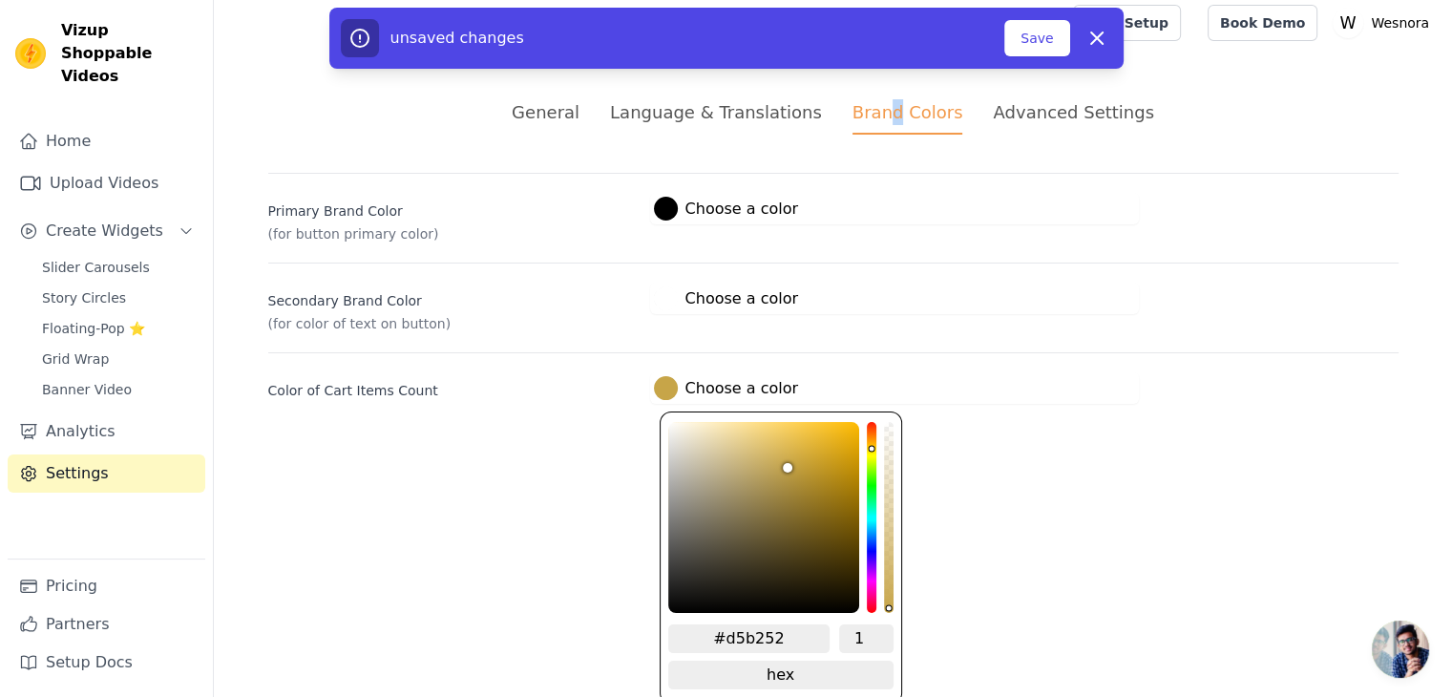
type input "#d5b253"
type input "#d6b456"
type input "#d7b558"
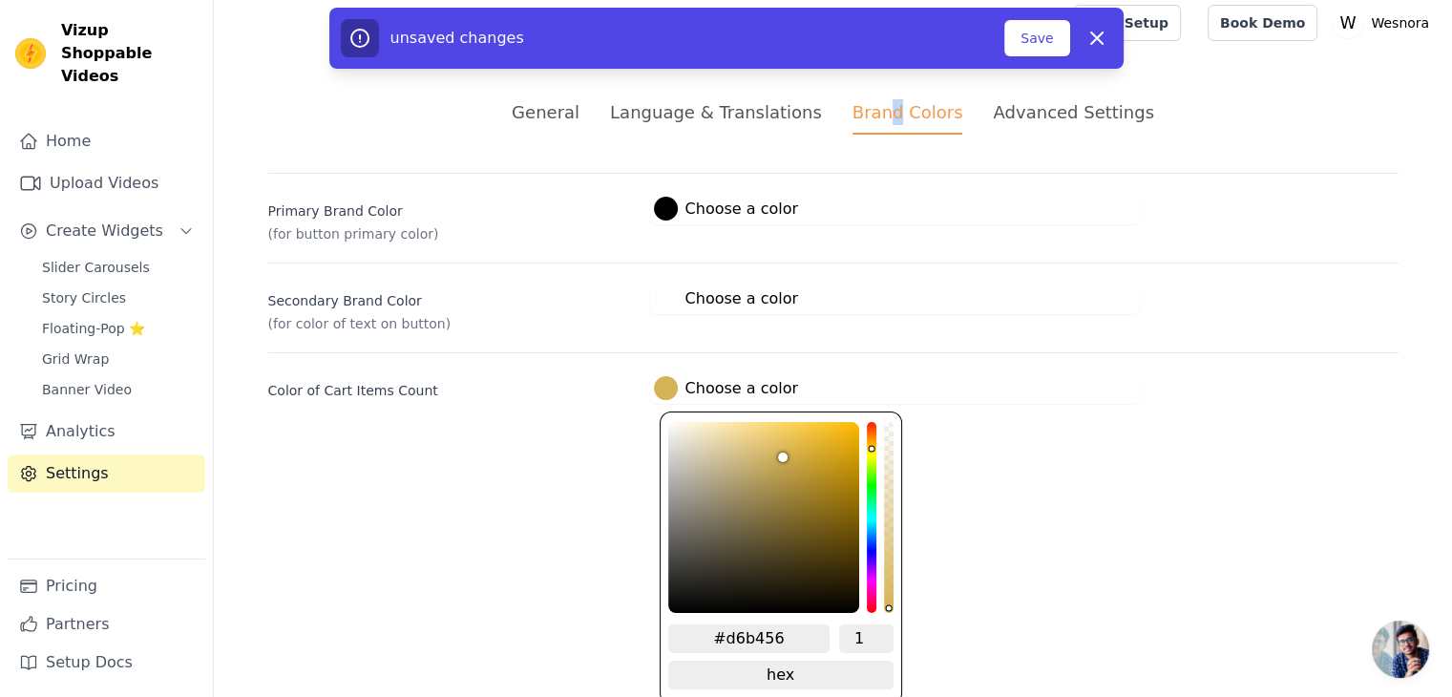
type input "#d7b558"
type input "#d8b759"
type input "#dbb95a"
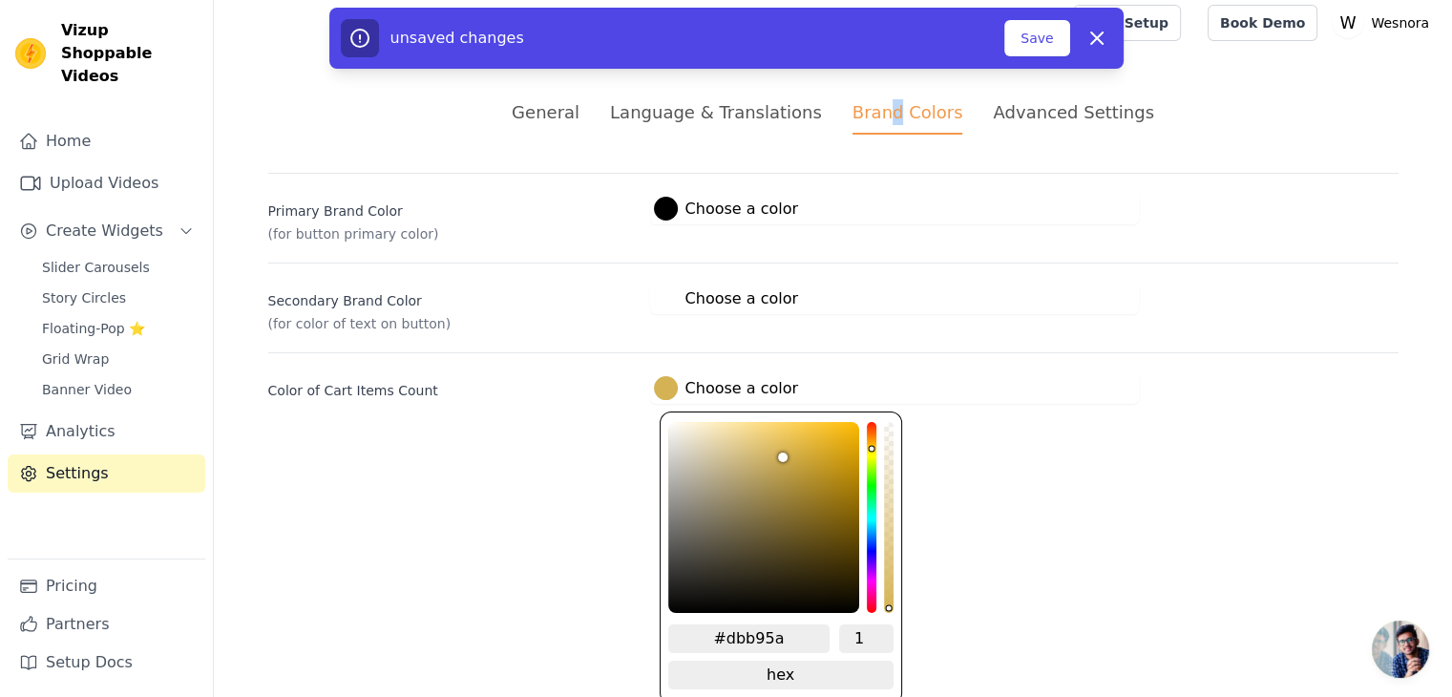
type input "#dcba5b"
type input "#debb5b"
type input "#dfbc5c"
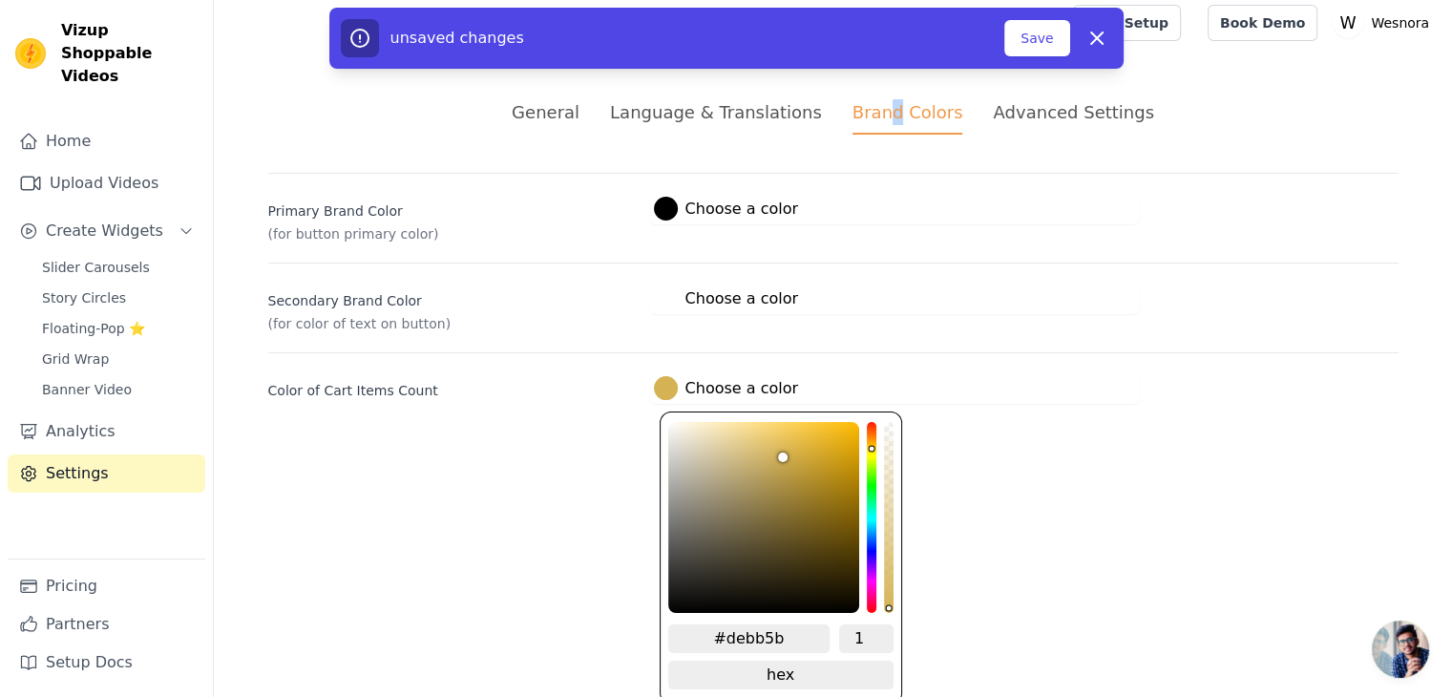
type input "#dfbc5c"
type input "#e0bd5c"
type input "#e1be5d"
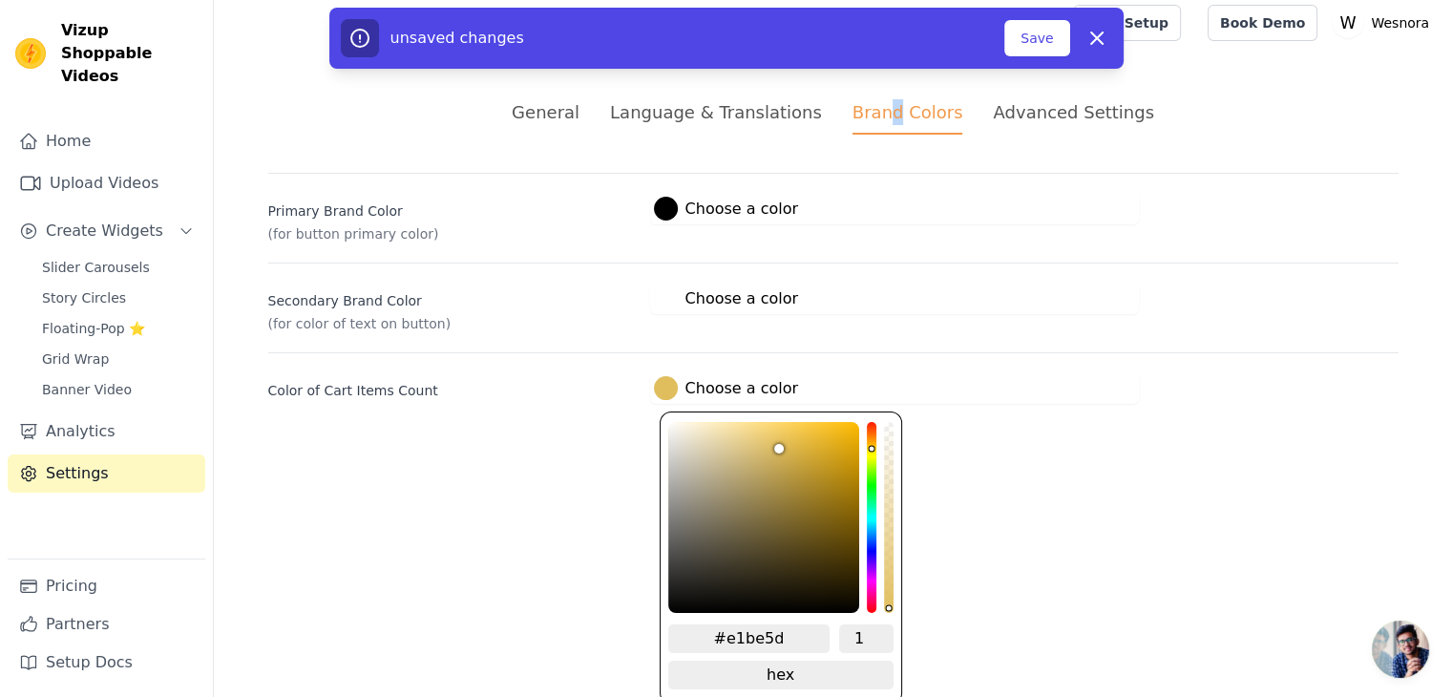
type input "#e3bf5b"
type input "#e3bd57"
type input "#e5bf56"
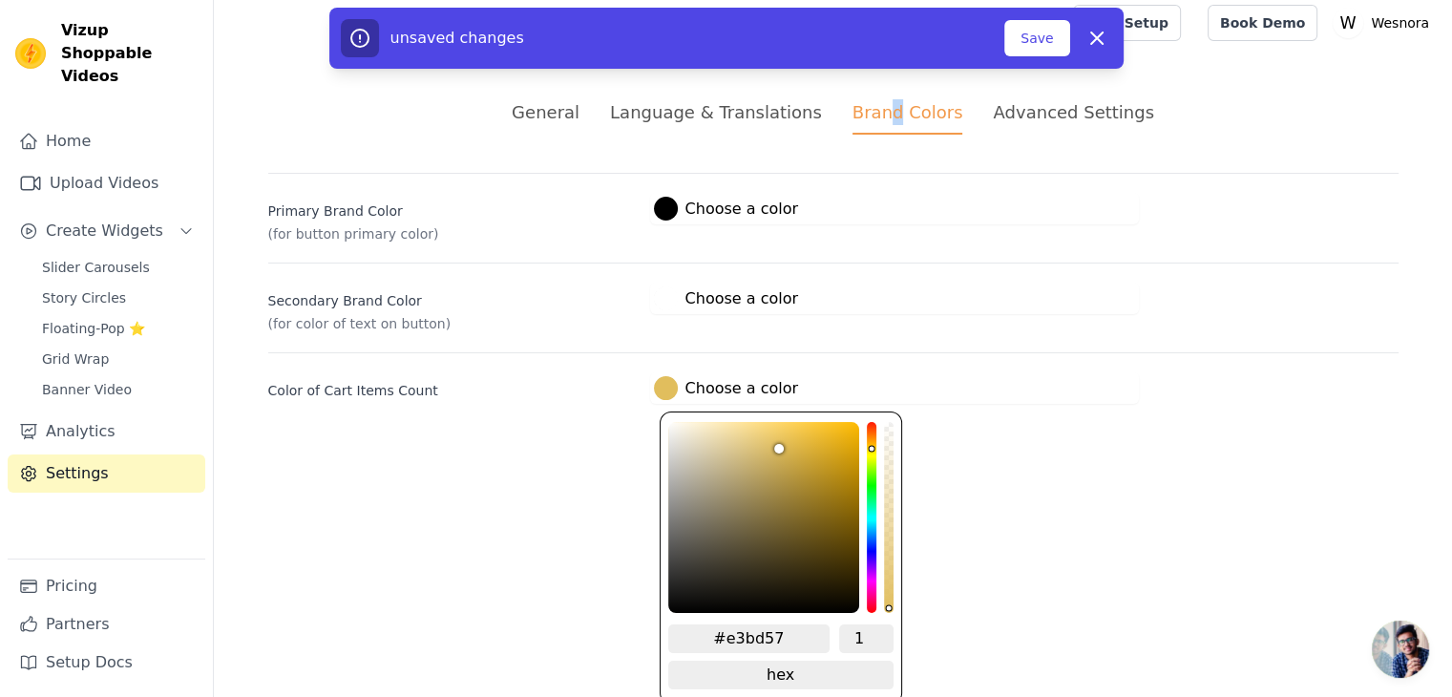
type input "#e5bf56"
type input "#e5bf54"
type input "#e5bf56"
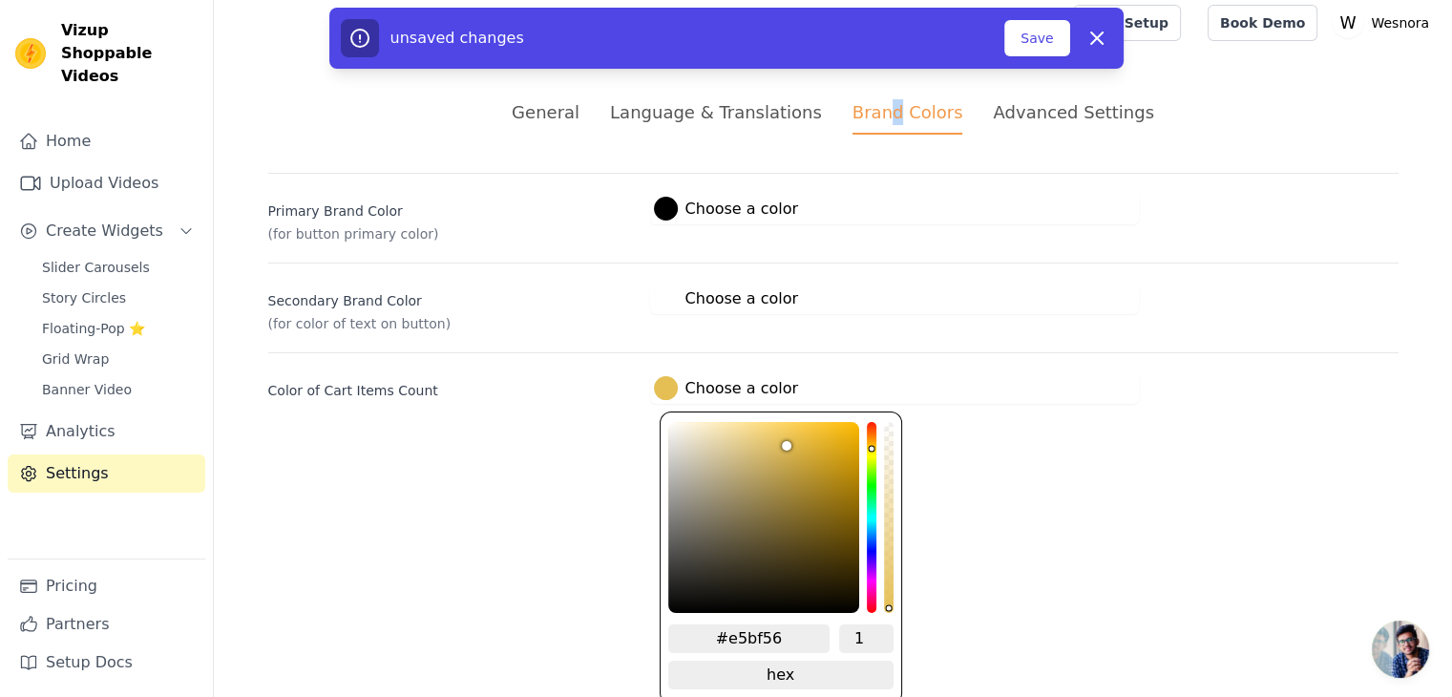
type input "#e7c158"
type input "#e8c25b"
type input "#e8c35c"
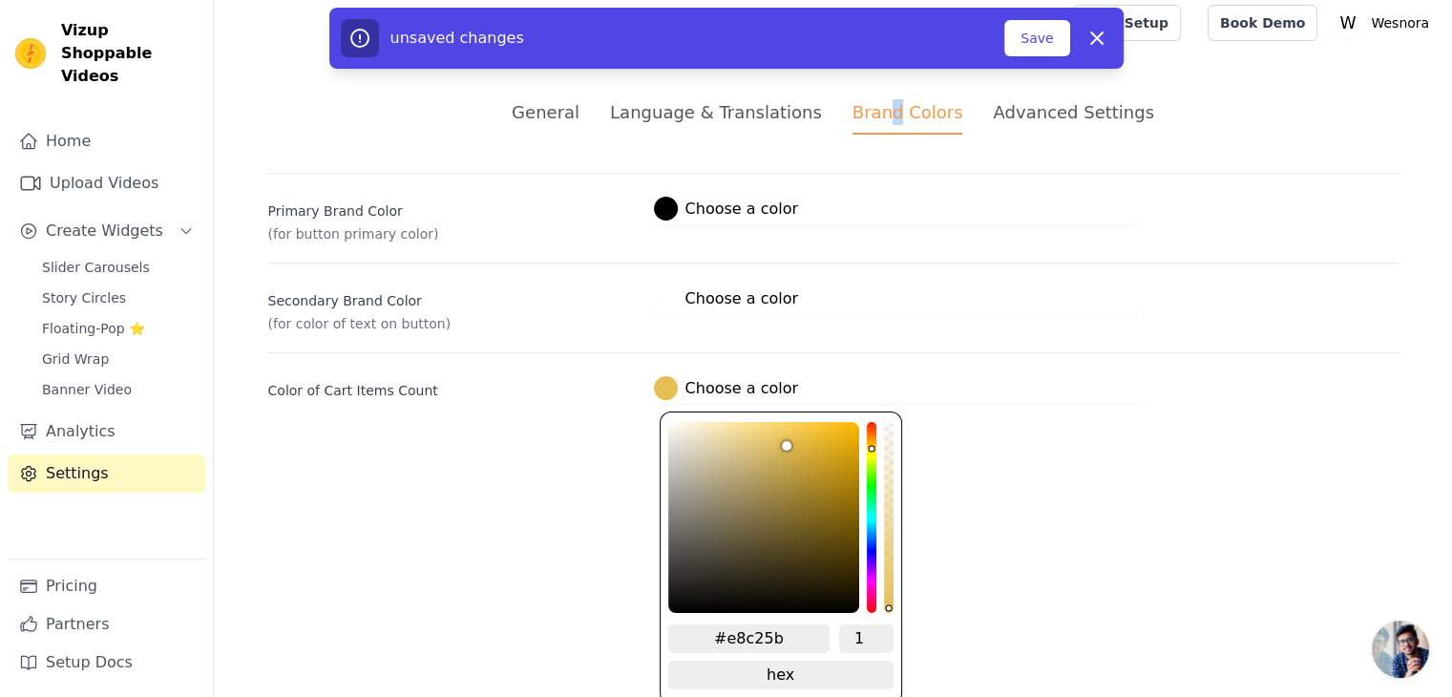
type input "#e8c35c"
type input "#e9c45e"
type input "#e9c560"
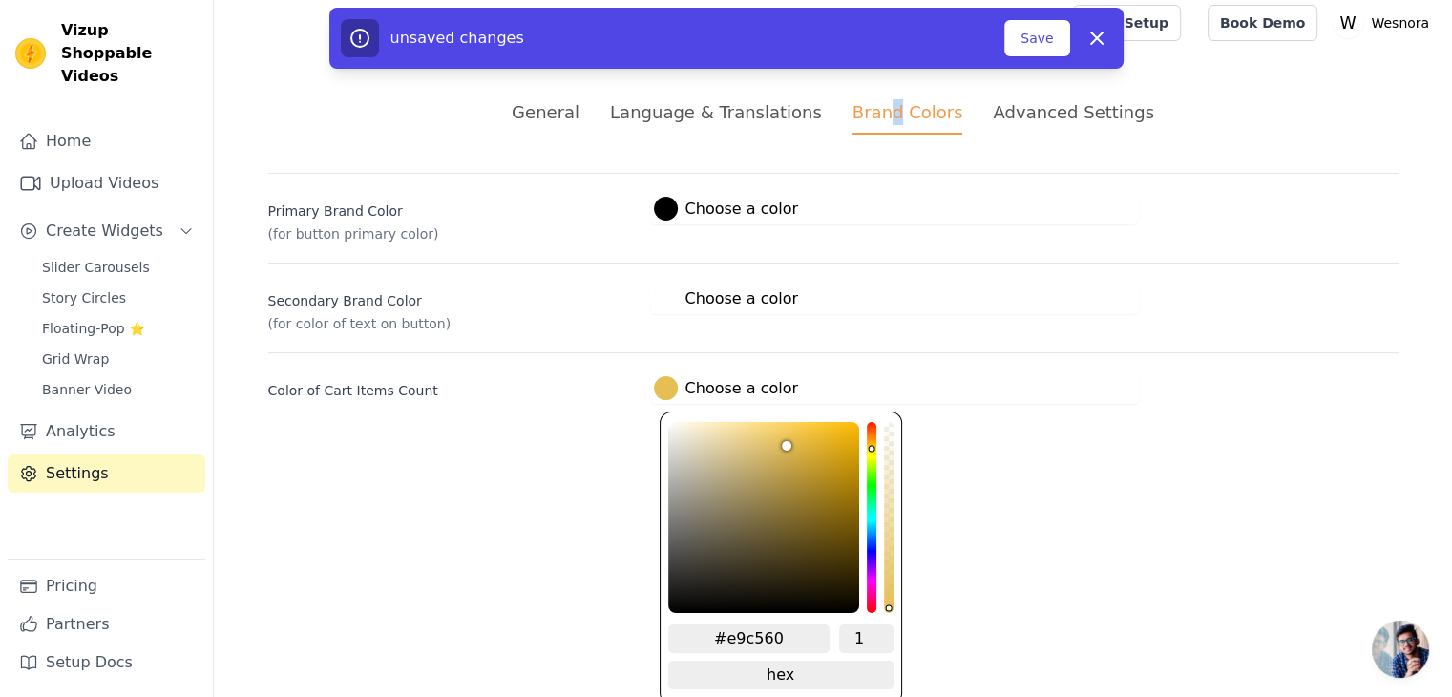
type input "#eac661"
type input "#eac662"
type input "#eac663"
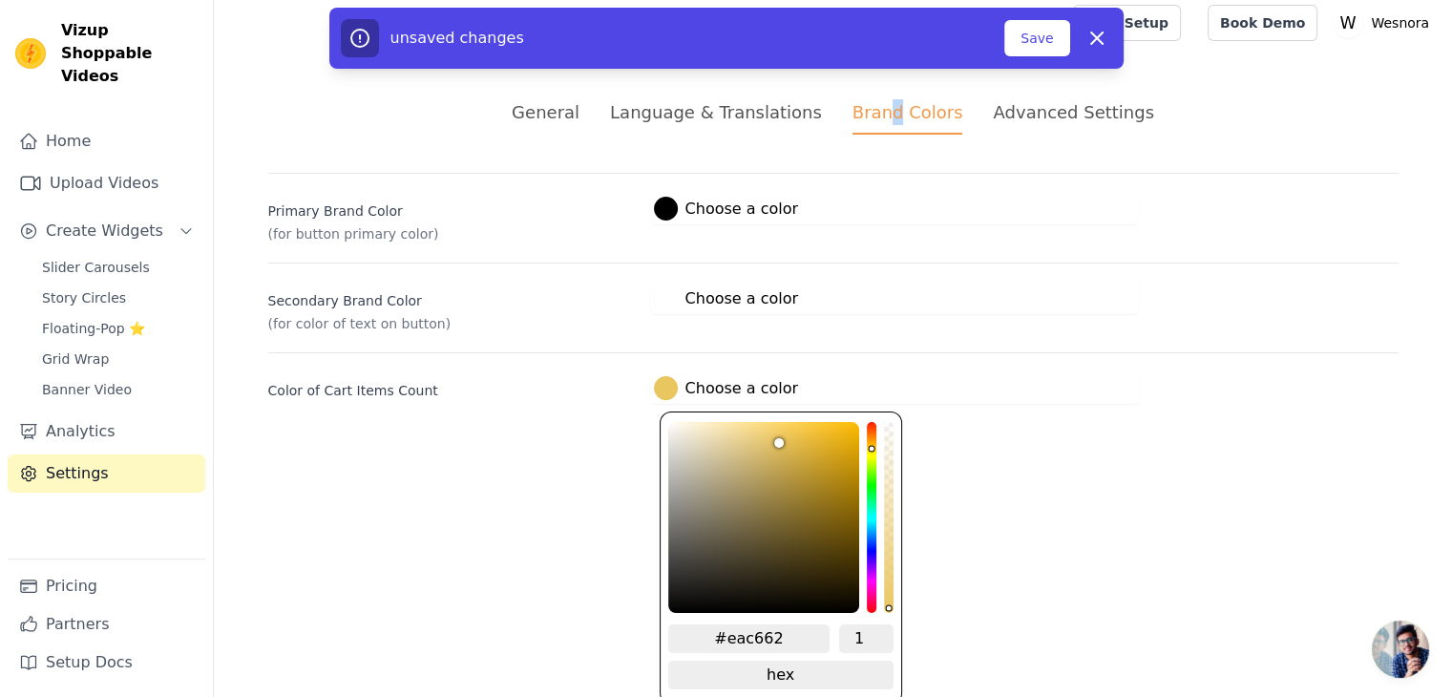
type input "#eac663"
type input "#eac764"
type input "#eac765"
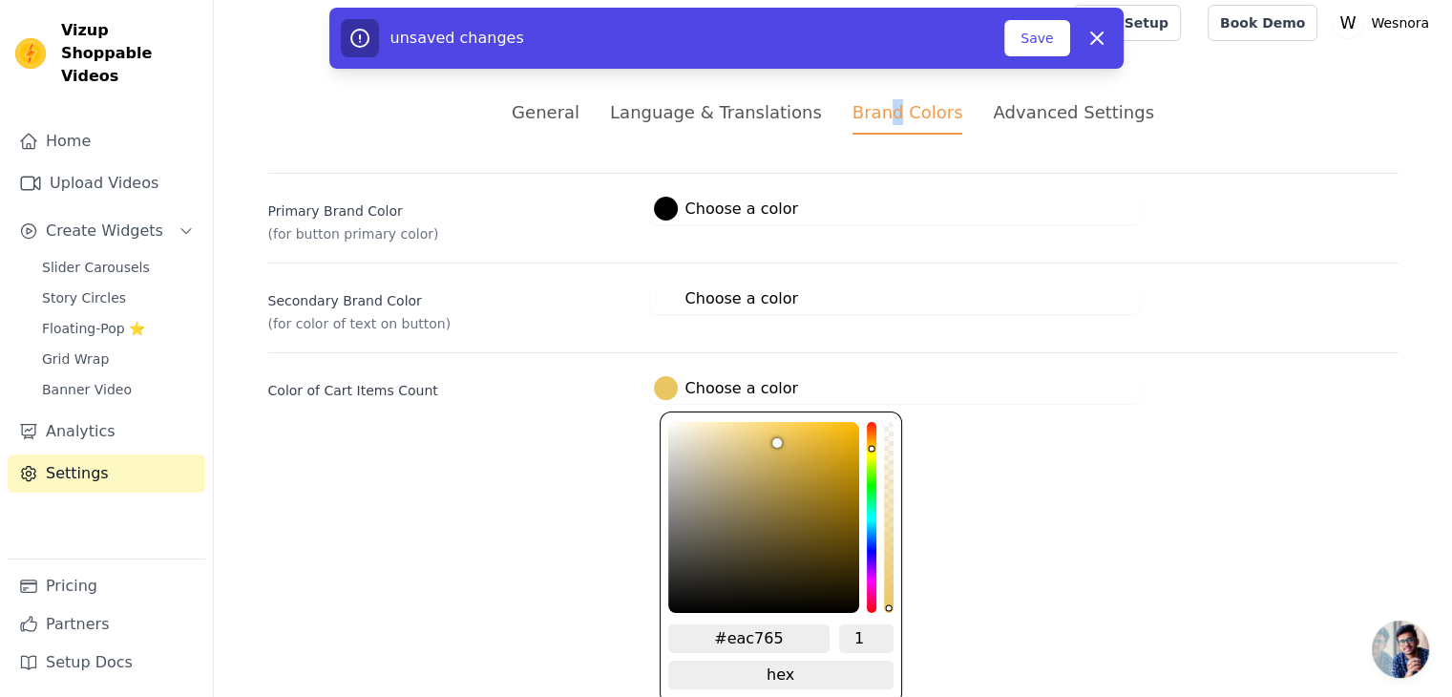
type input "#eac766"
type input "#eac768"
drag, startPoint x: 820, startPoint y: 516, endPoint x: 772, endPoint y: 433, distance: 96.3
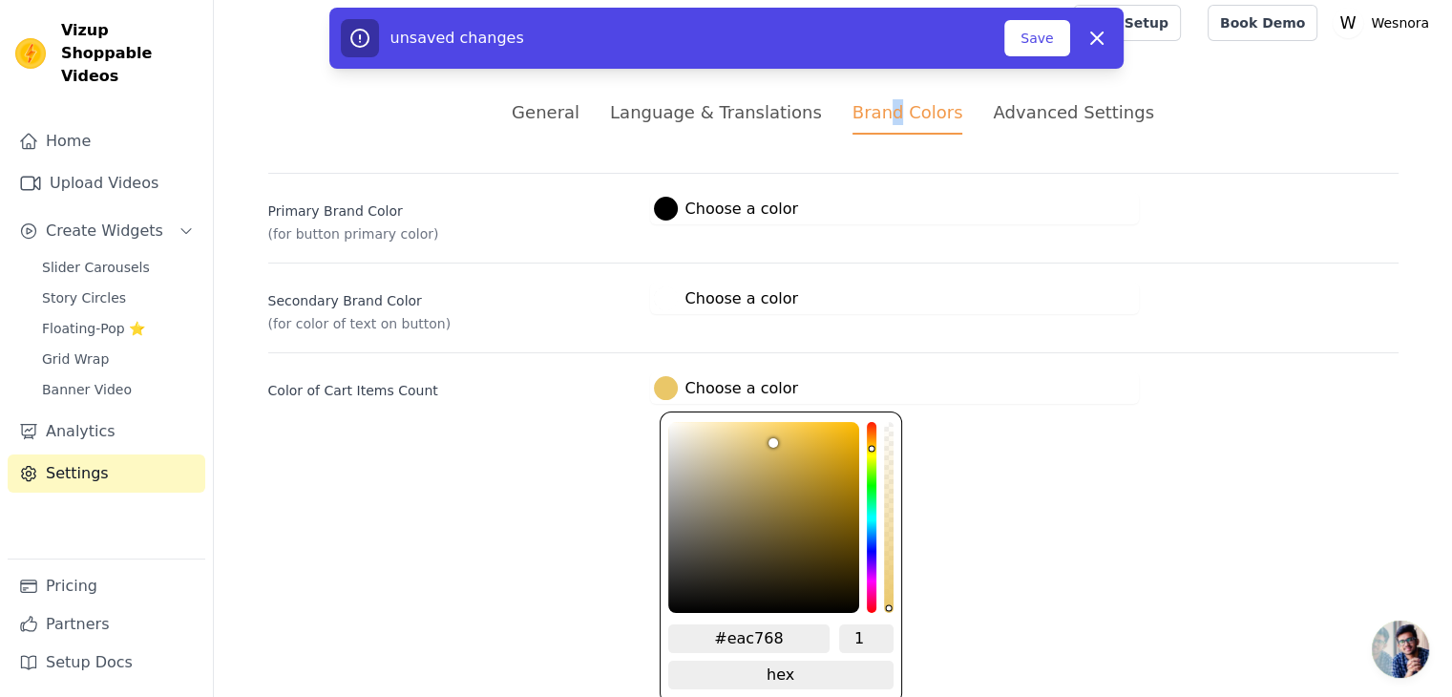
click at [772, 433] on div "brightness channel" at bounding box center [774, 517] width 10 height 187
click at [797, 666] on span "change to rgb" at bounding box center [780, 675] width 225 height 29
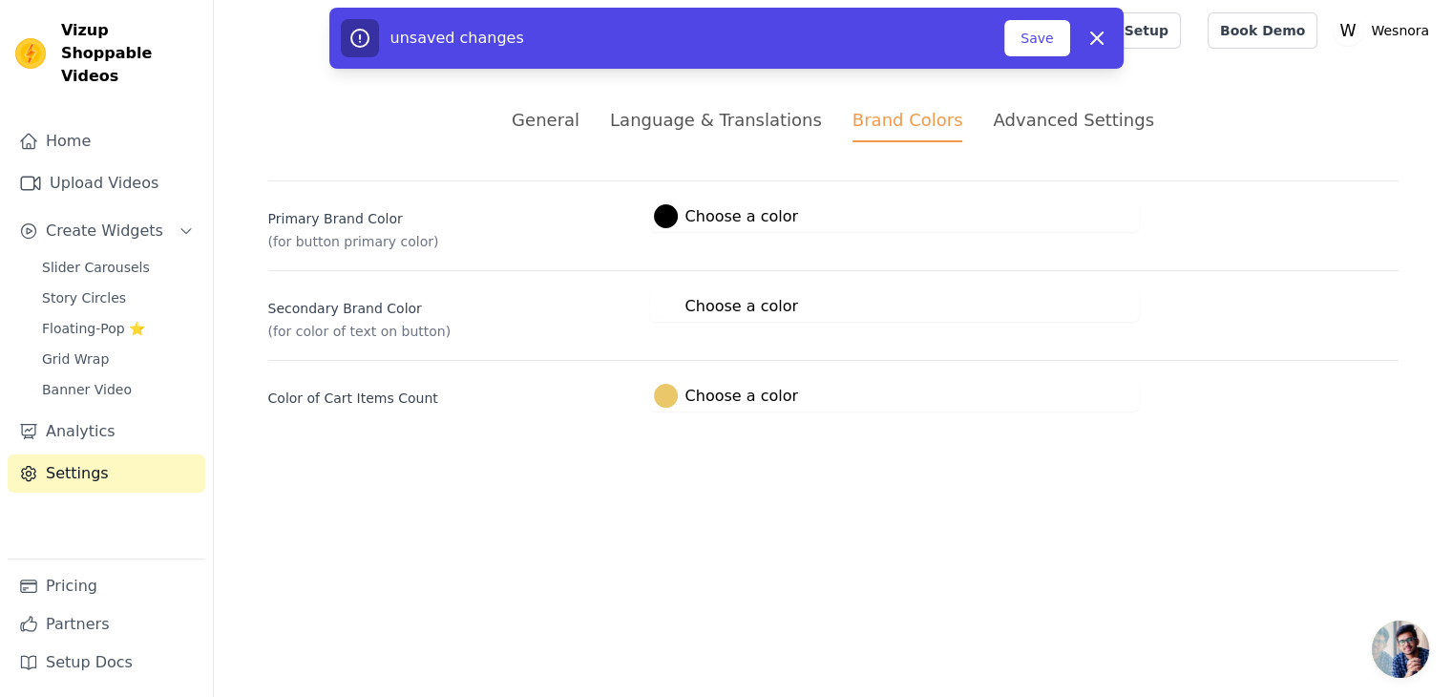
scroll to position [0, 0]
click at [1085, 457] on html "Vizup Shoppable Videos Home Upload Videos Create Widgets Slider Carousels Story…" at bounding box center [733, 228] width 1467 height 457
click at [1021, 122] on div "Advanced Settings" at bounding box center [1081, 120] width 160 height 26
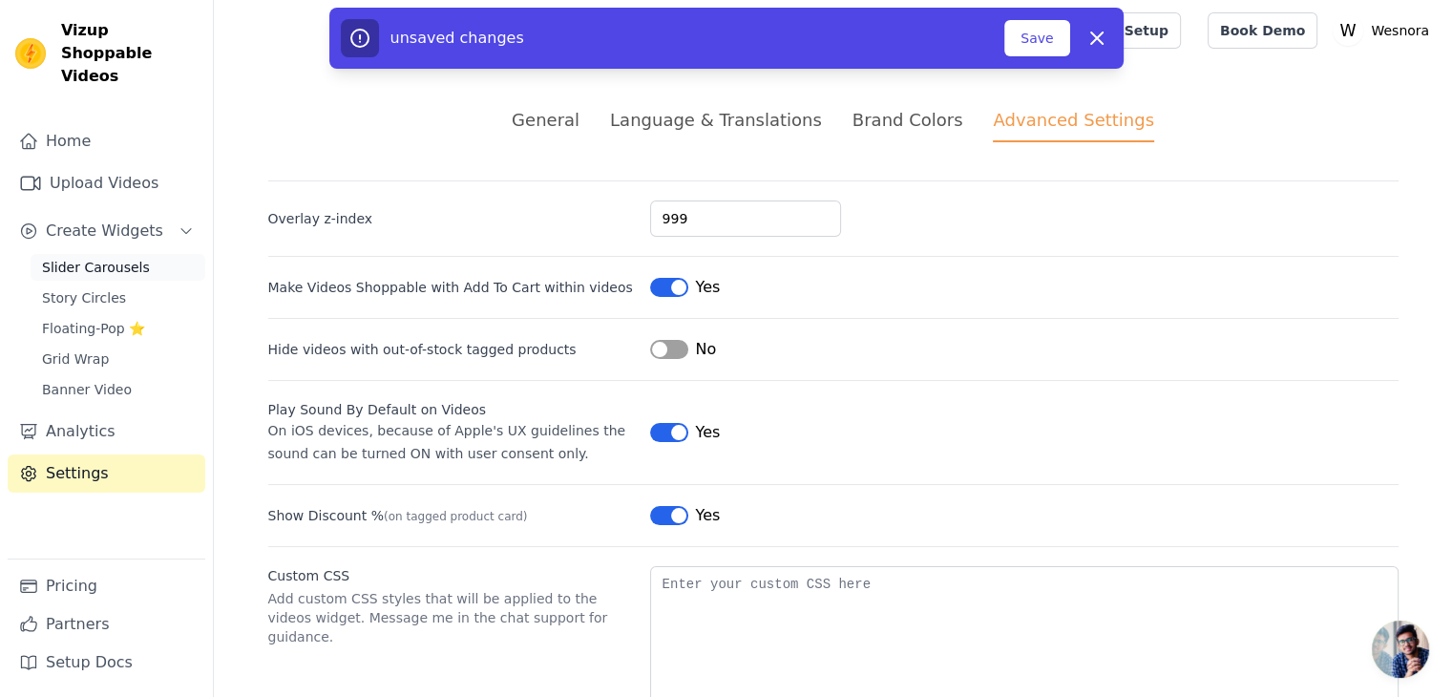
click at [94, 258] on span "Slider Carousels" at bounding box center [96, 267] width 108 height 19
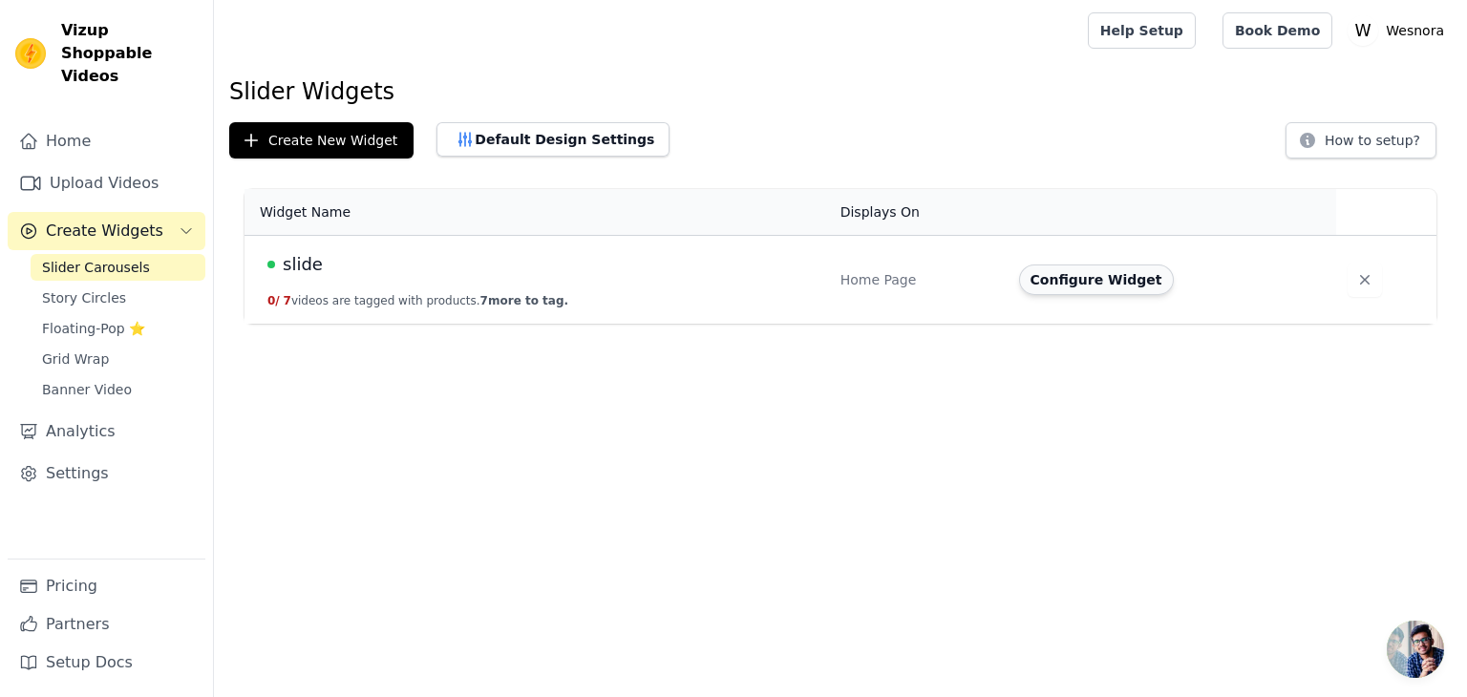
click at [1127, 275] on button "Configure Widget" at bounding box center [1096, 279] width 155 height 31
